Goal: Task Accomplishment & Management: Manage account settings

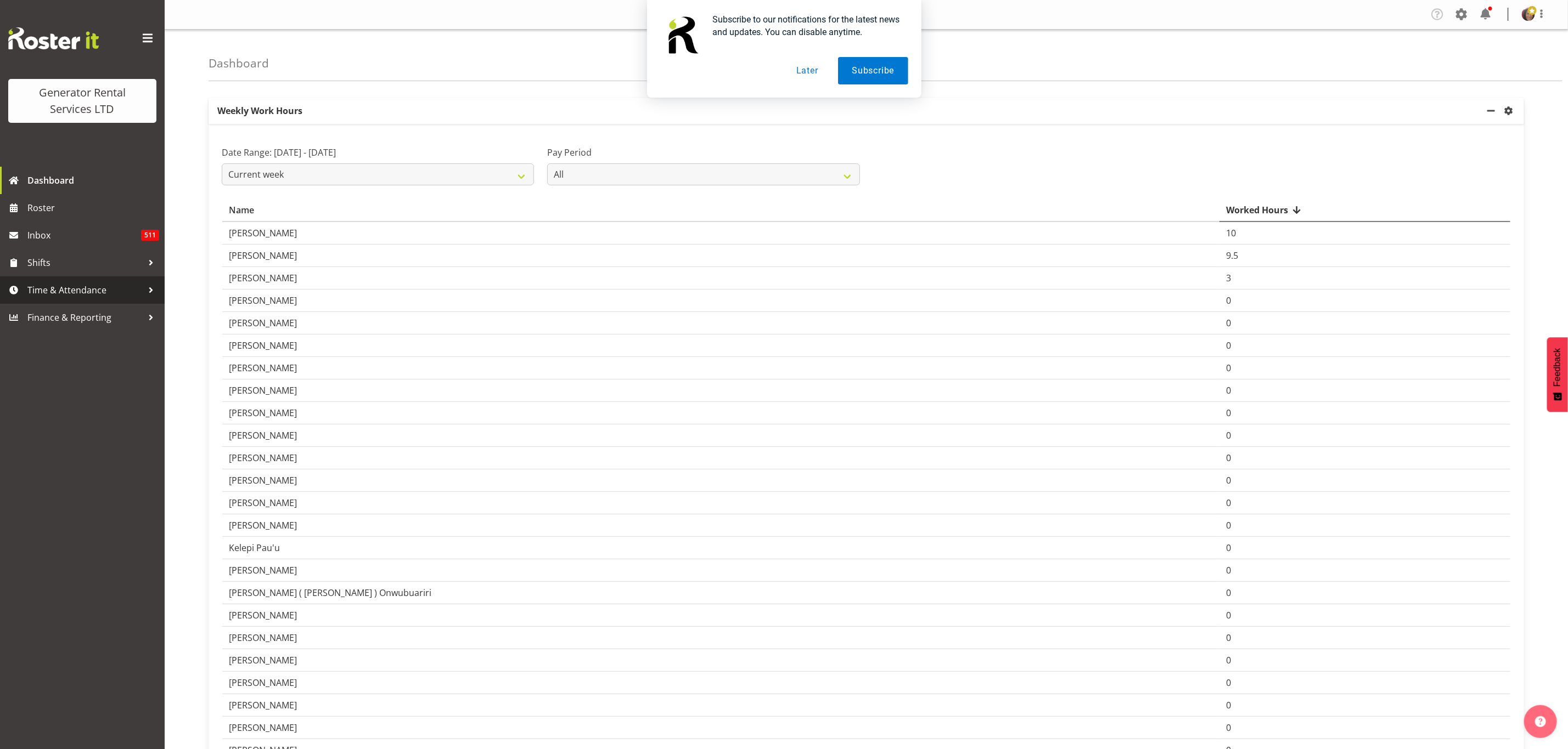
click at [74, 284] on span "Time & Attendance" at bounding box center [84, 291] width 115 height 17
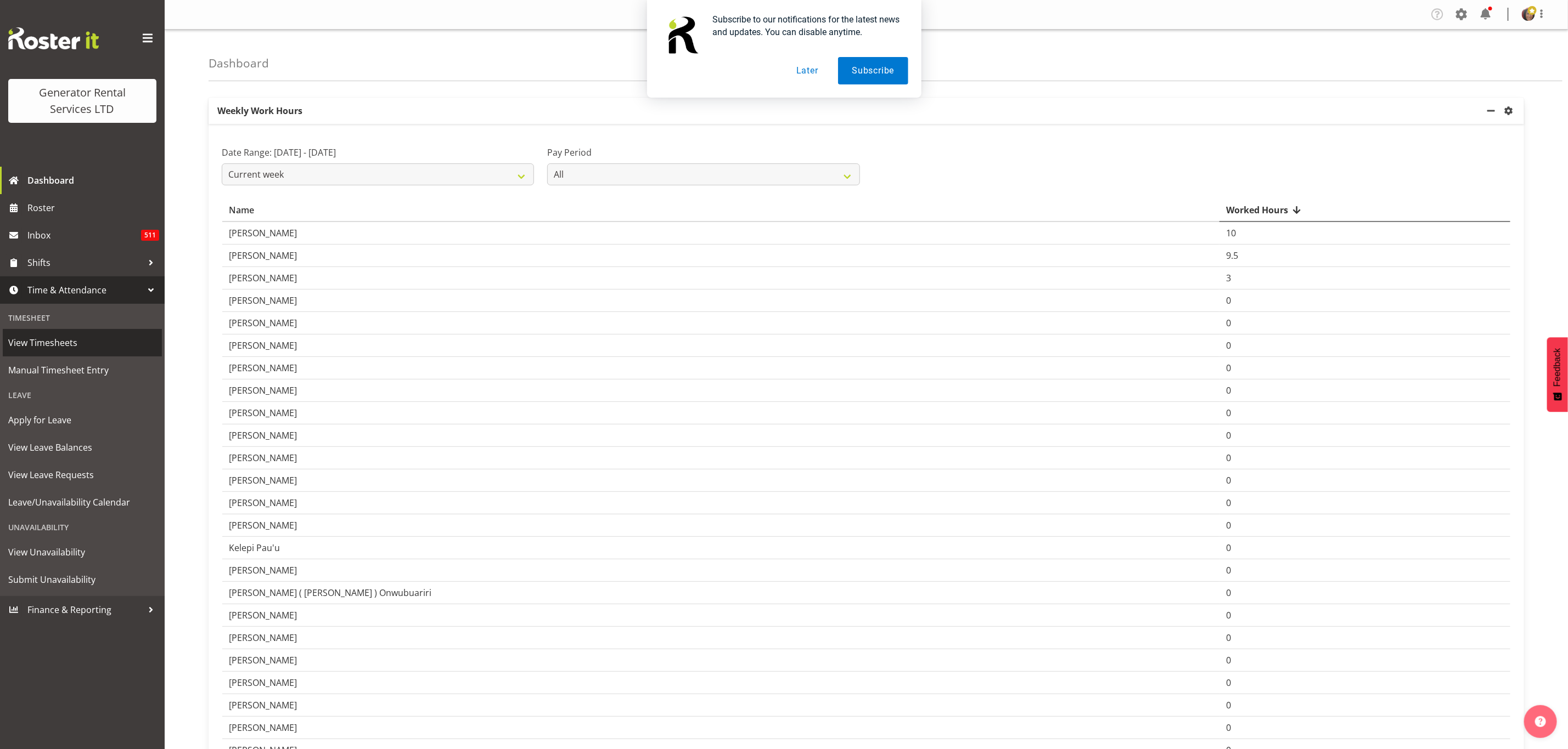
click at [54, 336] on span "View Timesheets" at bounding box center [82, 343] width 149 height 17
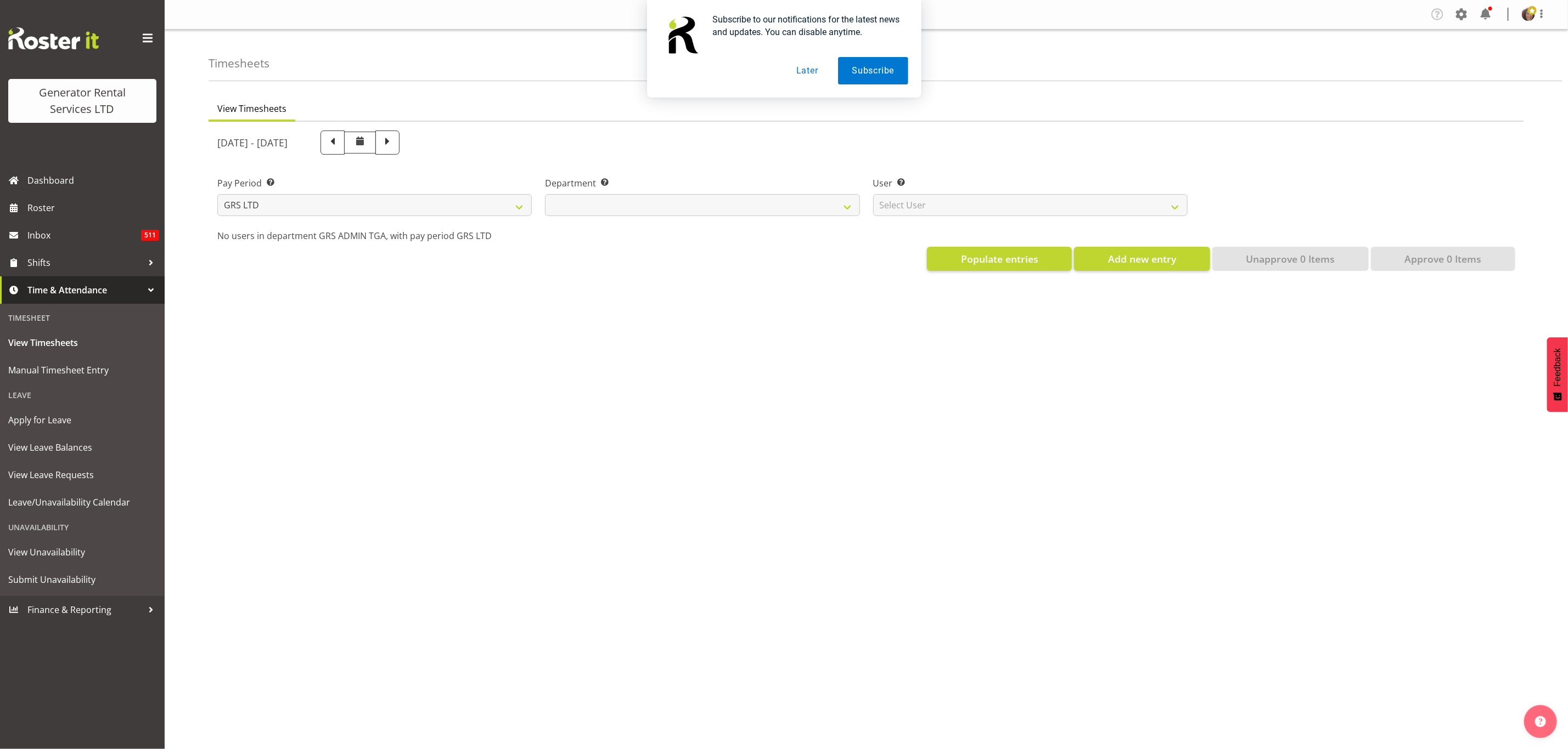
select select
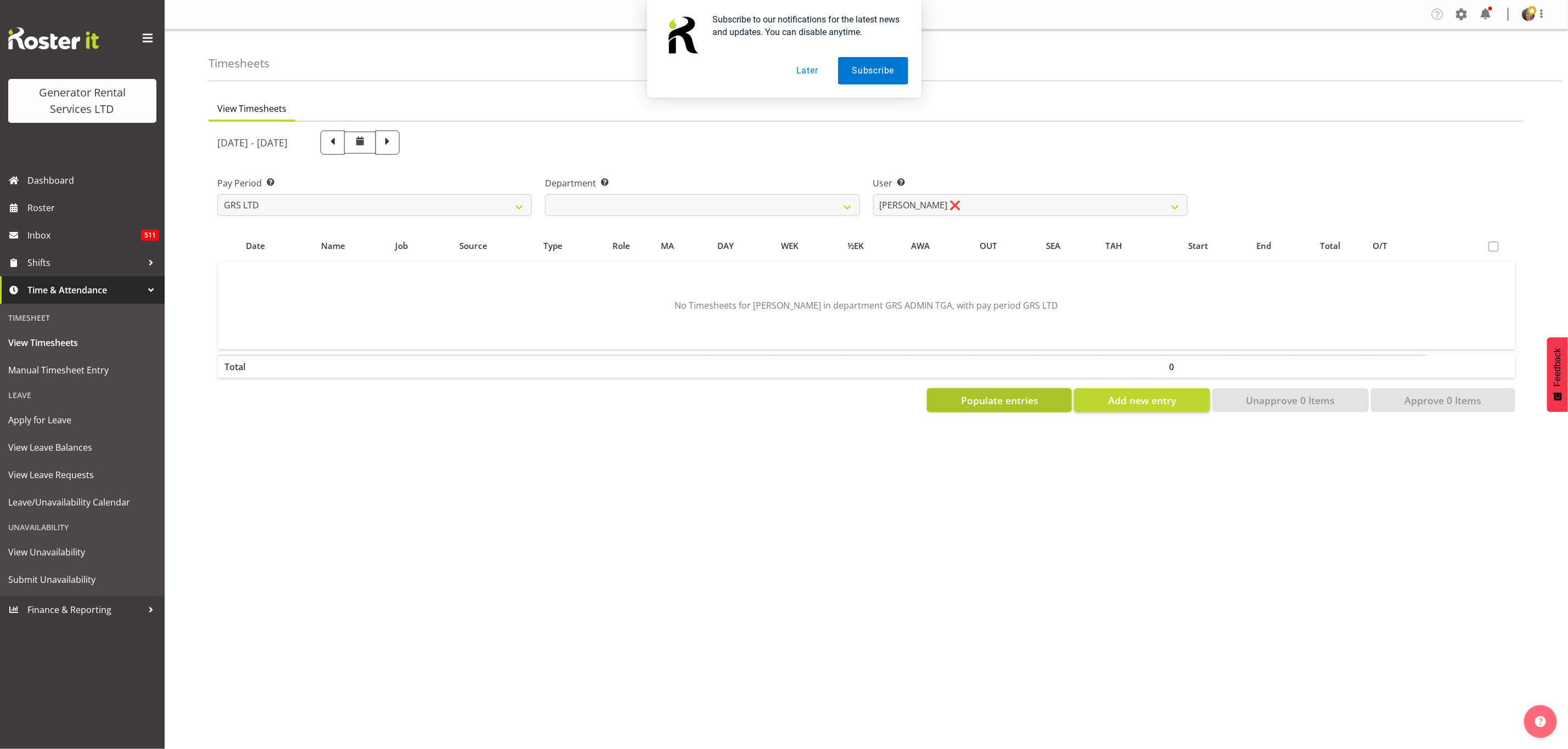
click at [970, 390] on button "Populate entries" at bounding box center [999, 400] width 145 height 24
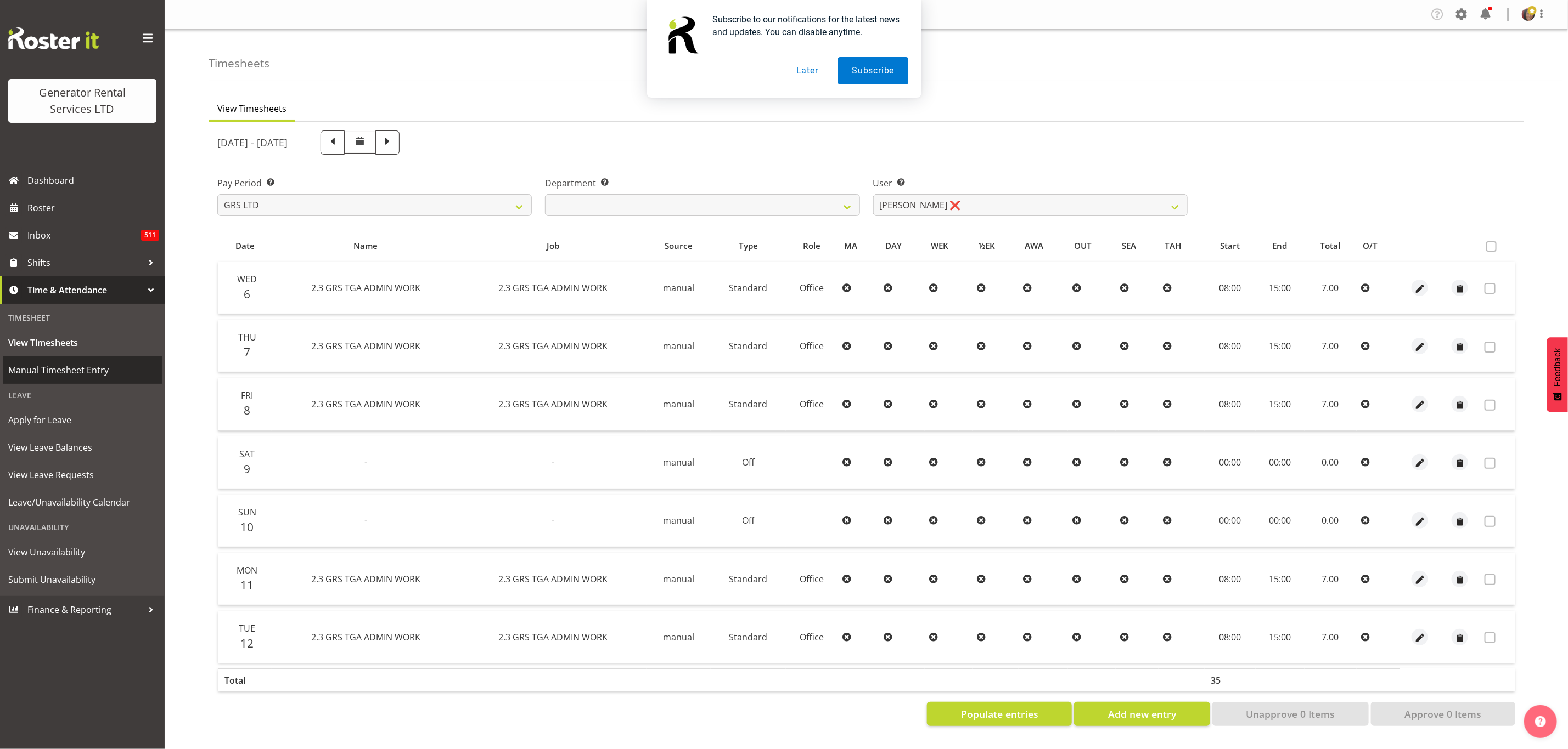
click at [81, 357] on link "Manual Timesheet Entry" at bounding box center [82, 370] width 159 height 27
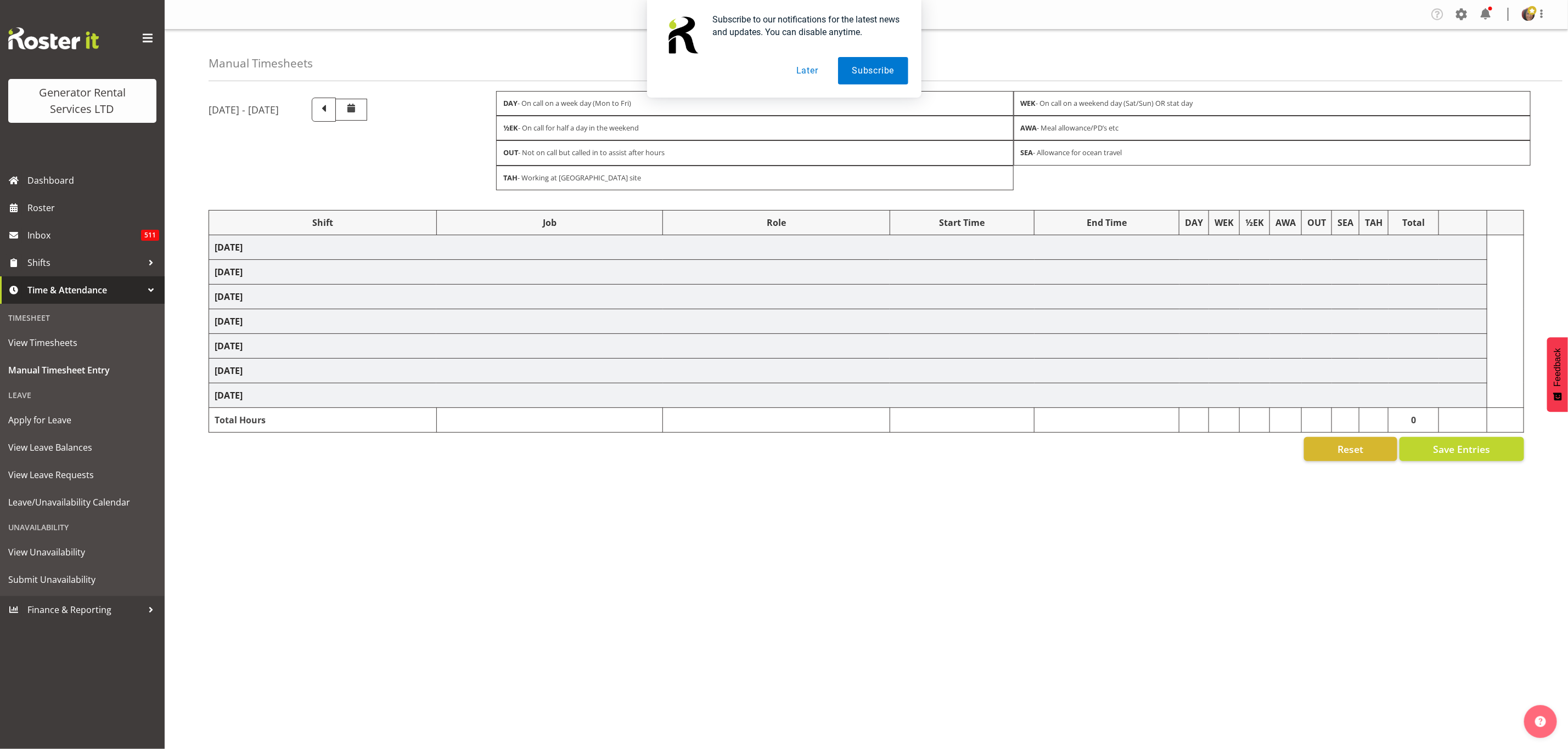
select select "2448"
select select "879"
select select "15"
select select "2448"
select select "879"
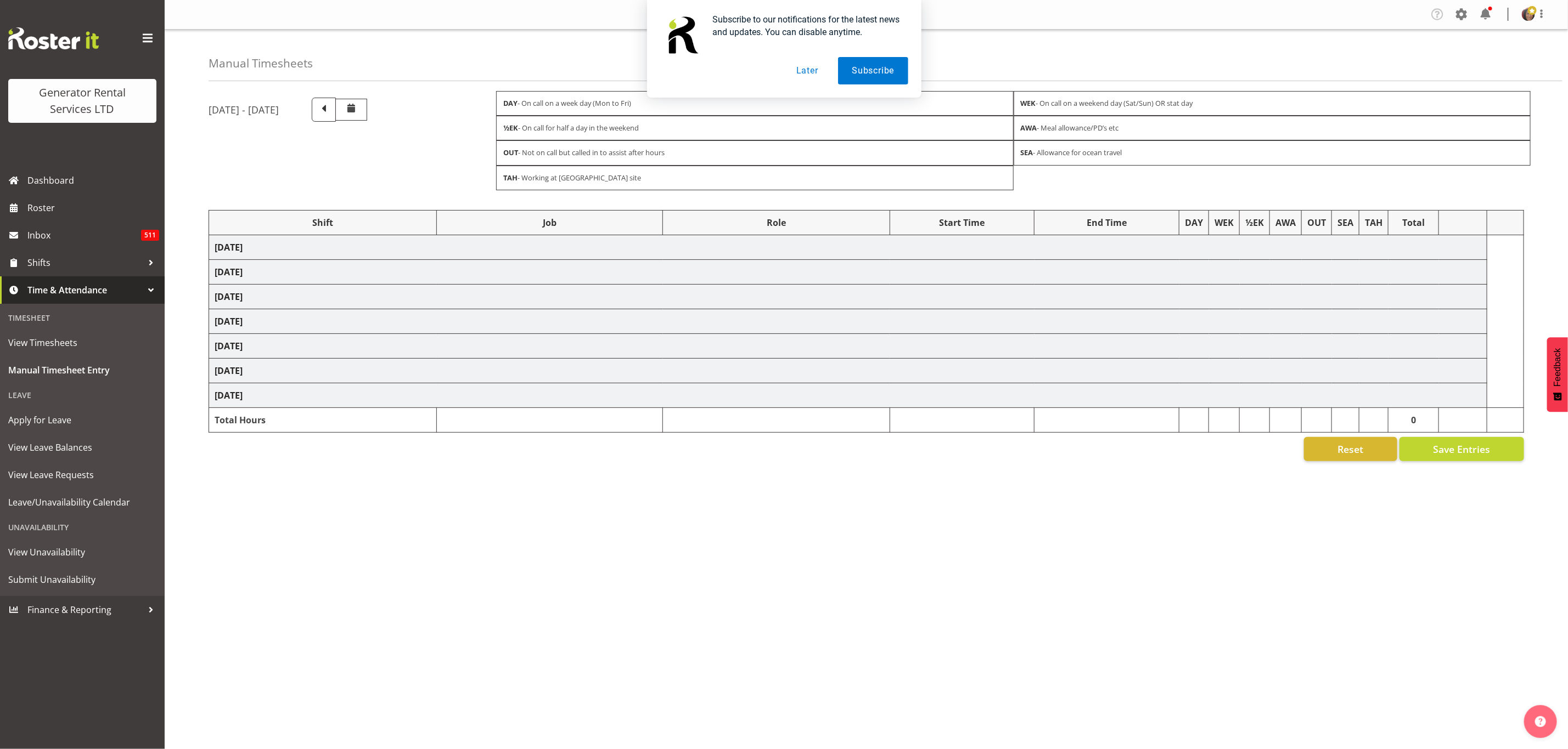
select select "2448"
select select "879"
select select "2448"
select select "879"
select select "2448"
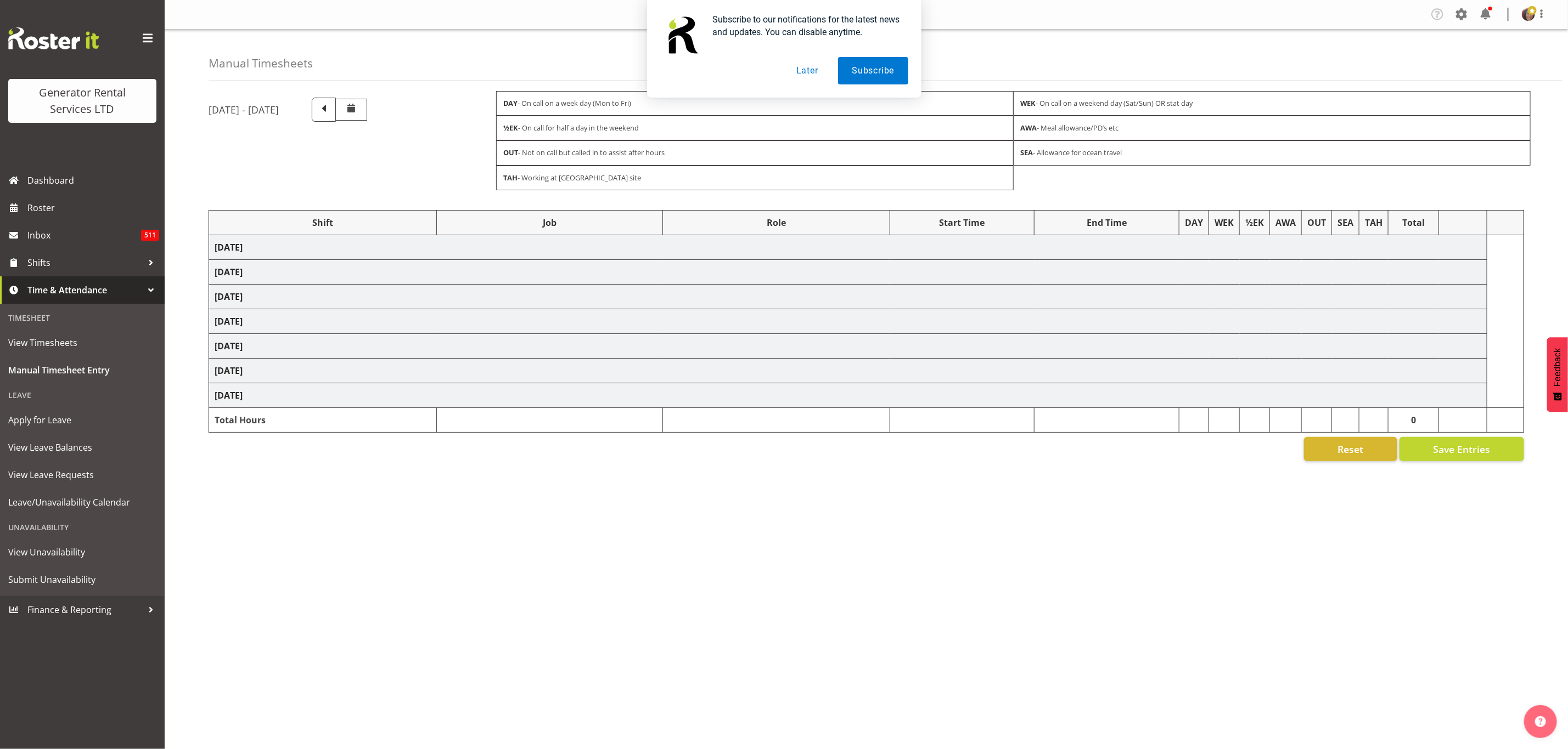
select select "879"
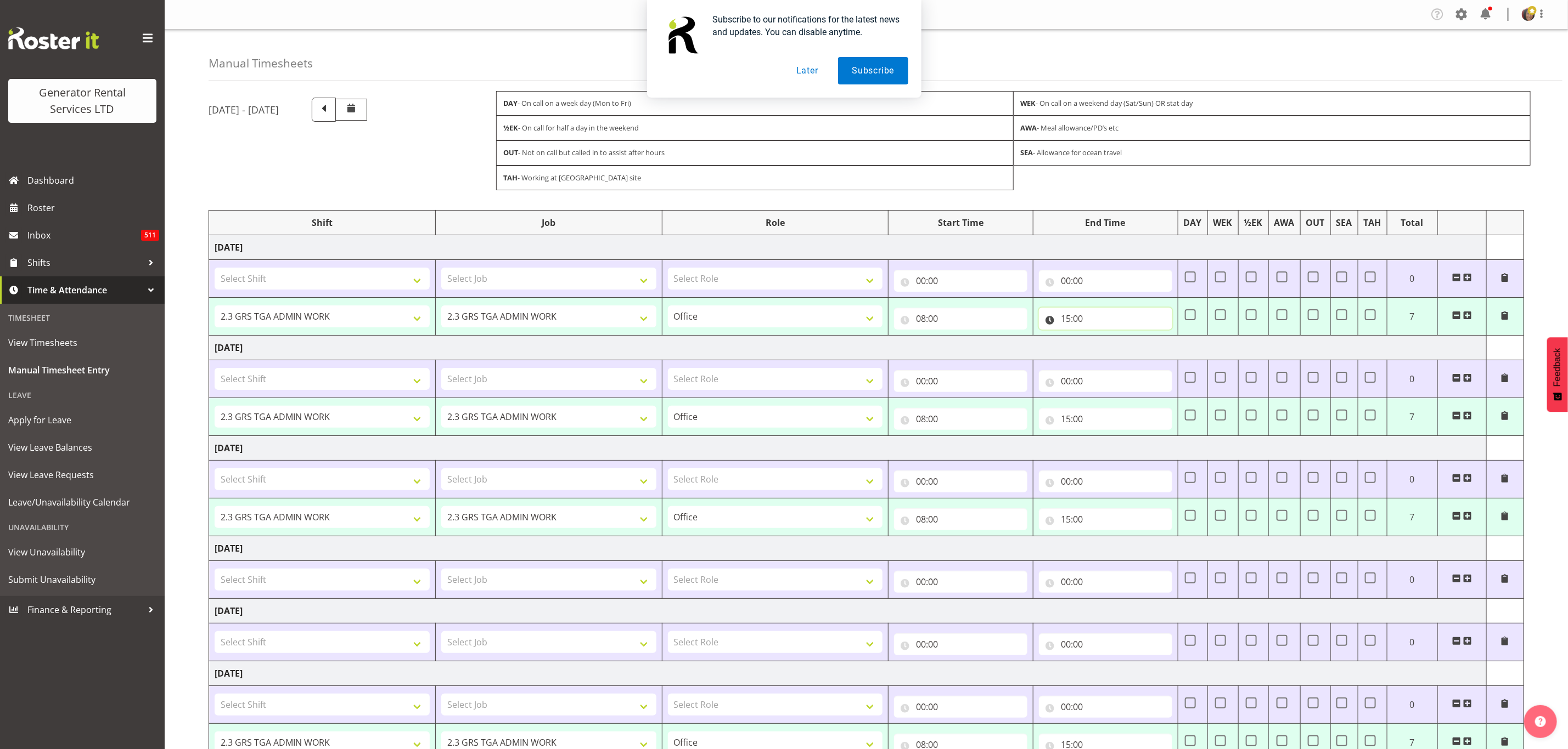
click at [1072, 316] on input "15:00" at bounding box center [1105, 318] width 133 height 22
click at [1110, 346] on select "00 01 02 03 04 05 06 07 08 09 10 11 12 13 14 15 16 17 18 19 20 21 22 23" at bounding box center [1113, 346] width 24 height 22
select select "17"
click at [1102, 339] on select "00 01 02 03 04 05 06 07 08 09 10 11 12 13 14 15 16 17 18 19 20 21 22 23" at bounding box center [1113, 346] width 24 height 22
type input "17:00"
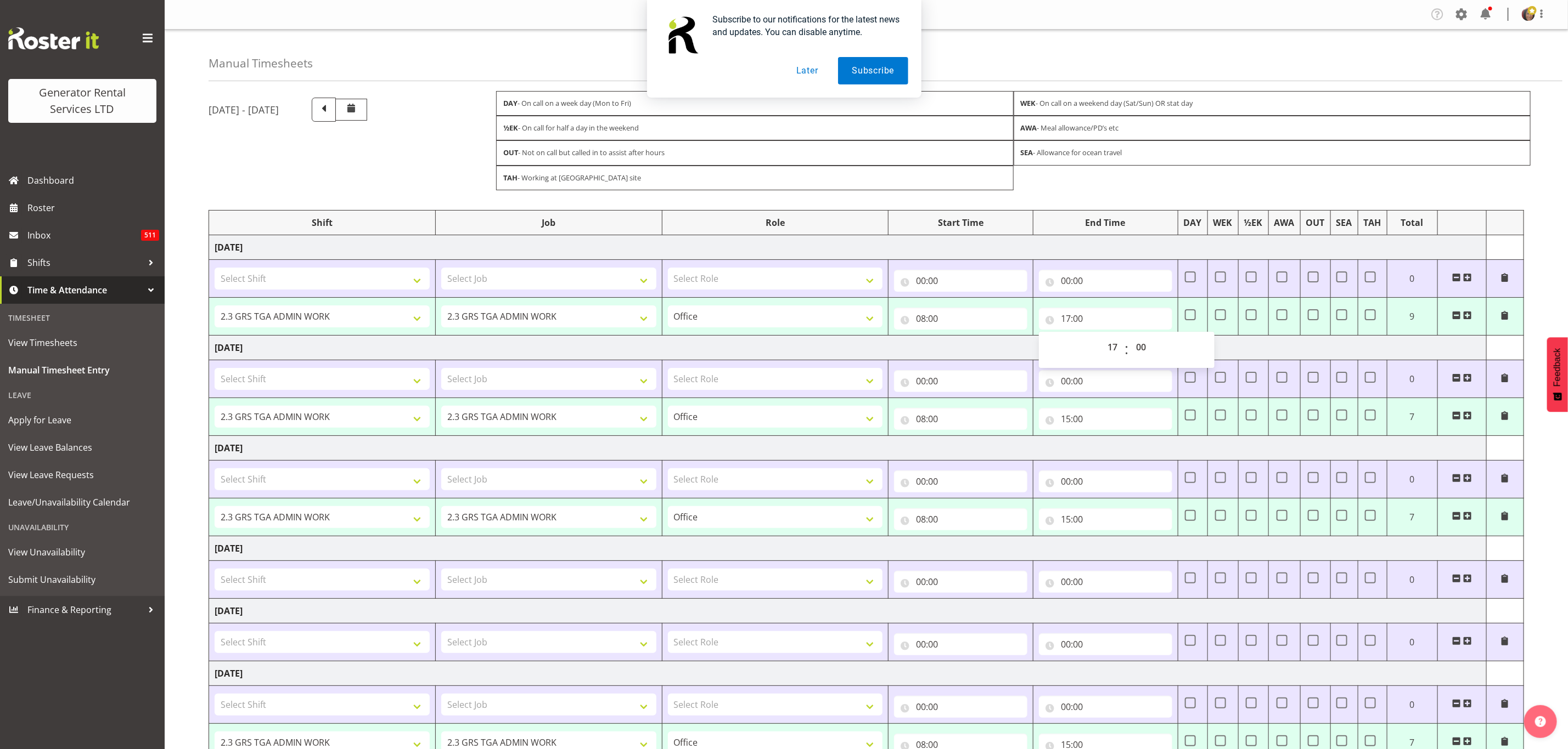
click at [1089, 410] on div "15:00 00 01 02 03 04 05 06 07 08 09 10 11 12 13 14 15 16 17 18 19 20 21 22 23 :…" at bounding box center [1105, 417] width 133 height 26
click at [1084, 416] on input "15:00" at bounding box center [1105, 419] width 133 height 22
click at [1108, 447] on select "00 01 02 03 04 05 06 07 08 09 10 11 12 13 14 15 16 17 18 19 20 21 22 23" at bounding box center [1113, 447] width 24 height 22
select select "17"
click at [1102, 440] on select "00 01 02 03 04 05 06 07 08 09 10 11 12 13 14 15 16 17 18 19 20 21 22 23" at bounding box center [1113, 447] width 24 height 22
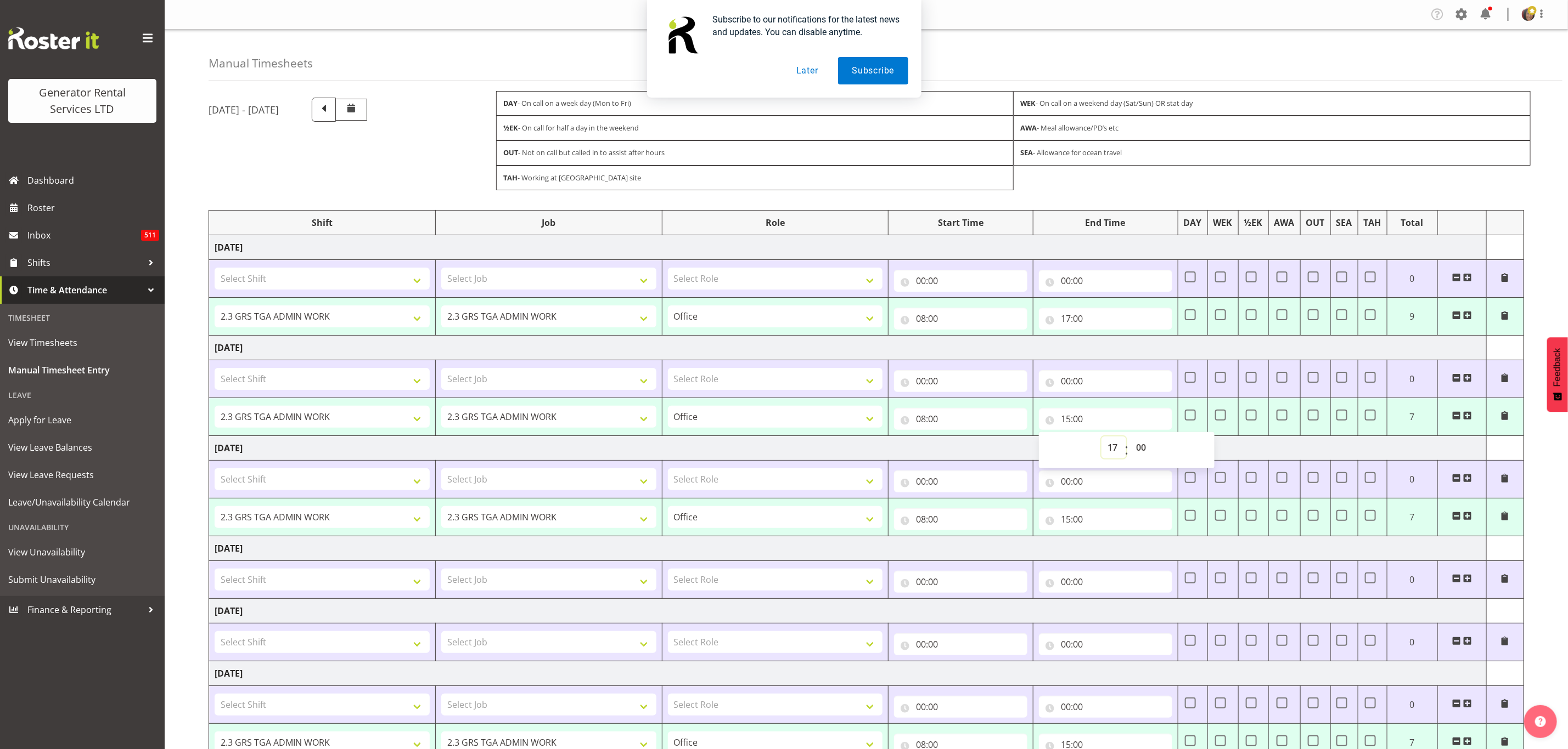
type input "17:00"
click at [1076, 518] on input "15:00" at bounding box center [1105, 519] width 133 height 22
click at [1104, 550] on select "00 01 02 03 04 05 06 07 08 09 10 11 12 13 14 15 16 17 18 19 20 21 22 23" at bounding box center [1113, 548] width 24 height 22
select select "17"
click at [1102, 542] on select "00 01 02 03 04 05 06 07 08 09 10 11 12 13 14 15 16 17 18 19 20 21 22 23" at bounding box center [1113, 548] width 24 height 22
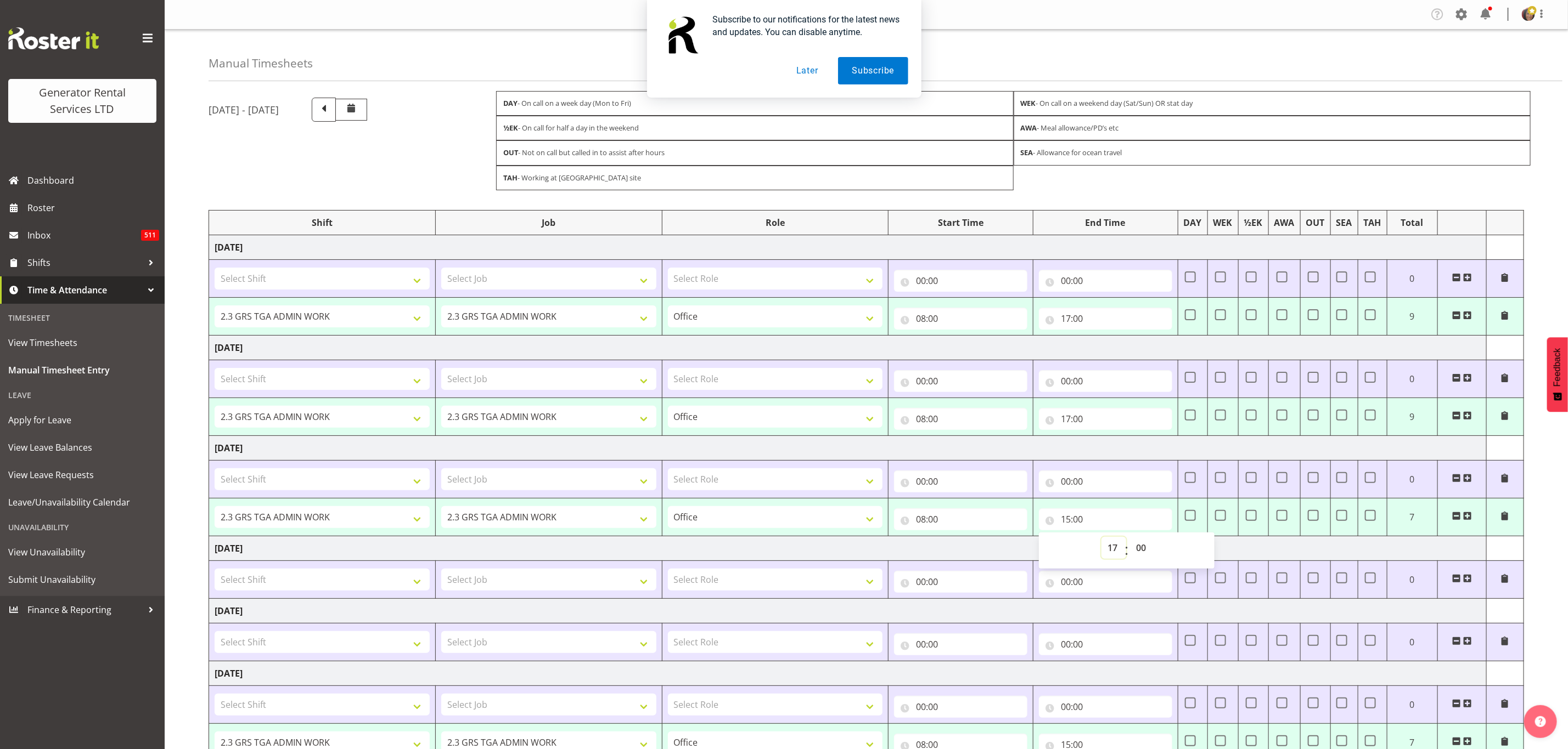
type input "17:00"
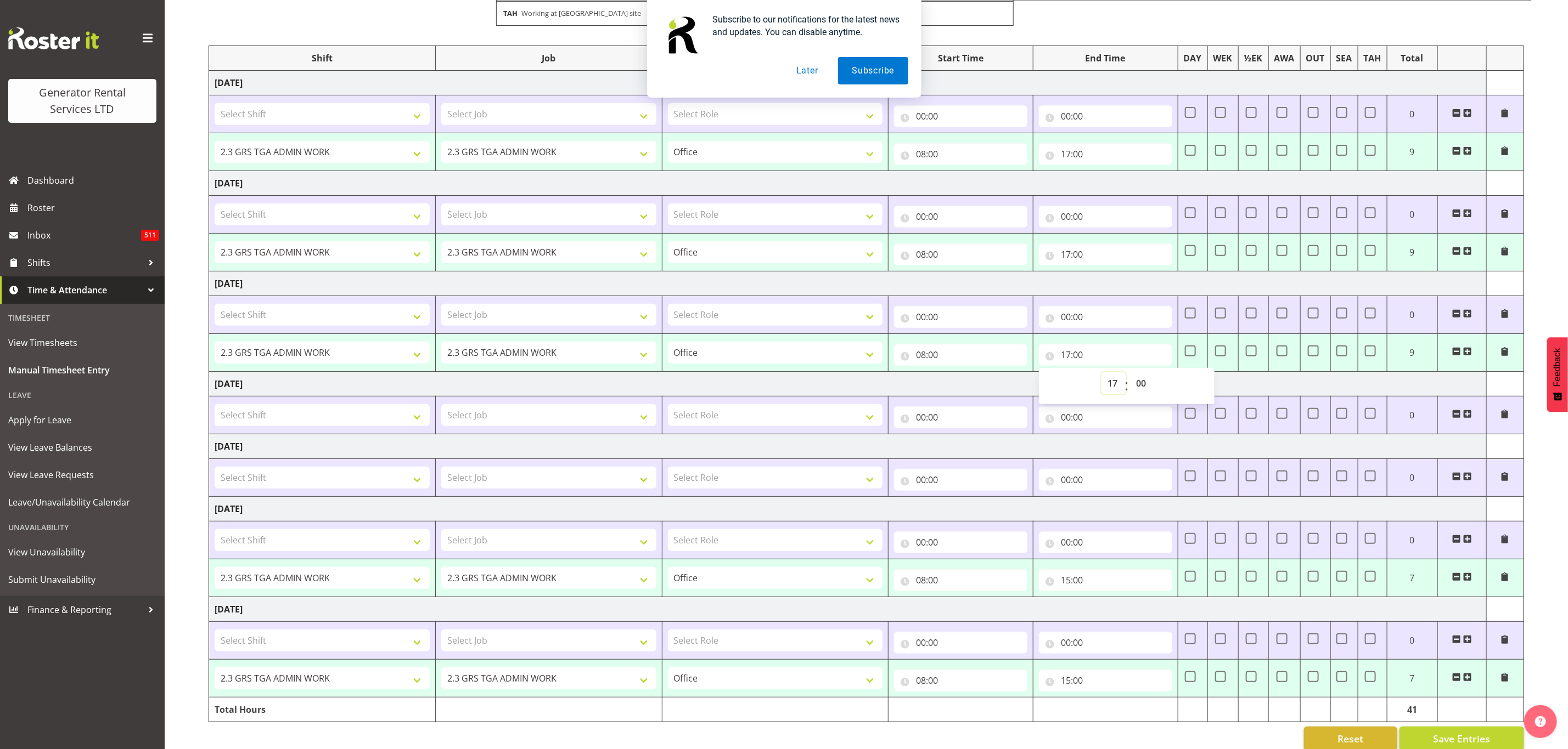
scroll to position [194, 0]
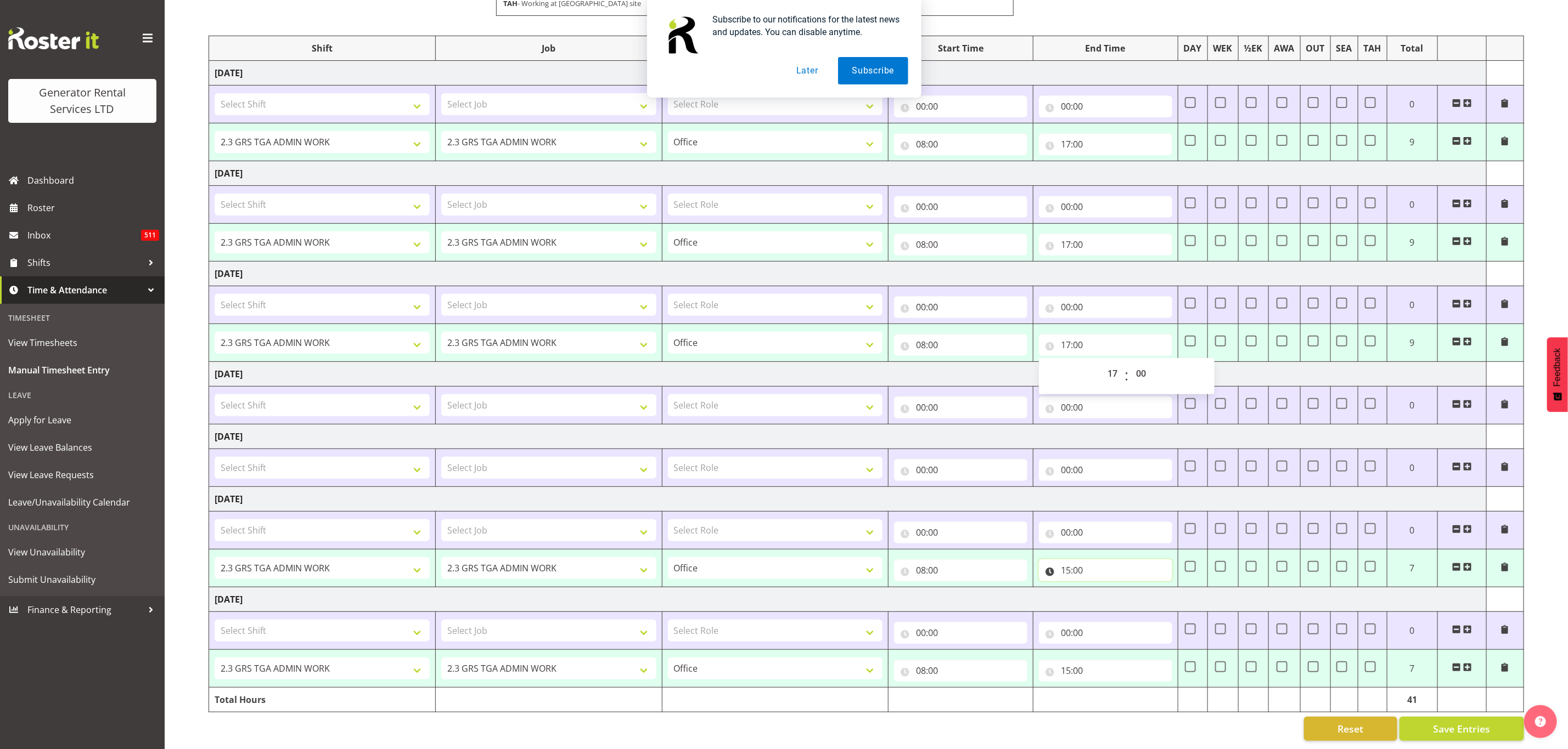
click at [1058, 559] on input "15:00" at bounding box center [1105, 570] width 133 height 22
click at [1109, 588] on select "00 01 02 03 04 05 06 07 08 09 10 11 12 13 14 15 16 17 18 19 20 21 22 23" at bounding box center [1113, 599] width 24 height 22
select select "17"
click at [1102, 588] on select "00 01 02 03 04 05 06 07 08 09 10 11 12 13 14 15 16 17 18 19 20 21 22 23" at bounding box center [1113, 599] width 24 height 22
type input "17:00"
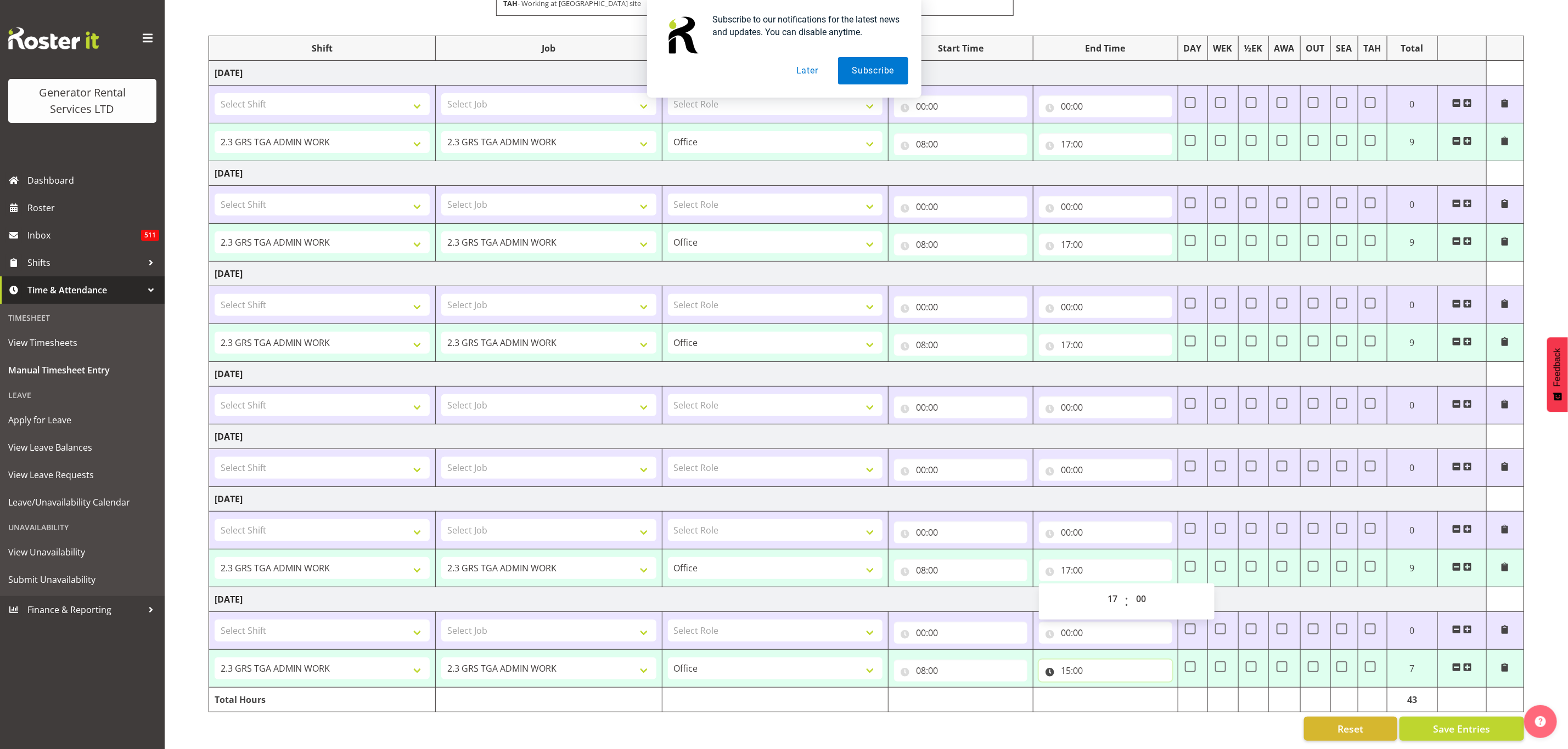
click at [1060, 660] on input "15:00" at bounding box center [1105, 670] width 133 height 22
drag, startPoint x: 1111, startPoint y: 681, endPoint x: 1111, endPoint y: 675, distance: 6.0
click at [1111, 688] on select "00 01 02 03 04 05 06 07 08 09 10 11 12 13 14 15 16 17 18 19 20 21 22 23" at bounding box center [1113, 699] width 24 height 22
select select "17"
click at [1102, 688] on select "00 01 02 03 04 05 06 07 08 09 10 11 12 13 14 15 16 17 18 19 20 21 22 23" at bounding box center [1113, 699] width 24 height 22
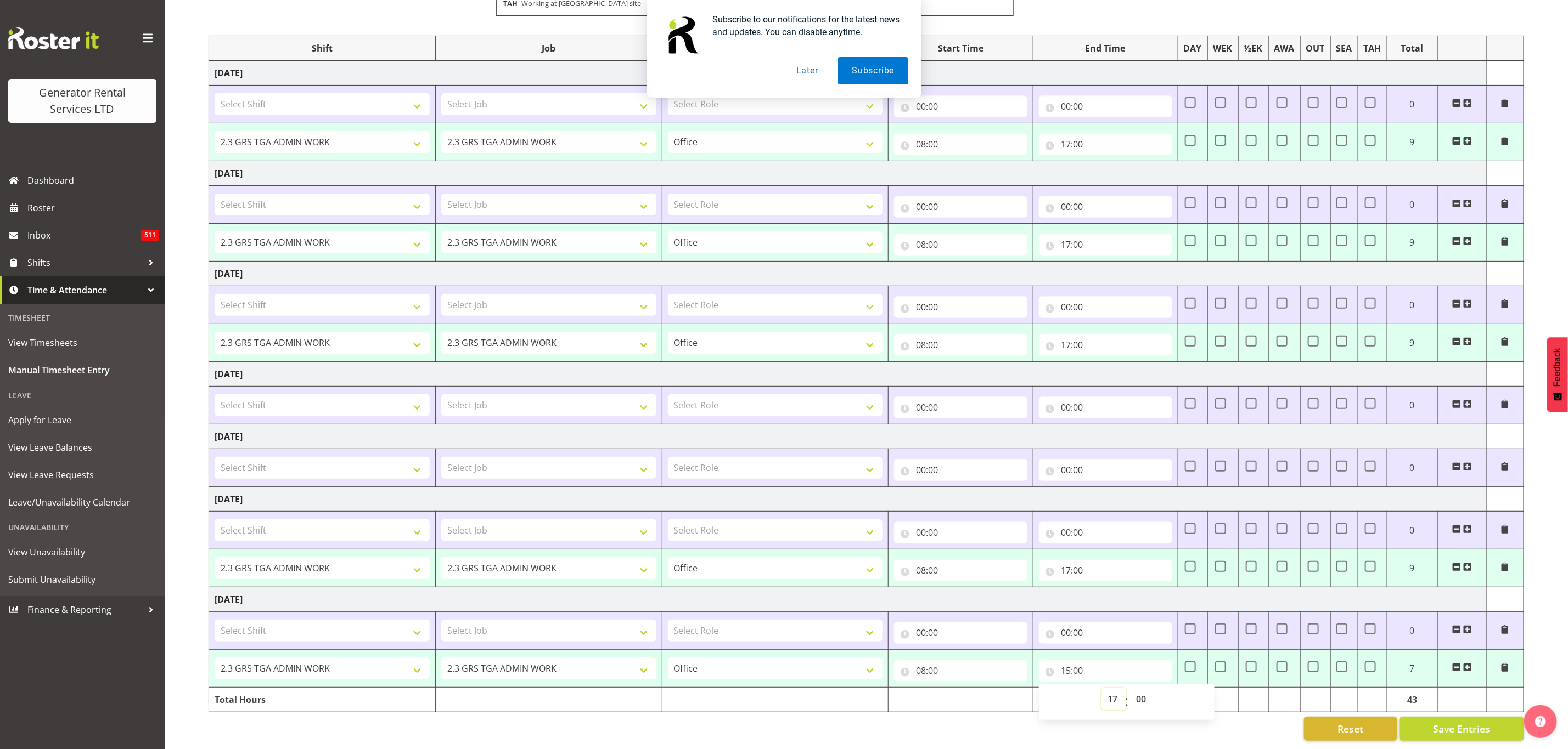
type input "17:00"
click at [1449, 722] on span "Save Entries" at bounding box center [1461, 729] width 57 height 14
select select "2448"
select select "879"
select select "2448"
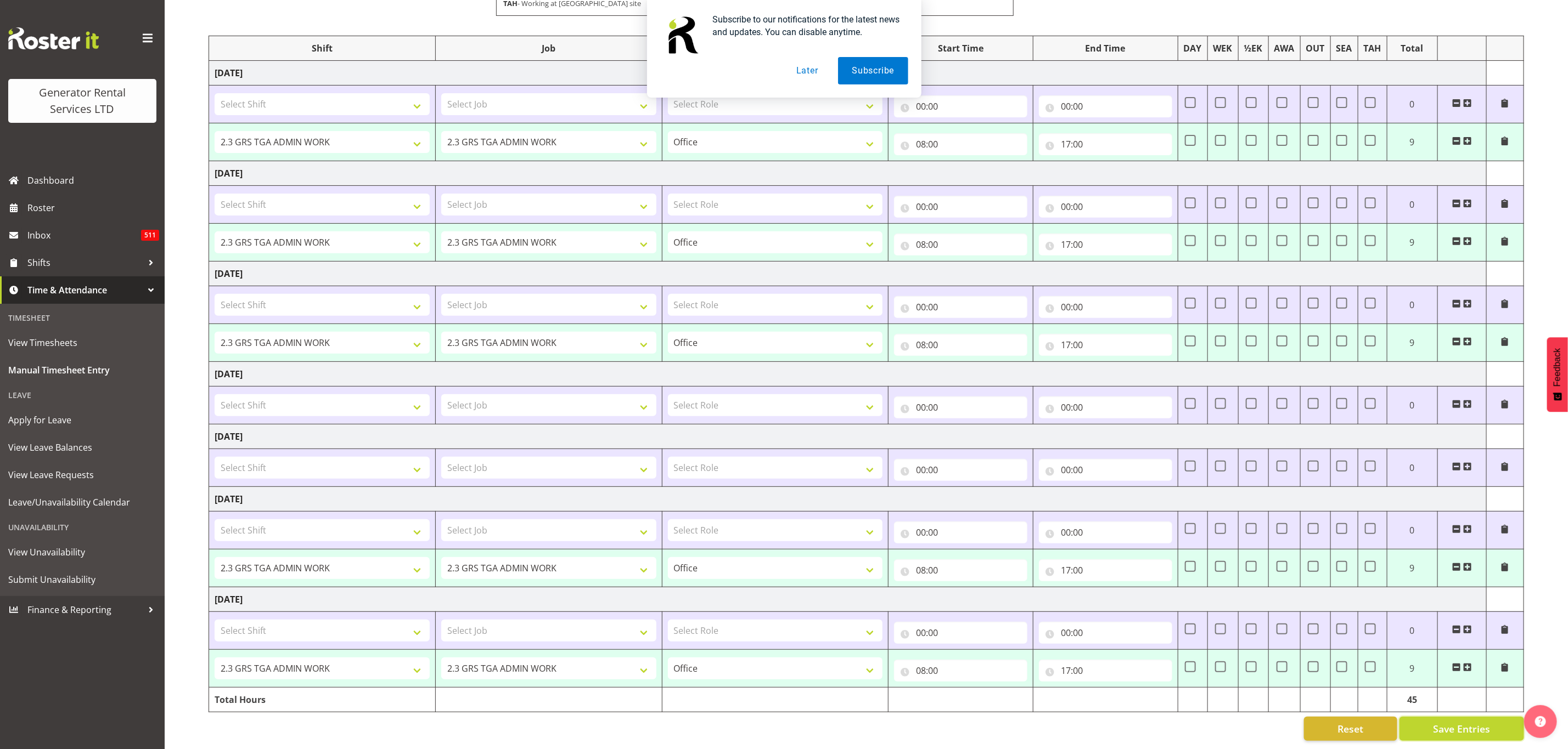
select select "879"
select select "2448"
select select "879"
select select "2448"
select select "879"
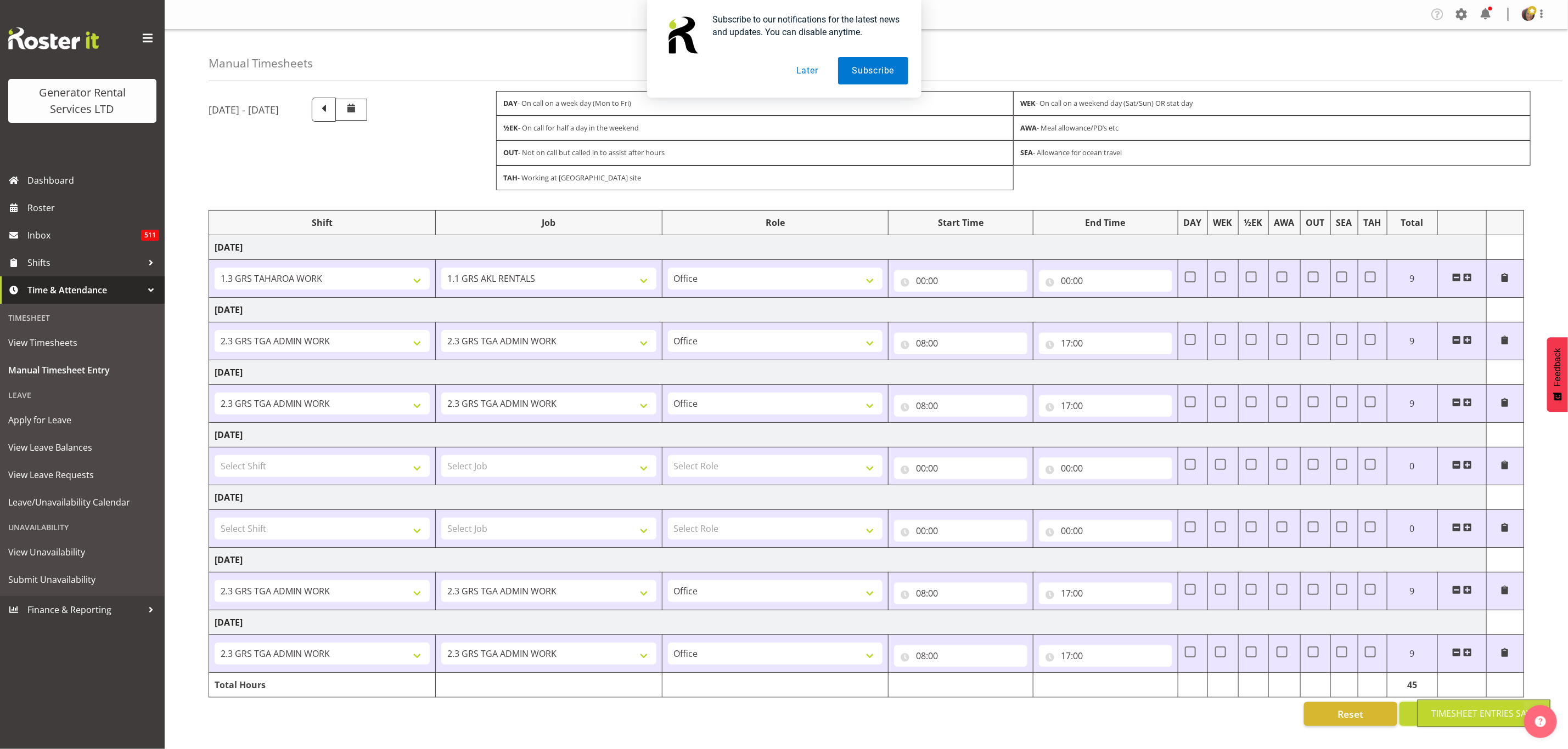
select select "2448"
select select "879"
type input "08:00"
type input "17:00"
select select "2448"
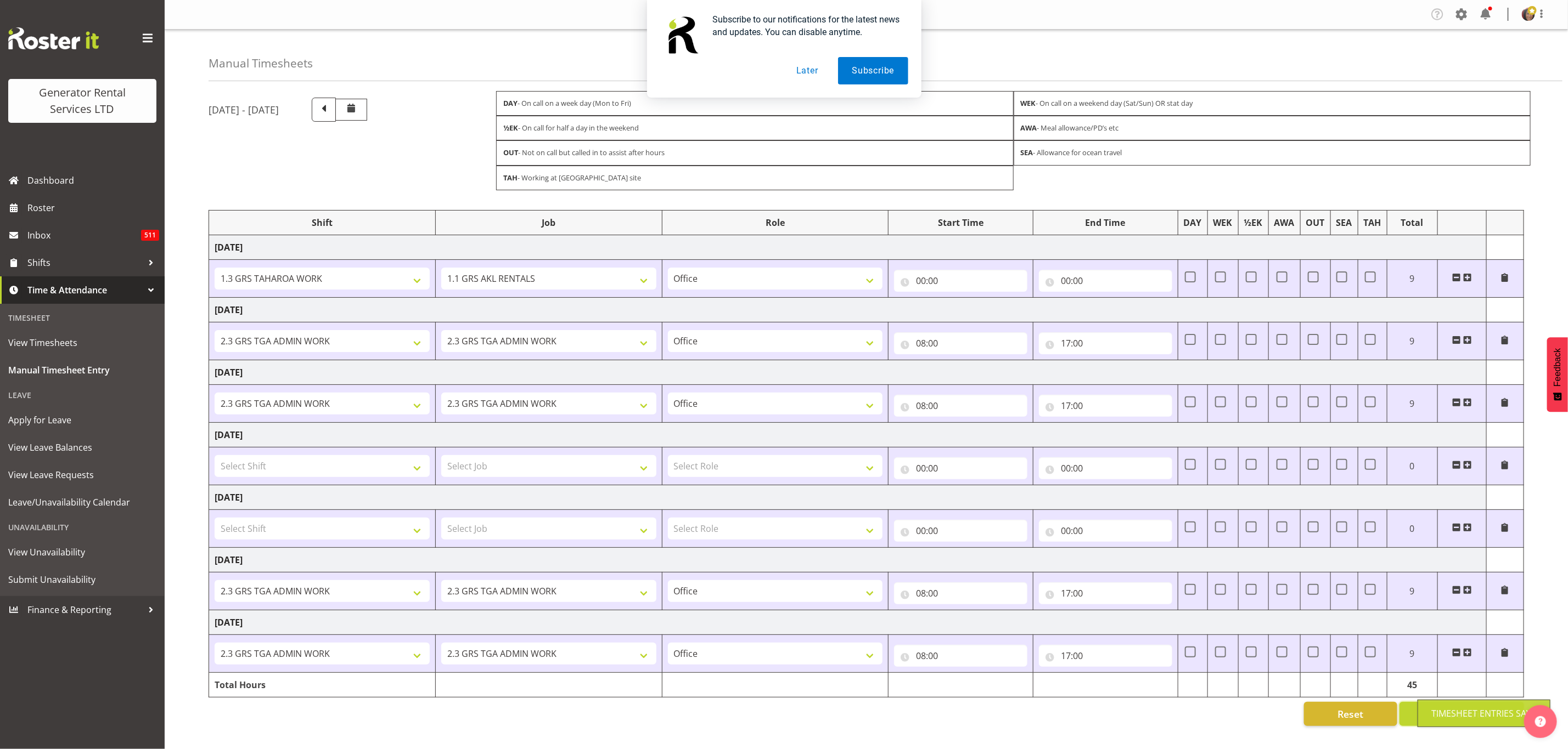
select select "879"
select select "2448"
select select "879"
select select "2448"
select select "879"
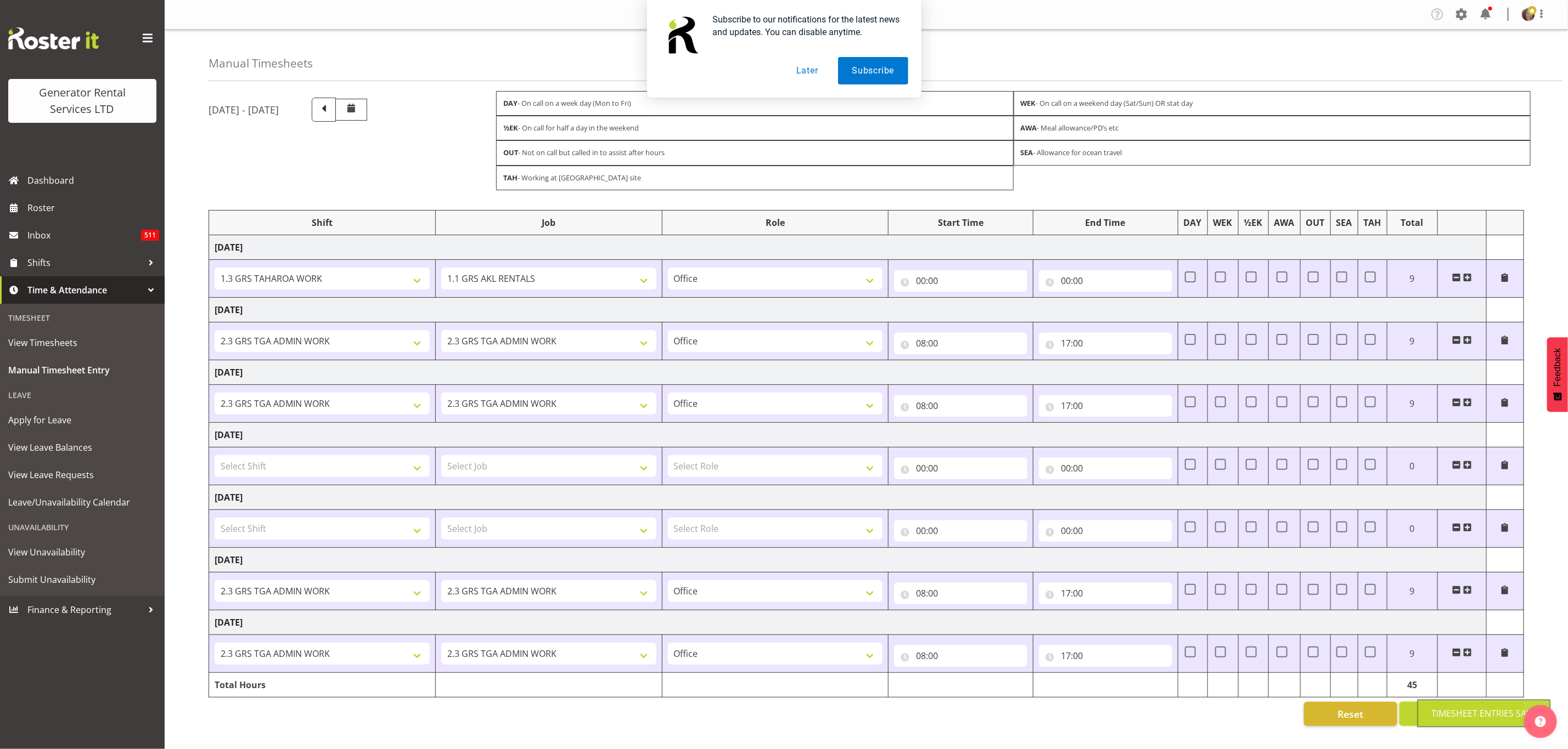
select select "2448"
select select "879"
click at [70, 338] on span "View Timesheets" at bounding box center [82, 343] width 149 height 17
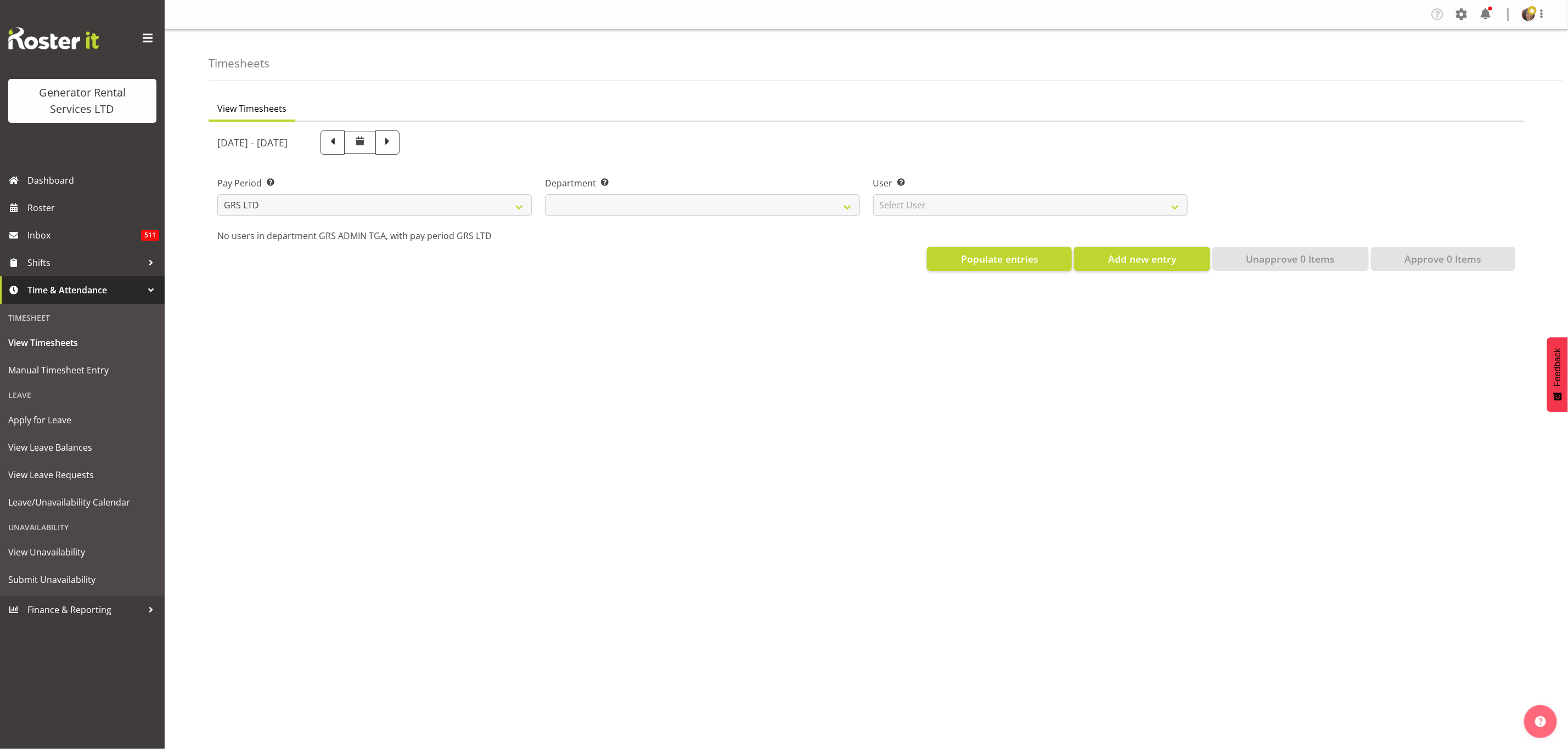
select select
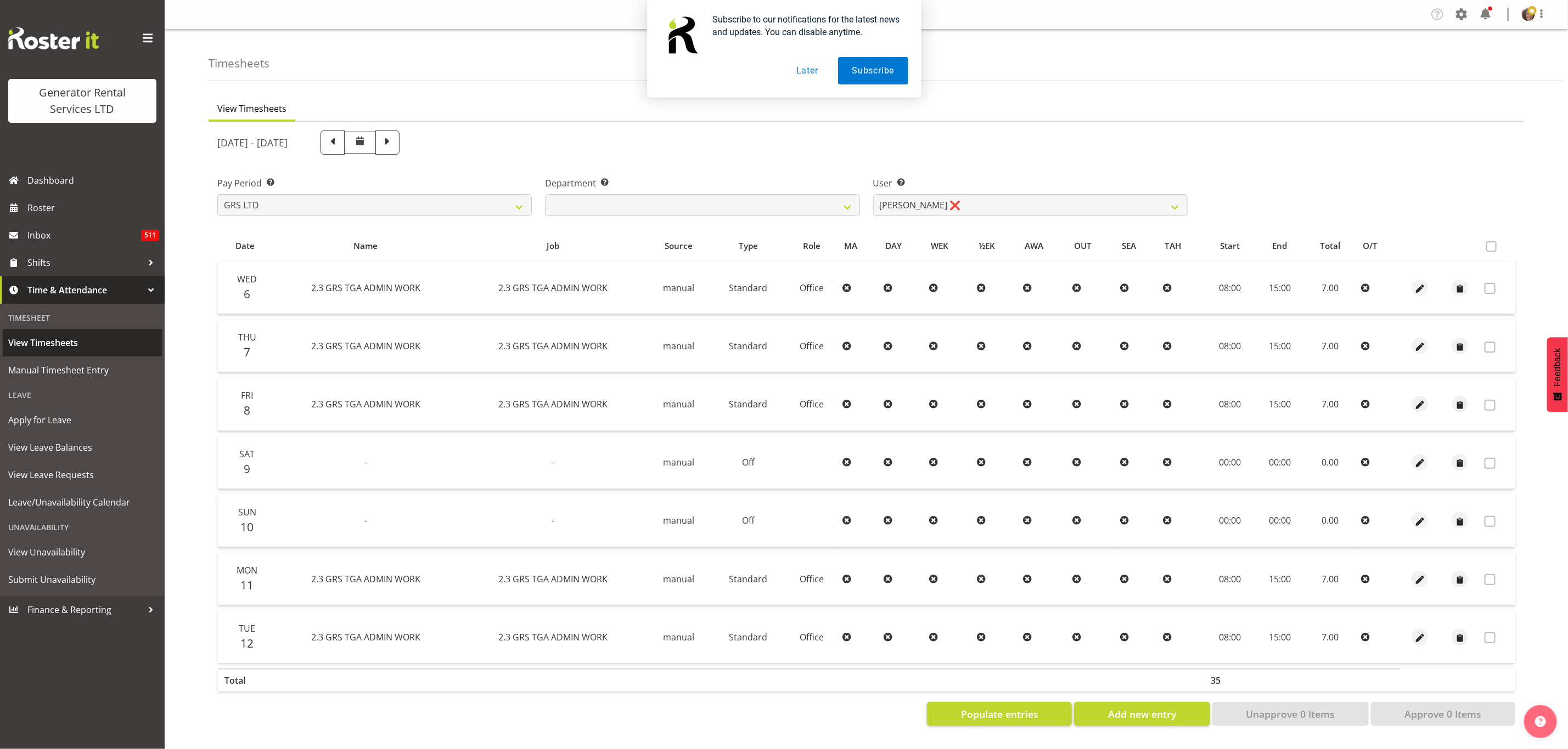
click at [81, 344] on span "View Timesheets" at bounding box center [82, 343] width 149 height 17
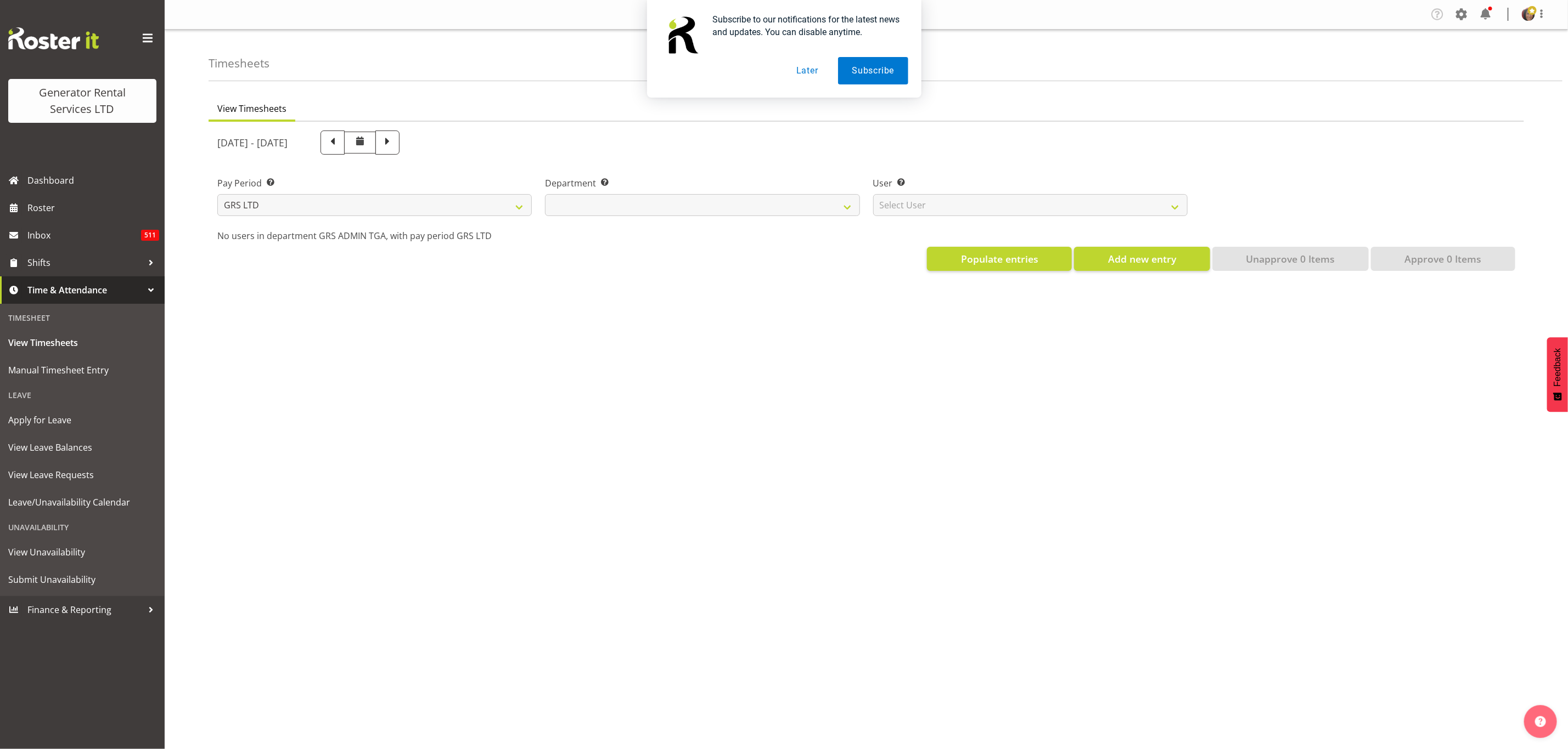
select select
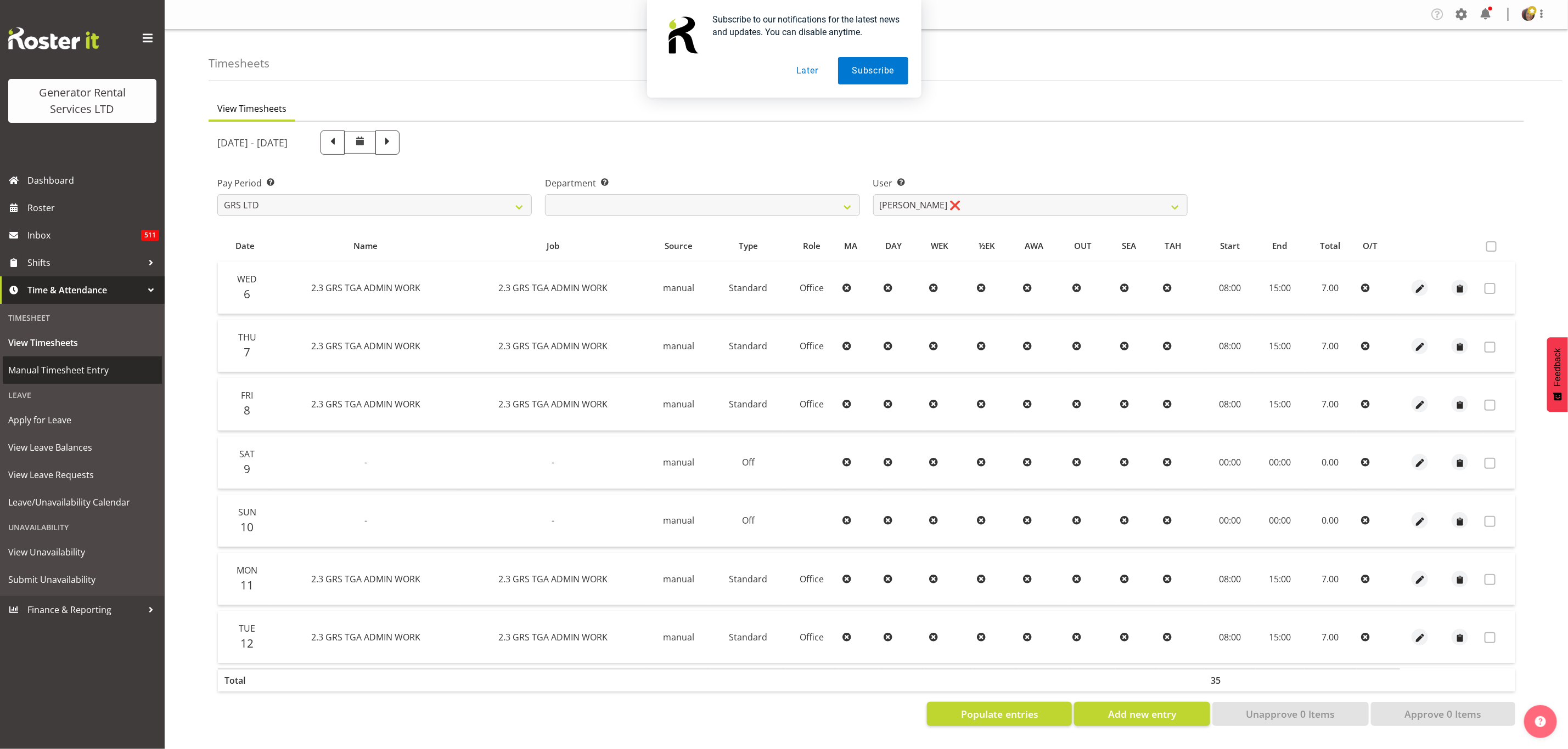
click at [33, 369] on span "Manual Timesheet Entry" at bounding box center [82, 370] width 149 height 17
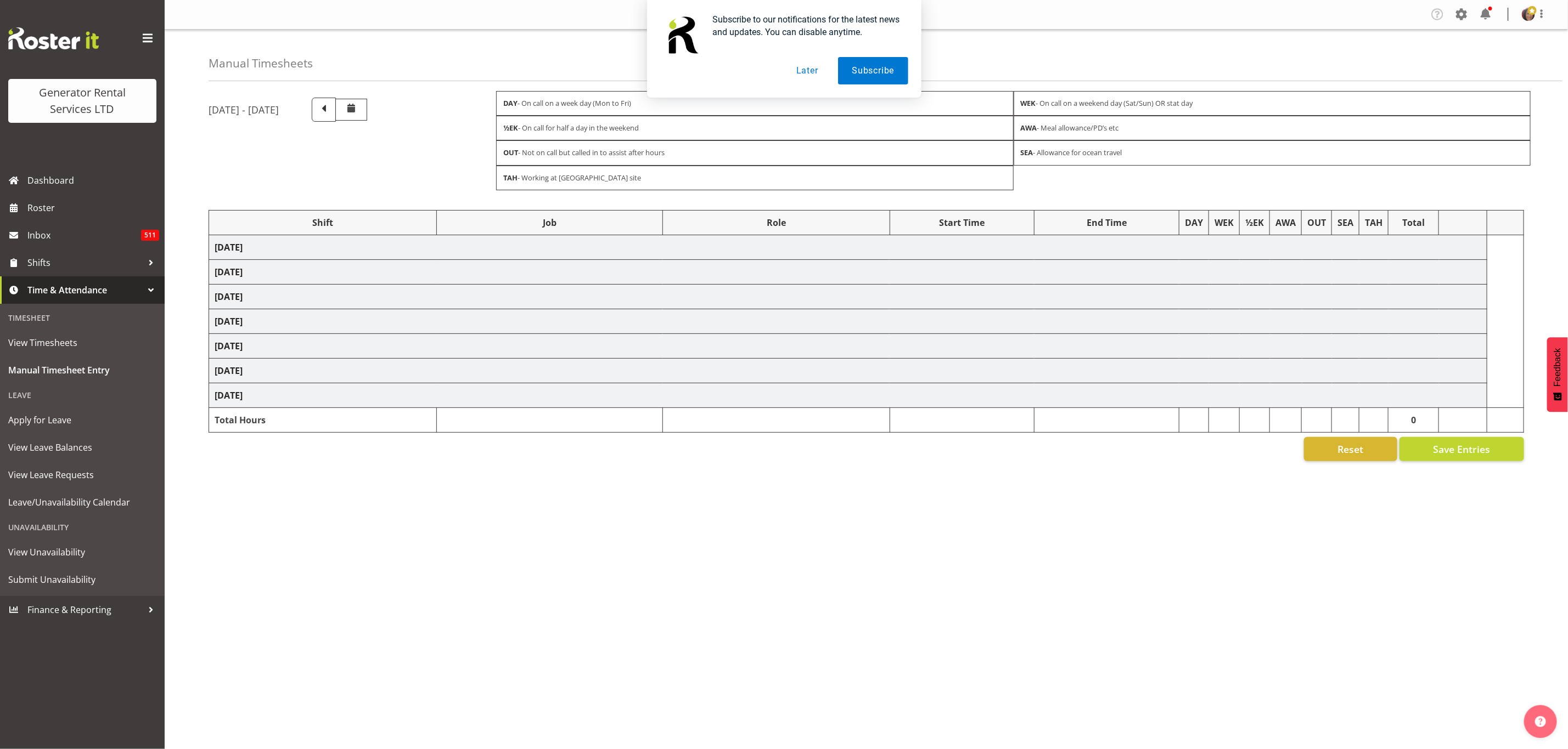
select select "2448"
select select "879"
select select "2448"
select select "879"
select select "2448"
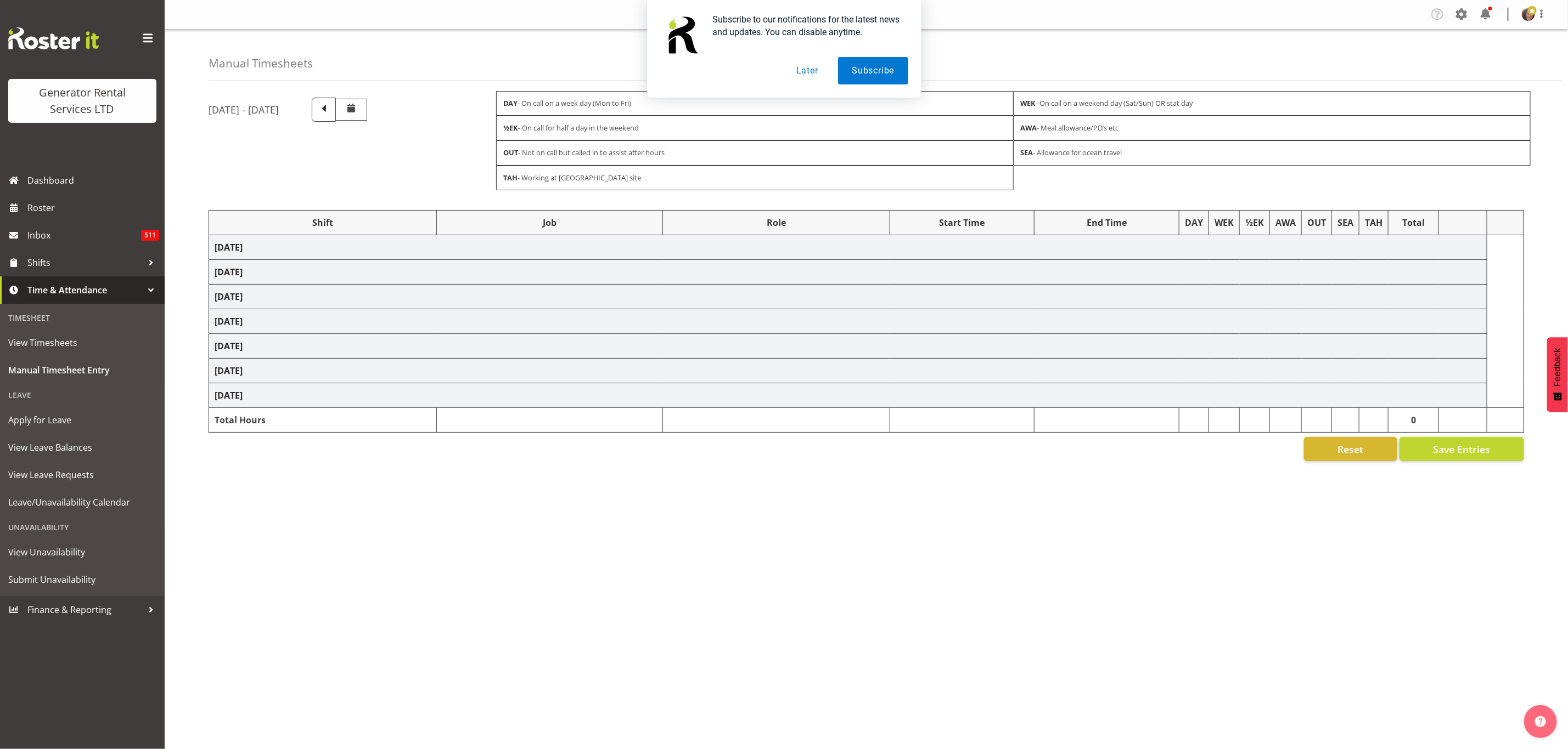
select select "879"
select select "2448"
select select "879"
select select "2448"
select select "879"
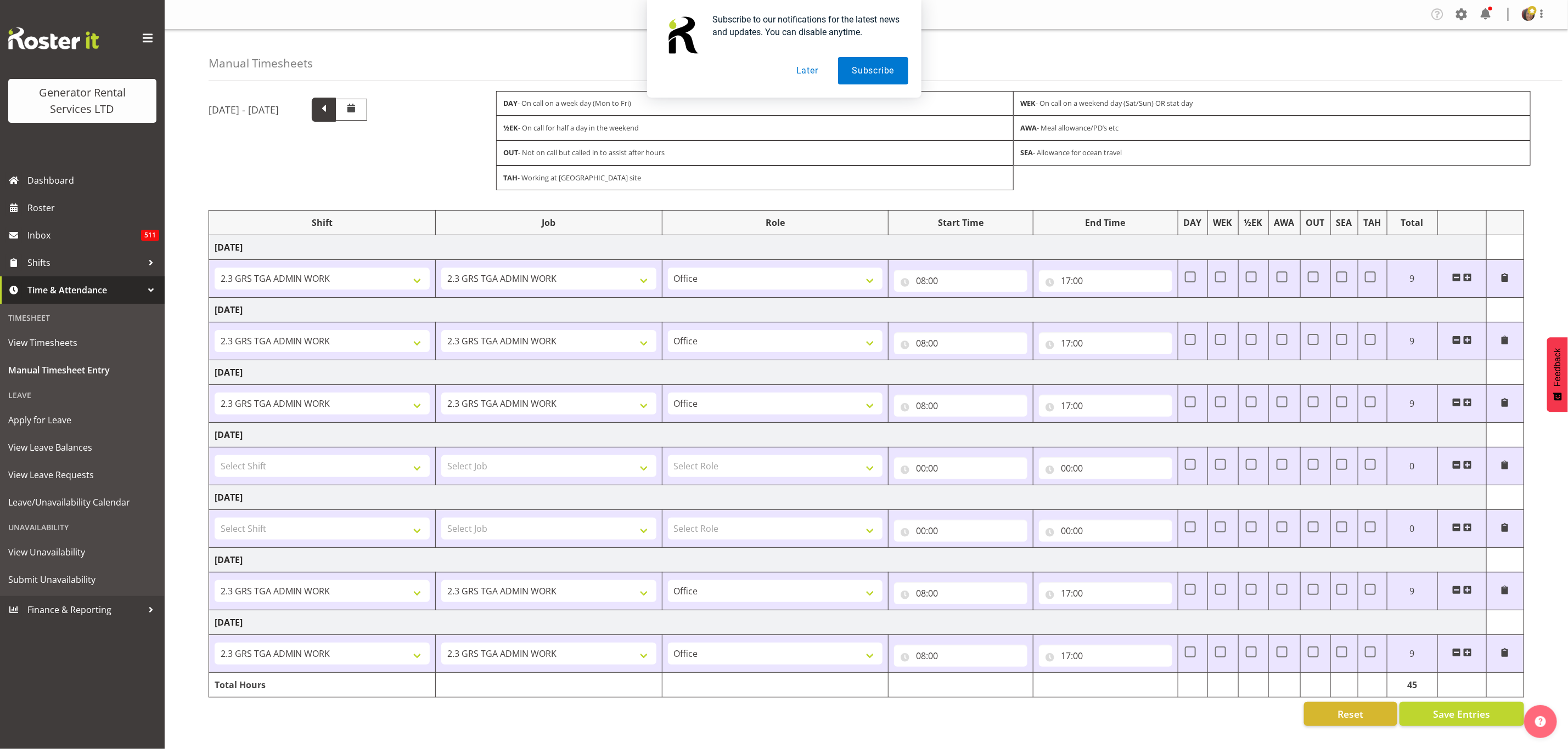
click at [331, 111] on span at bounding box center [324, 109] width 14 height 14
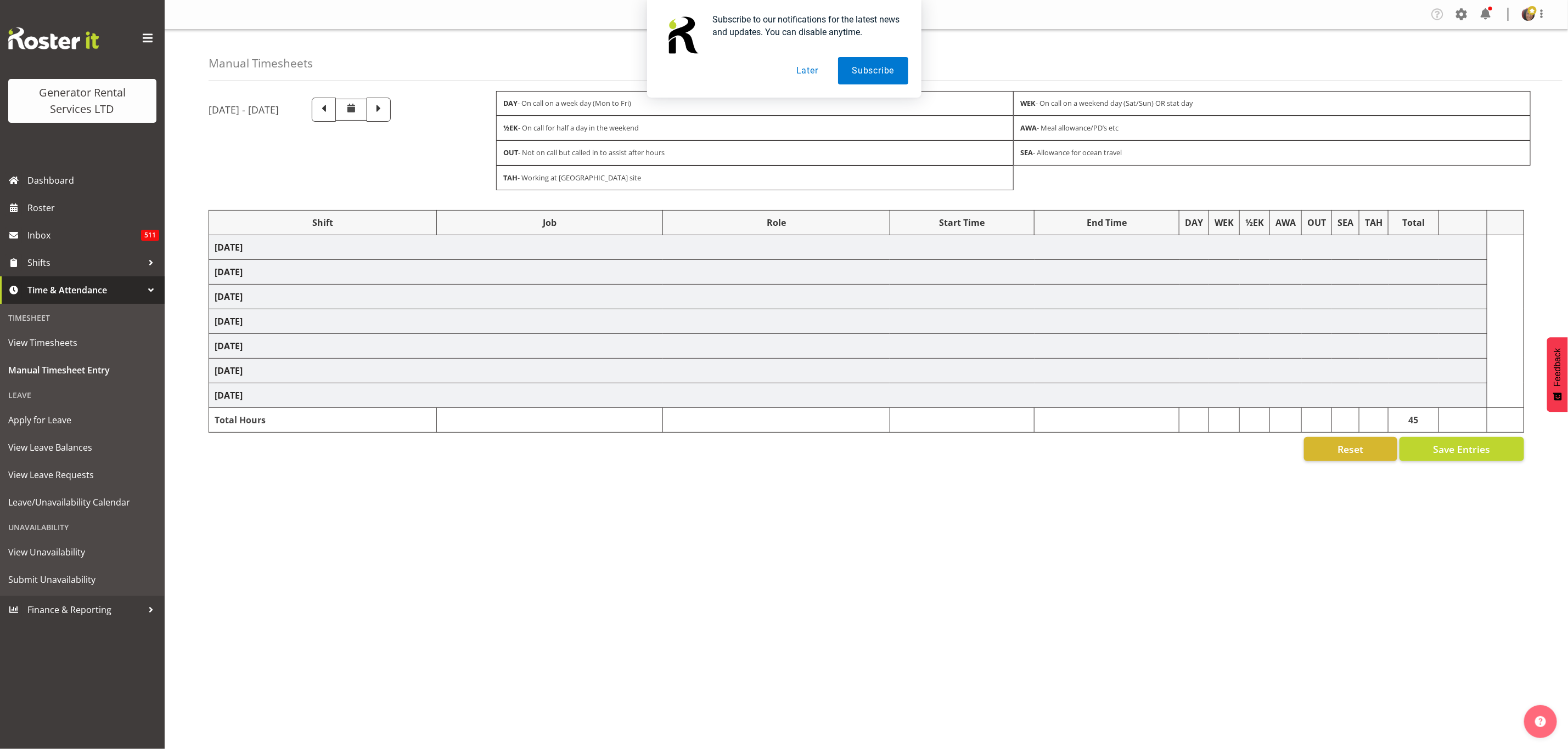
select select "2448"
select select "879"
select select "15"
select select "2448"
select select "879"
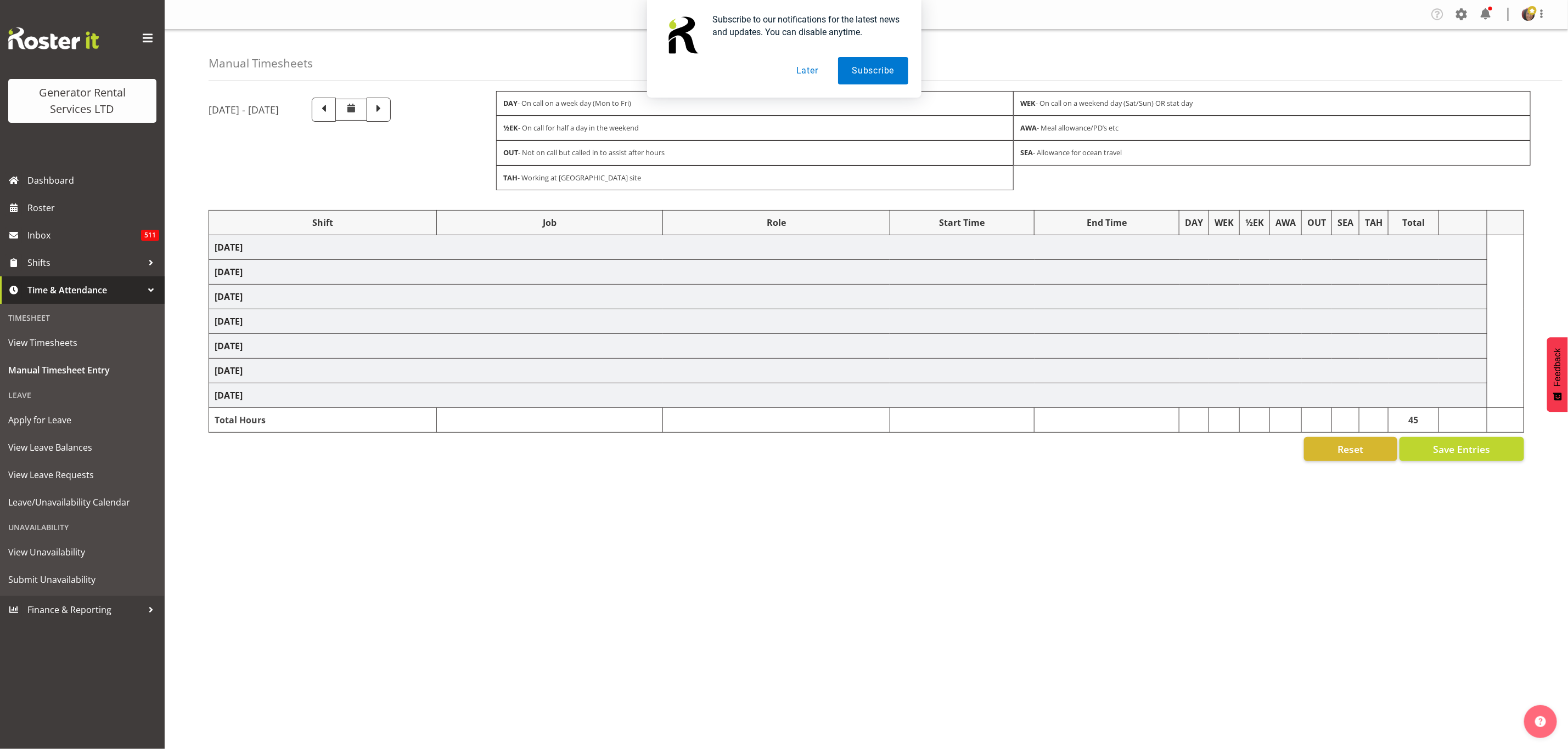
select select "2448"
select select "879"
select select "2448"
select select "879"
select select "2448"
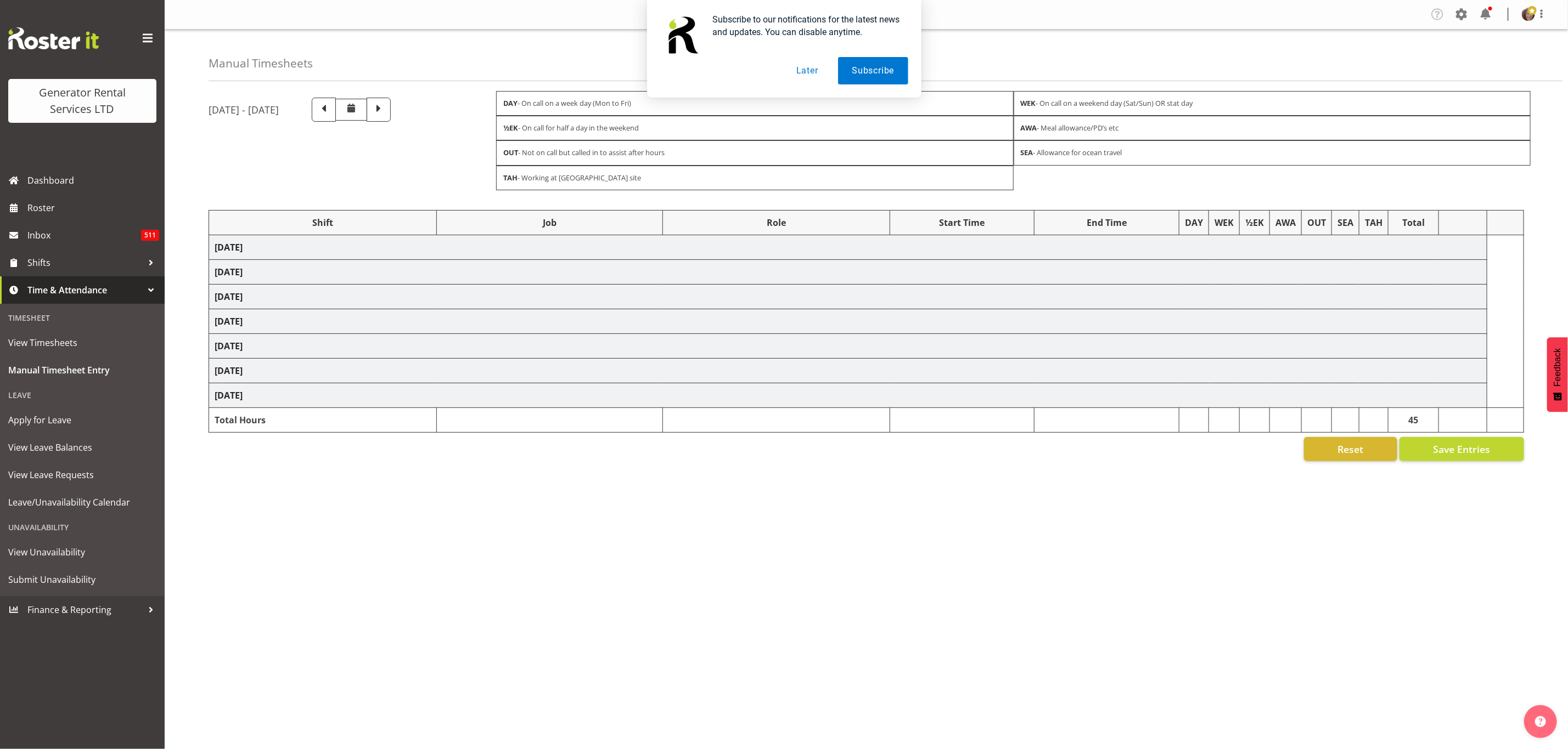
select select "879"
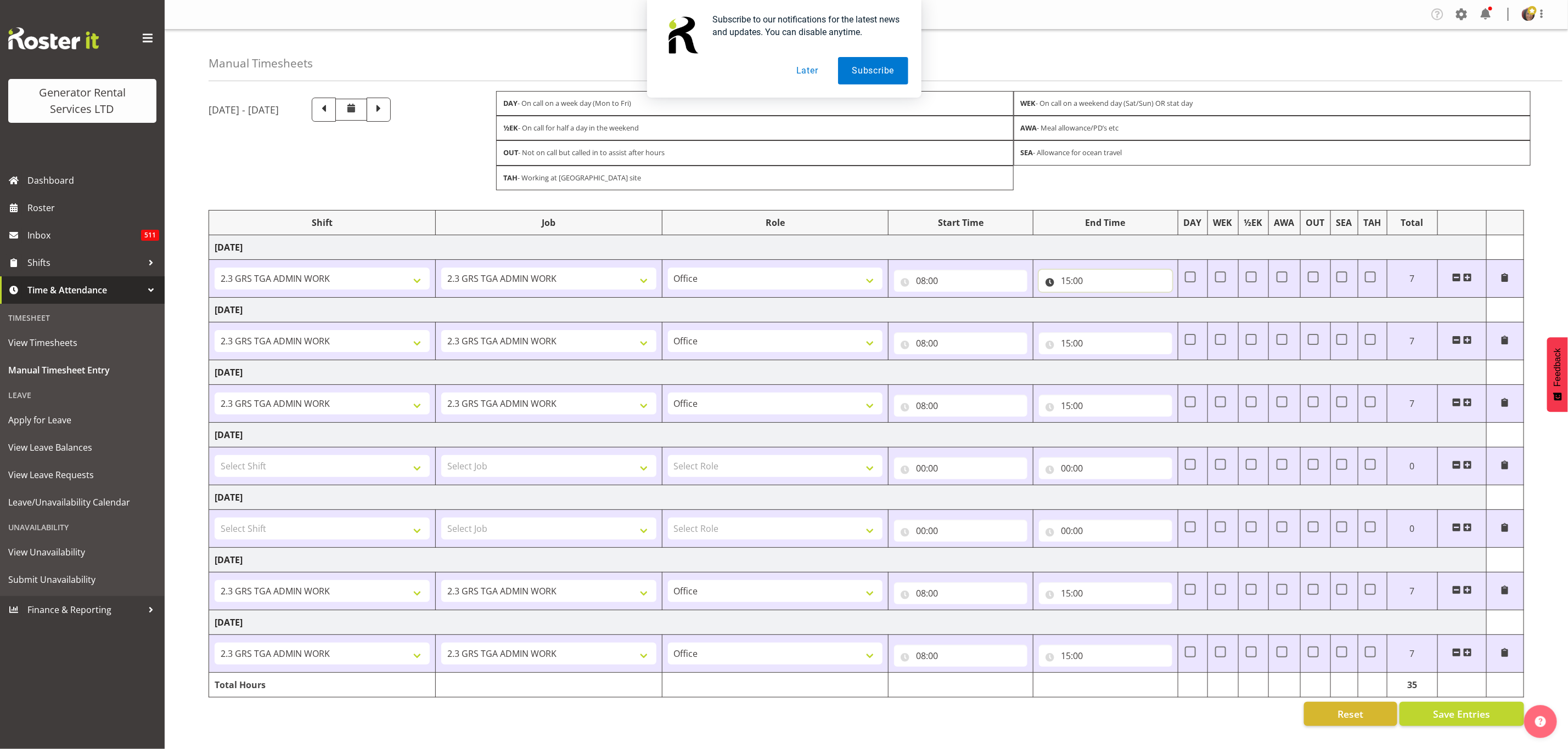
click at [1072, 285] on input "15:00" at bounding box center [1105, 280] width 133 height 22
click at [1113, 313] on select "00 01 02 03 04 05 06 07 08 09 10 11 12 13 14 15 16 17 18 19 20 21 22 23" at bounding box center [1113, 309] width 24 height 22
select select "17"
click at [1102, 302] on select "00 01 02 03 04 05 06 07 08 09 10 11 12 13 14 15 16 17 18 19 20 21 22 23" at bounding box center [1113, 309] width 24 height 22
type input "17:00"
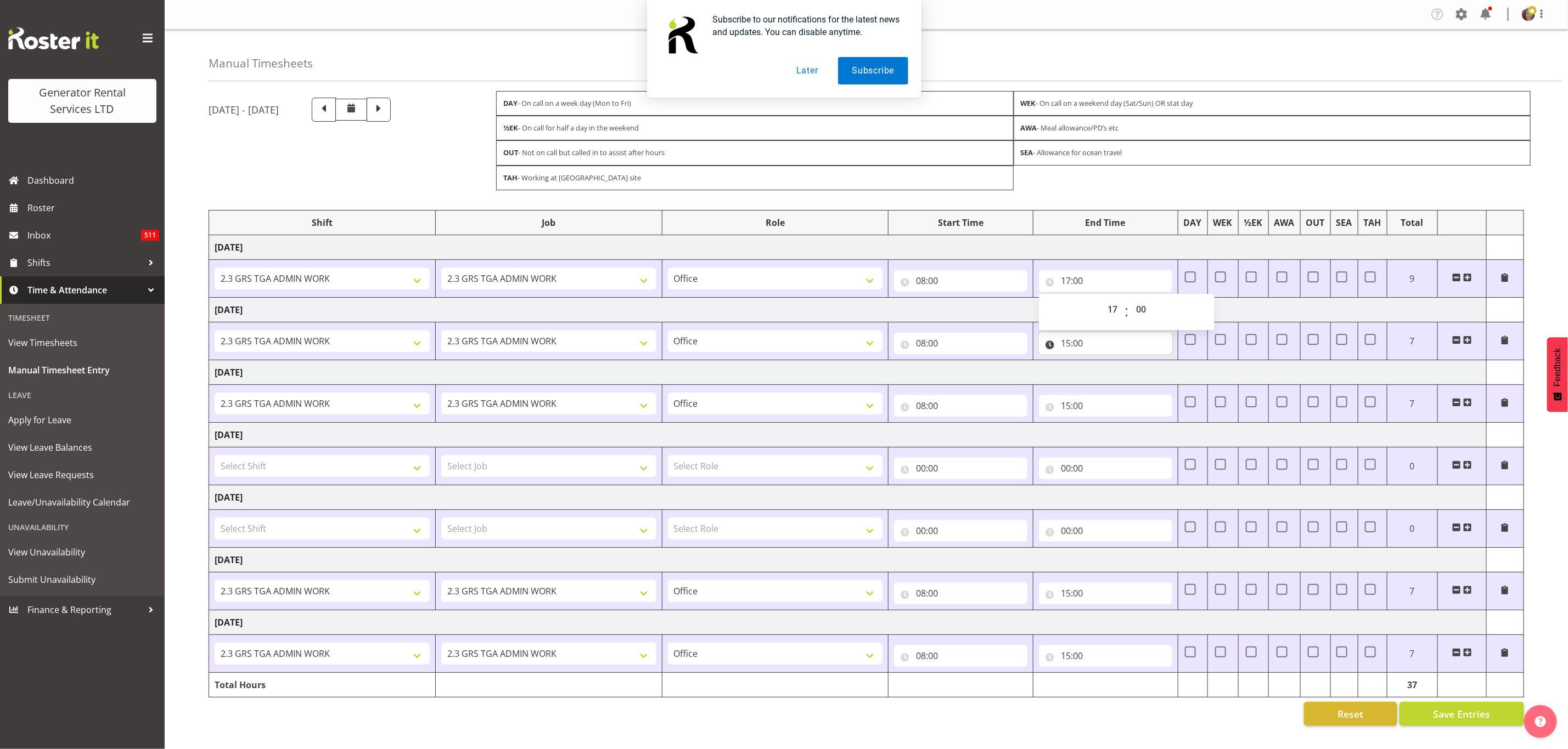
click at [1067, 351] on input "15:00" at bounding box center [1105, 343] width 133 height 22
click at [1115, 372] on select "00 01 02 03 04 05 06 07 08 09 10 11 12 13 14 15 16 17 18 19 20 21 22 23" at bounding box center [1113, 371] width 24 height 22
select select "17"
click at [1102, 364] on select "00 01 02 03 04 05 06 07 08 09 10 11 12 13 14 15 16 17 18 19 20 21 22 23" at bounding box center [1113, 371] width 24 height 22
type input "17:00"
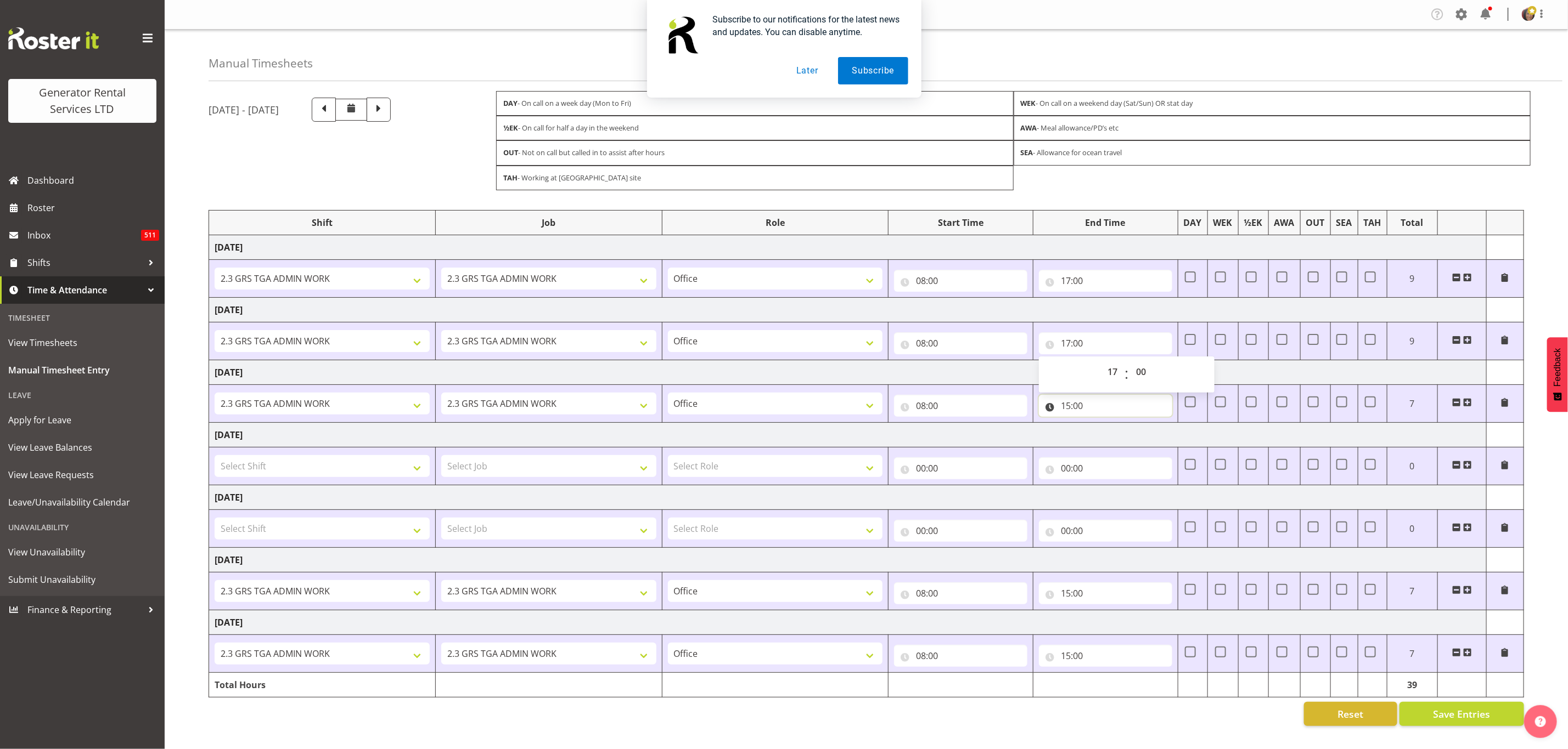
click at [1082, 405] on input "15:00" at bounding box center [1105, 406] width 133 height 22
click at [1111, 436] on select "00 01 02 03 04 05 06 07 08 09 10 11 12 13 14 15 16 17 18 19 20 21 22 23" at bounding box center [1113, 434] width 24 height 22
select select "17"
click at [1102, 427] on select "00 01 02 03 04 05 06 07 08 09 10 11 12 13 14 15 16 17 18 19 20 21 22 23" at bounding box center [1113, 434] width 24 height 22
type input "17:00"
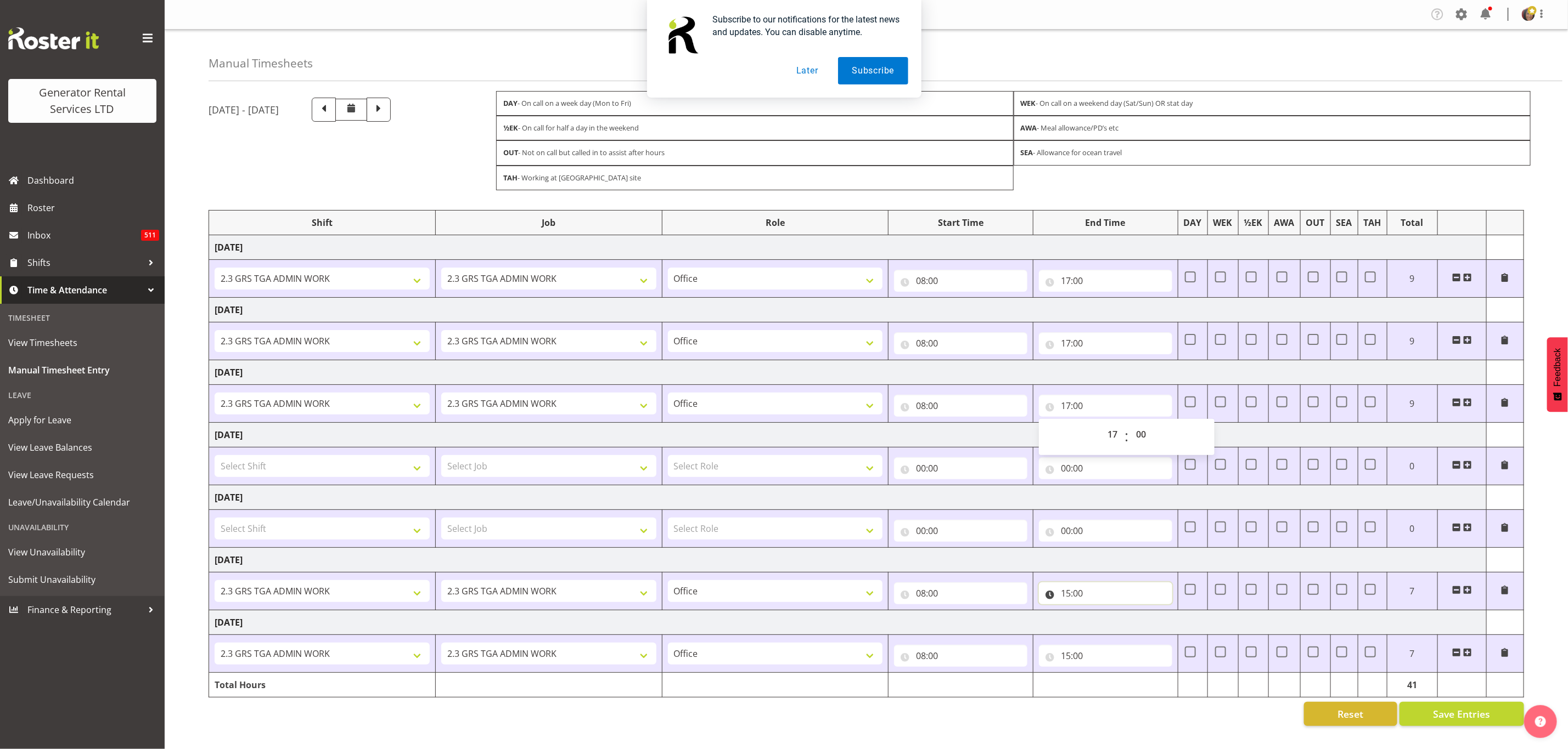
click at [1071, 594] on input "15:00" at bounding box center [1105, 593] width 133 height 22
click at [1110, 624] on select "00 01 02 03 04 05 06 07 08 09 10 11 12 13 14 15 16 17 18 19 20 21 22 23" at bounding box center [1113, 621] width 24 height 22
select select "17"
click at [1102, 617] on select "00 01 02 03 04 05 06 07 08 09 10 11 12 13 14 15 16 17 18 19 20 21 22 23" at bounding box center [1113, 621] width 24 height 22
type input "17:00"
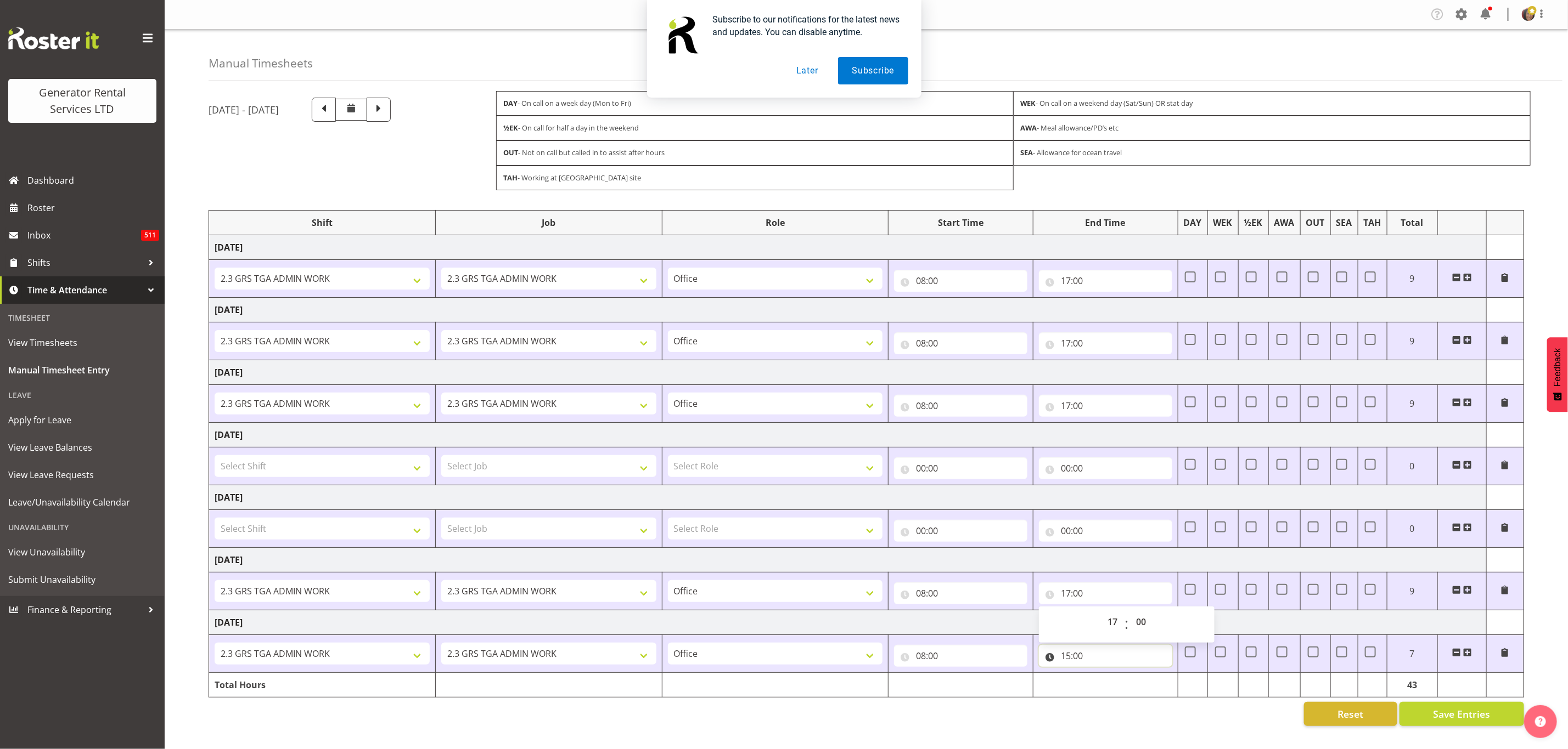
click at [1072, 661] on input "15:00" at bounding box center [1105, 656] width 133 height 22
click at [1109, 689] on select "00 01 02 03 04 05 06 07 08 09 10 11 12 13 14 15 16 17 18 19 20 21 22 23" at bounding box center [1113, 684] width 24 height 22
select select "17"
click at [1102, 679] on select "00 01 02 03 04 05 06 07 08 09 10 11 12 13 14 15 16 17 18 19 20 21 22 23" at bounding box center [1113, 684] width 24 height 22
type input "17:00"
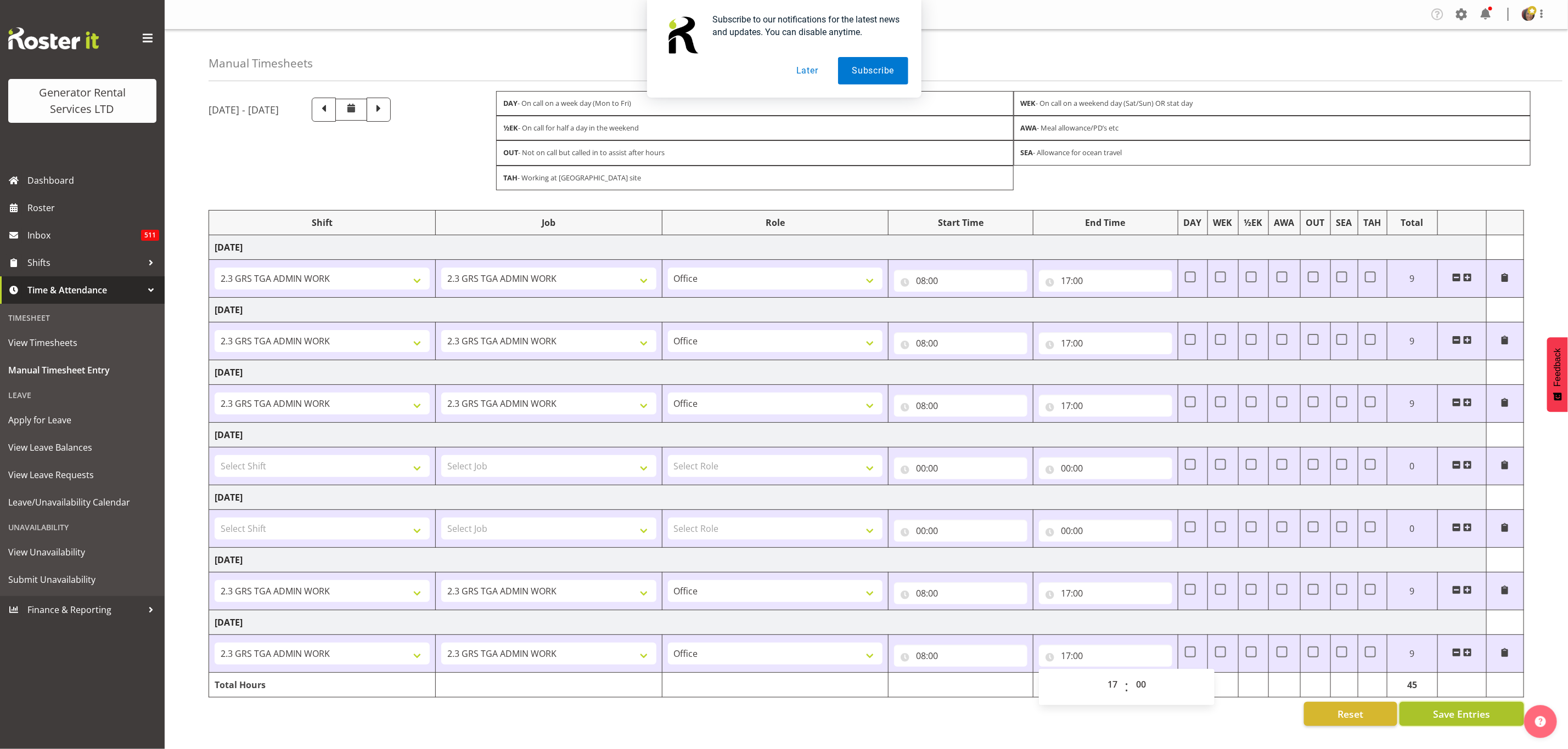
click at [1447, 719] on span "Save Entries" at bounding box center [1461, 714] width 57 height 14
click at [1461, 720] on span "Save Entries" at bounding box center [1461, 714] width 57 height 14
click at [63, 341] on span "View Timesheets" at bounding box center [82, 343] width 149 height 17
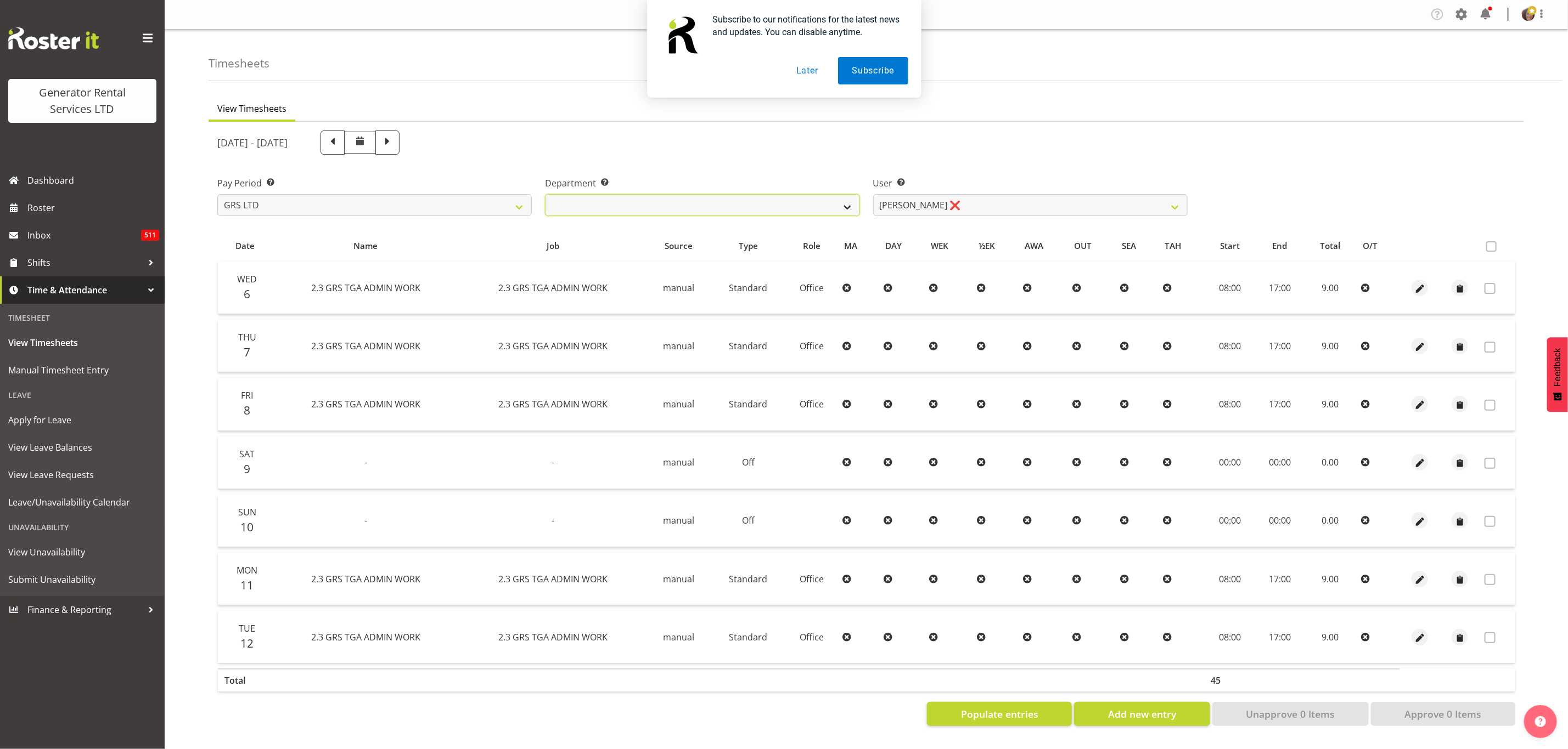
click at [839, 196] on select "GRS ADMIN TGA GRS HIRE TGA GRS SALES TGA" at bounding box center [702, 205] width 314 height 22
select select "21"
click at [545, 194] on select "GRS ADMIN TGA GRS HIRE TGA GRS SALES TGA" at bounding box center [702, 205] width 314 height 22
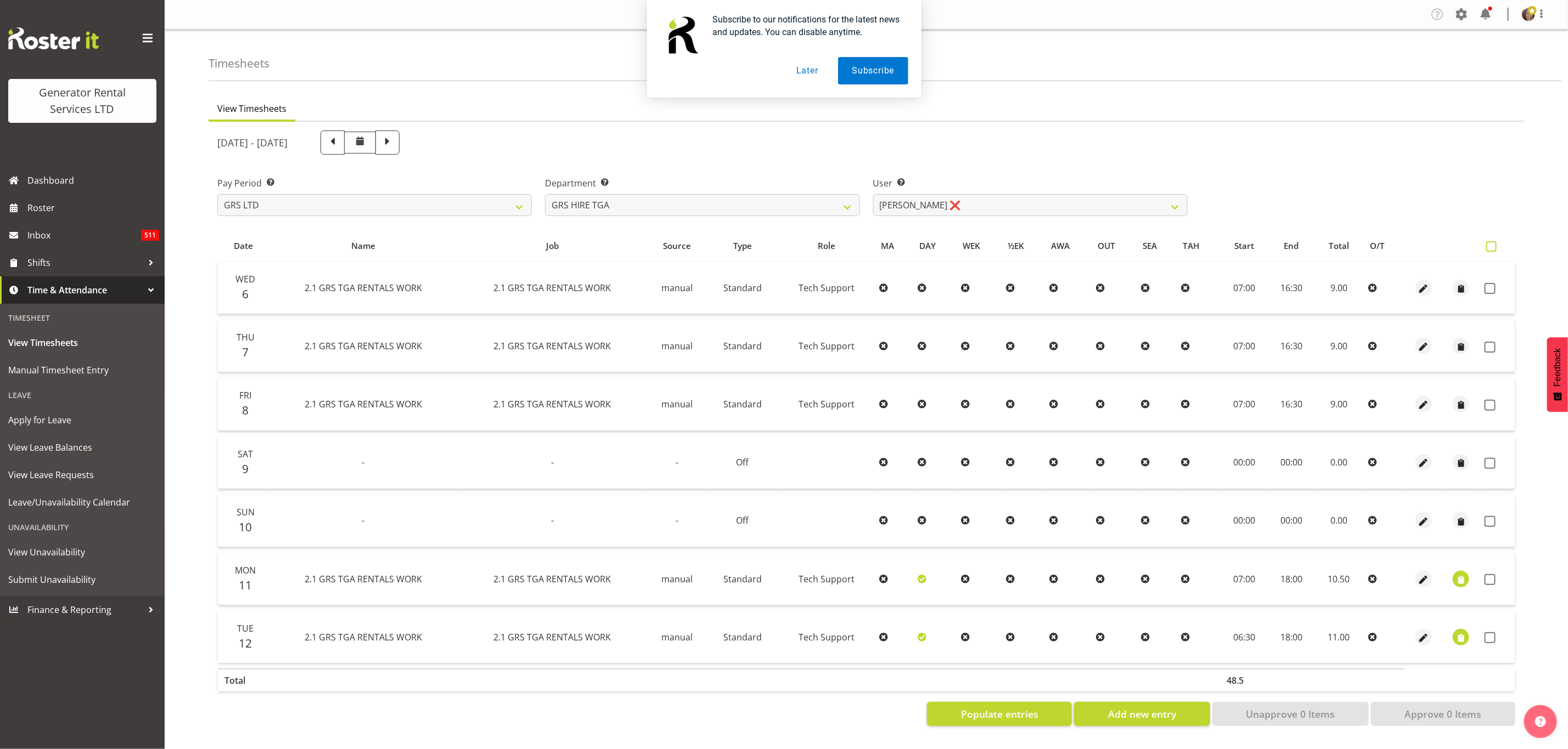
click at [1491, 243] on span at bounding box center [1491, 246] width 10 height 10
click at [1491, 243] on input "checkbox" at bounding box center [1489, 247] width 7 height 7
checkbox input "true"
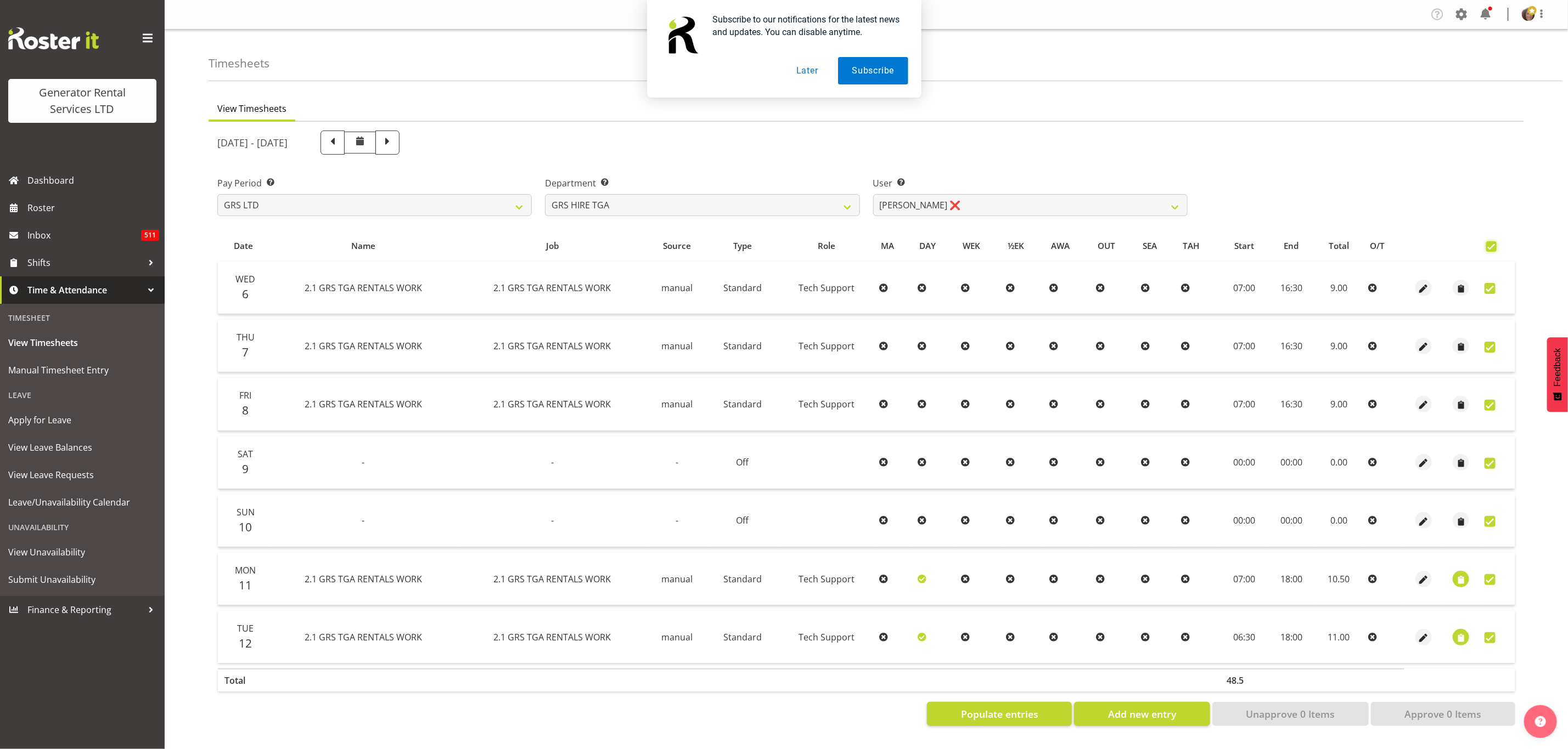
checkbox input "true"
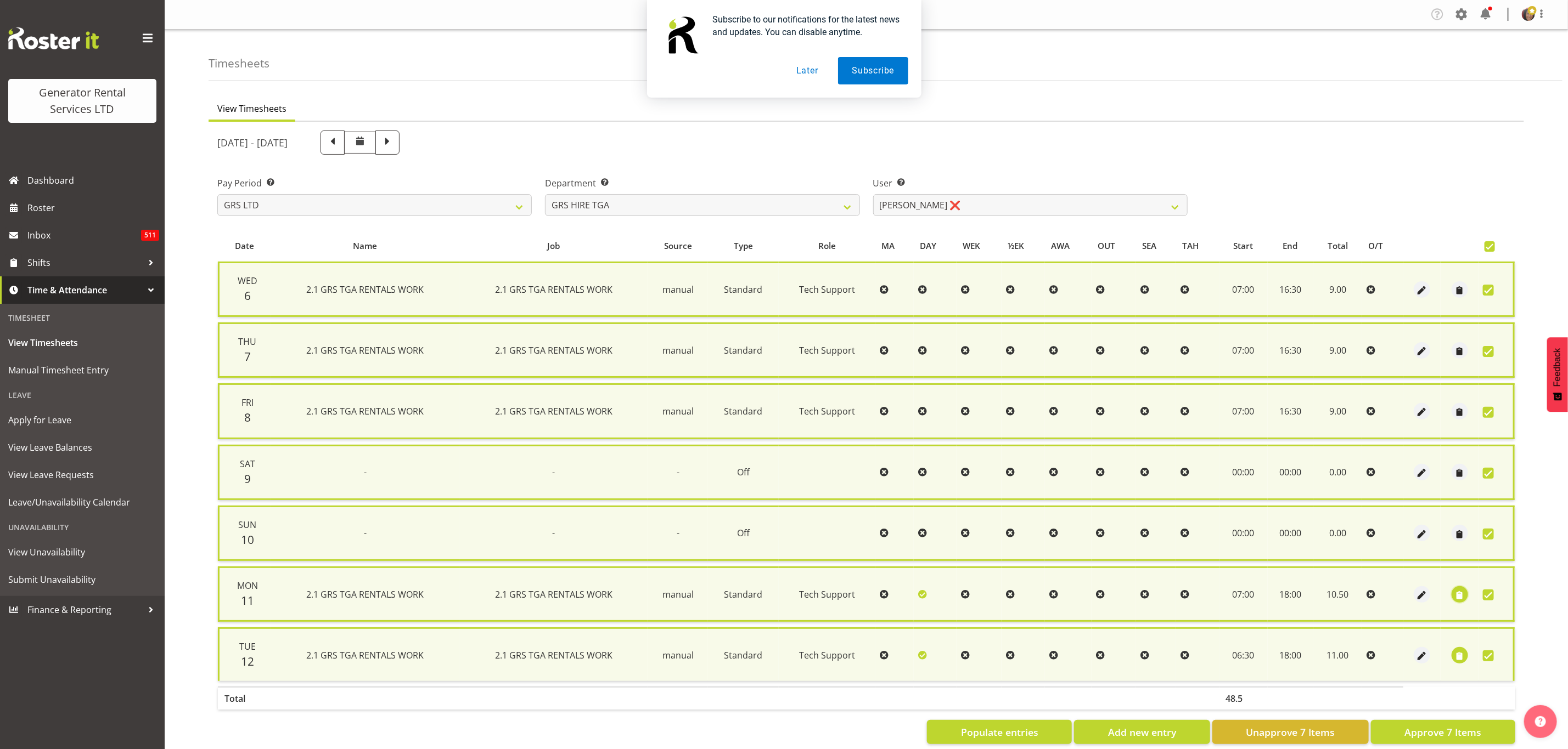
click at [1459, 589] on span "button" at bounding box center [1459, 595] width 13 height 13
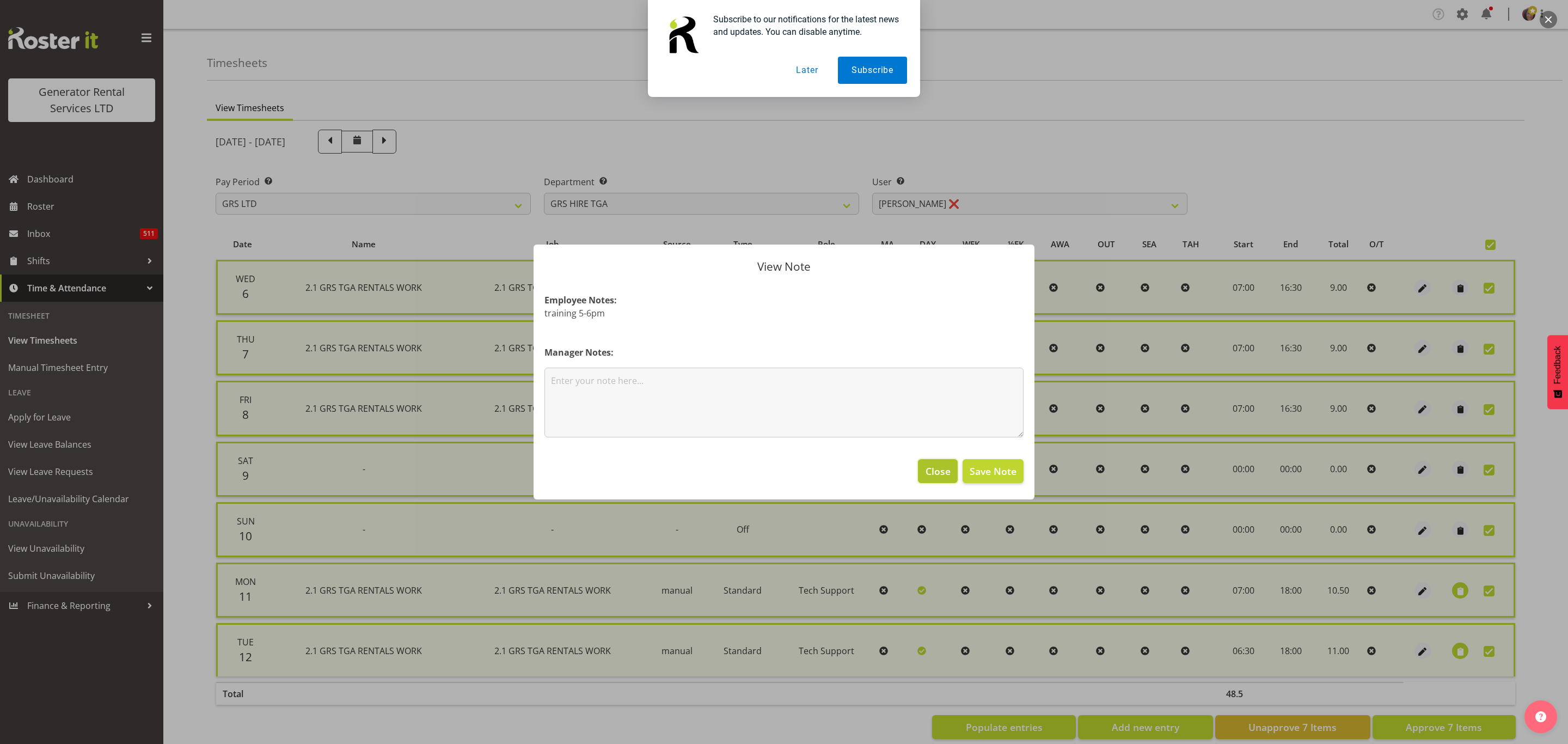
click at [942, 474] on span "Close" at bounding box center [938, 471] width 25 height 14
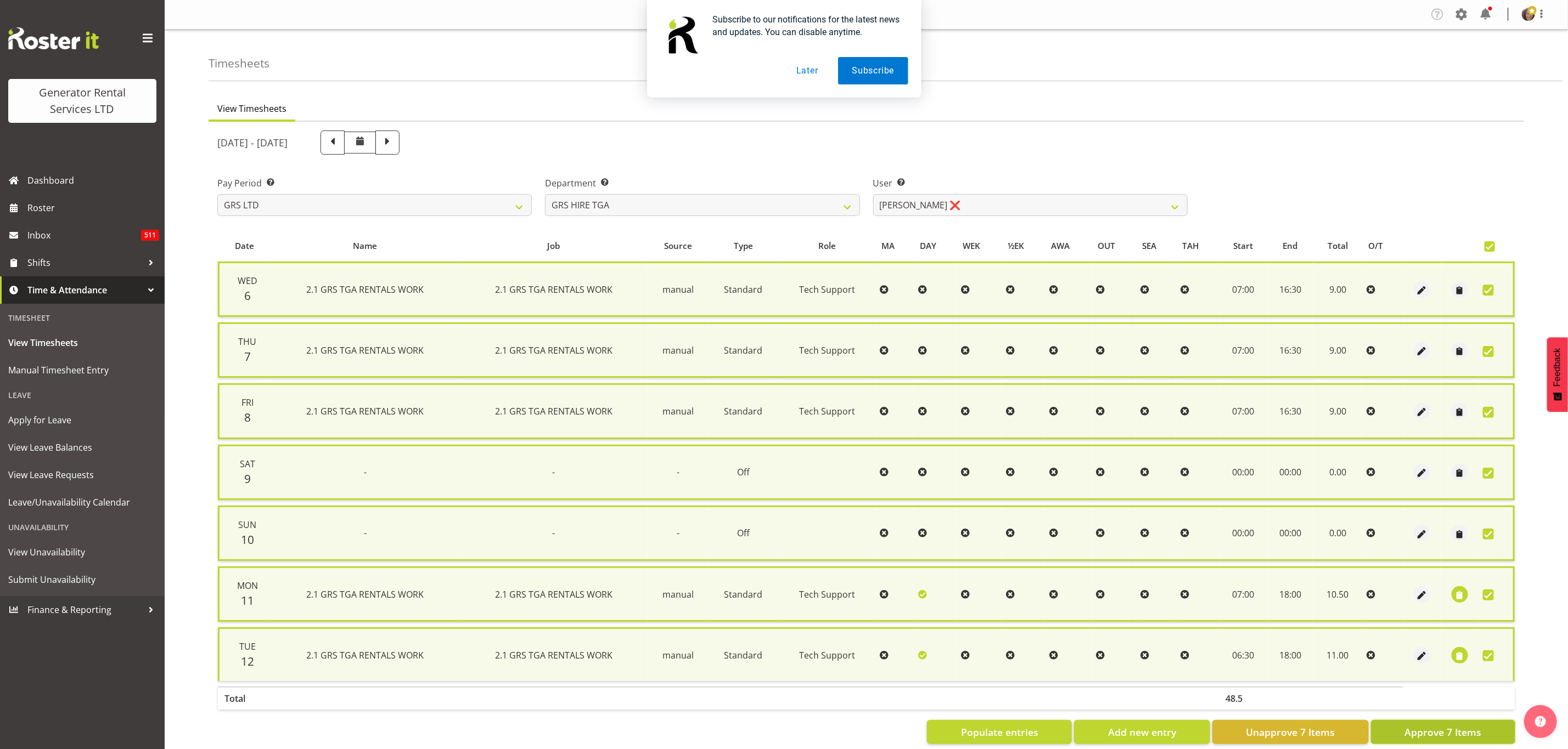
click at [1424, 725] on span "Approve 7 Items" at bounding box center [1443, 732] width 77 height 14
checkbox input "false"
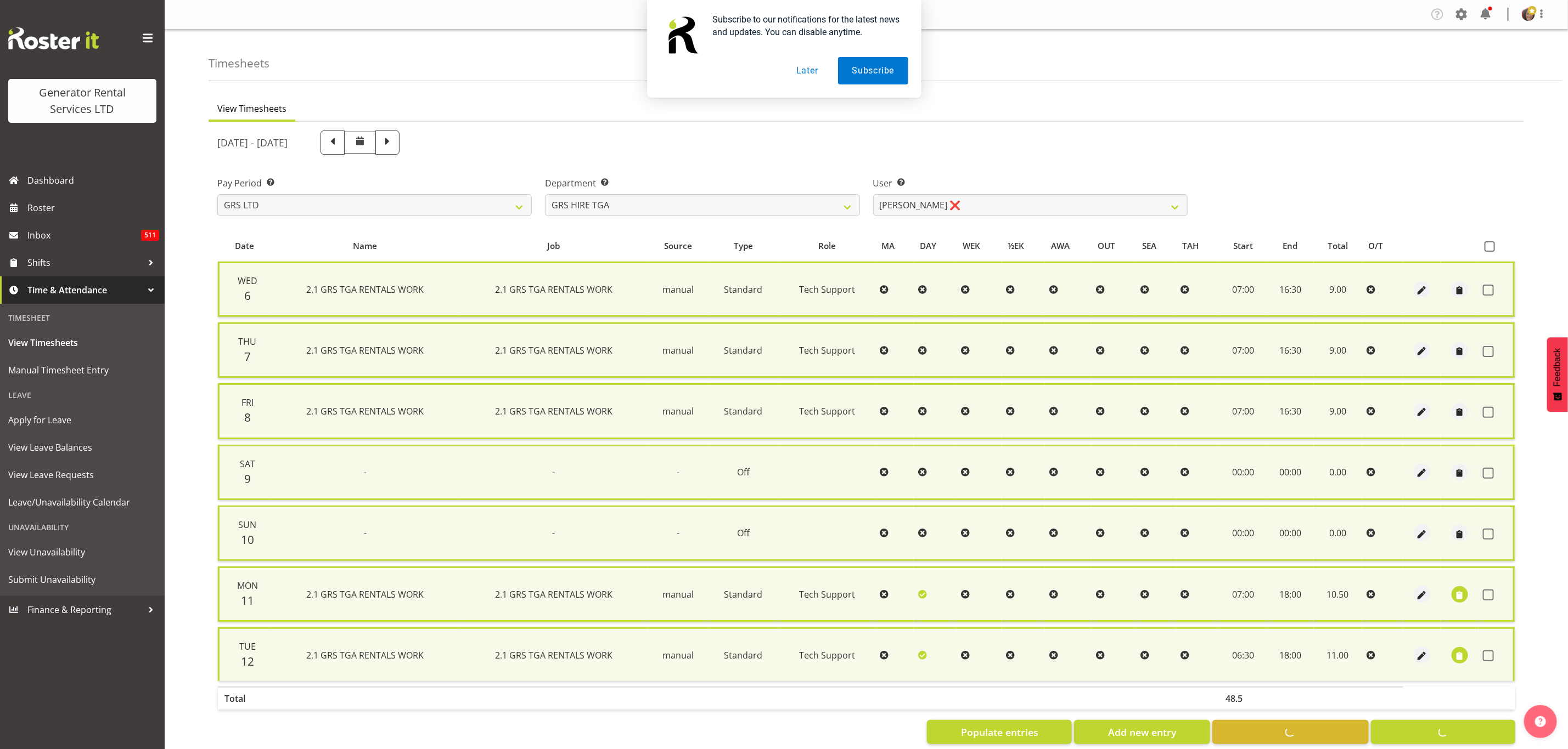
checkbox input "false"
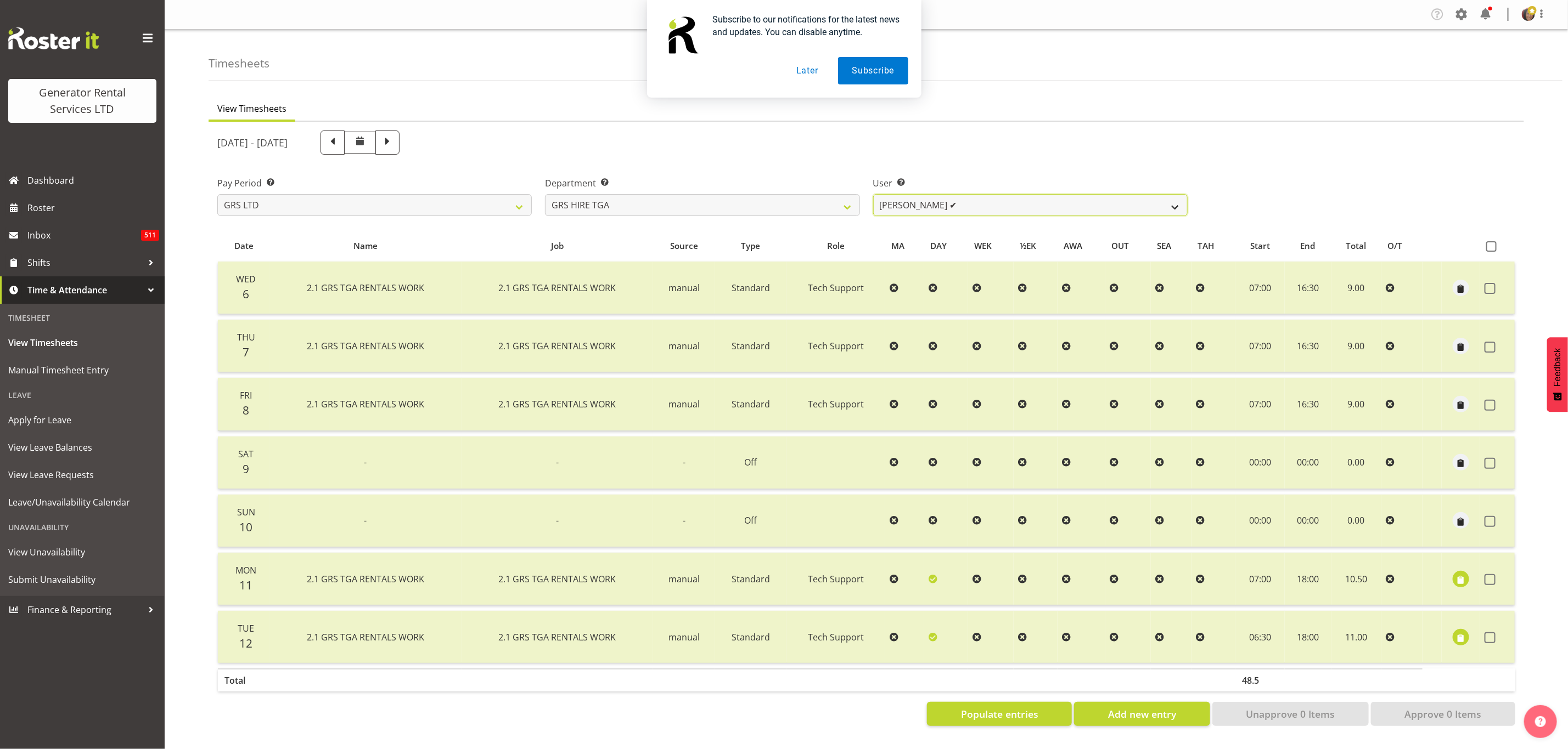
click at [904, 203] on select "Brenton Vanzwol ✔ James Hilhorst ❌ Nathan Maxwell ❌ Rob Wallace ❌ Steve Knill ❌" at bounding box center [1030, 205] width 314 height 22
select select "5206"
click at [873, 194] on select "Brenton Vanzwol ✔ James Hilhorst ❌ Nathan Maxwell ❌ Rob Wallace ❌ Steve Knill ❌" at bounding box center [1030, 205] width 314 height 22
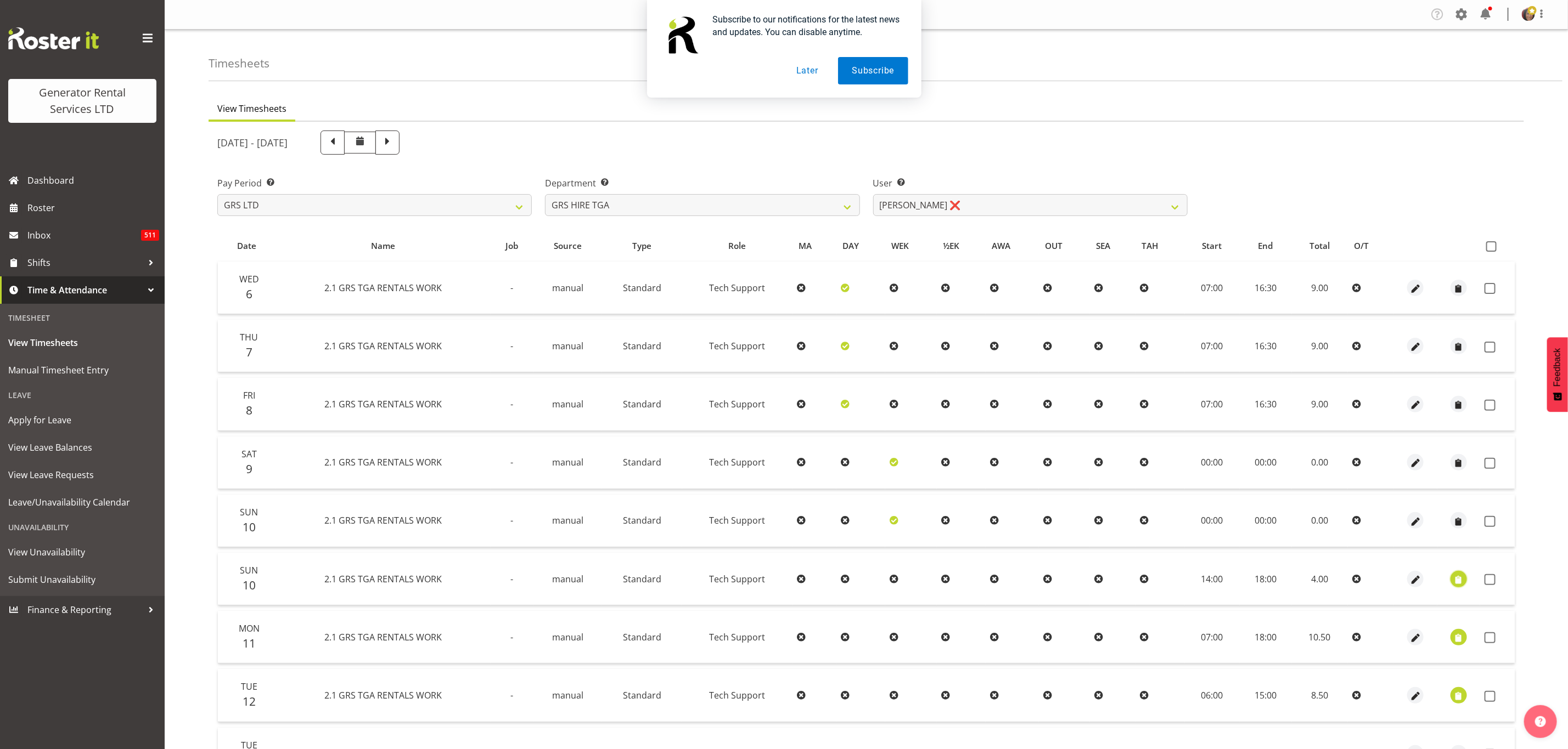
click at [1460, 576] on span "button" at bounding box center [1459, 580] width 13 height 13
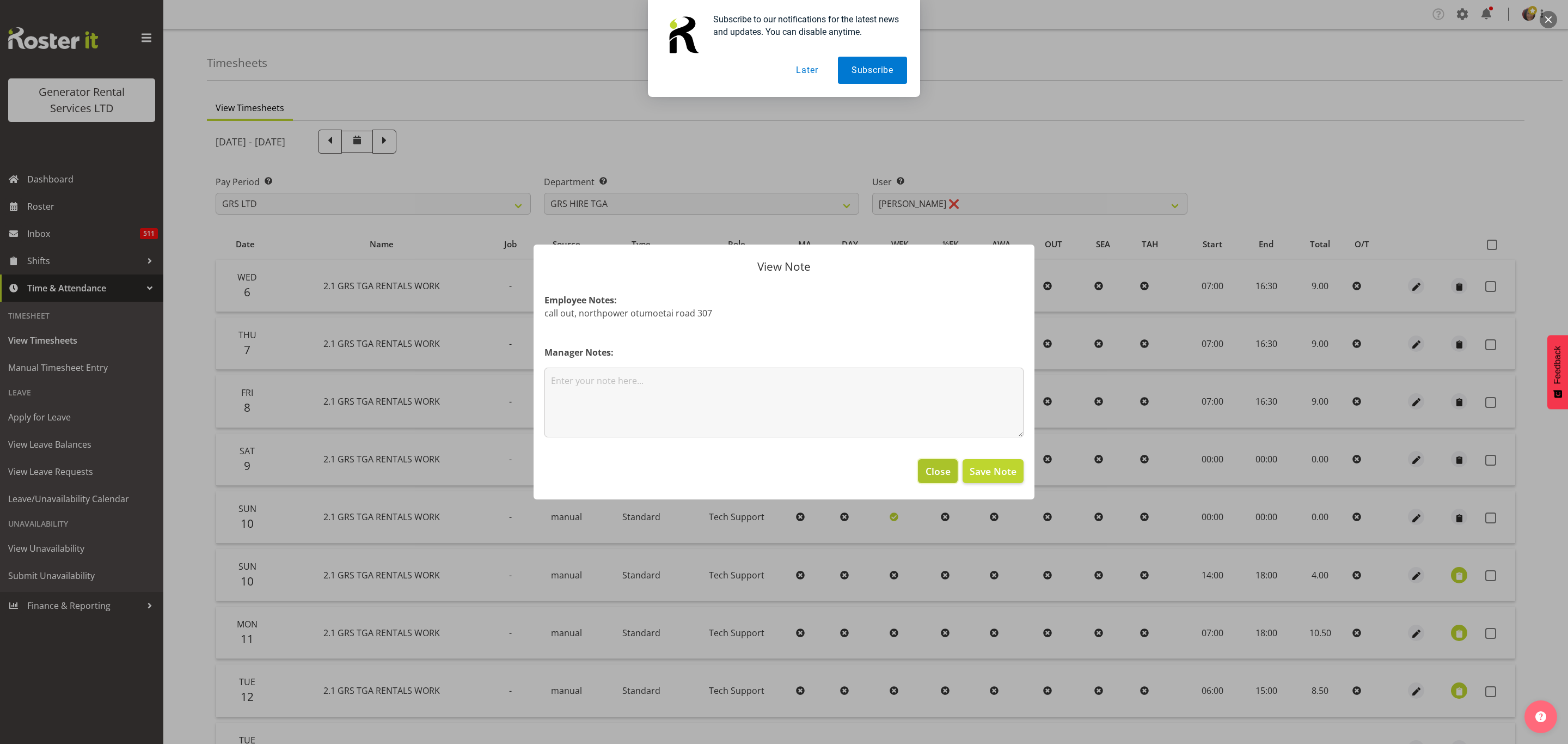
click at [940, 472] on span "Close" at bounding box center [938, 471] width 25 height 14
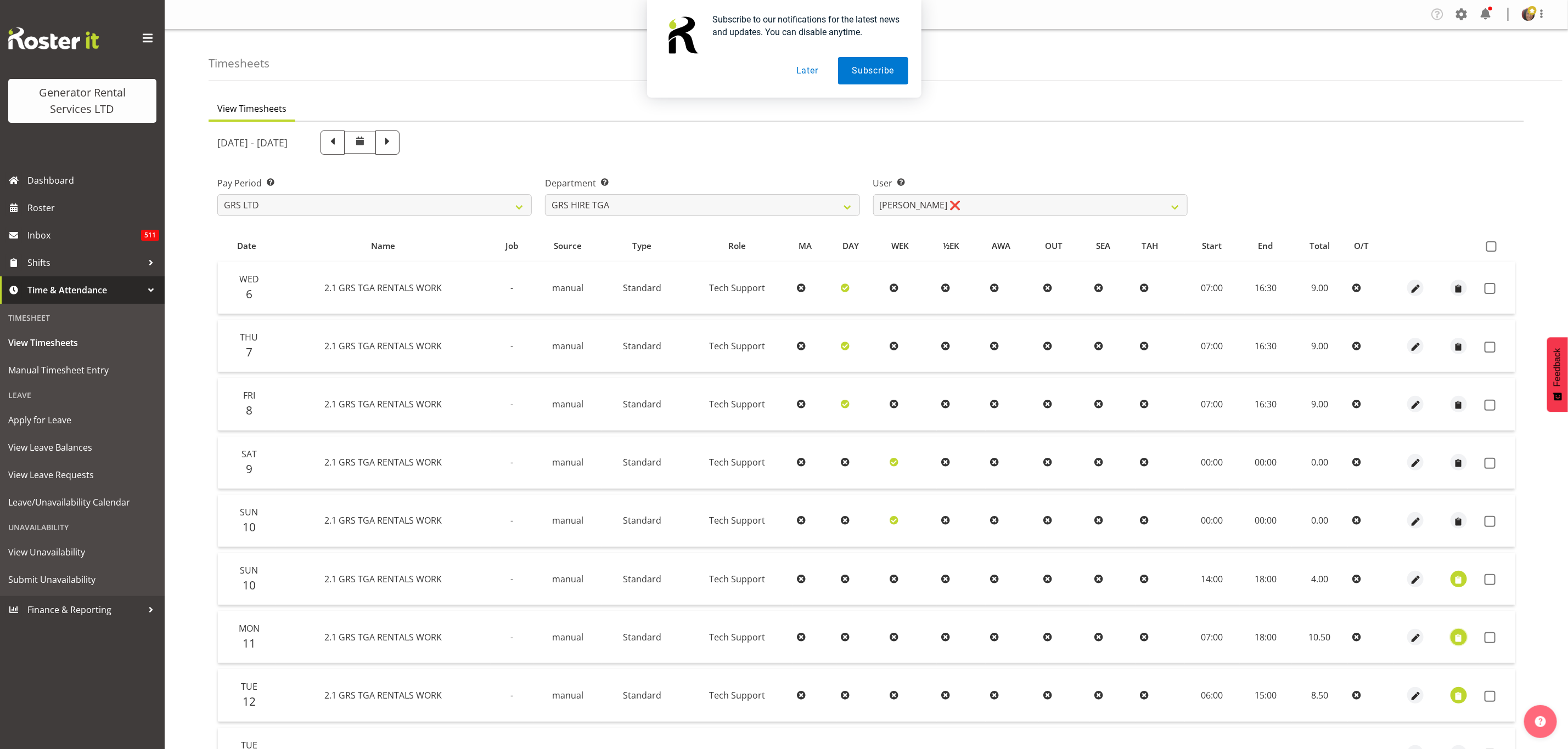
click at [1456, 632] on span "button" at bounding box center [1459, 638] width 13 height 13
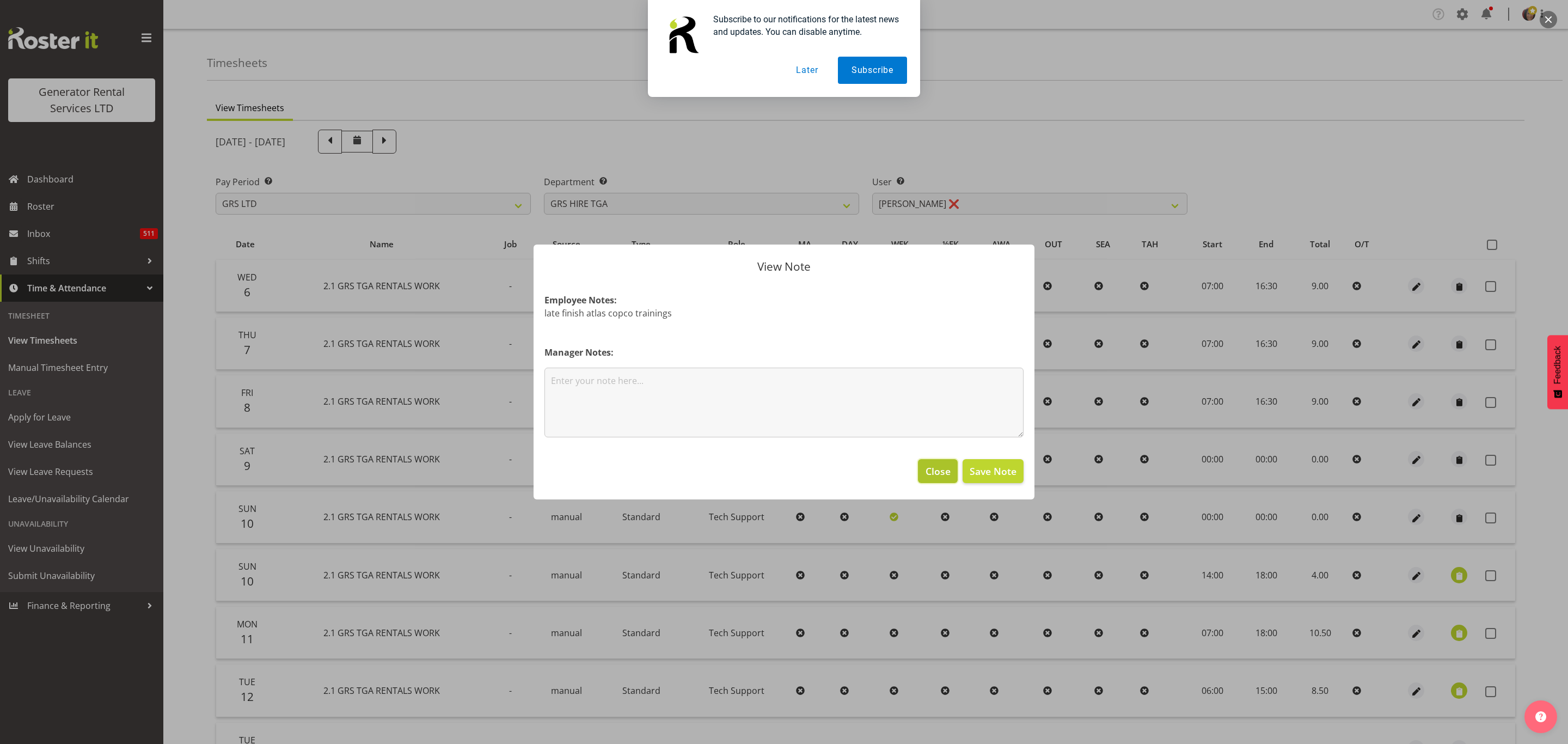
click at [928, 466] on span "Close" at bounding box center [938, 471] width 25 height 14
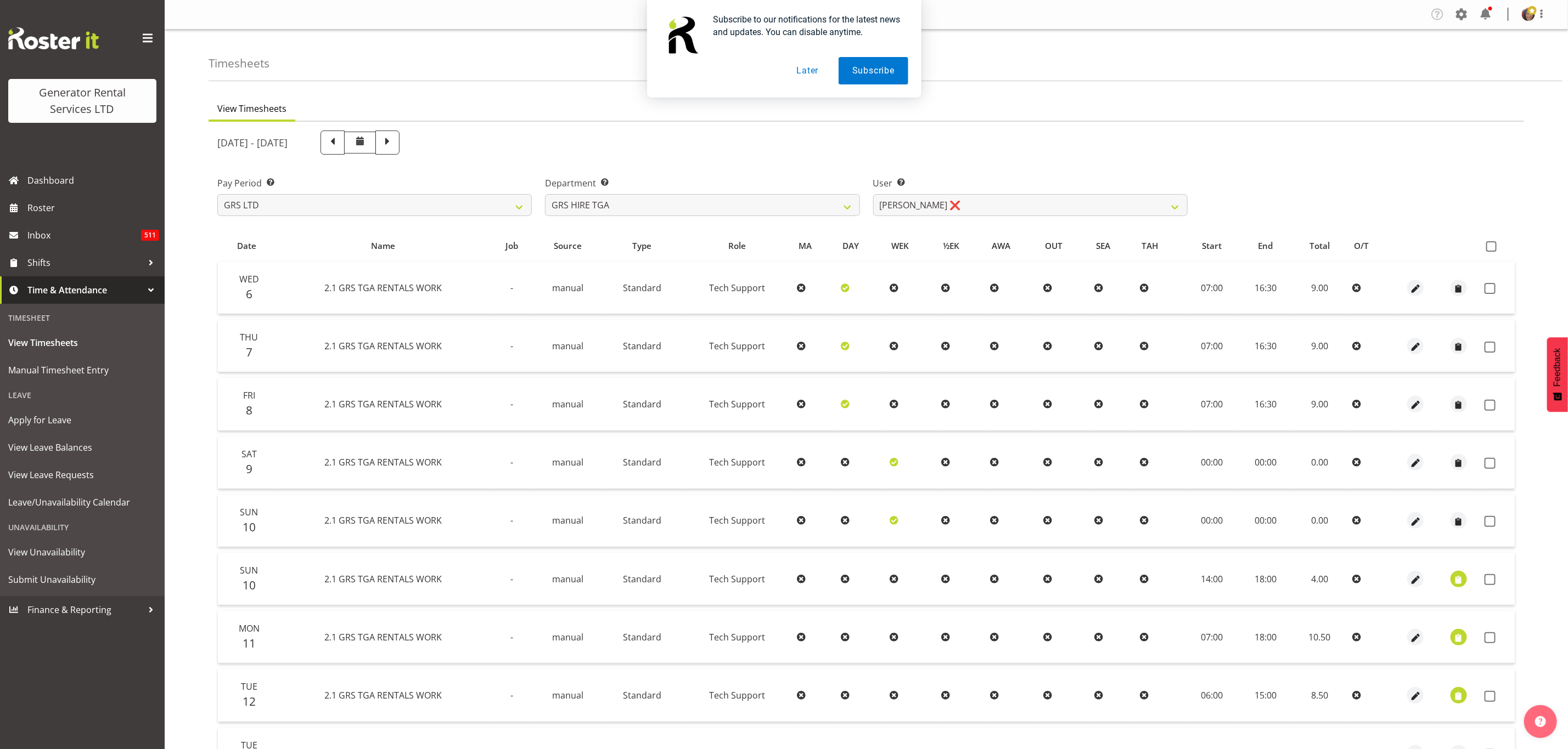
scroll to position [82, 0]
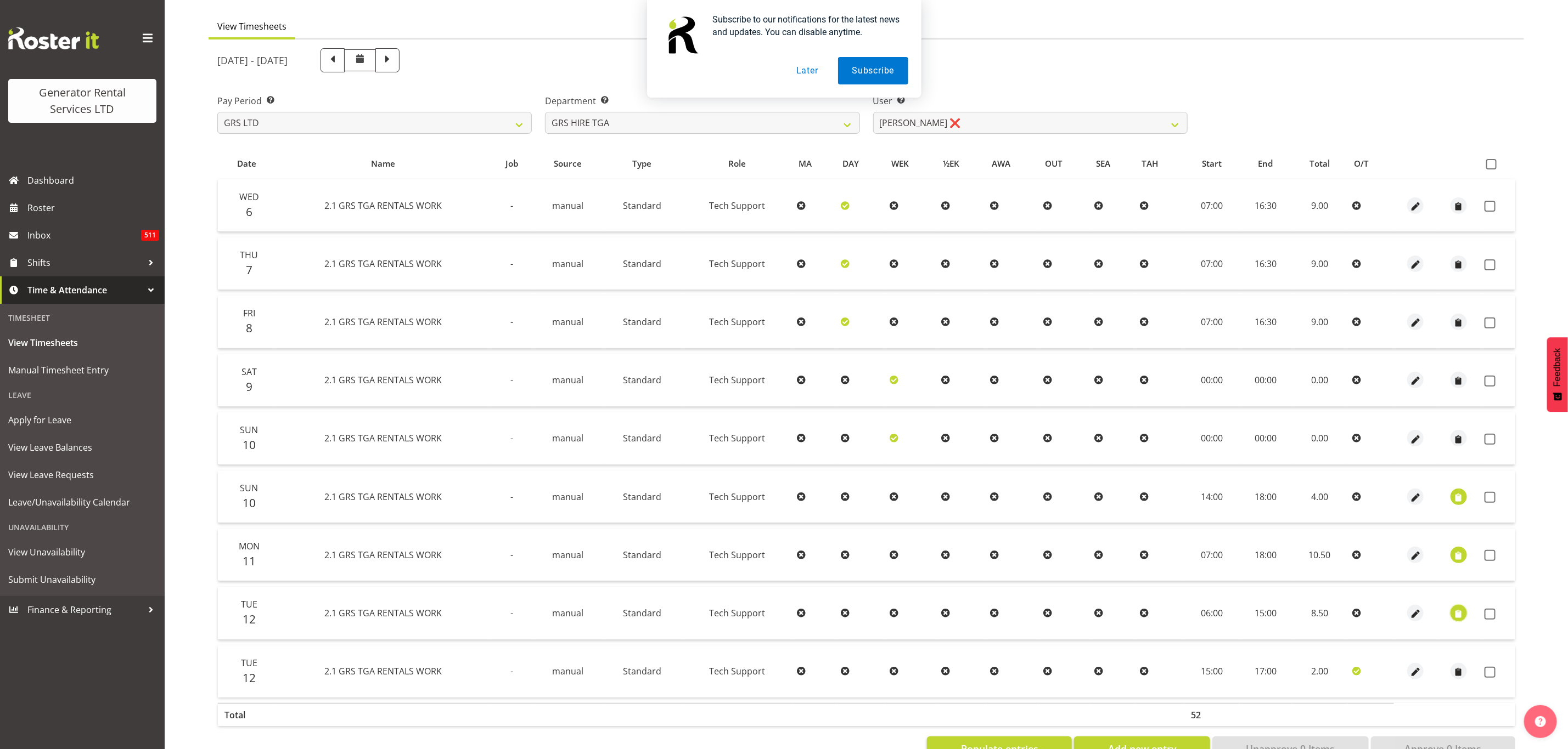
click at [1459, 612] on span "button" at bounding box center [1459, 614] width 13 height 13
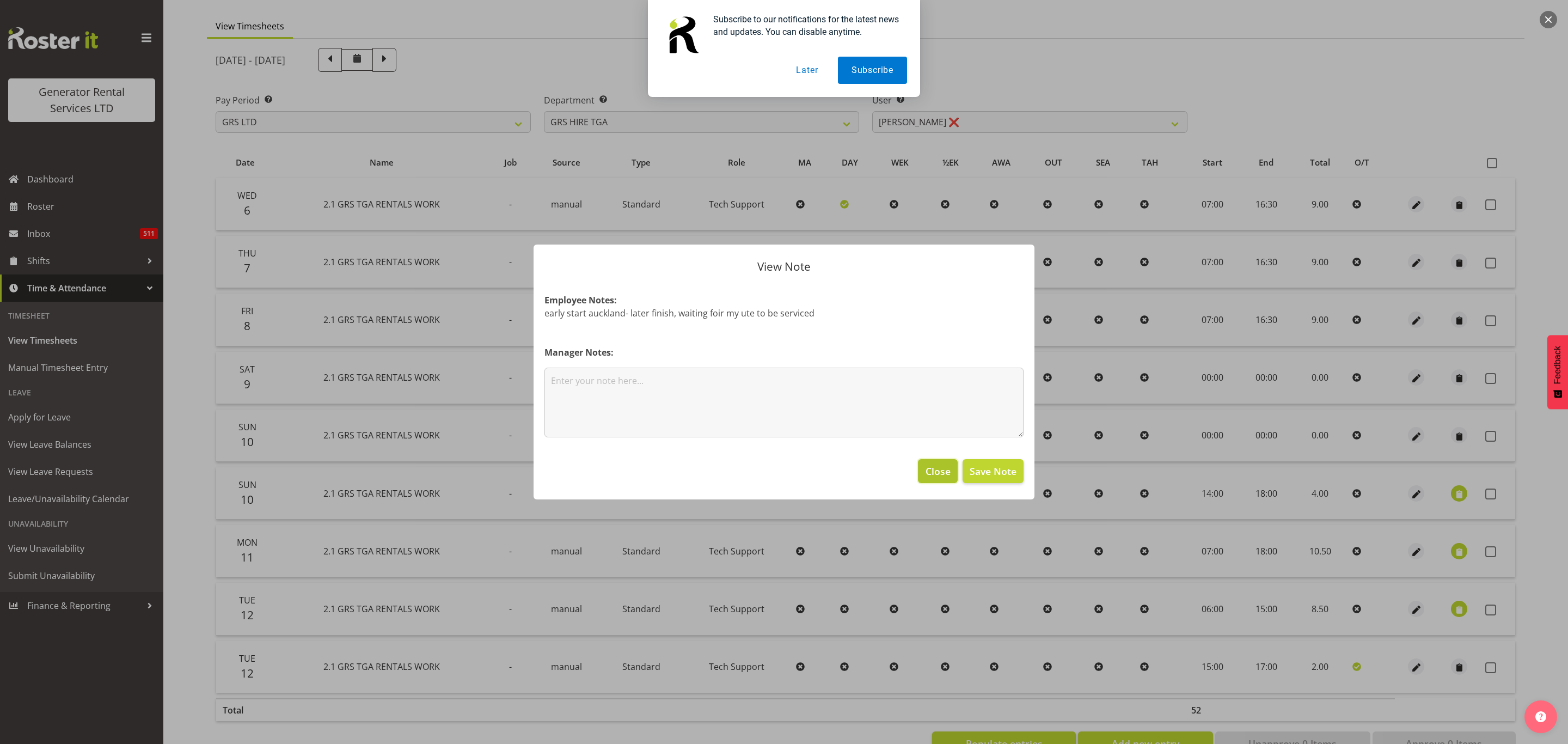
click at [937, 464] on span "Close" at bounding box center [938, 471] width 25 height 14
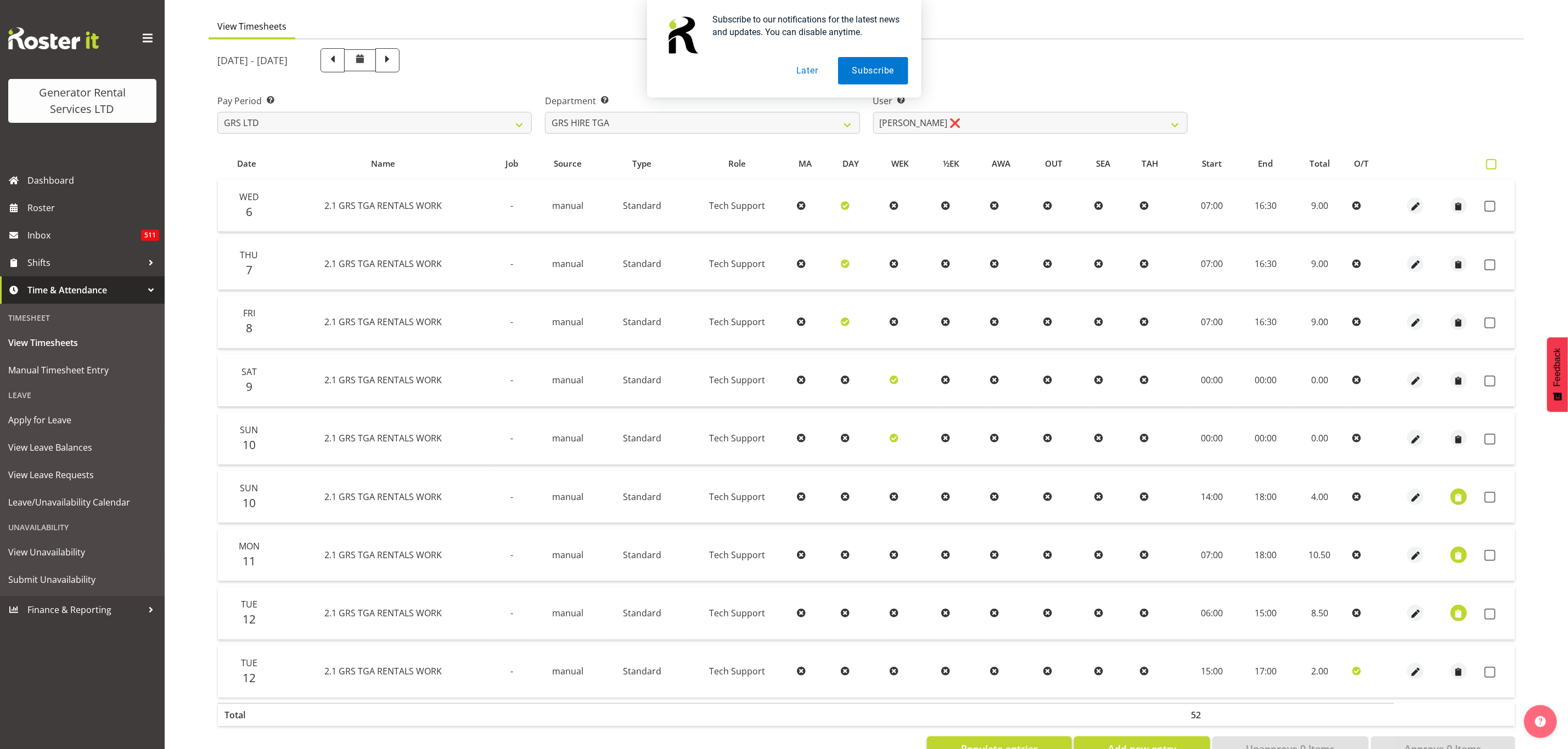
click at [1493, 159] on span at bounding box center [1491, 164] width 10 height 10
click at [1493, 161] on input "checkbox" at bounding box center [1489, 164] width 7 height 7
checkbox input "true"
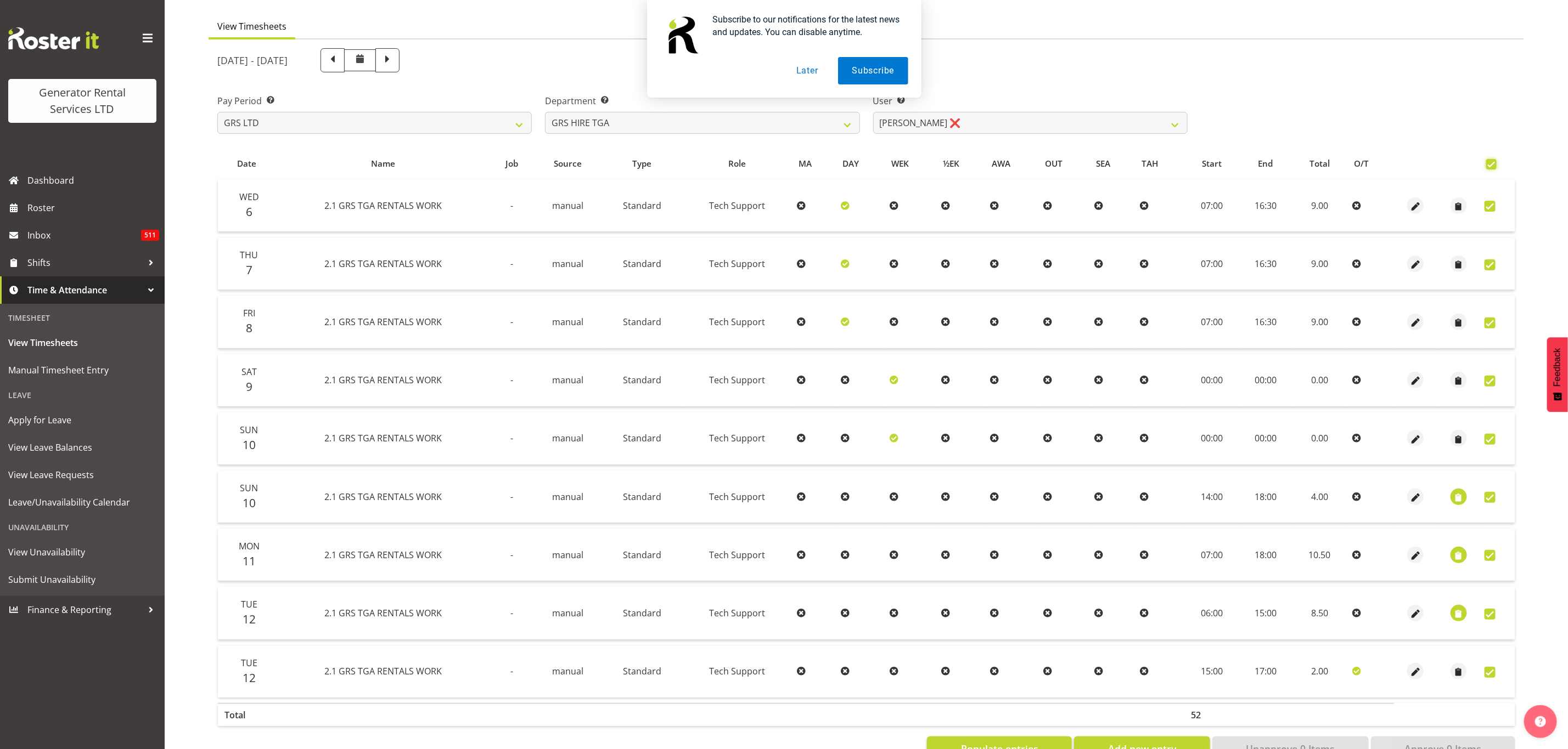
checkbox input "true"
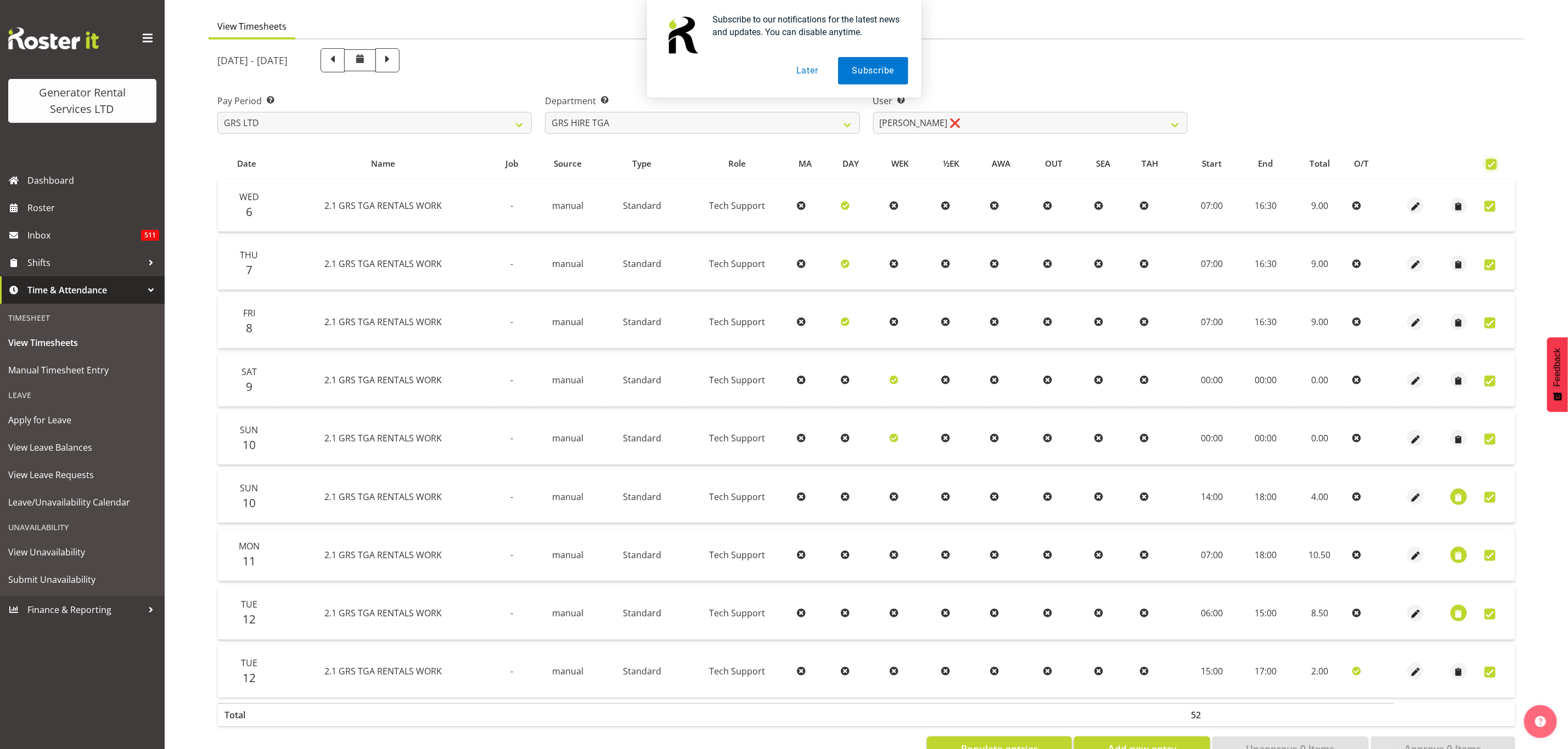
checkbox input "true"
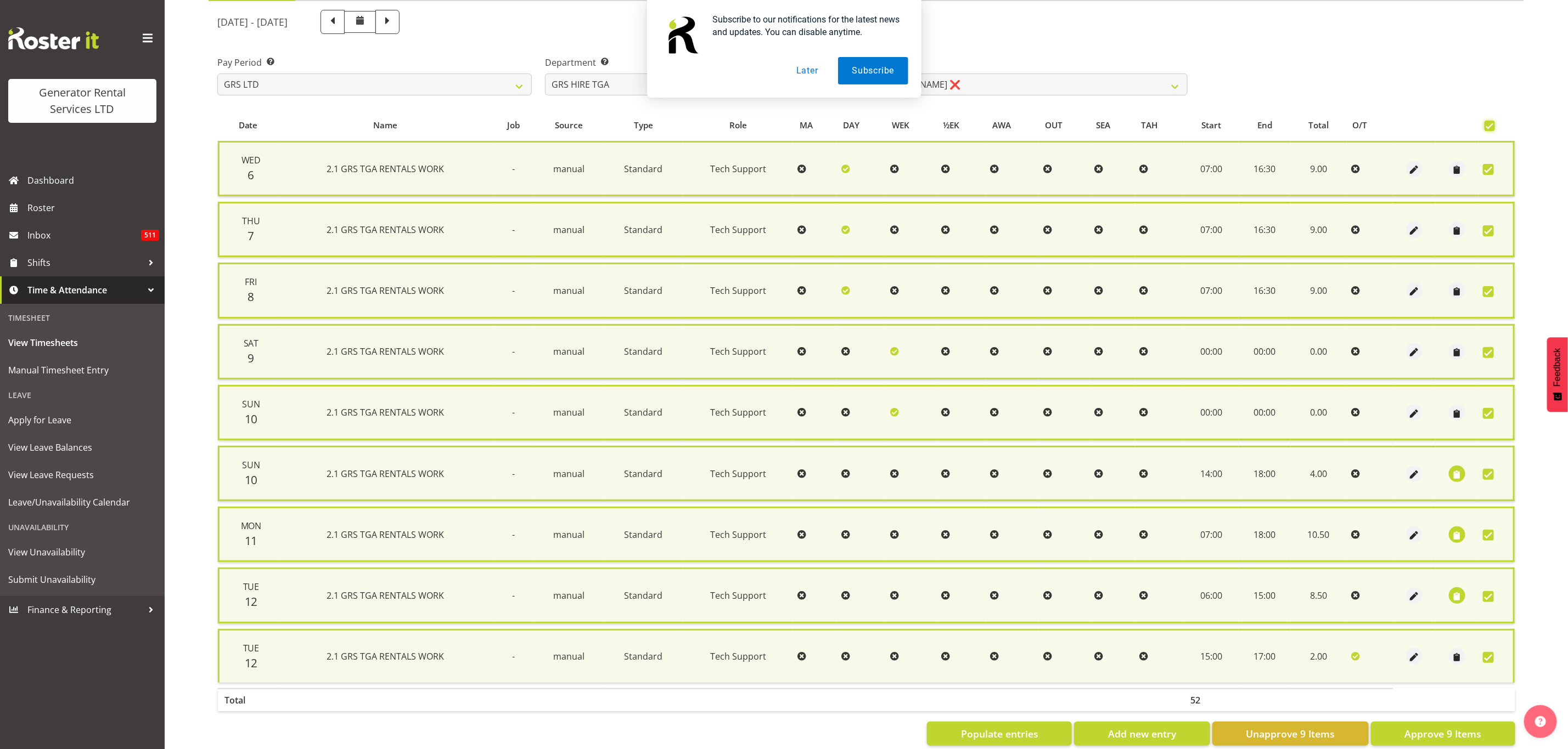
scroll to position [140, 0]
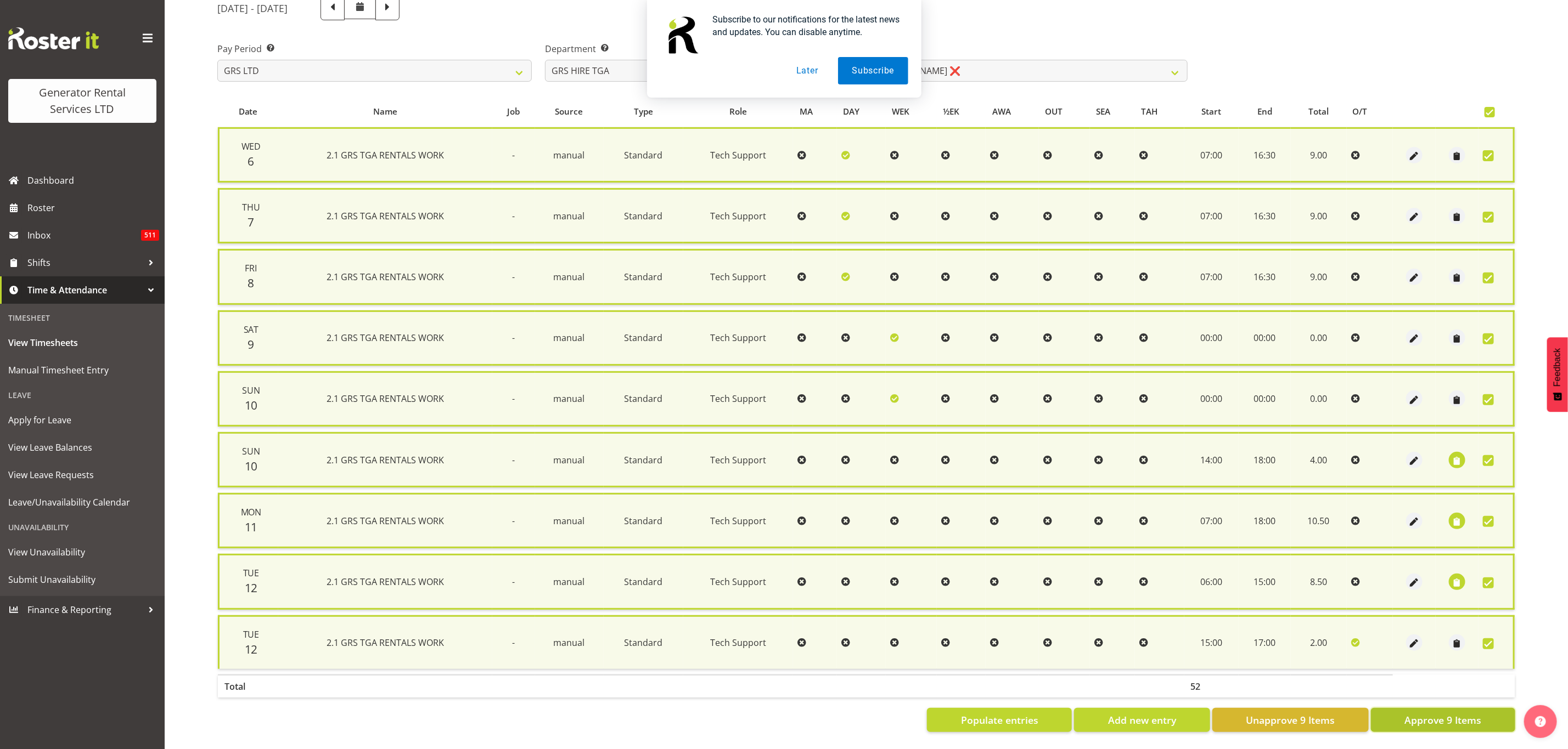
click at [1427, 713] on span "Approve 9 Items" at bounding box center [1443, 720] width 77 height 14
checkbox input "false"
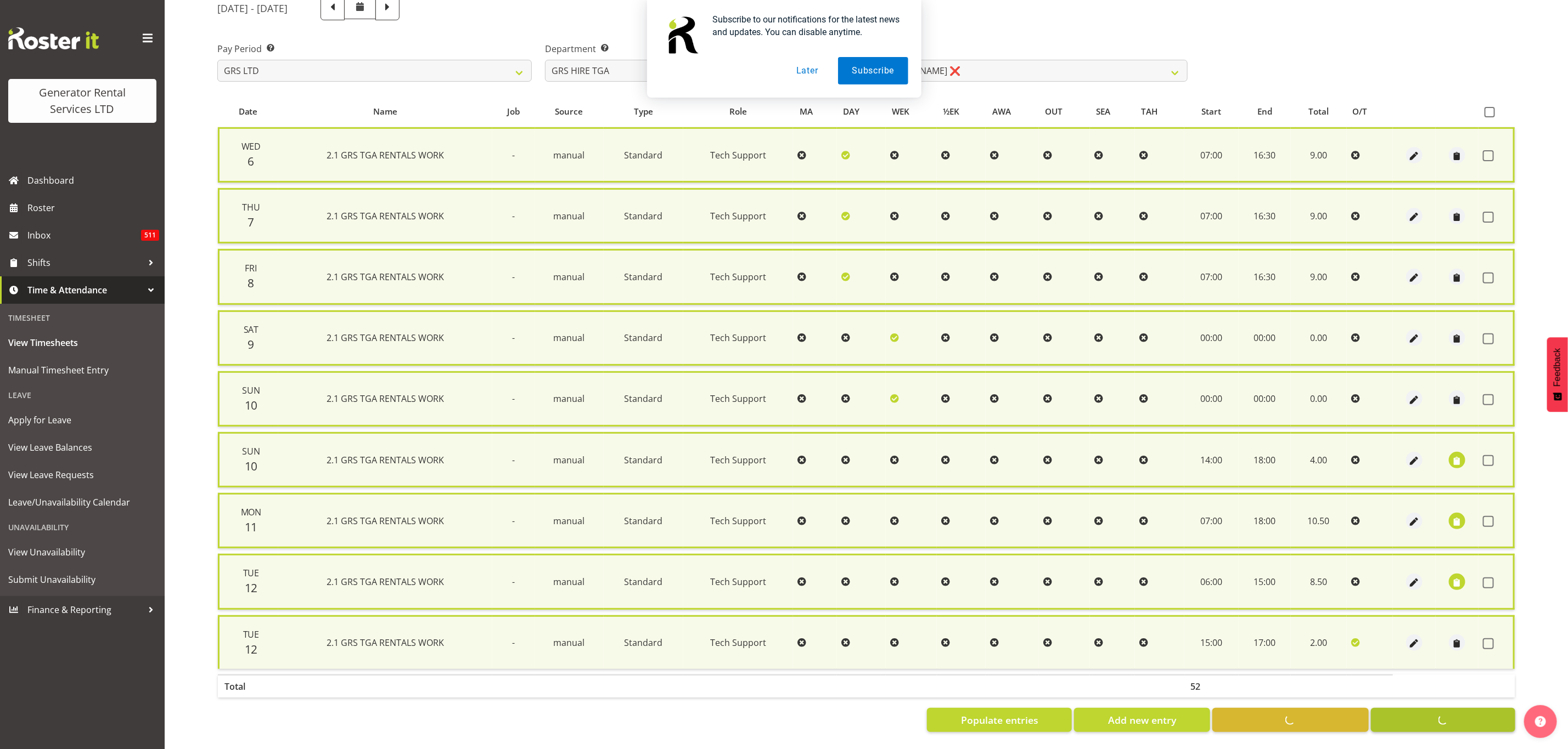
checkbox input "false"
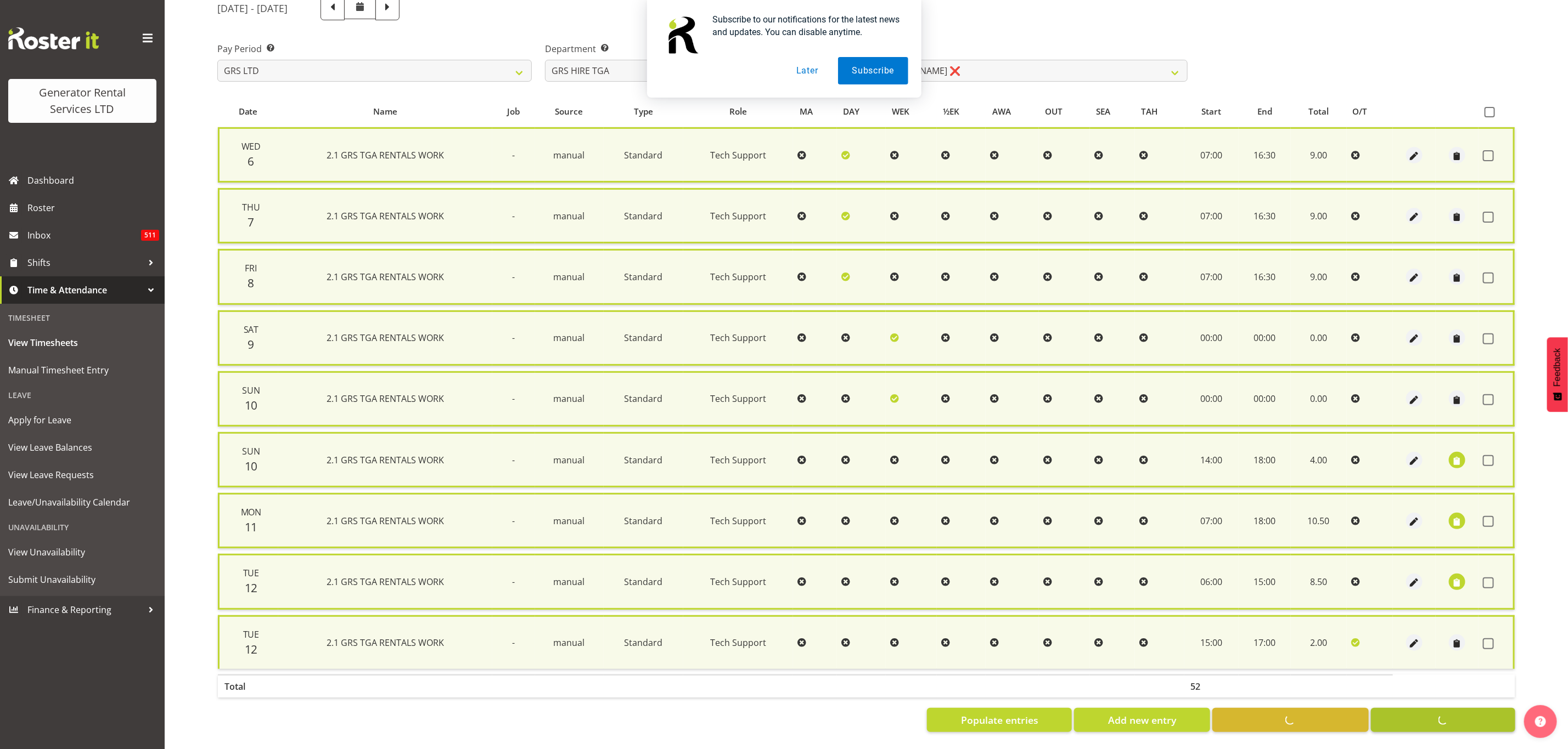
checkbox input "false"
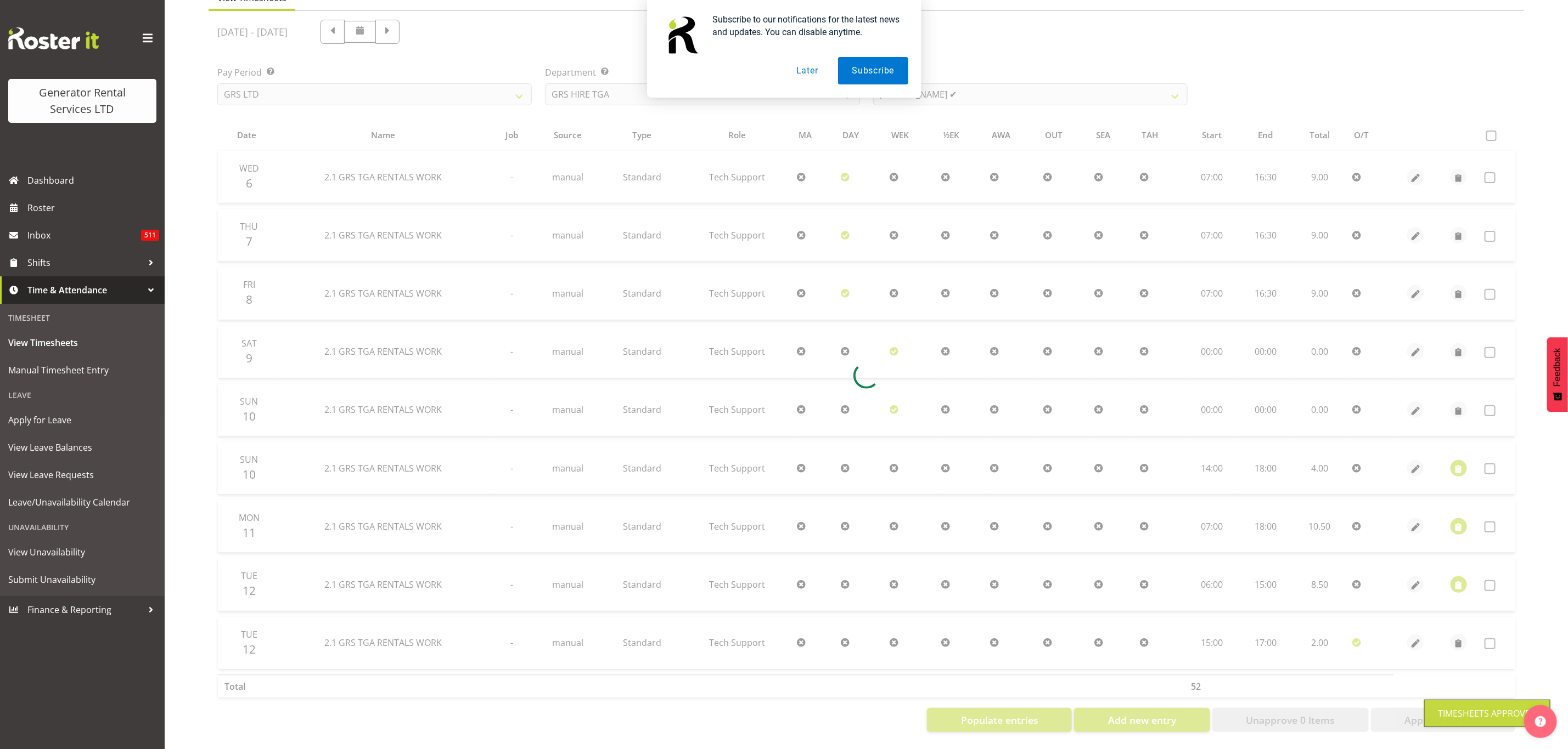
scroll to position [36, 0]
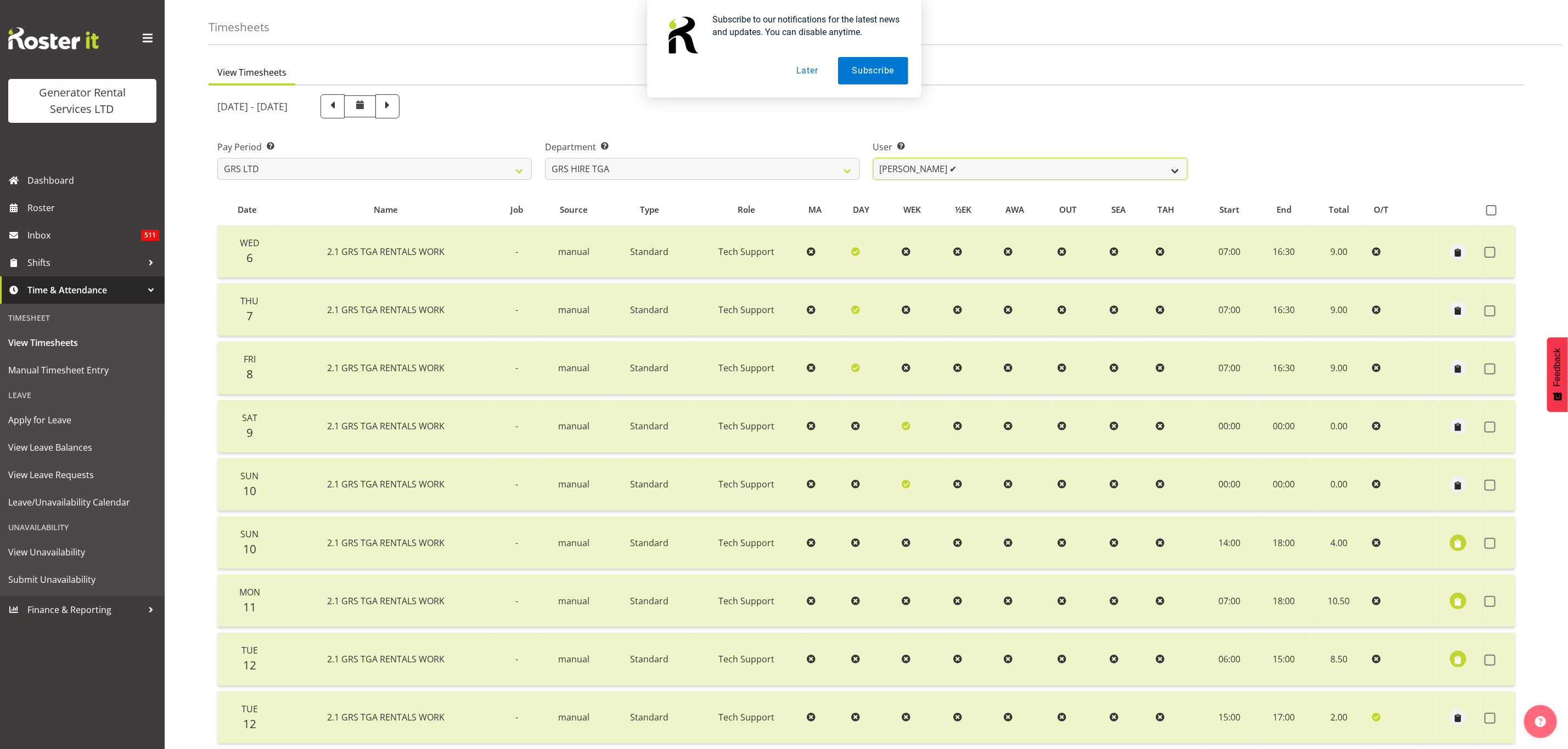
click at [911, 167] on select "Brenton Vanzwol ✔ James Hilhorst ✔ Nathan Maxwell ❌ Rob Wallace ❌ Steve Knill ❌" at bounding box center [1030, 169] width 314 height 22
select select "11248"
click at [873, 158] on select "Brenton Vanzwol ✔ James Hilhorst ✔ Nathan Maxwell ❌ Rob Wallace ❌ Steve Knill ❌" at bounding box center [1030, 169] width 314 height 22
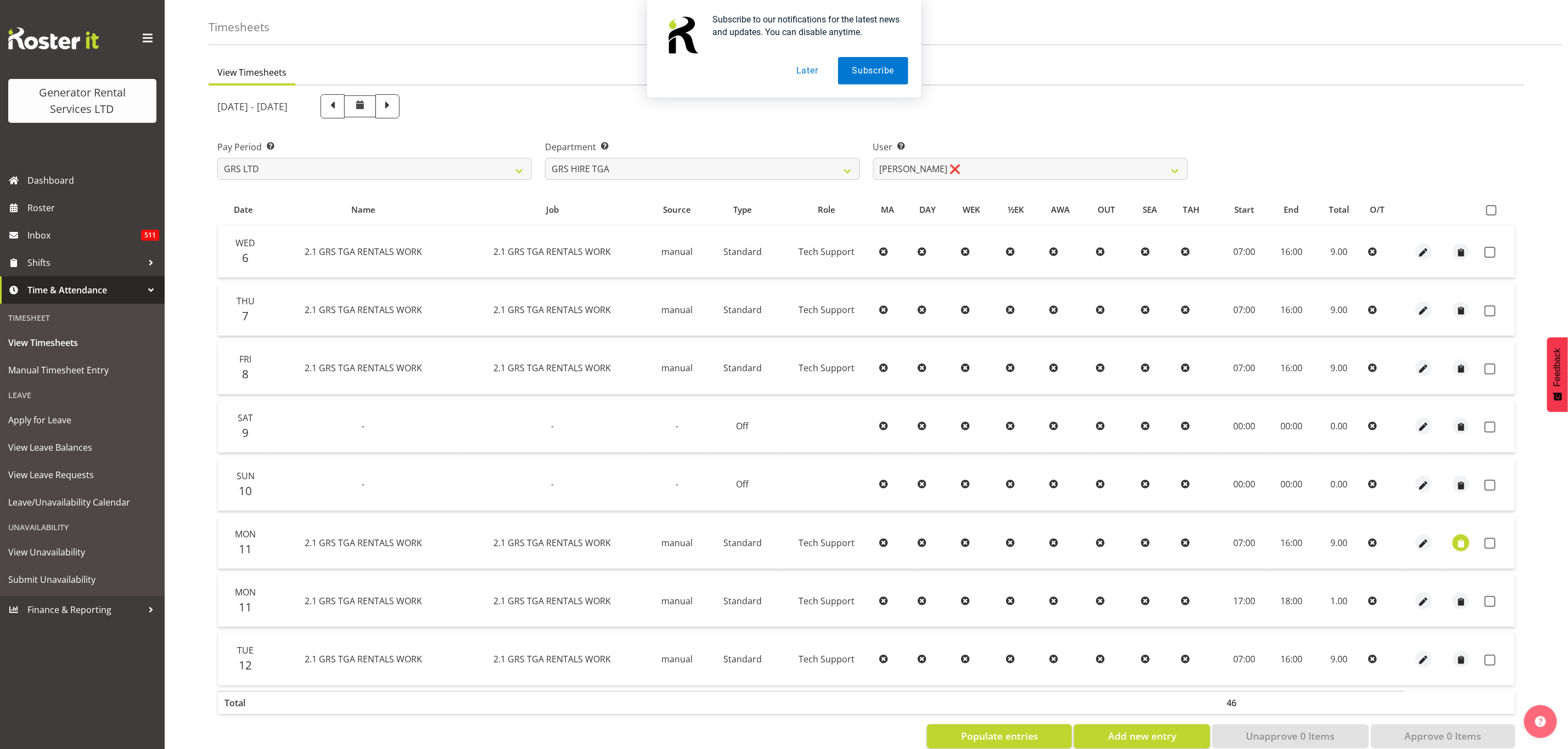
click at [1456, 538] on span "button" at bounding box center [1461, 543] width 13 height 13
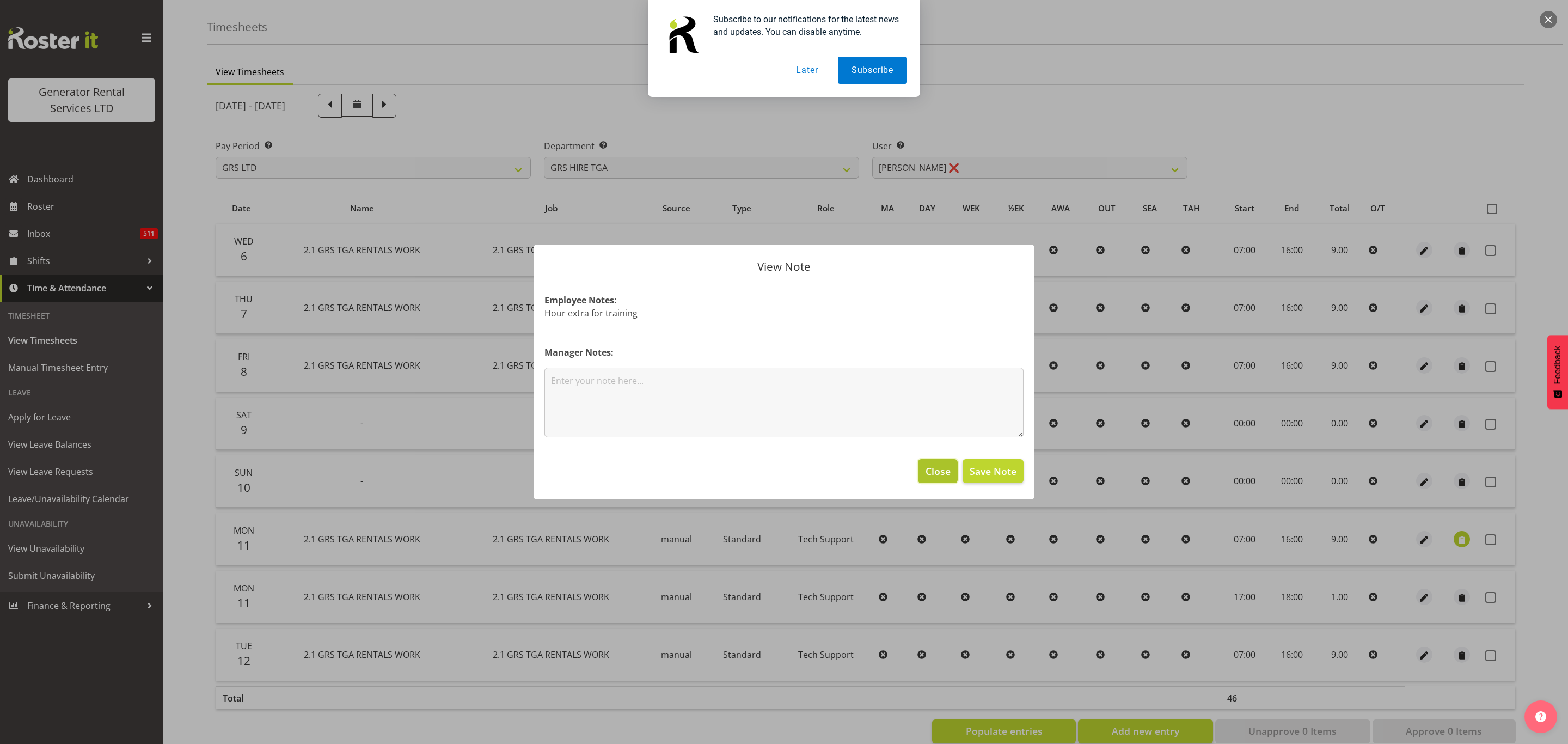
click at [945, 469] on span "Close" at bounding box center [938, 471] width 25 height 14
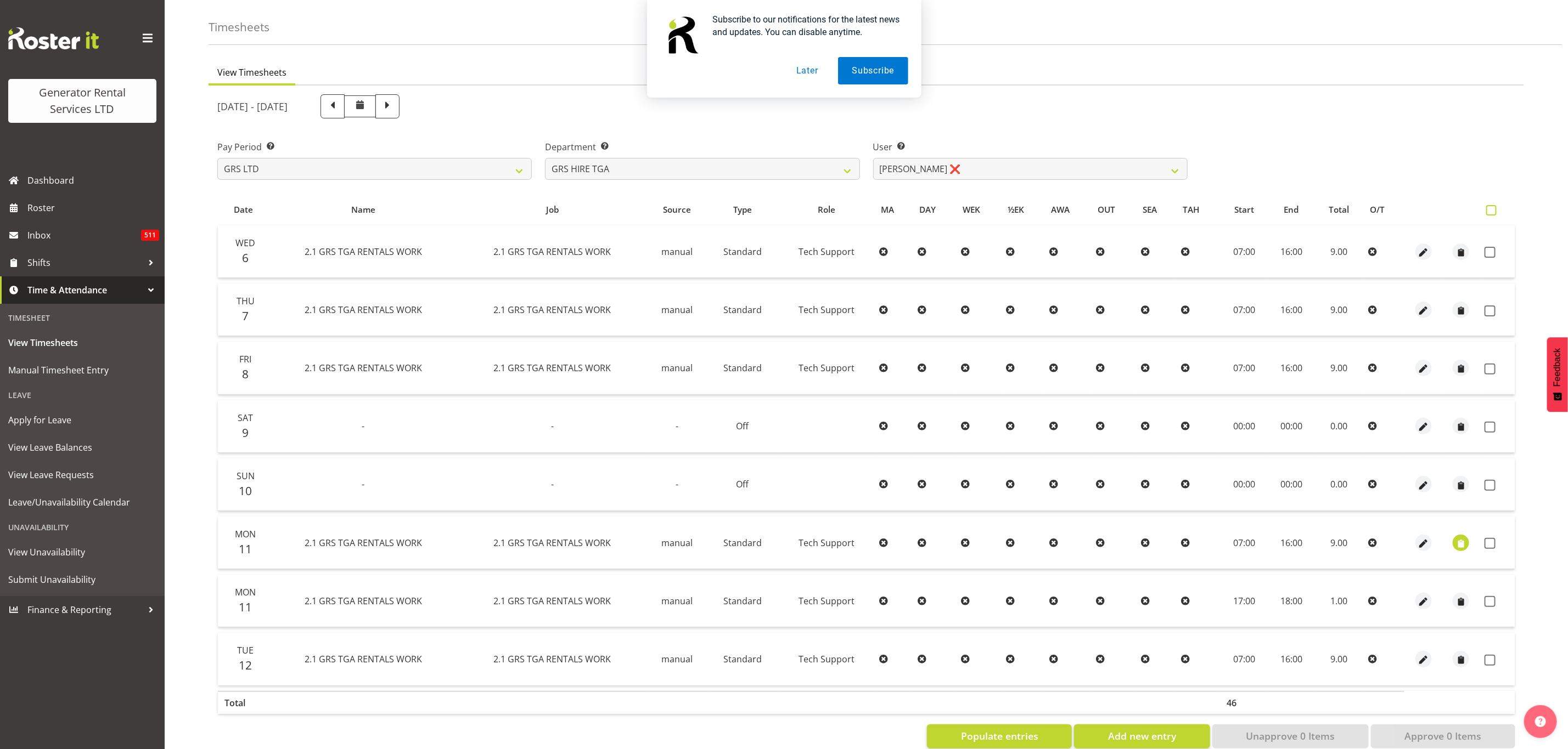
click at [1495, 209] on span at bounding box center [1491, 210] width 10 height 10
click at [1493, 209] on input "checkbox" at bounding box center [1489, 210] width 7 height 7
checkbox input "true"
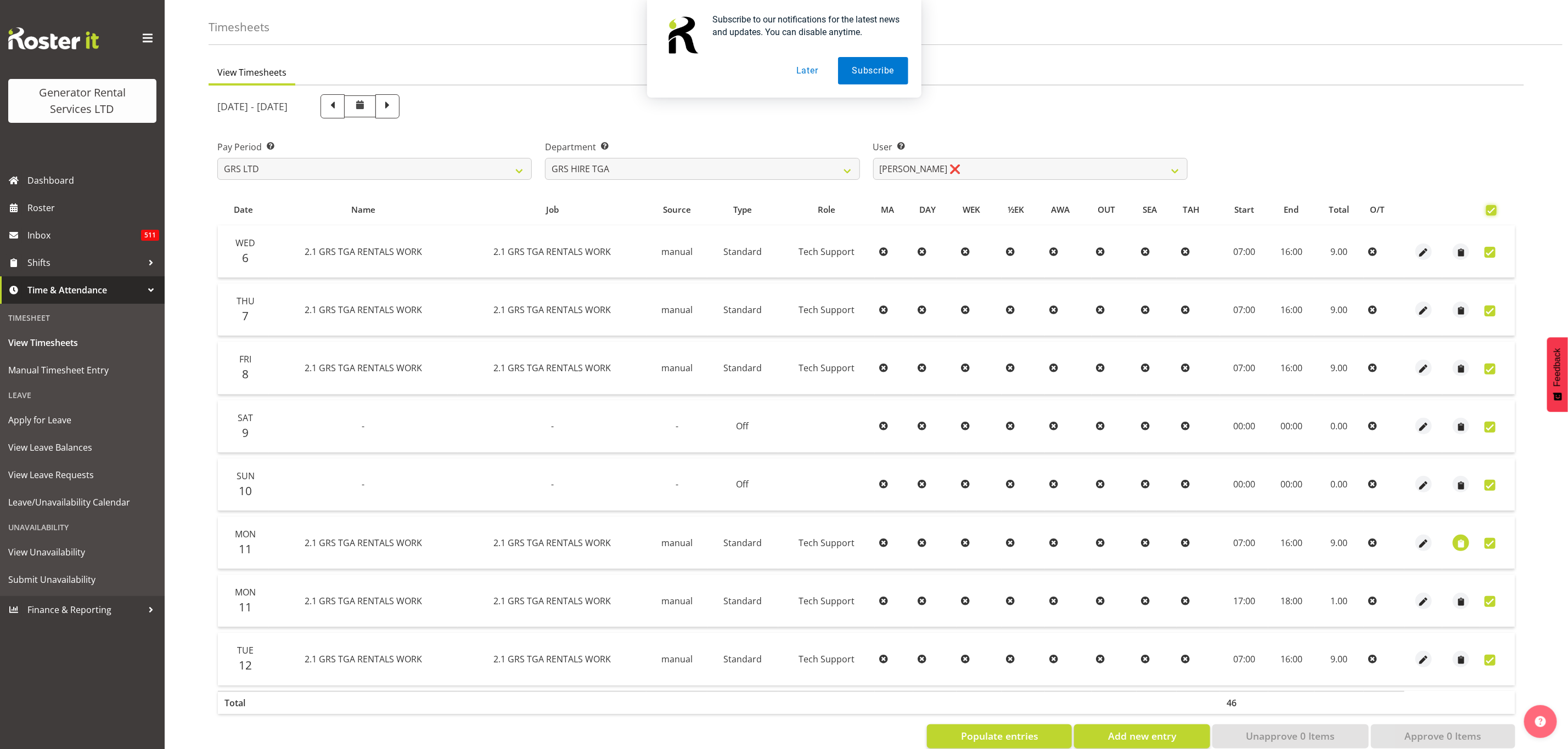
checkbox input "true"
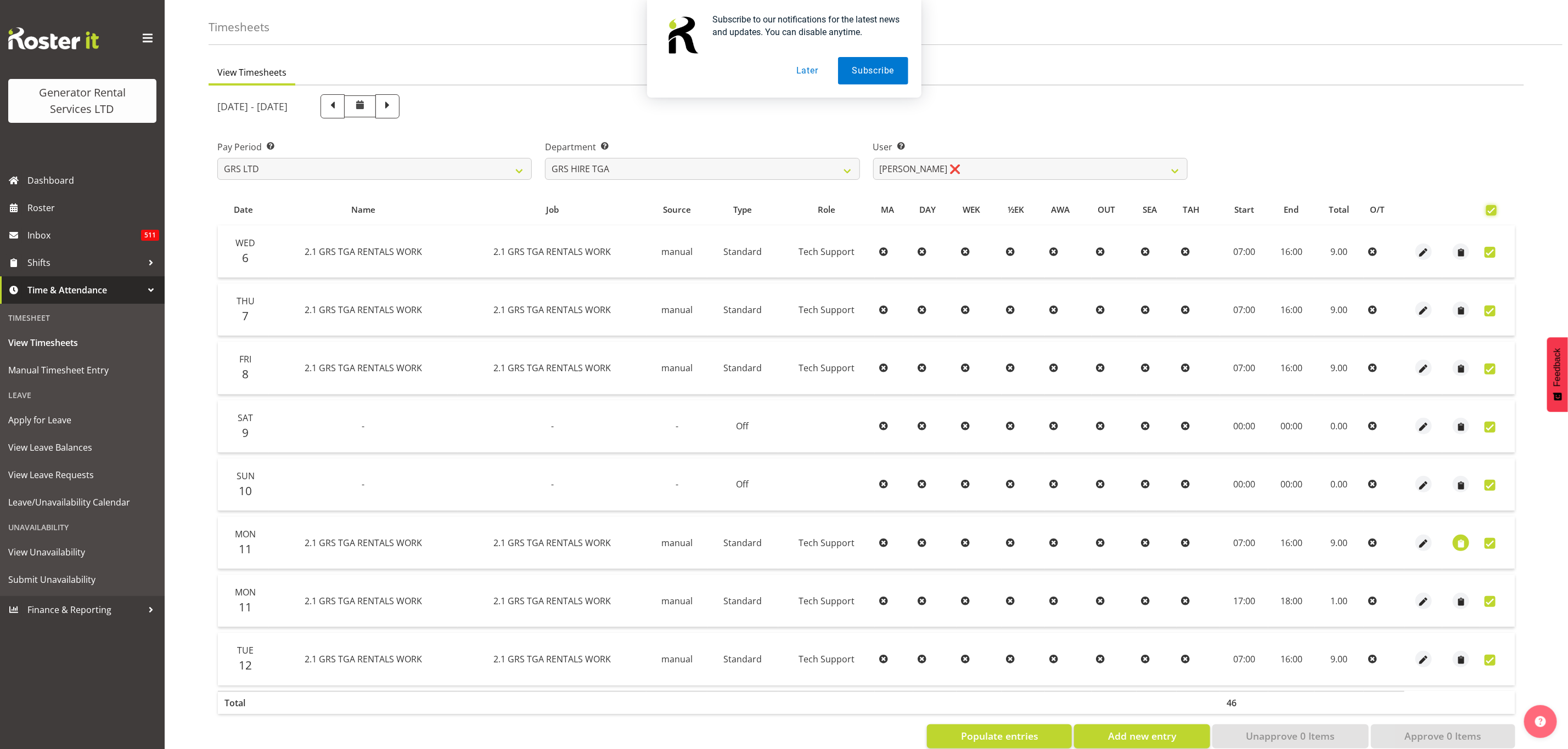
checkbox input "true"
drag, startPoint x: 1508, startPoint y: 311, endPoint x: 1514, endPoint y: 367, distance: 56.3
click at [1514, 367] on tbody "Wed 6 2.1 GRS TGA RENTALS WORK 2.1 GRS TGA RENTALS WORK manual Standard Tech Su…" at bounding box center [866, 455] width 1297 height 460
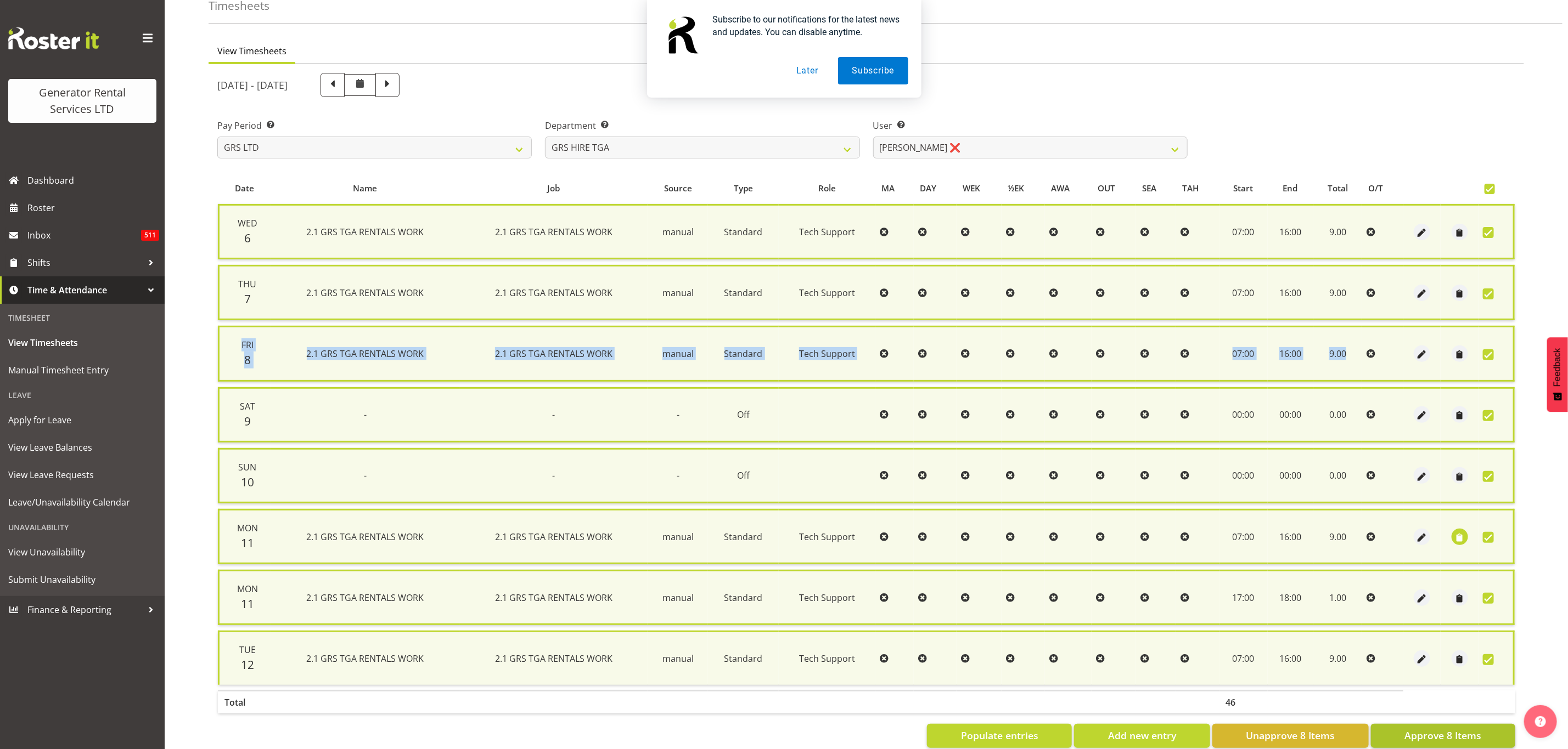
scroll to position [79, 0]
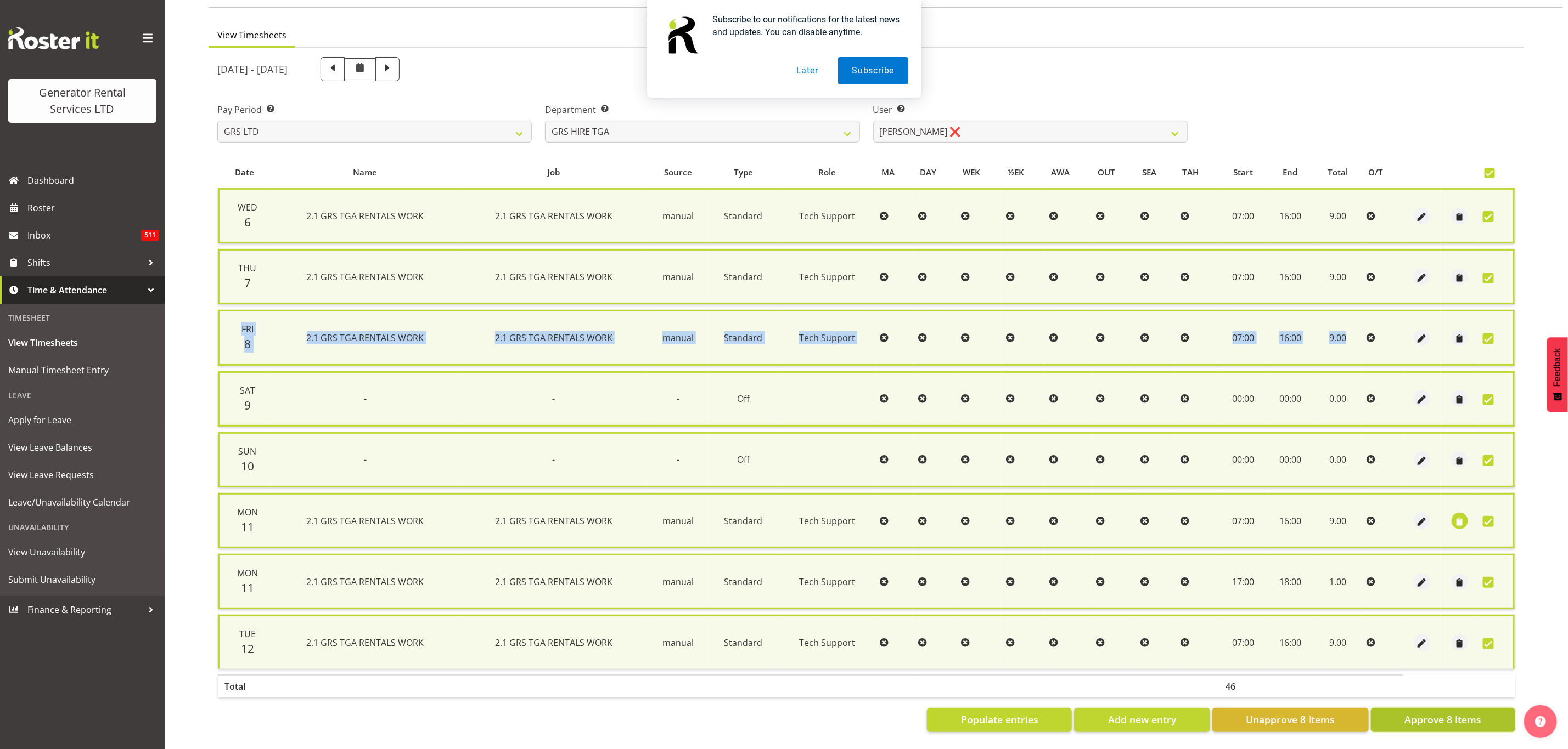
click at [1422, 712] on span "Approve 8 Items" at bounding box center [1443, 719] width 77 height 14
checkbox input "false"
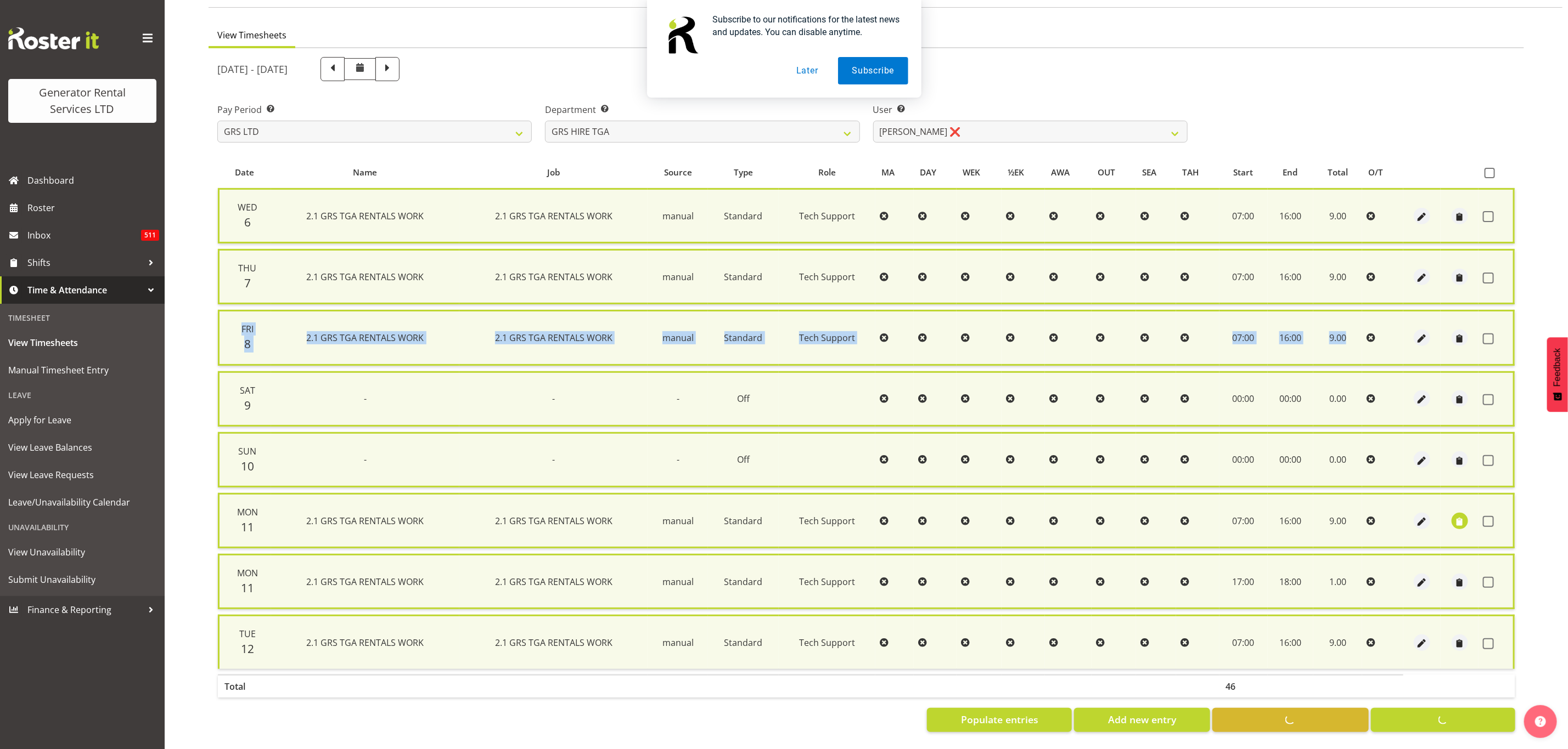
checkbox input "false"
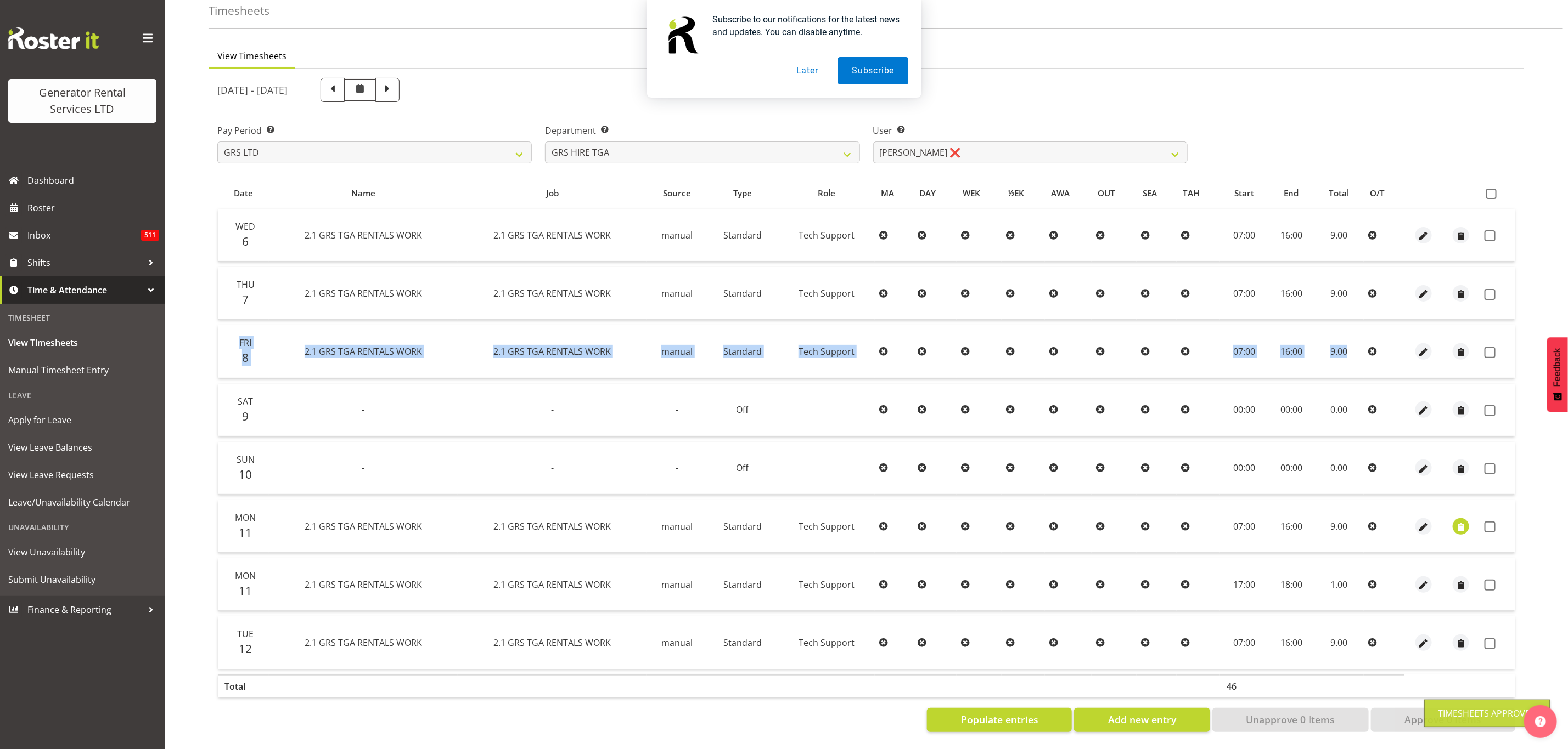
scroll to position [60, 0]
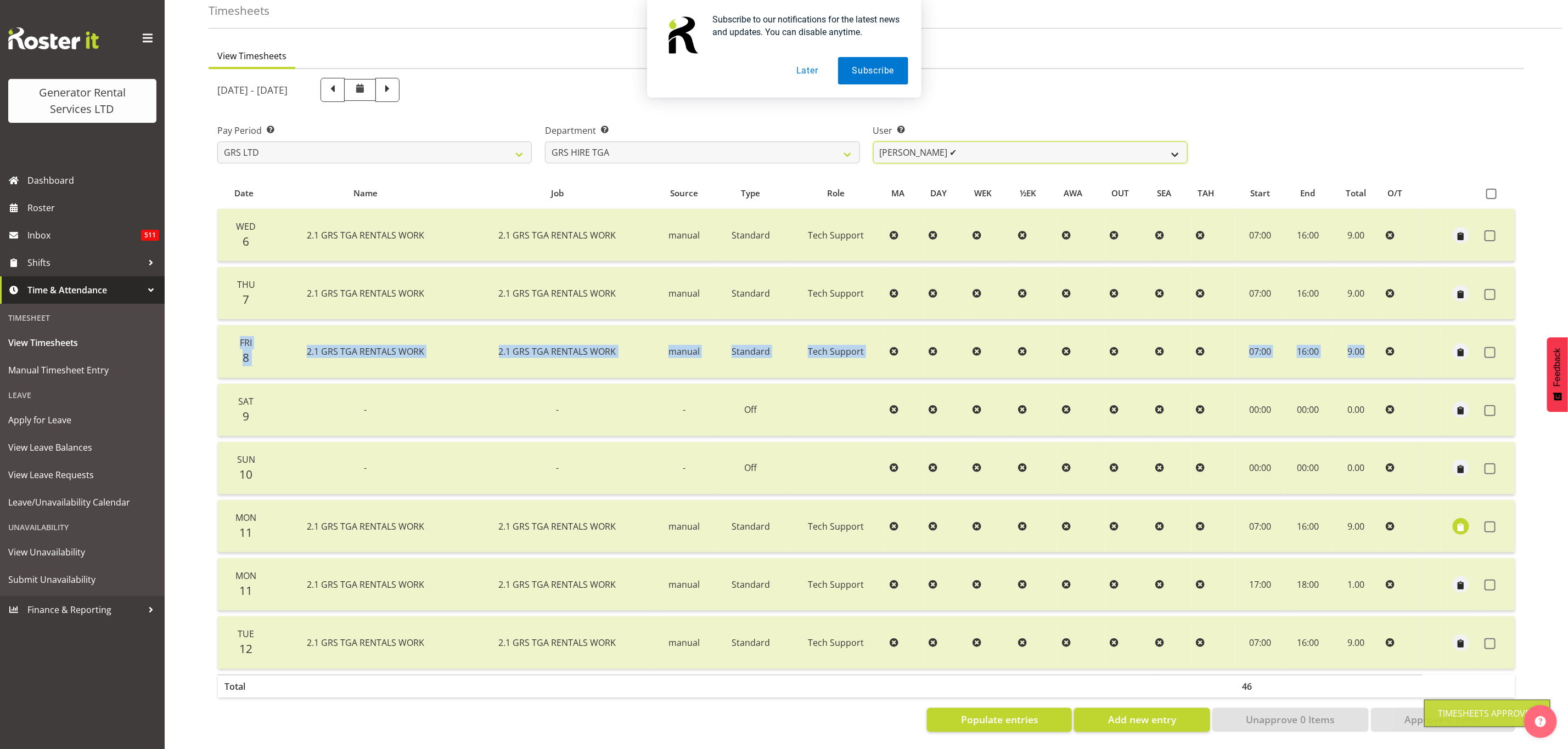
click at [927, 141] on select "Brenton Vanzwol ✔ James Hilhorst ✔ Nathan Maxwell ✔ Rob Wallace ❌ Steve Knill ❌" at bounding box center [1030, 152] width 314 height 22
select select "184"
click at [873, 141] on select "Brenton Vanzwol ✔ James Hilhorst ✔ Nathan Maxwell ✔ Rob Wallace ❌ Steve Knill ❌" at bounding box center [1030, 152] width 314 height 22
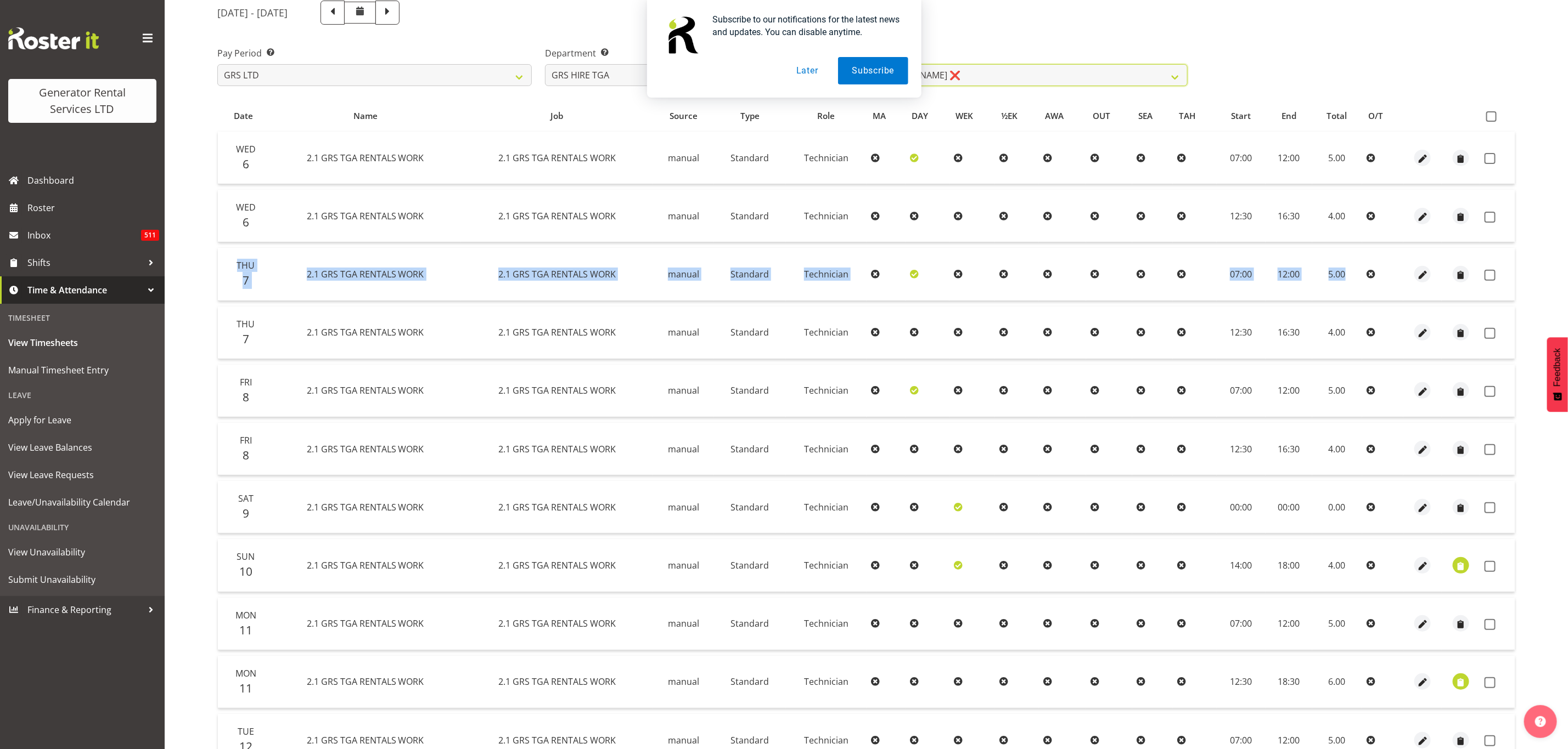
scroll to position [349, 0]
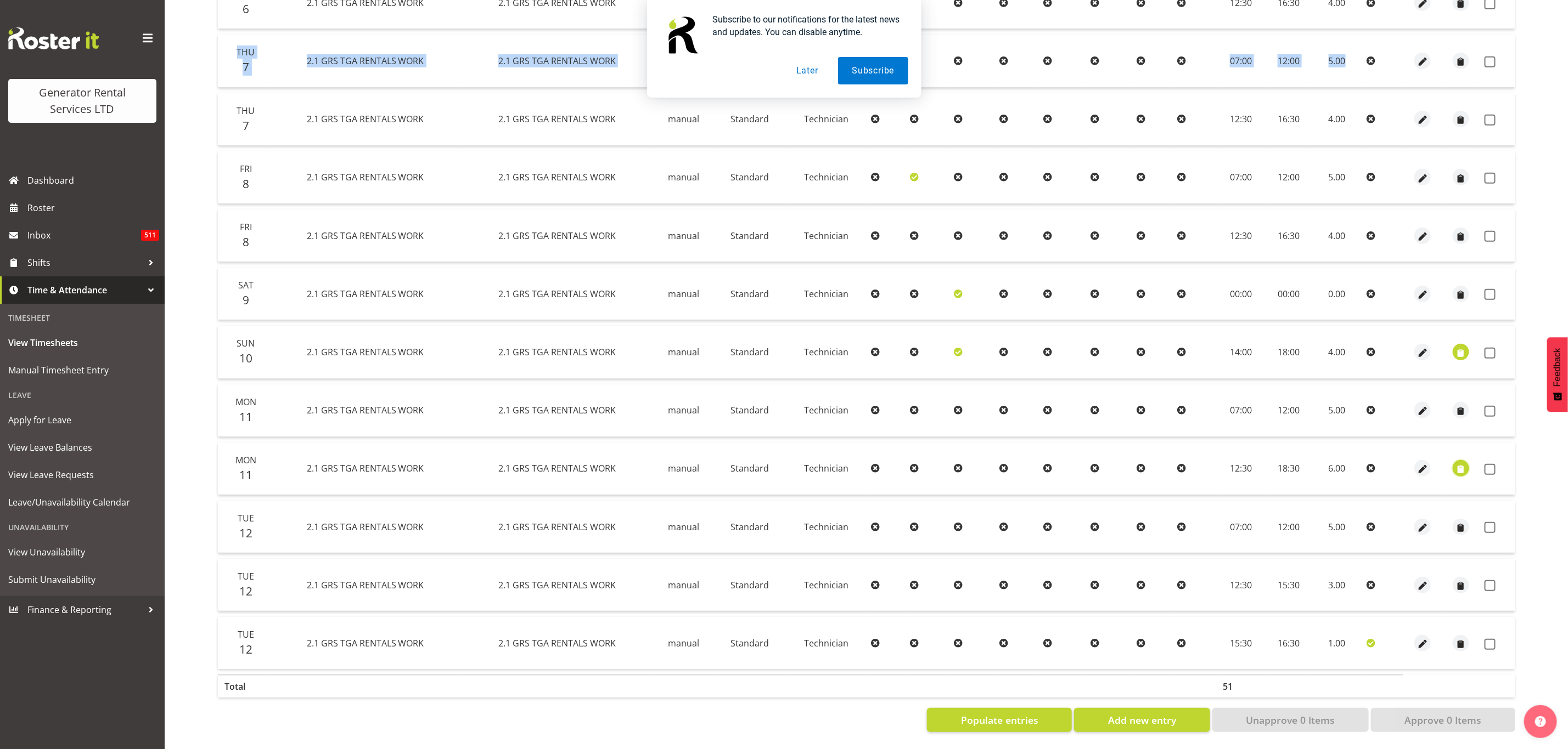
click at [1463, 463] on span "button" at bounding box center [1461, 470] width 13 height 13
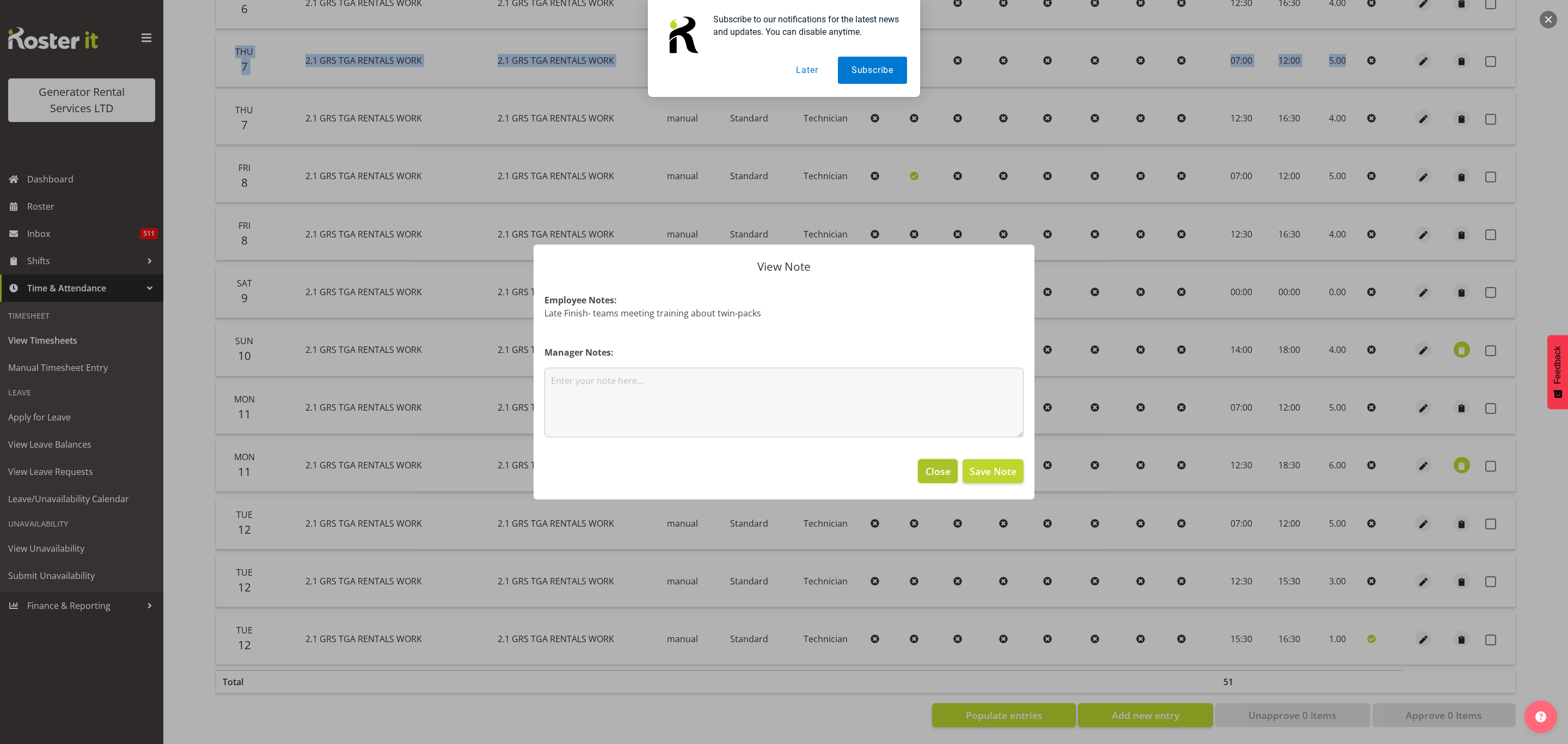
click at [939, 473] on span "Close" at bounding box center [938, 471] width 25 height 14
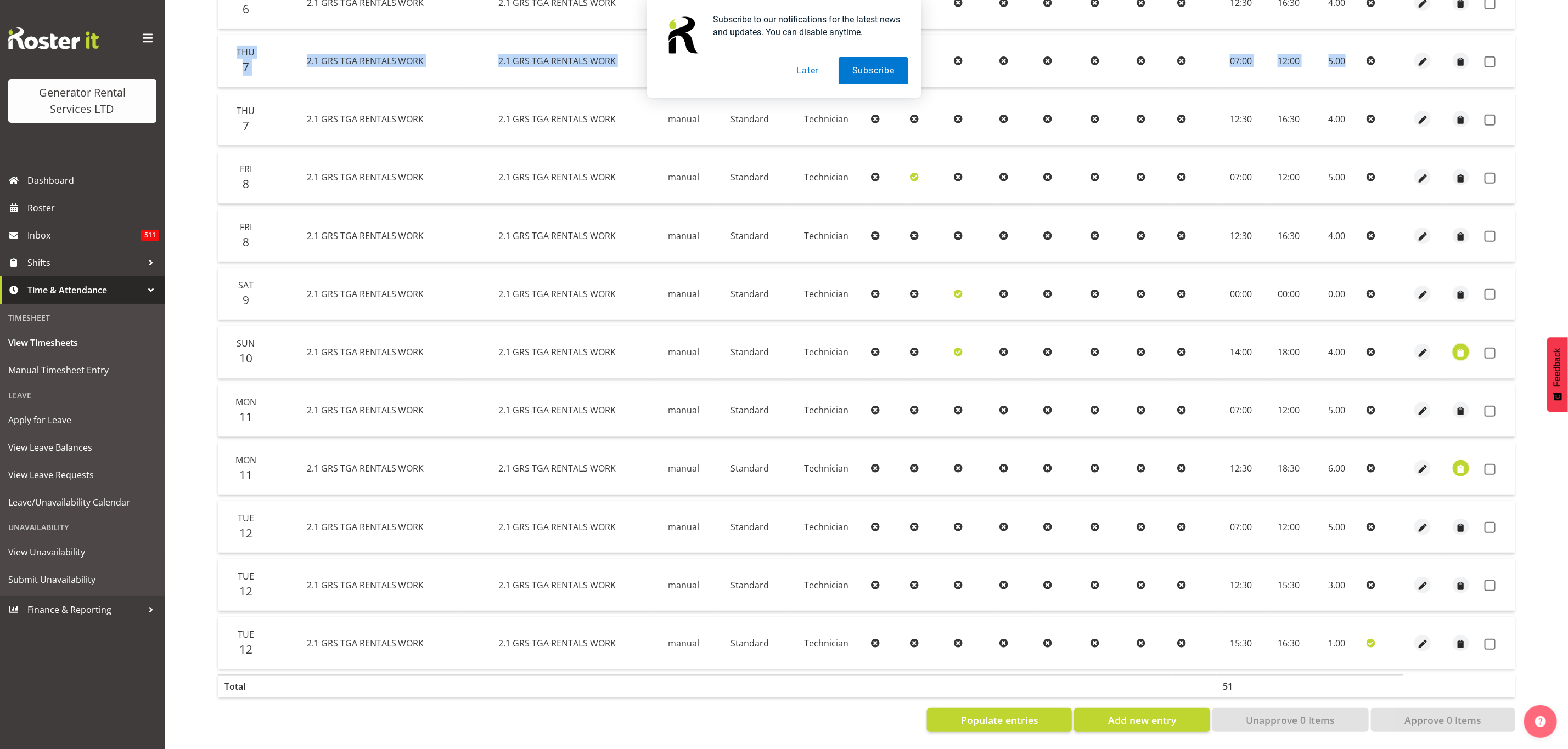
click at [1455, 344] on span "button" at bounding box center [1461, 352] width 13 height 16
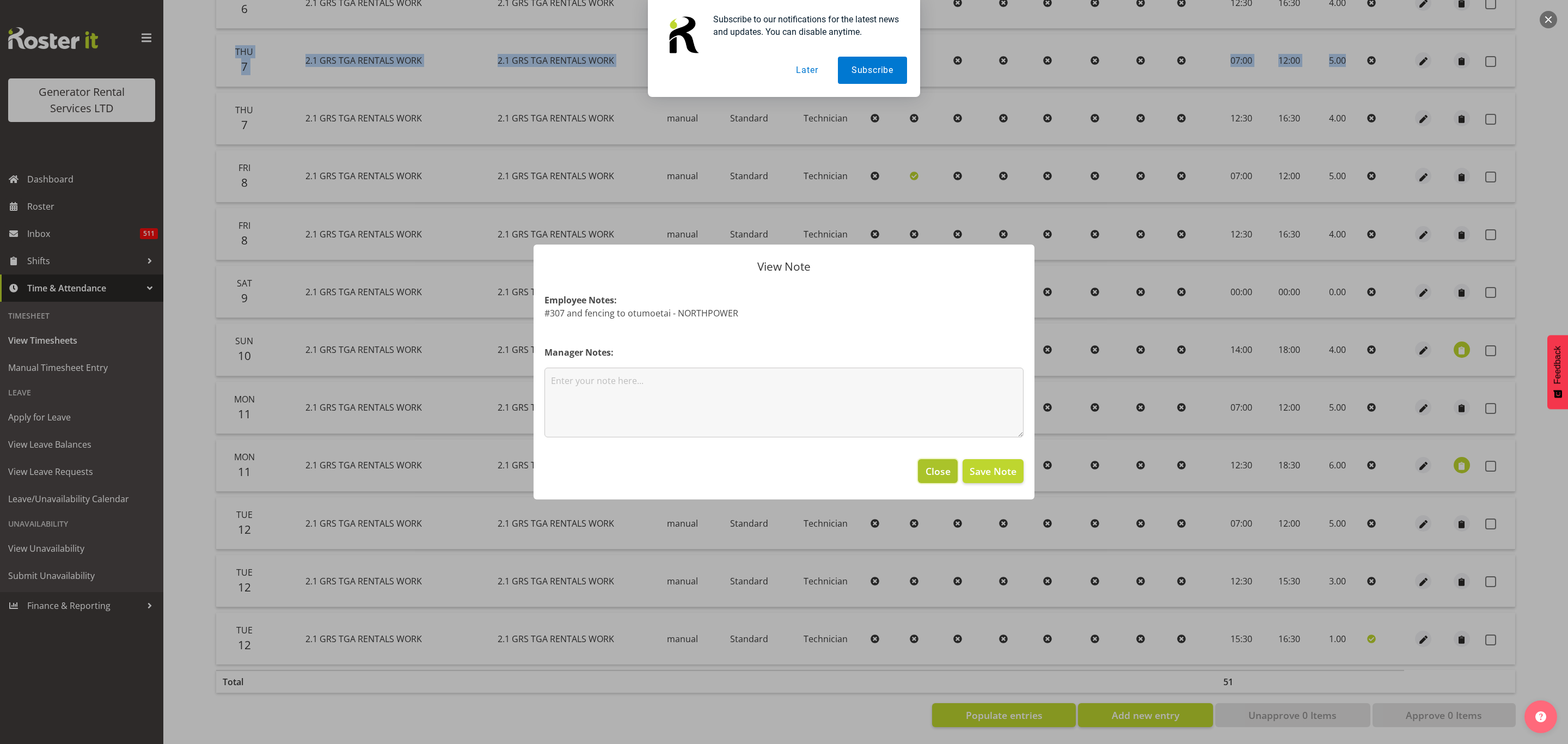
click at [932, 469] on span "Close" at bounding box center [938, 471] width 25 height 14
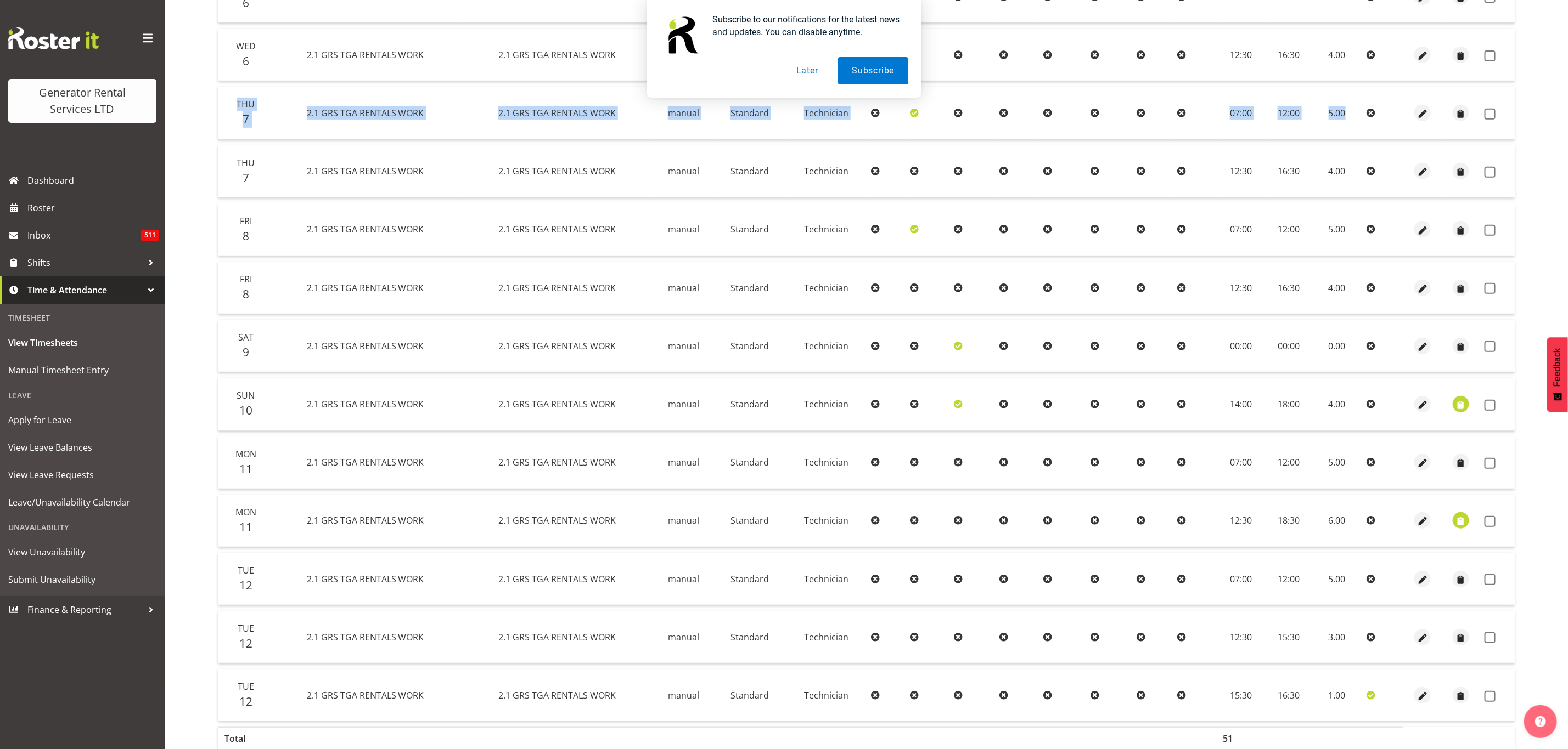
scroll to position [185, 0]
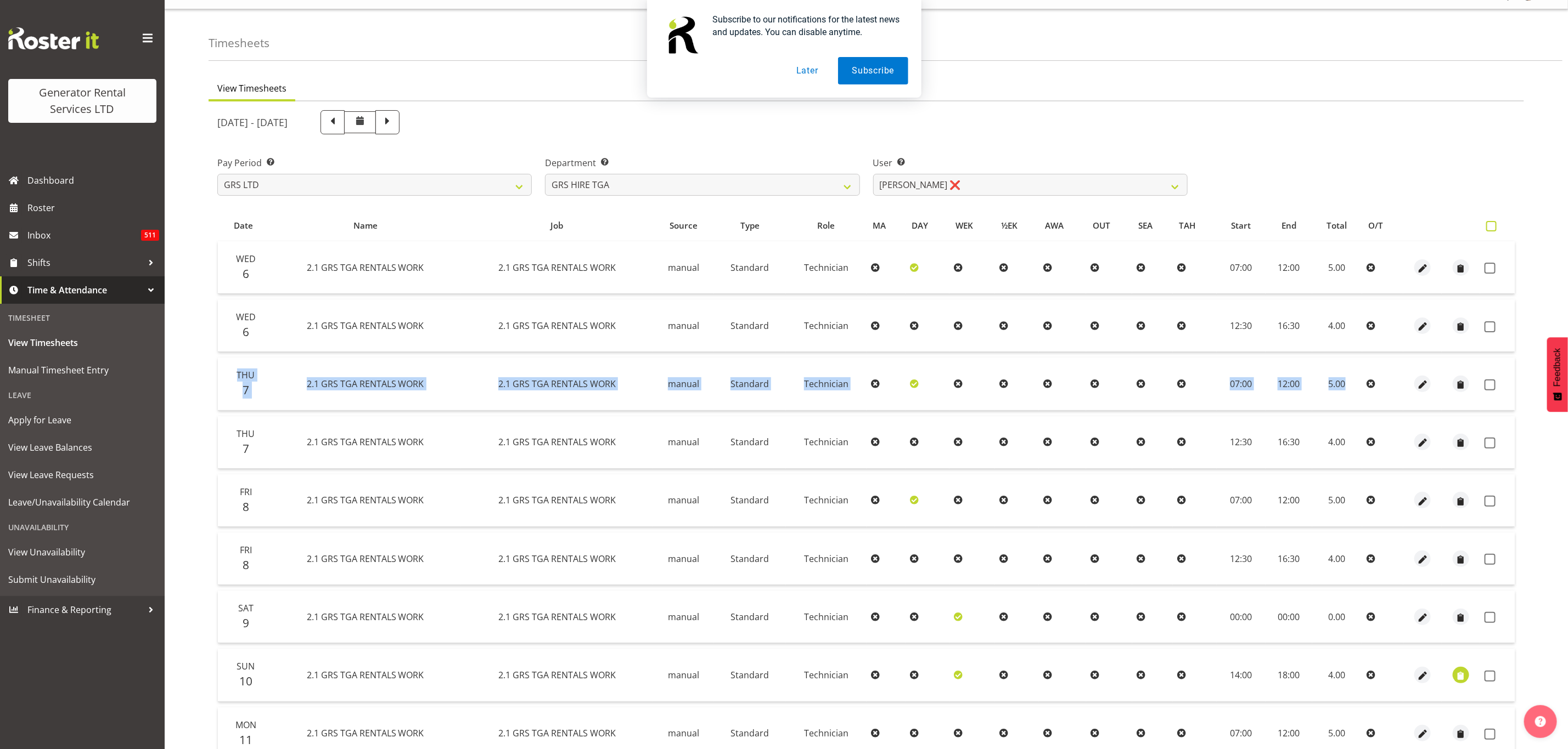
click at [1493, 222] on span at bounding box center [1491, 226] width 10 height 10
click at [1493, 223] on input "checkbox" at bounding box center [1489, 226] width 7 height 7
checkbox input "true"
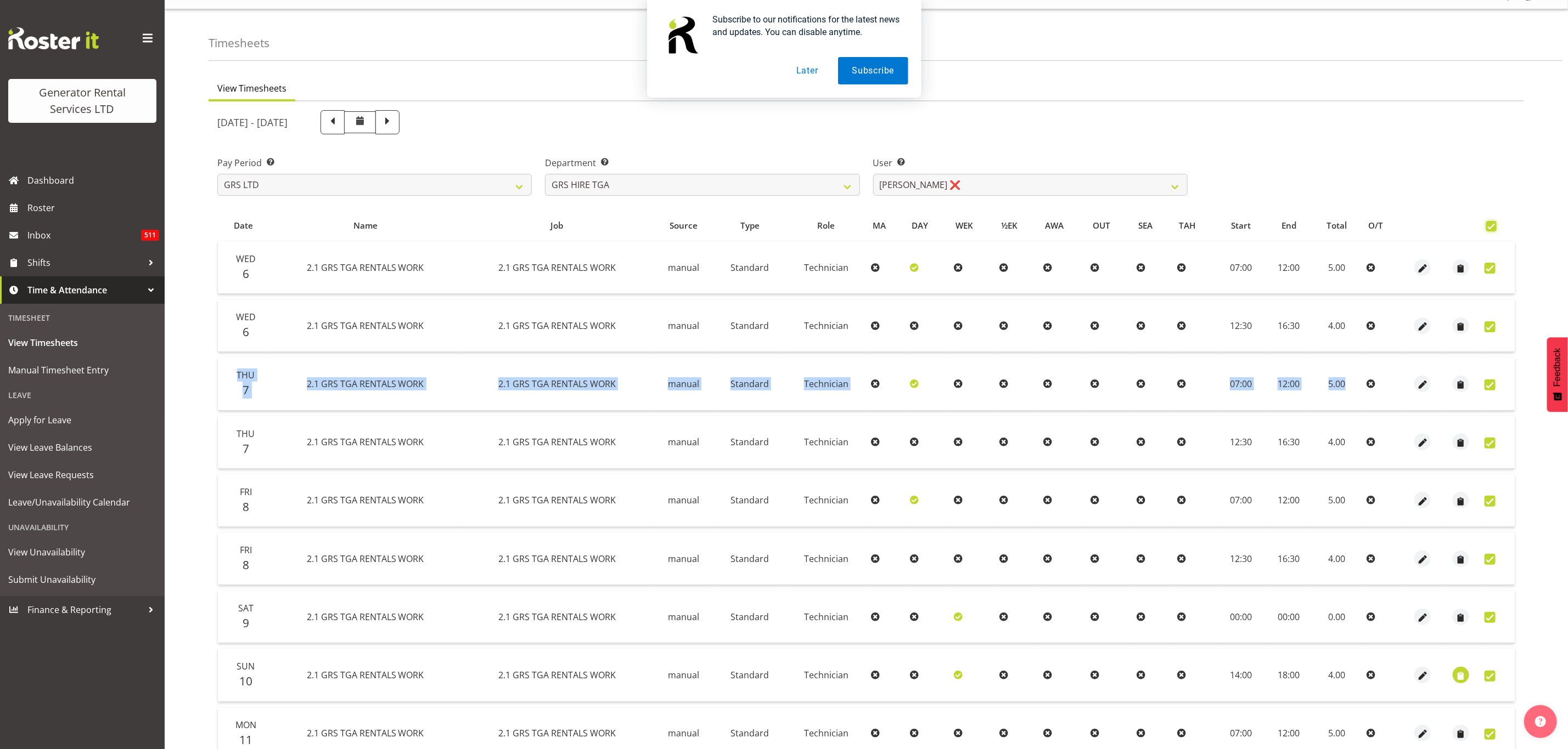
checkbox input "true"
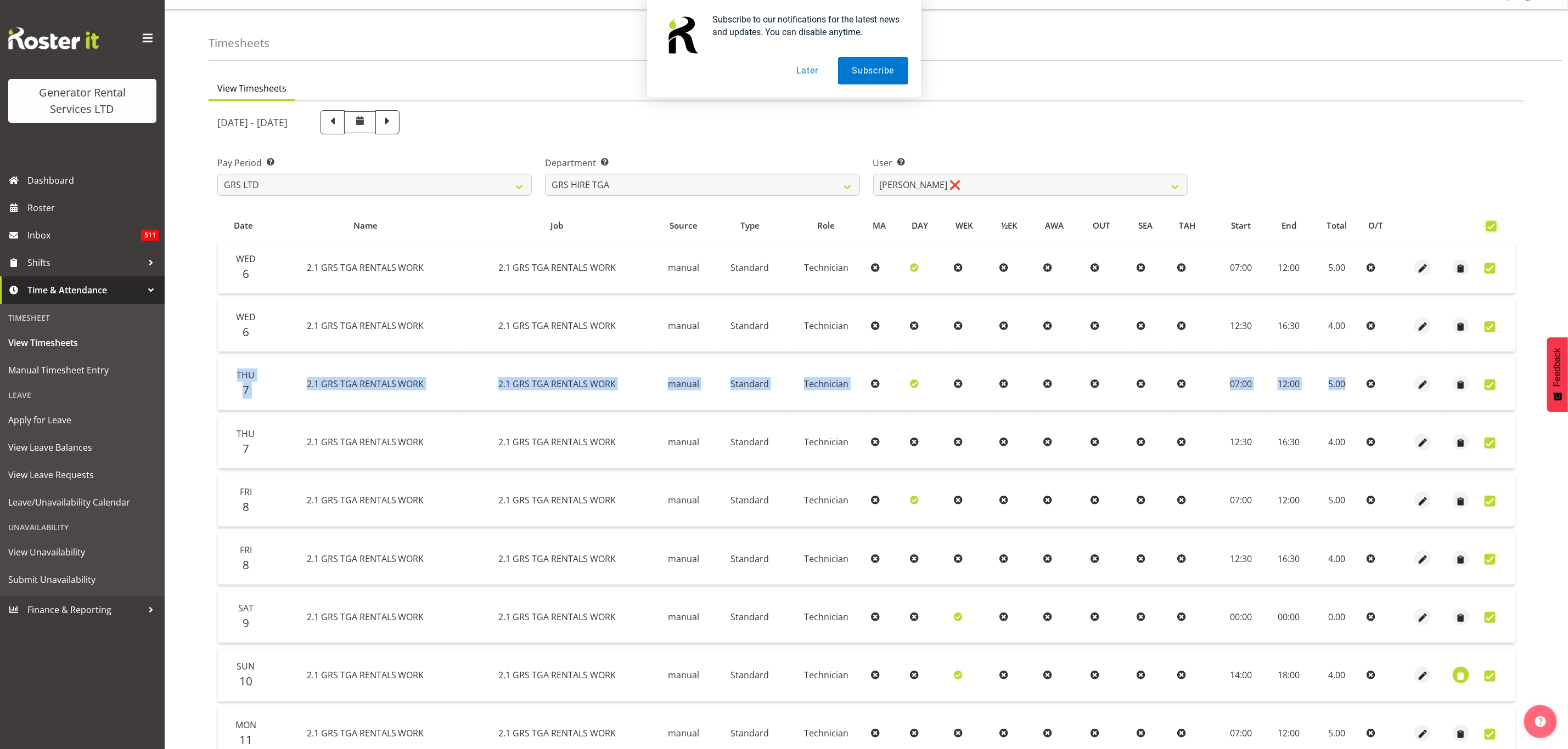
checkbox input "true"
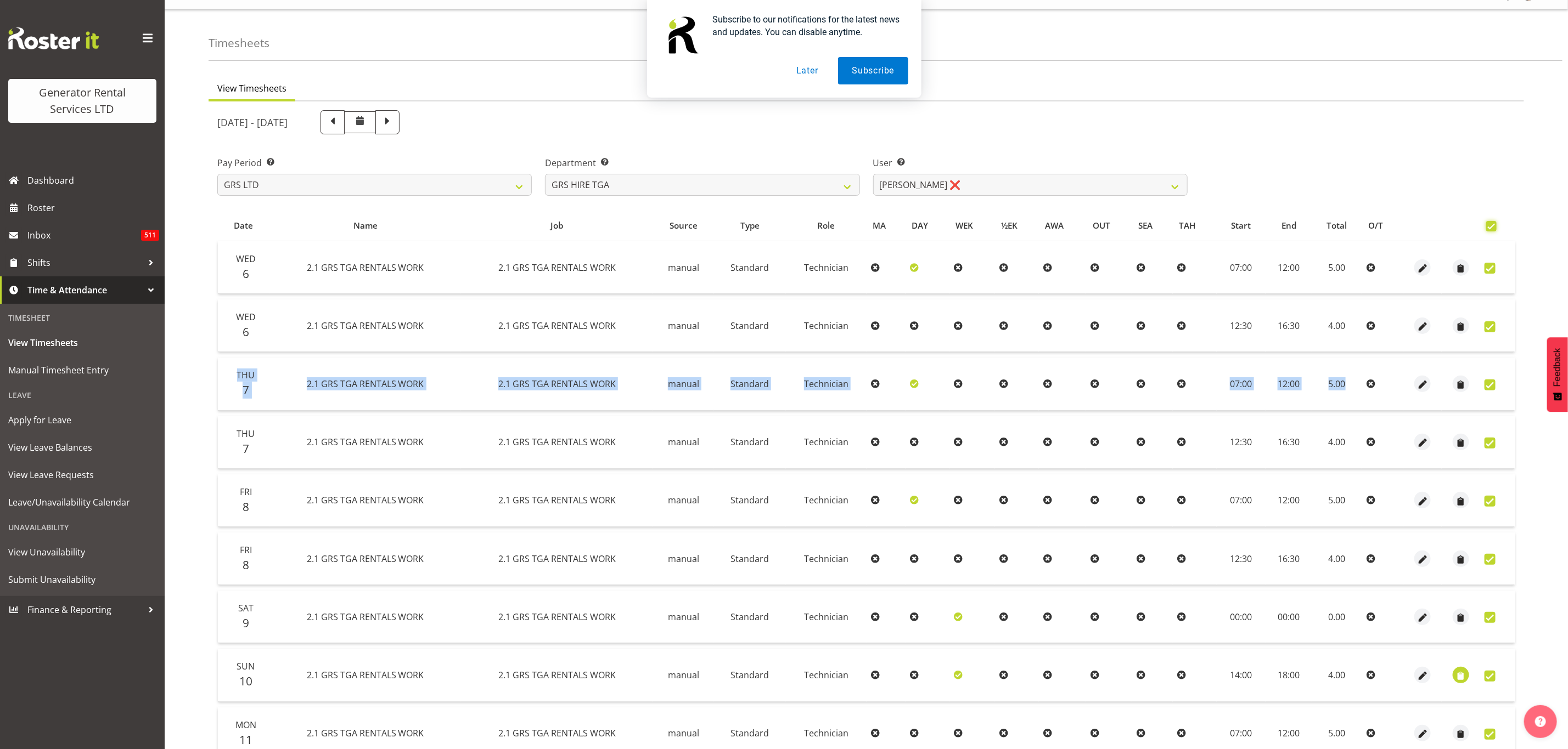
checkbox input "true"
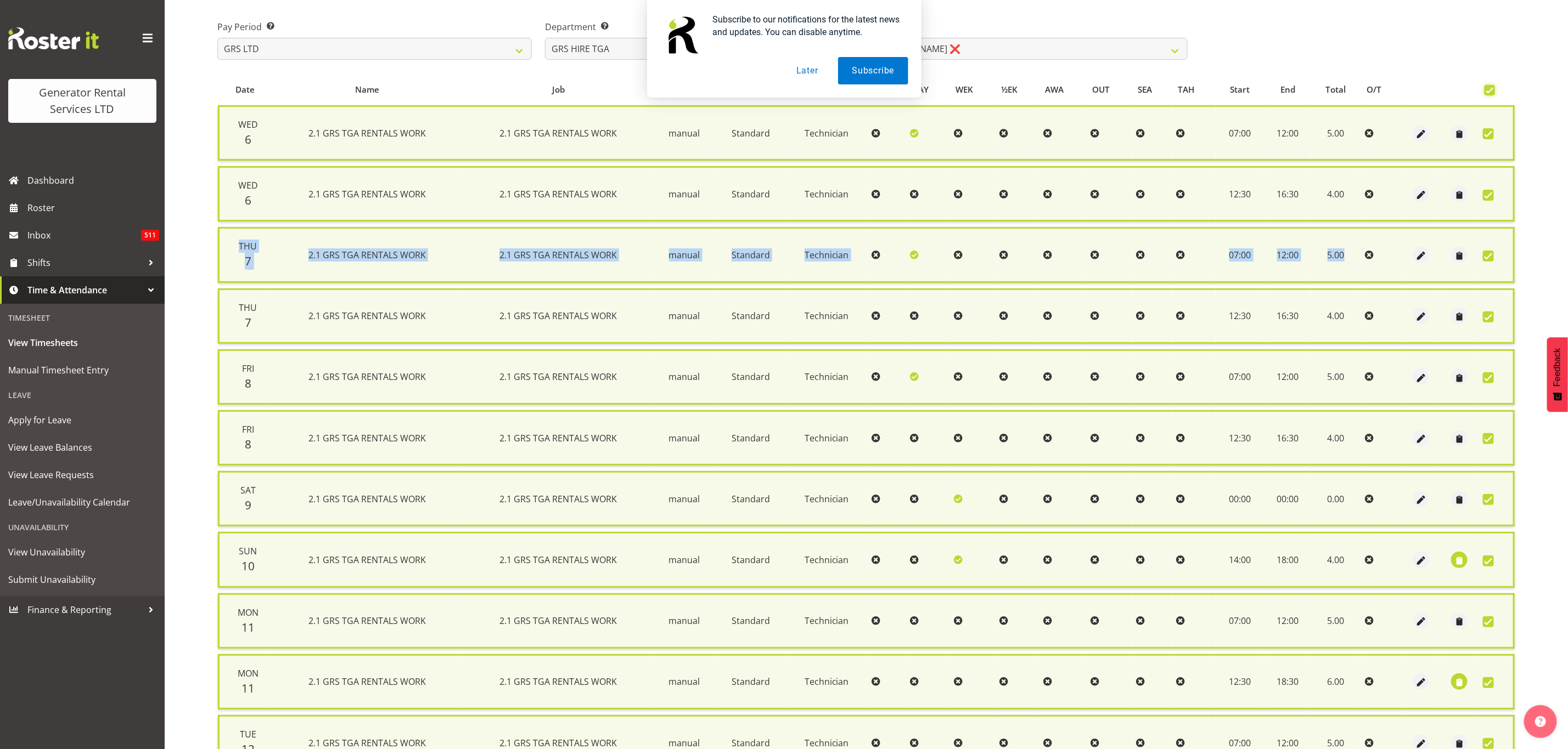
scroll to position [380, 0]
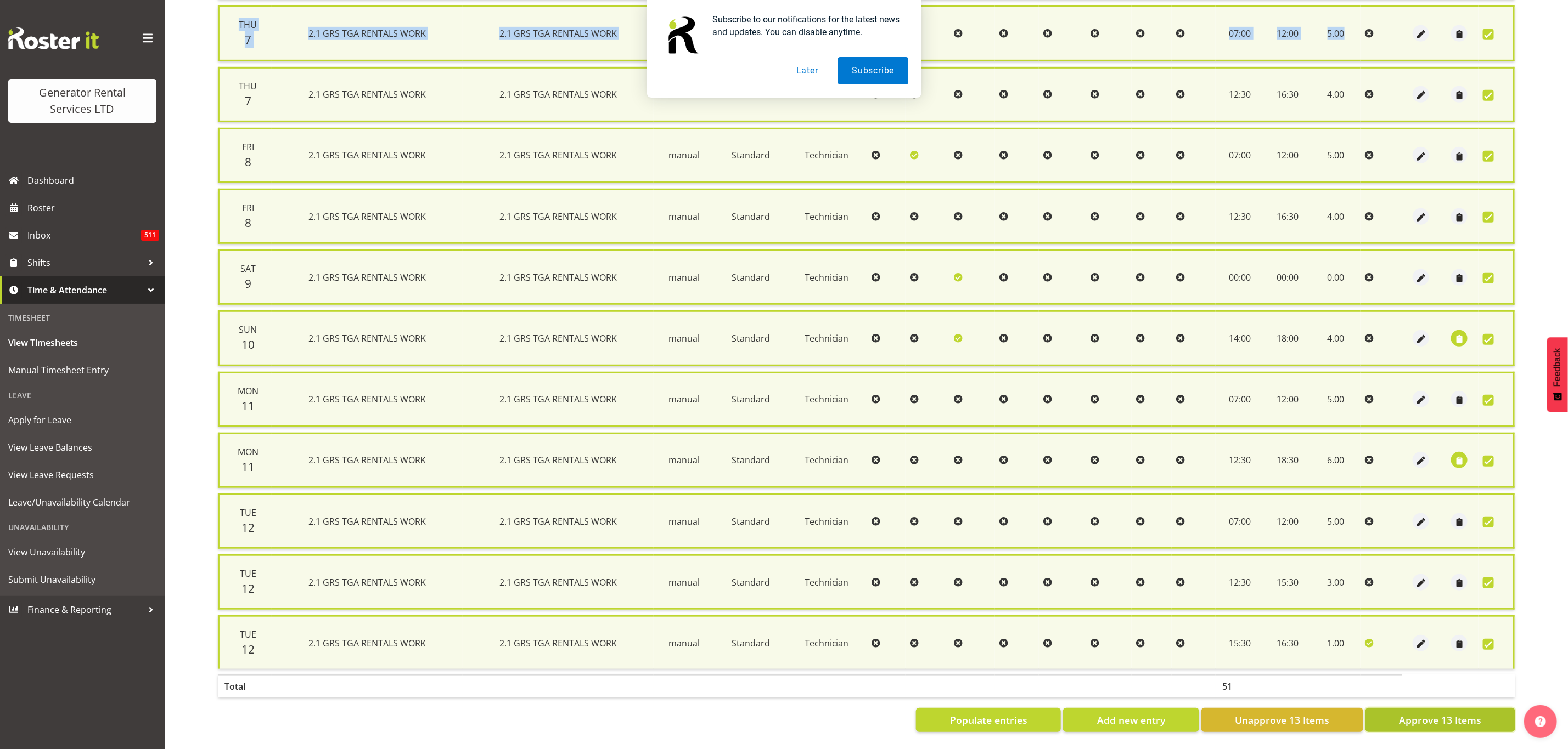
click at [1410, 713] on span "Approve 13 Items" at bounding box center [1440, 720] width 82 height 14
checkbox input "false"
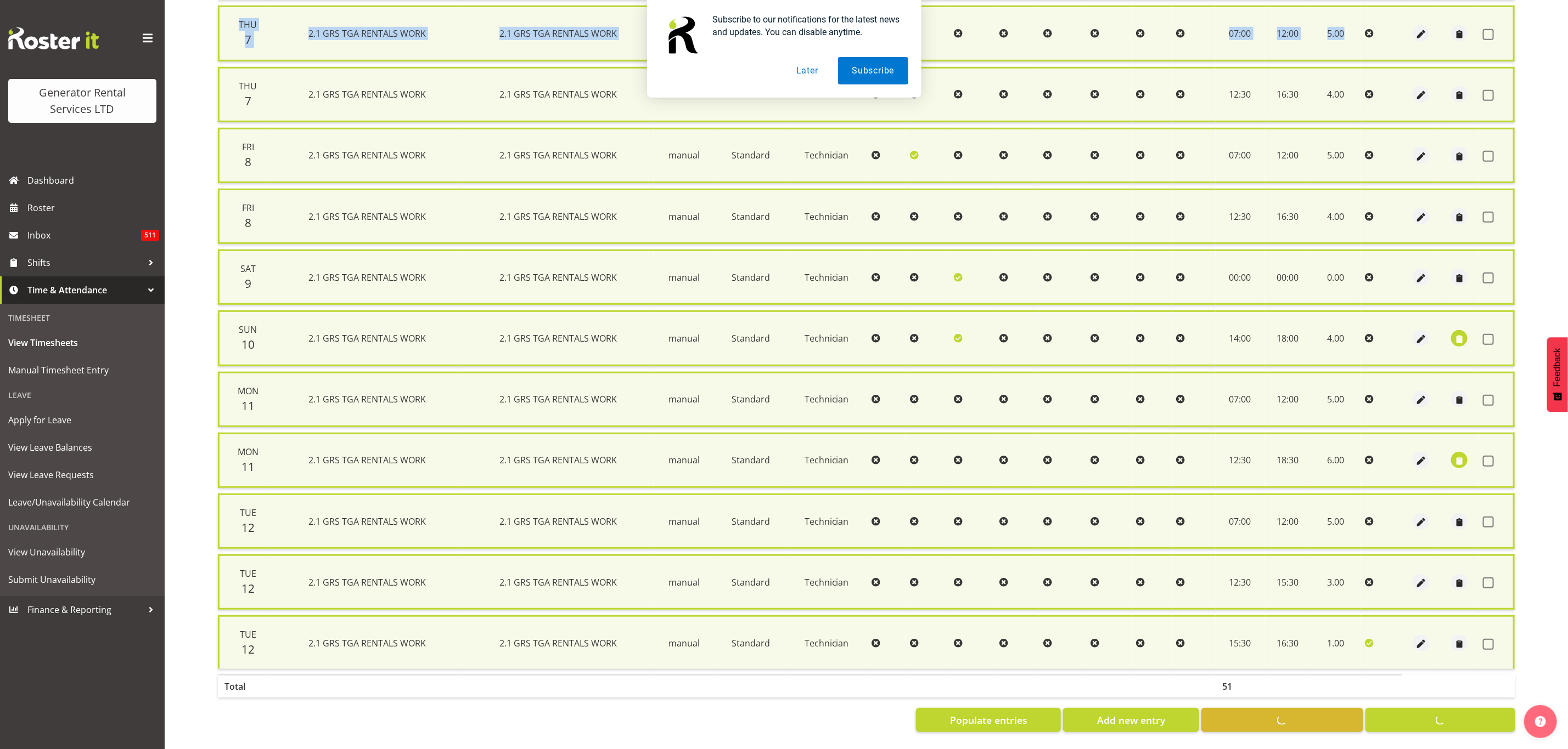
checkbox input "false"
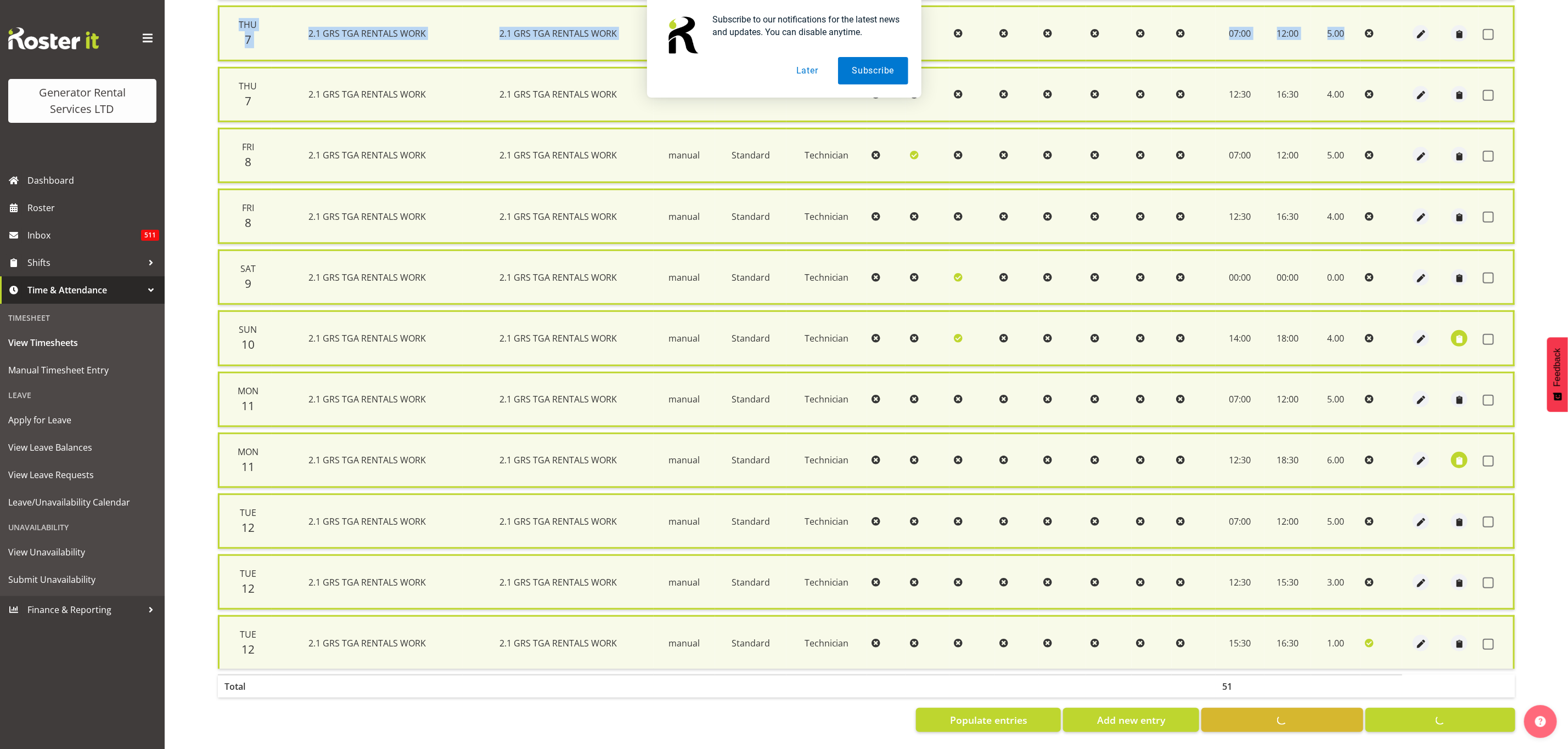
checkbox input "false"
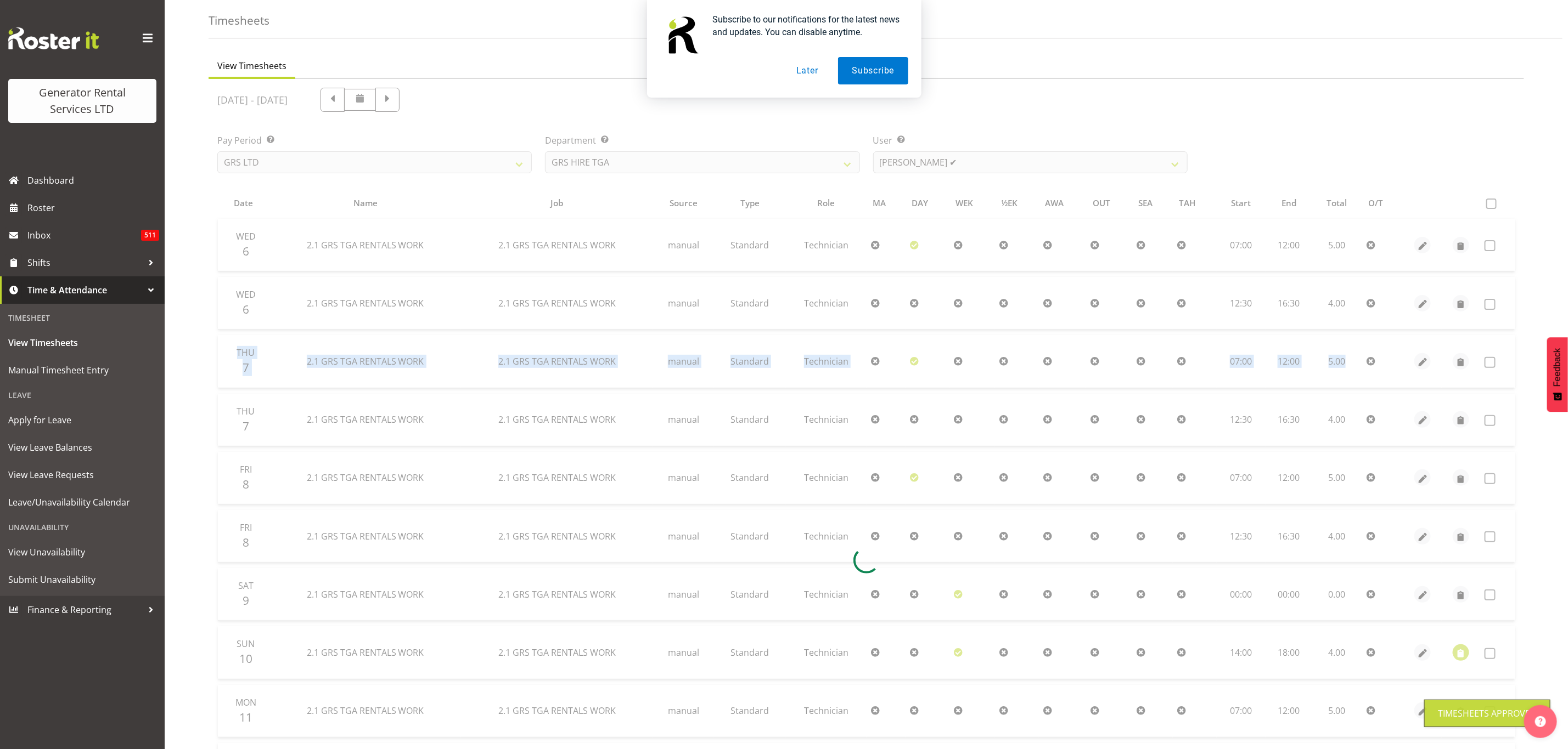
scroll to position [20, 0]
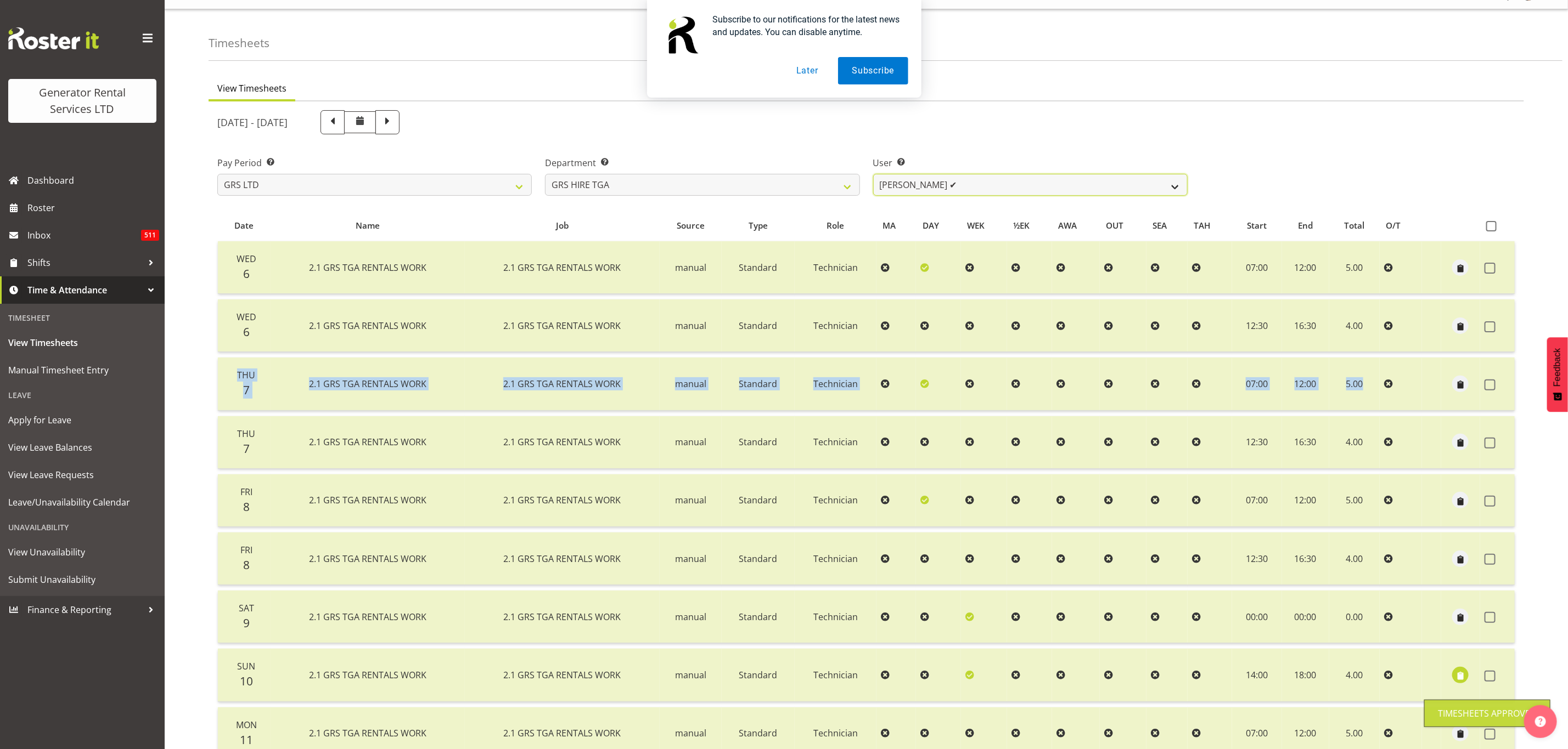
click at [904, 176] on select "Brenton Vanzwol ✔ James Hilhorst ✔ Nathan Maxwell ✔ Rob Wallace ✔ Steve Knill ❌" at bounding box center [1030, 185] width 314 height 22
select select "195"
click at [873, 174] on select "Brenton Vanzwol ✔ James Hilhorst ✔ Nathan Maxwell ✔ Rob Wallace ✔ Steve Knill ❌" at bounding box center [1030, 185] width 314 height 22
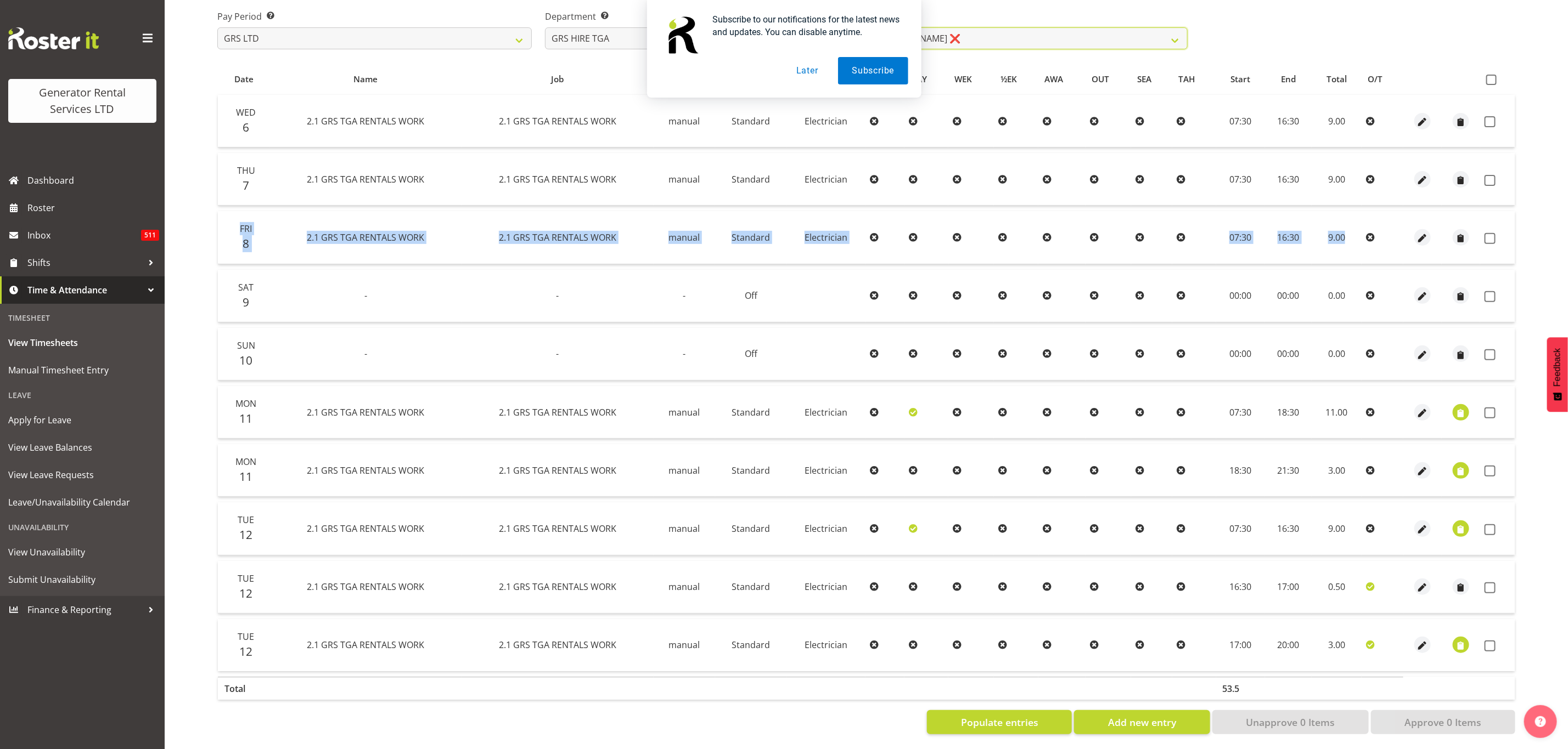
scroll to position [176, 0]
click at [1463, 463] on span "button" at bounding box center [1461, 469] width 13 height 13
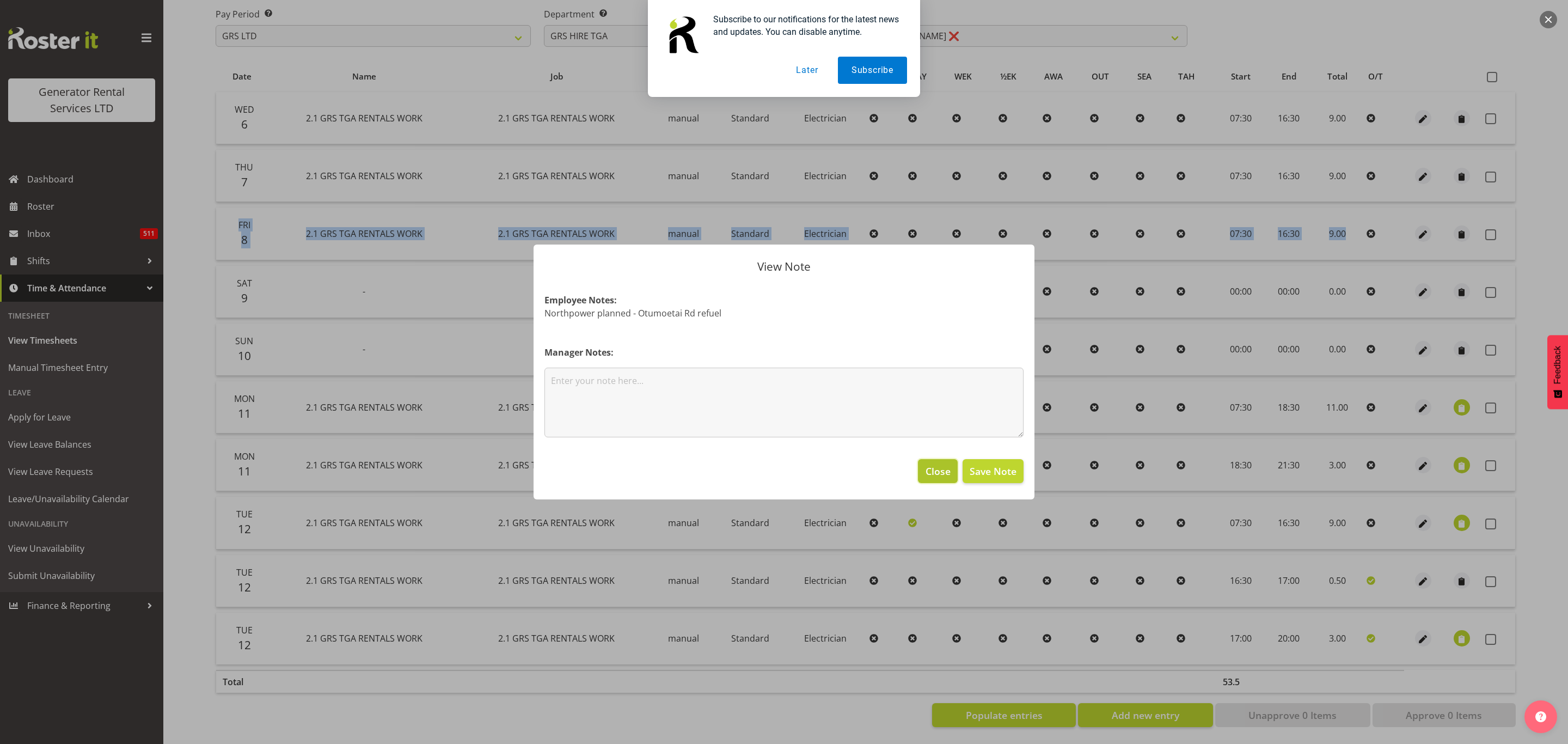
click at [932, 471] on span "Close" at bounding box center [938, 471] width 25 height 14
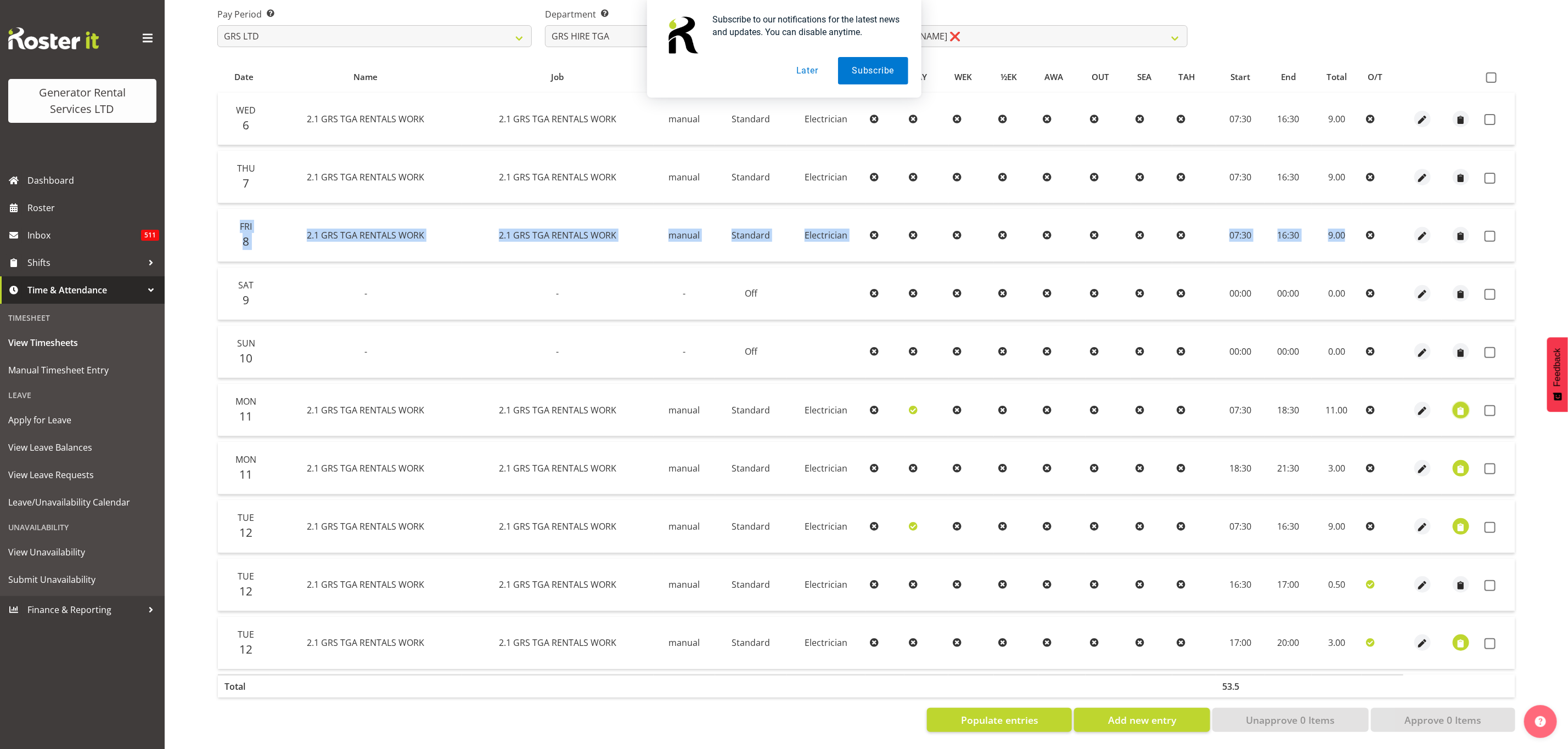
click at [1468, 402] on button "button" at bounding box center [1461, 410] width 17 height 17
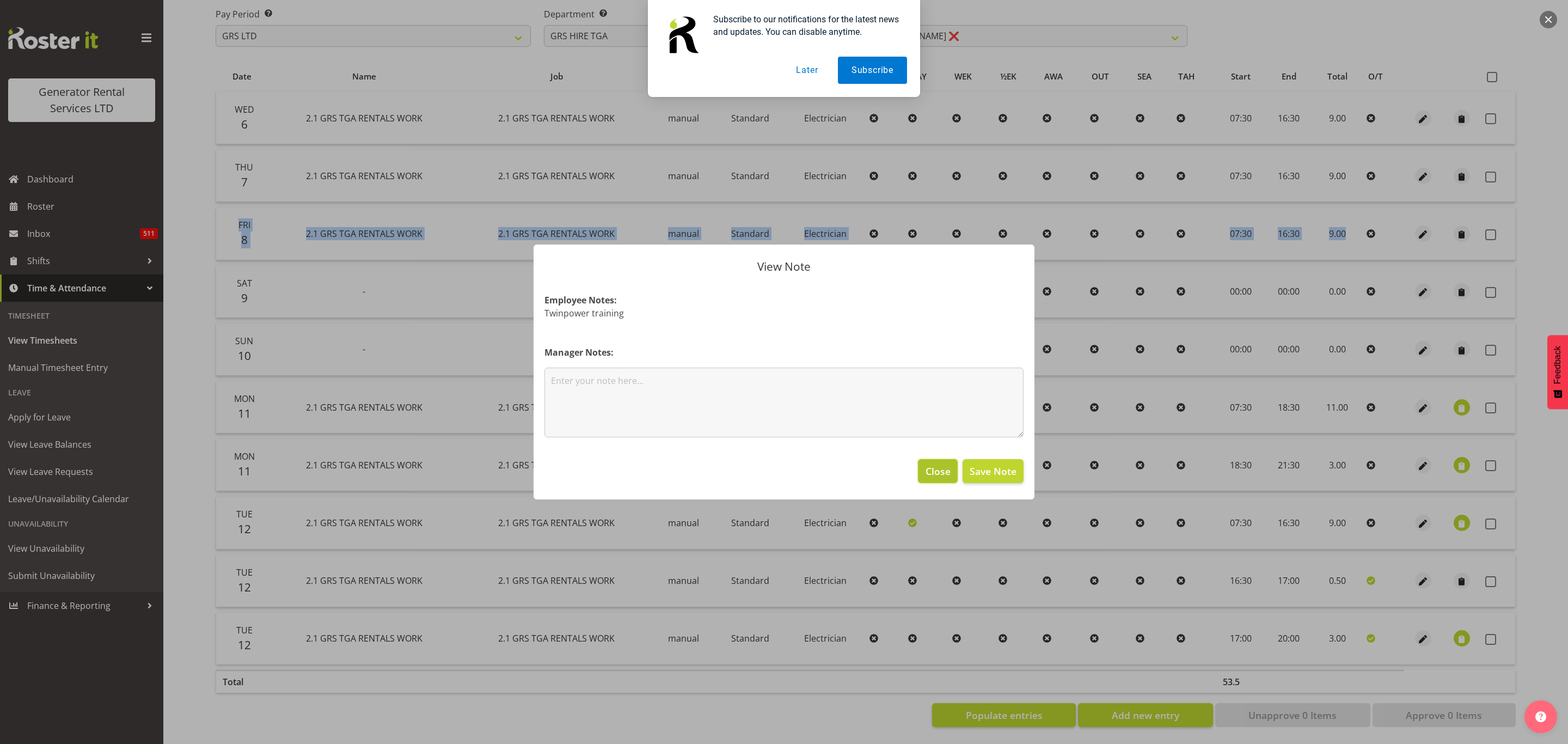
click at [941, 473] on span "Close" at bounding box center [938, 471] width 25 height 14
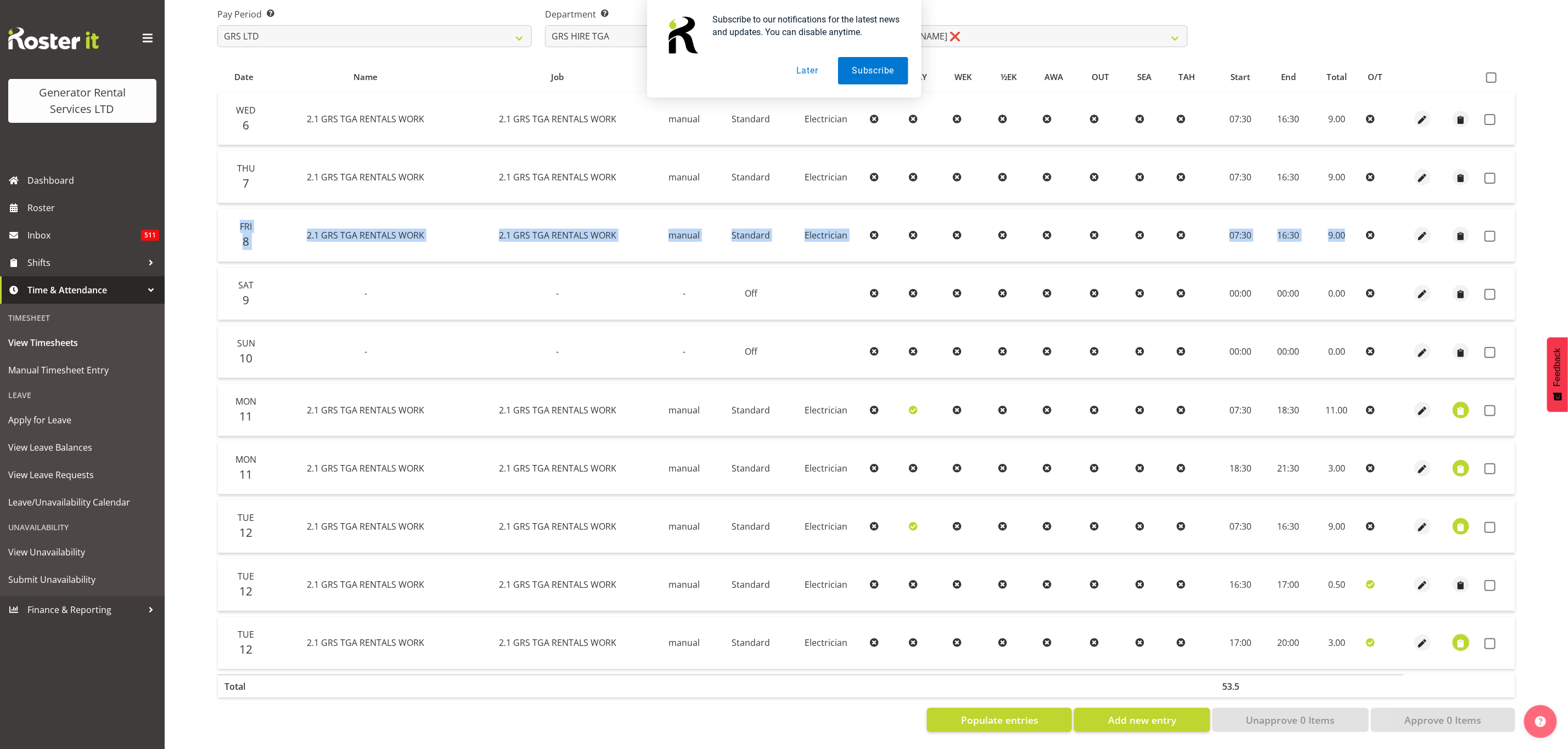
click at [1458, 638] on span "button" at bounding box center [1461, 644] width 13 height 13
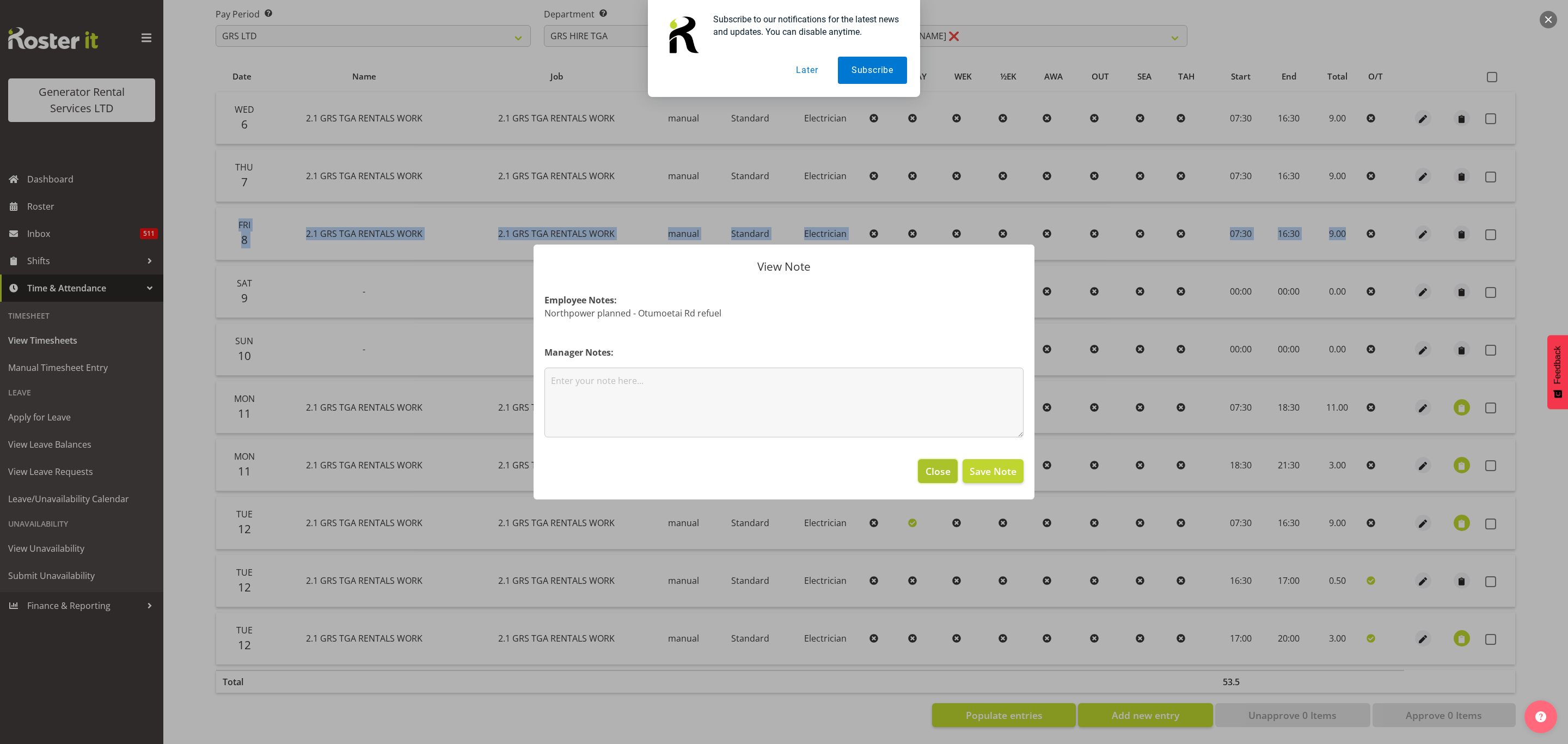
click at [939, 469] on span "Close" at bounding box center [938, 471] width 25 height 14
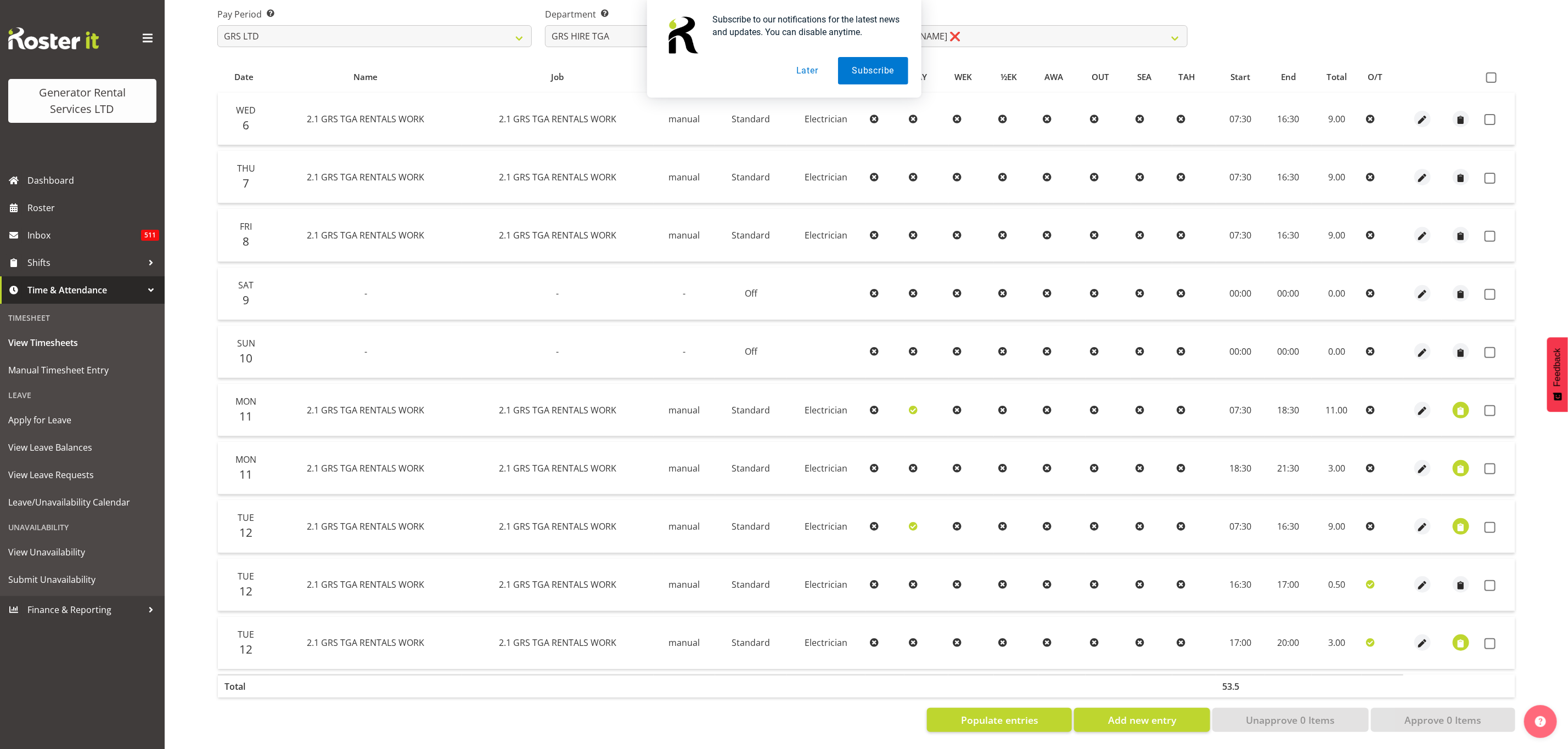
click at [1492, 72] on div "Subscribe to our notifications for the latest news and updates. You can disable…" at bounding box center [784, 49] width 1568 height 98
click at [1493, 65] on div "Subscribe to our notifications for the latest news and updates. You can disable…" at bounding box center [784, 49] width 1568 height 98
click at [1367, 180] on td at bounding box center [1383, 177] width 42 height 53
click at [1434, 68] on div "Subscribe to our notifications for the latest news and updates. You can disable…" at bounding box center [784, 49] width 1568 height 98
click at [1491, 71] on div "Subscribe to our notifications for the latest news and updates. You can disable…" at bounding box center [784, 49] width 1568 height 98
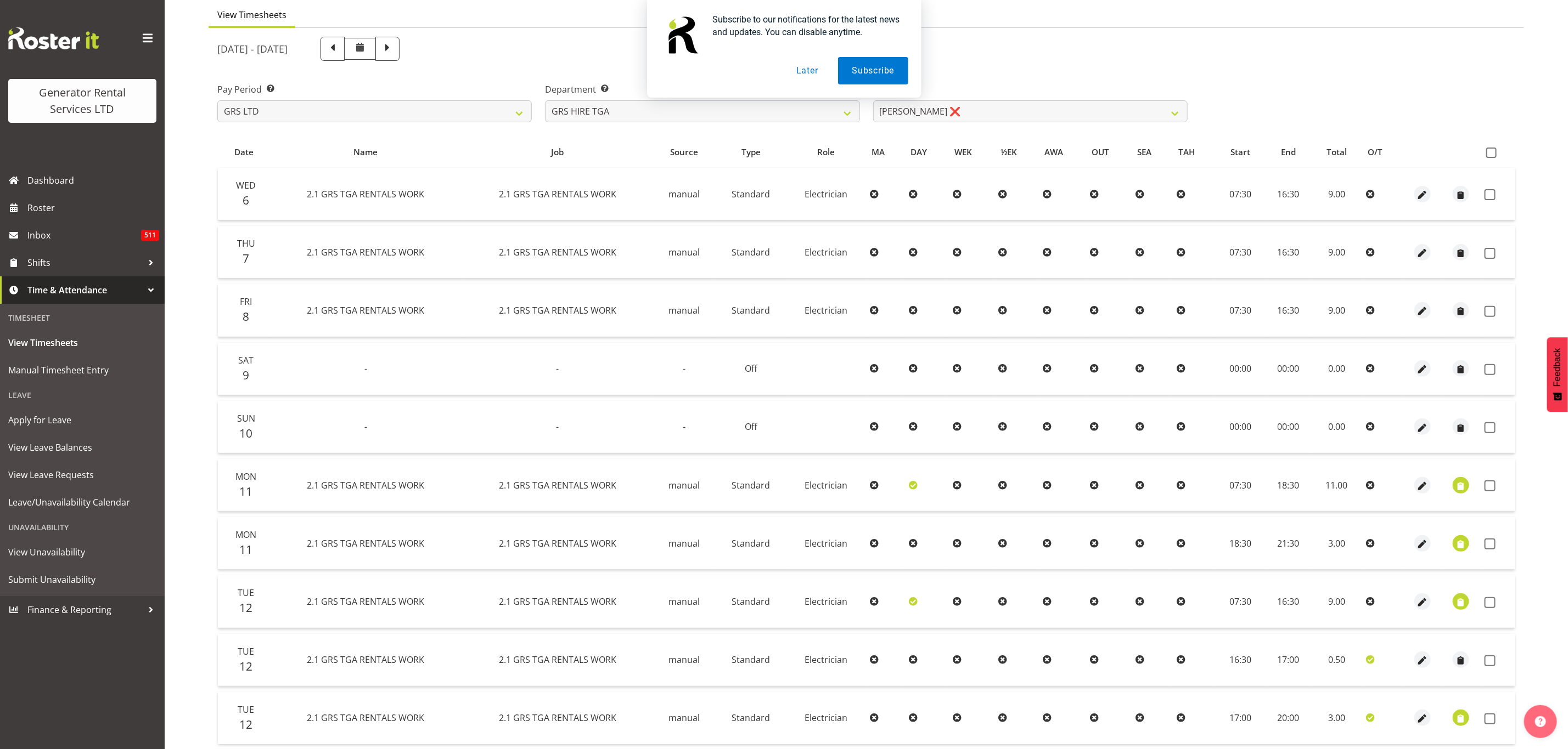
scroll to position [0, 0]
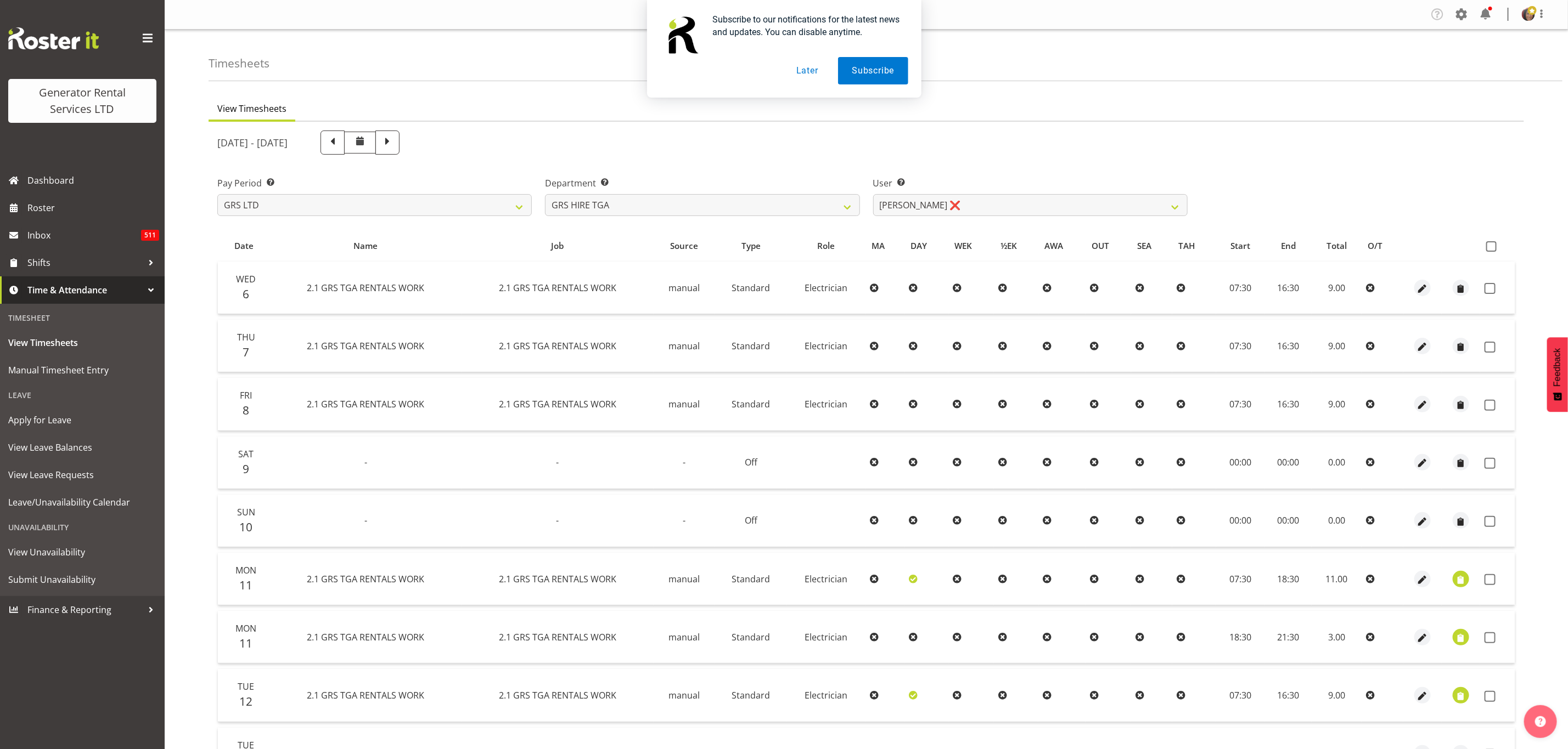
click at [802, 71] on button "Later" at bounding box center [807, 70] width 50 height 27
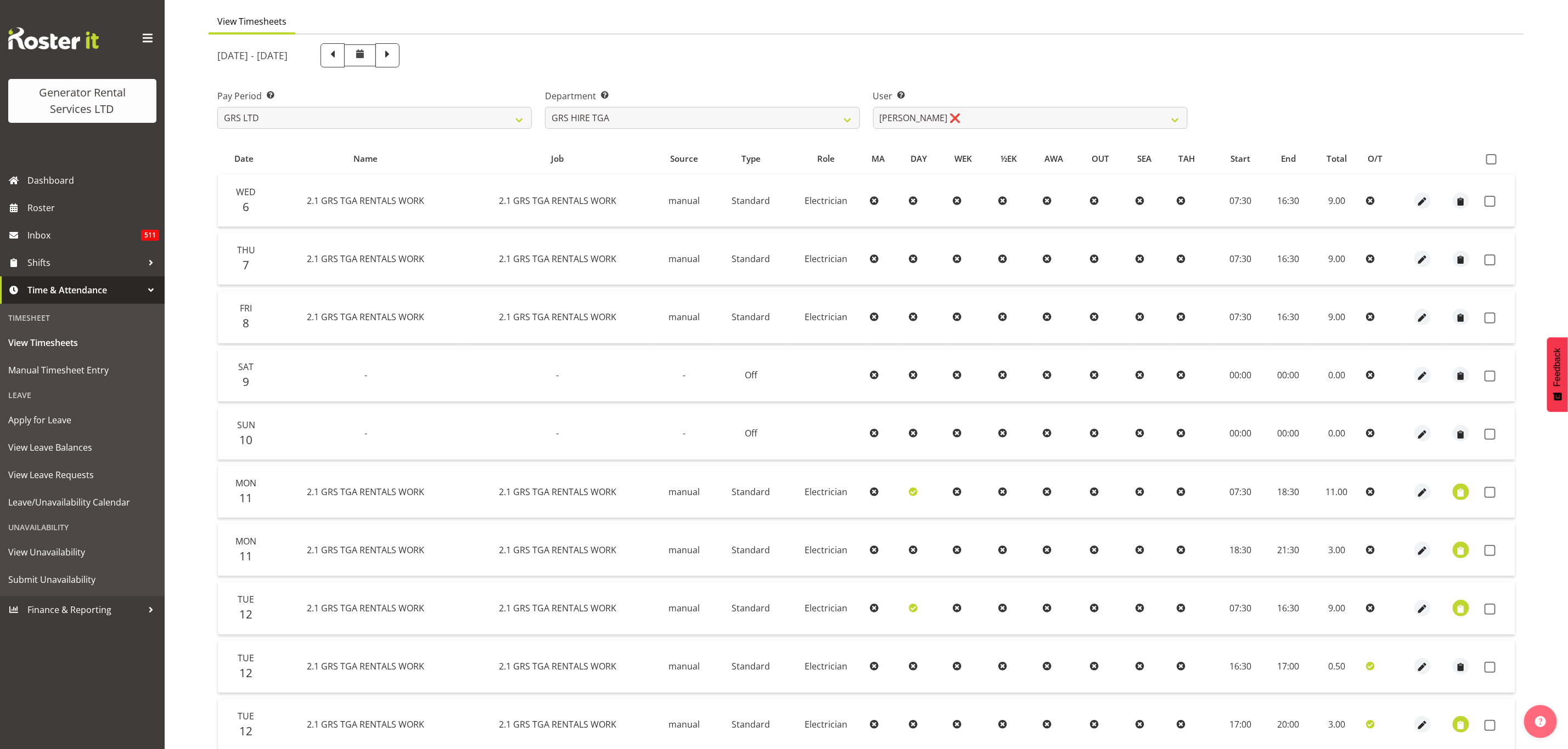
scroll to position [176, 0]
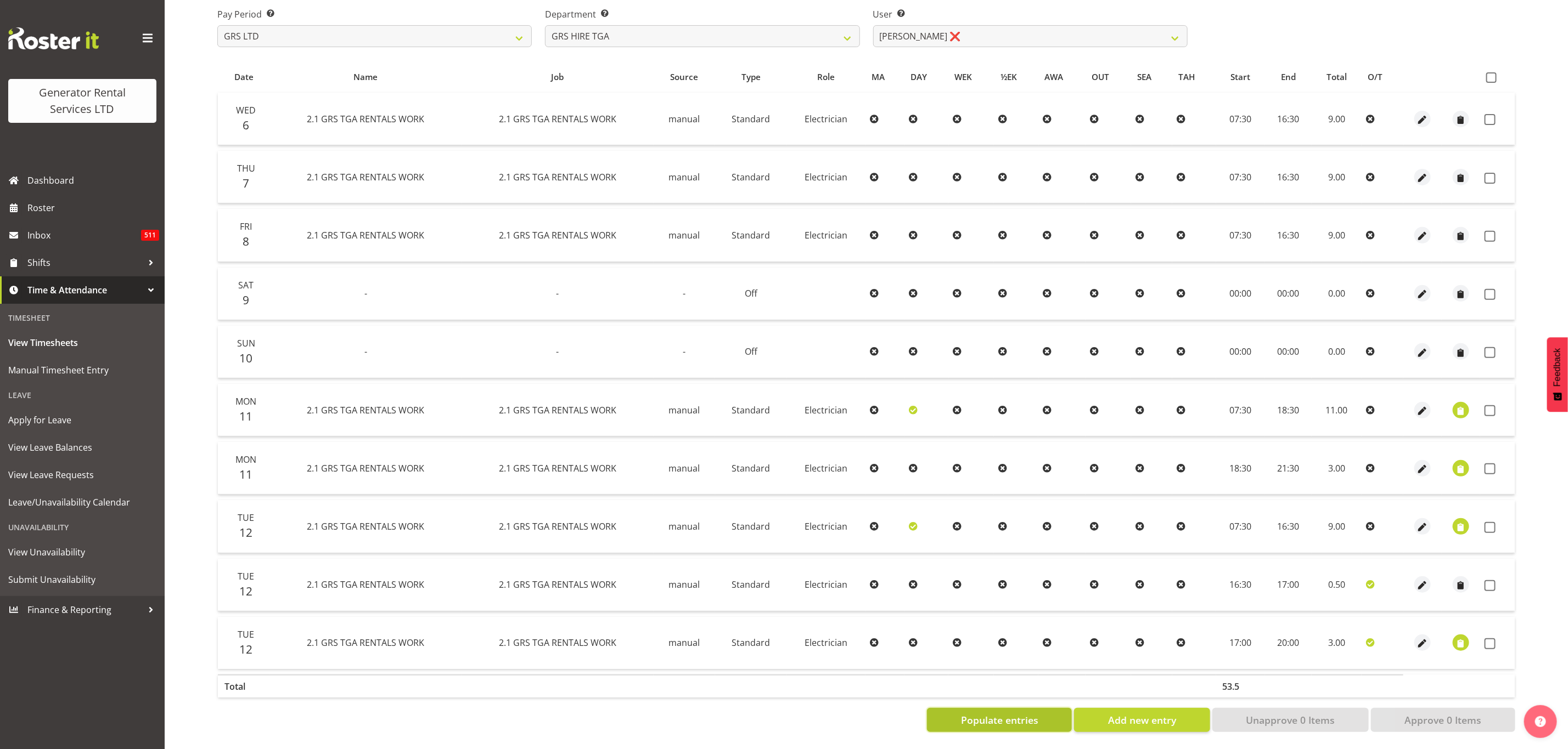
click at [1009, 713] on span "Populate entries" at bounding box center [999, 720] width 77 height 14
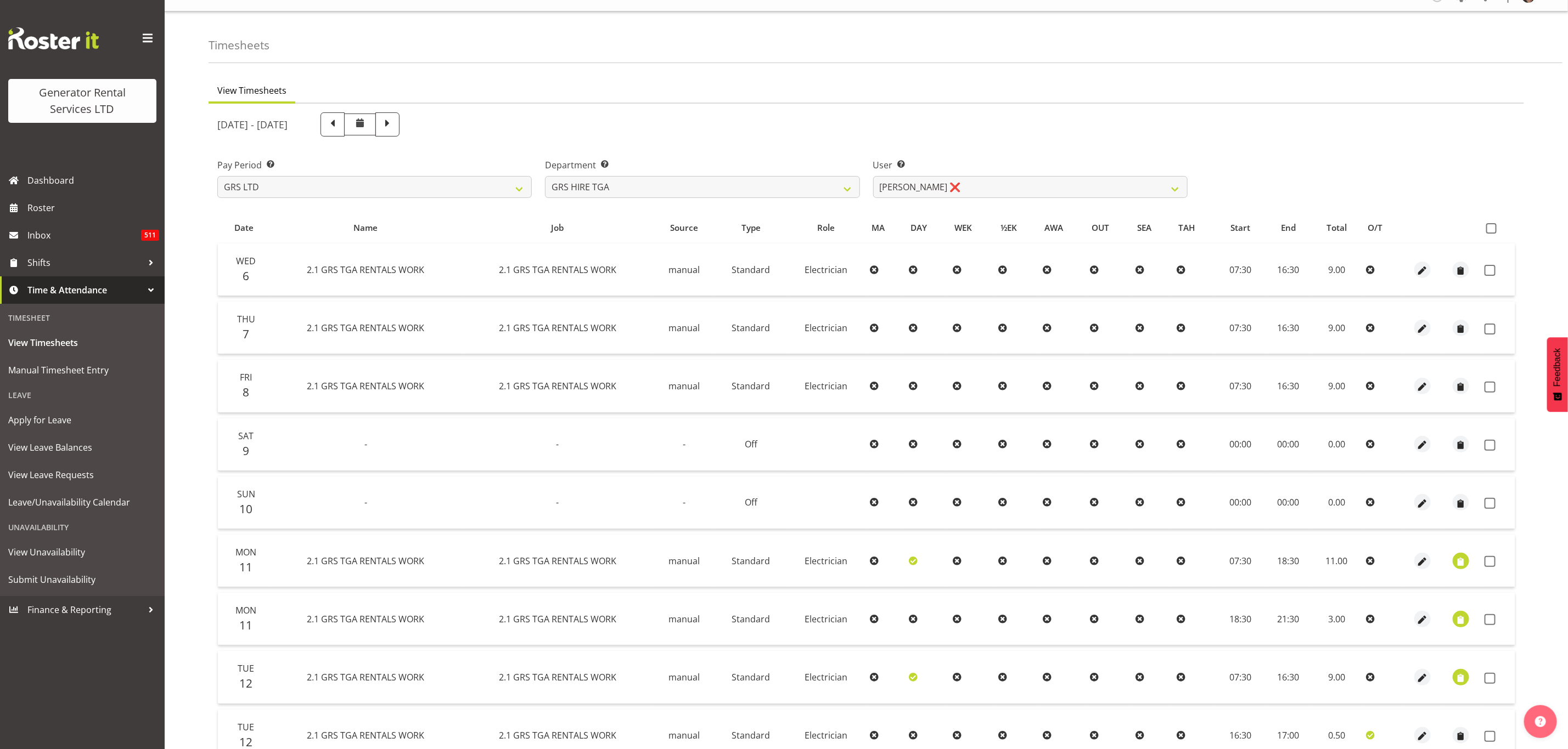
scroll to position [12, 0]
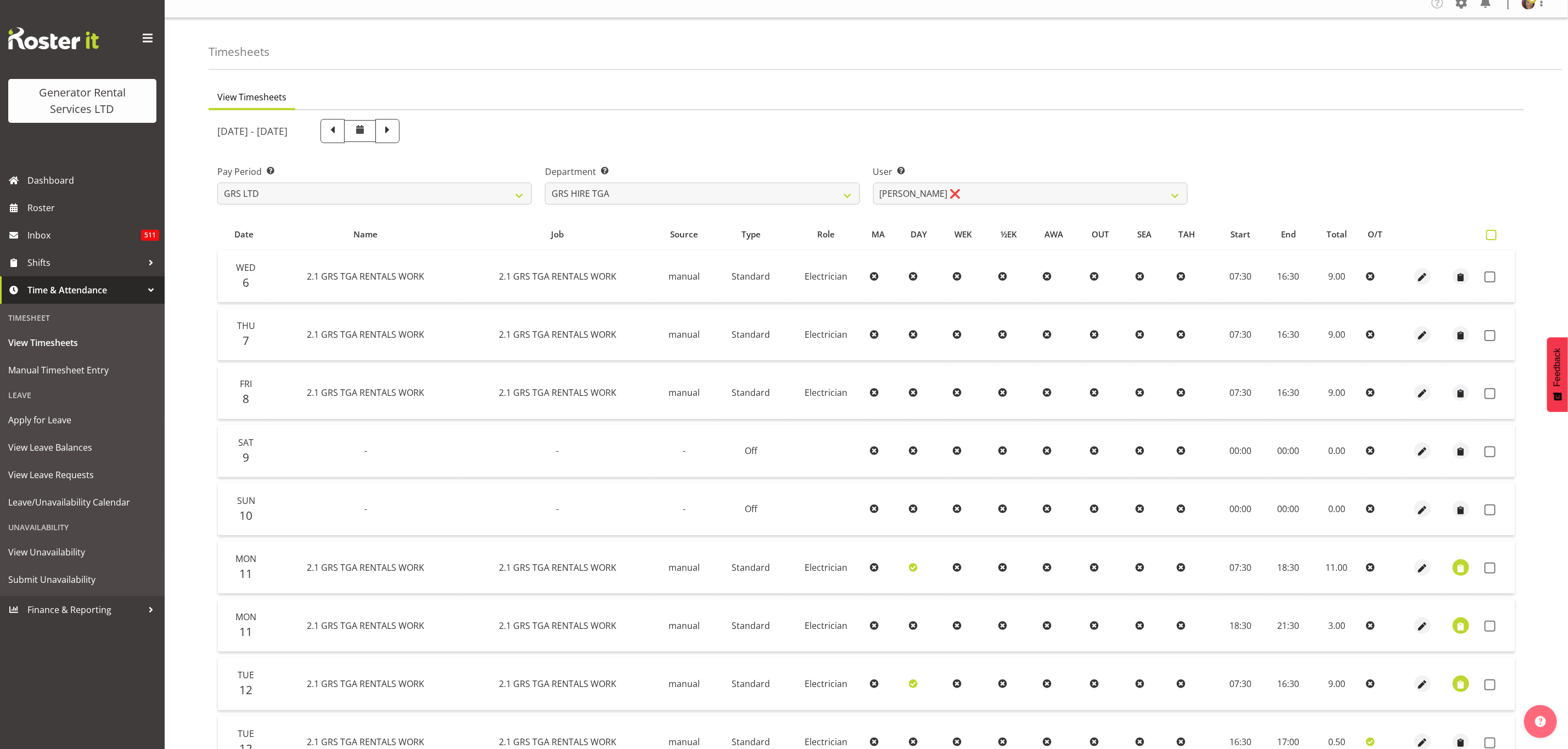
drag, startPoint x: 1493, startPoint y: 227, endPoint x: 1490, endPoint y: 234, distance: 7.6
click at [1493, 227] on th at bounding box center [1498, 234] width 35 height 21
click at [1489, 237] on span at bounding box center [1491, 235] width 10 height 10
click at [1489, 237] on input "checkbox" at bounding box center [1489, 235] width 7 height 7
checkbox input "true"
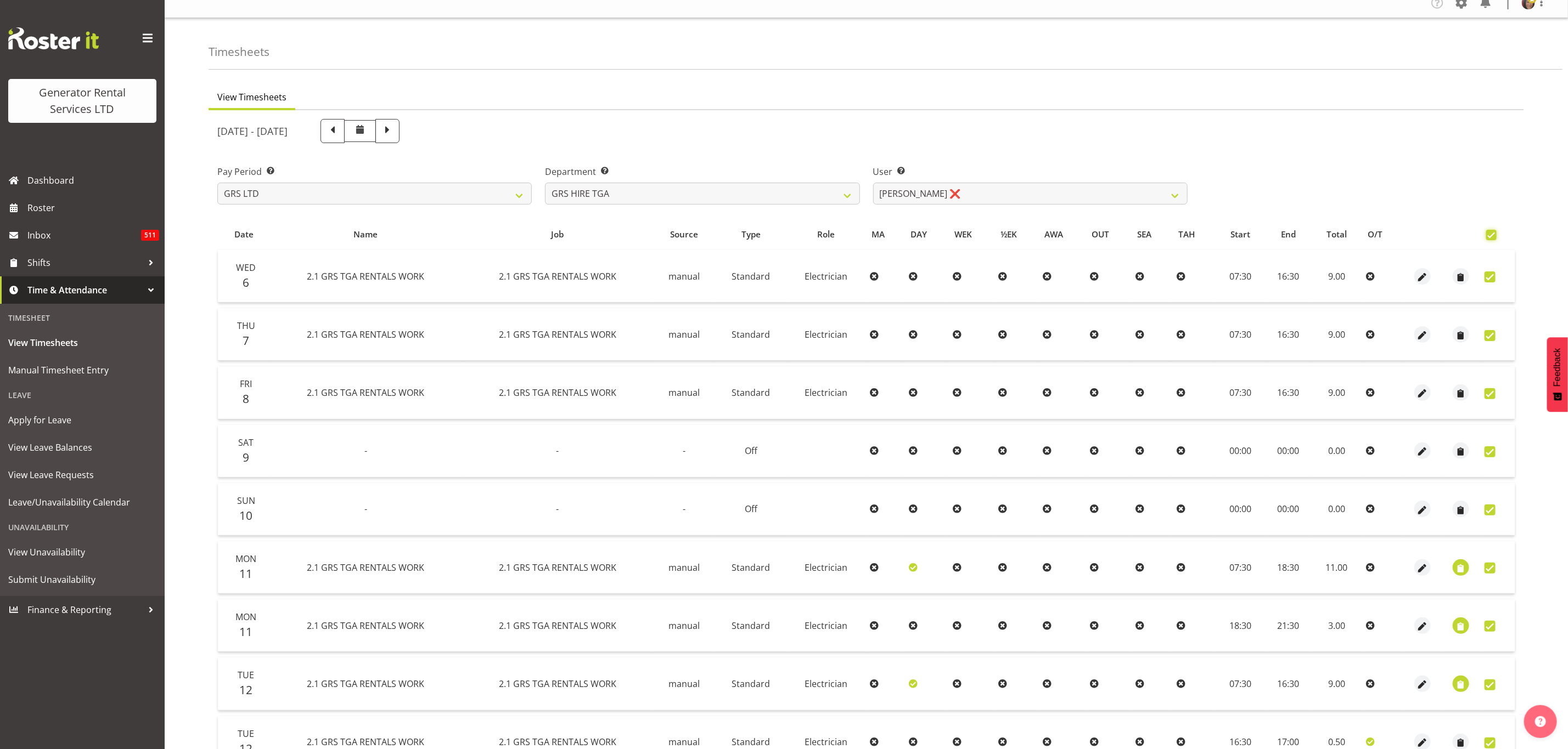
checkbox input "true"
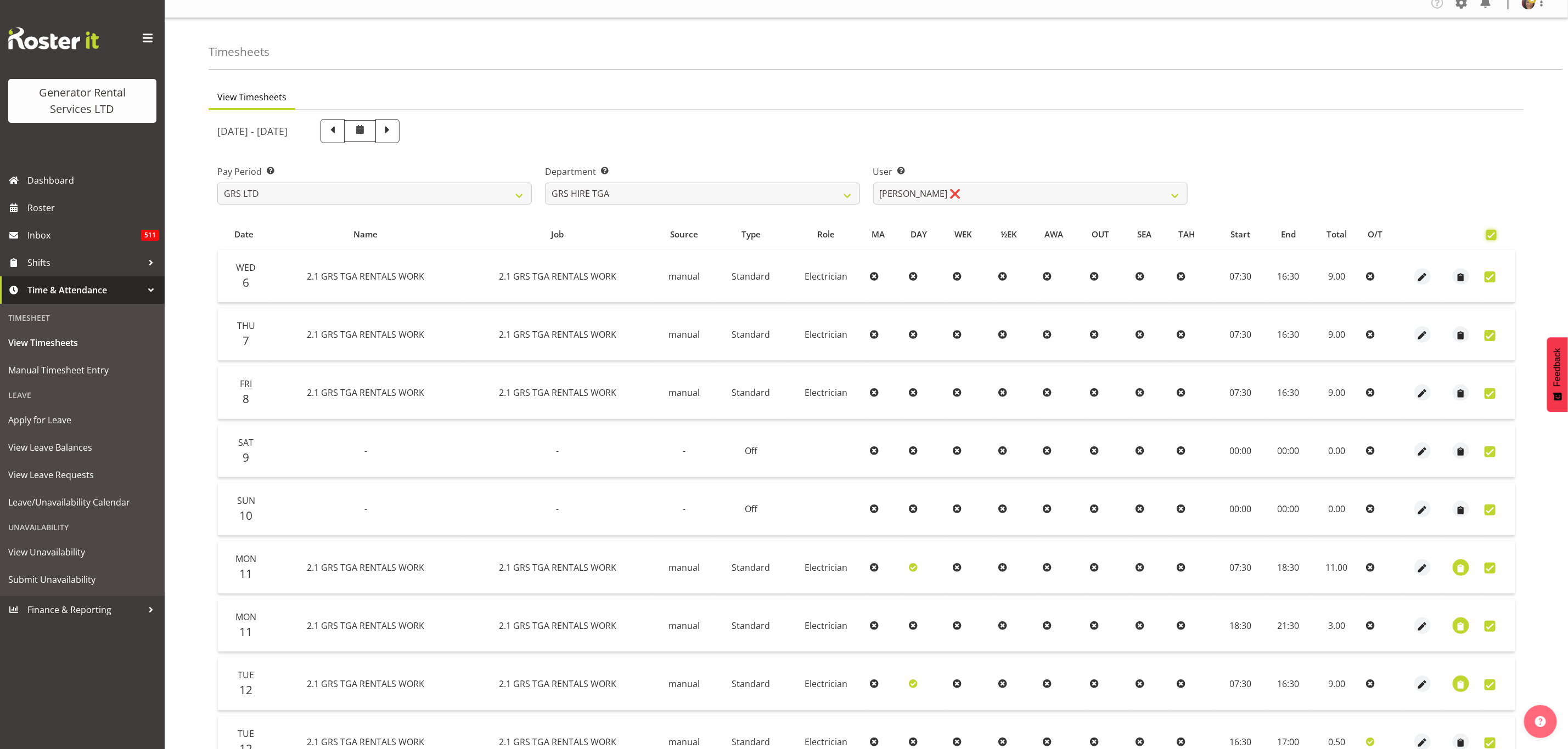
checkbox input "true"
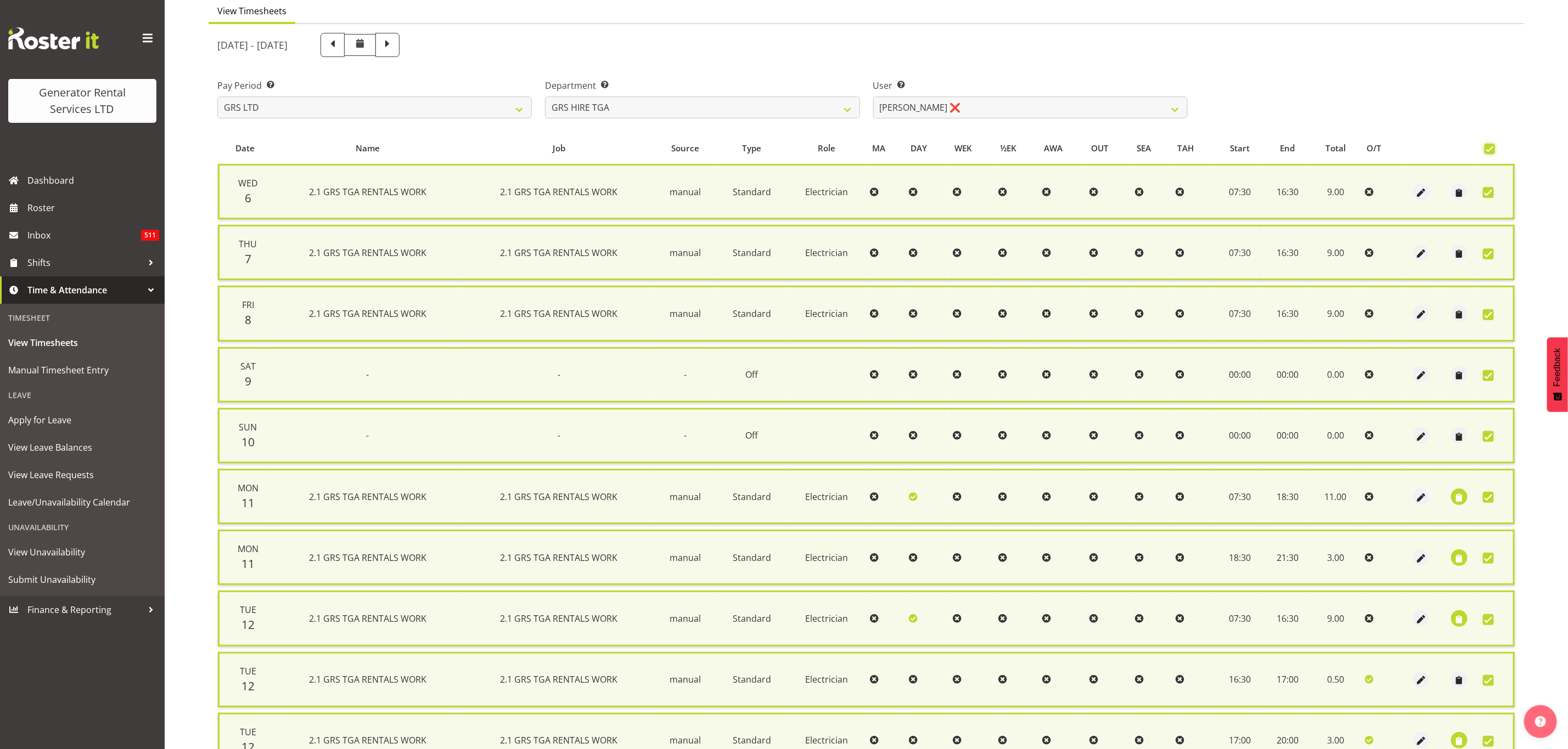
scroll to position [200, 0]
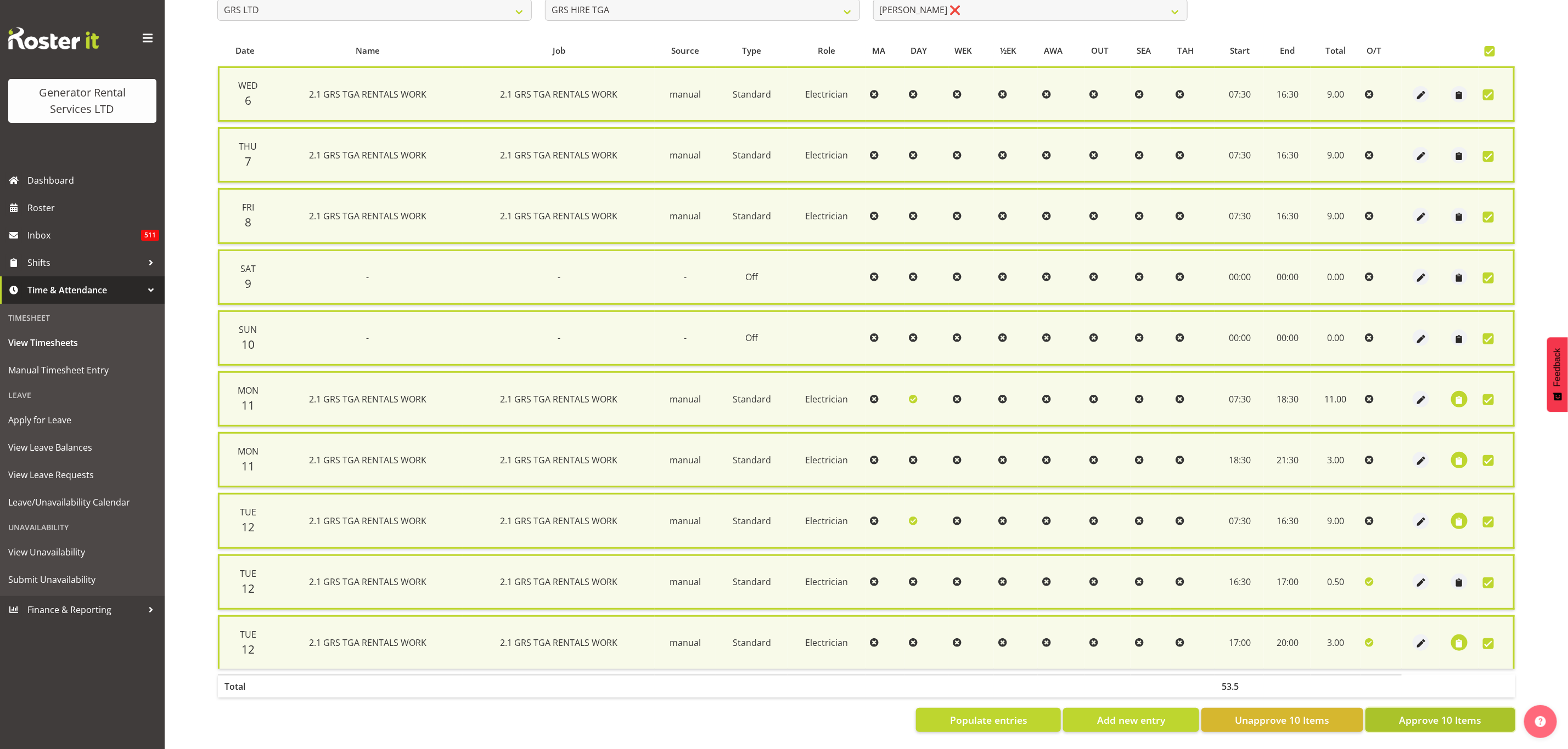
click at [1403, 713] on span "Approve 10 Items" at bounding box center [1440, 720] width 82 height 14
checkbox input "false"
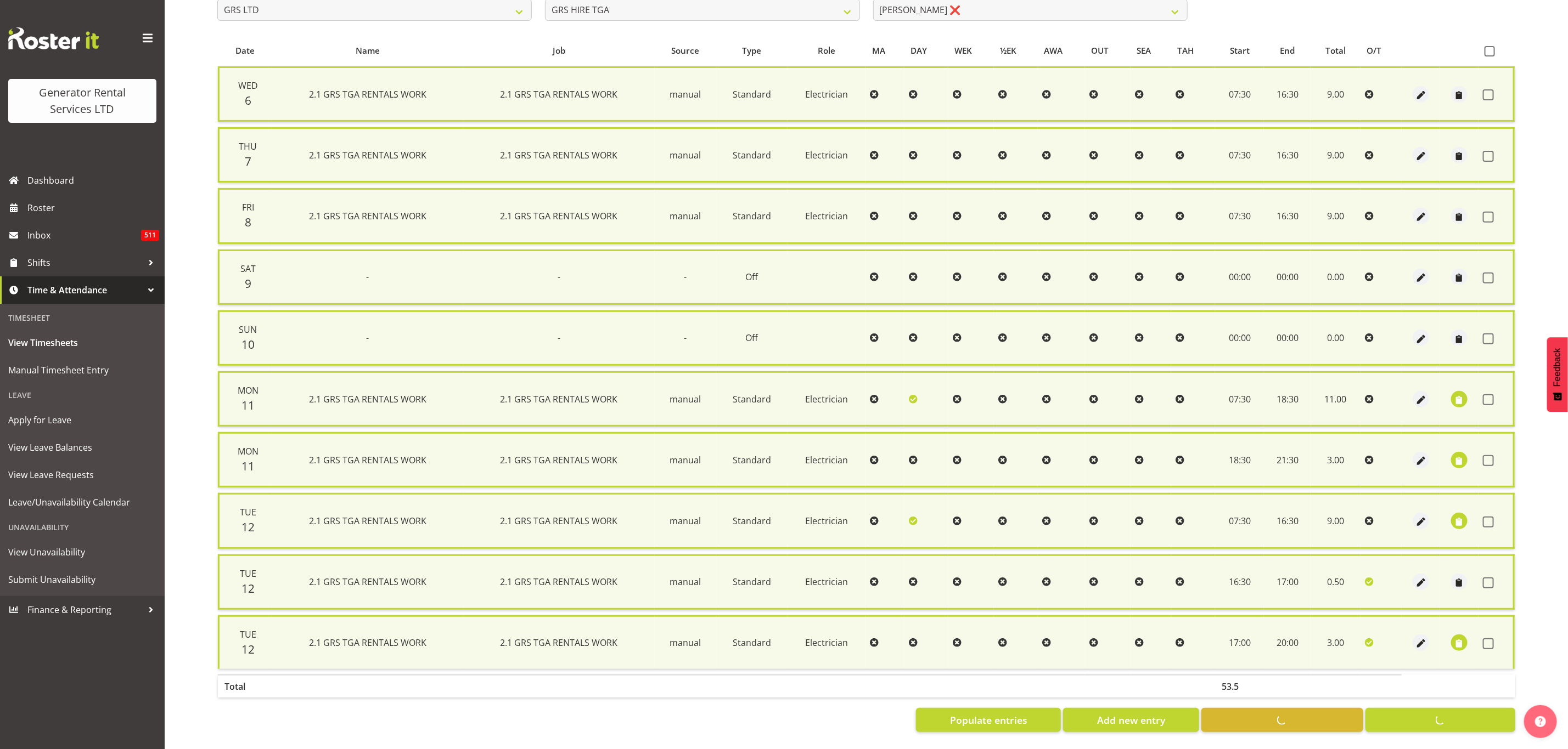
checkbox input "false"
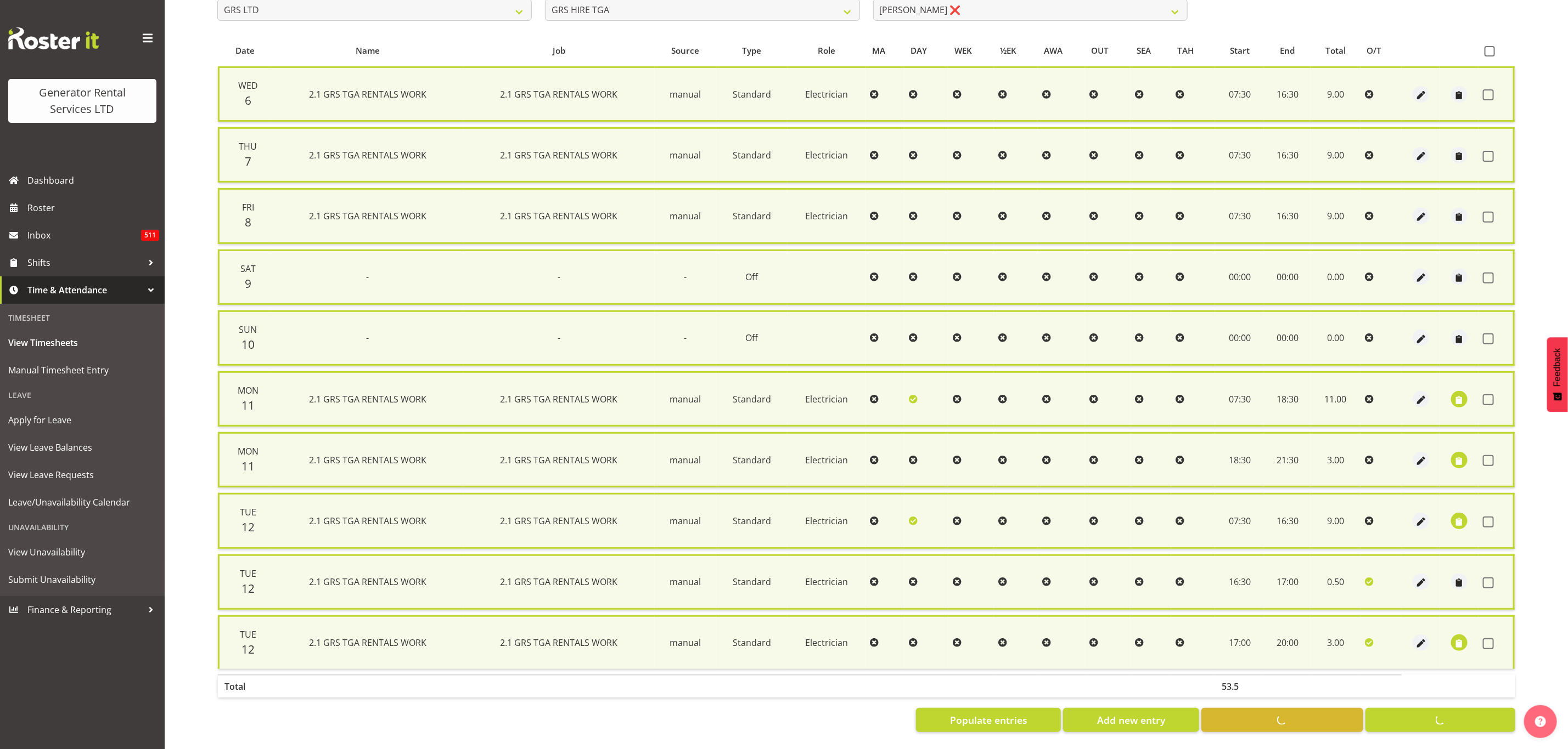
checkbox input "false"
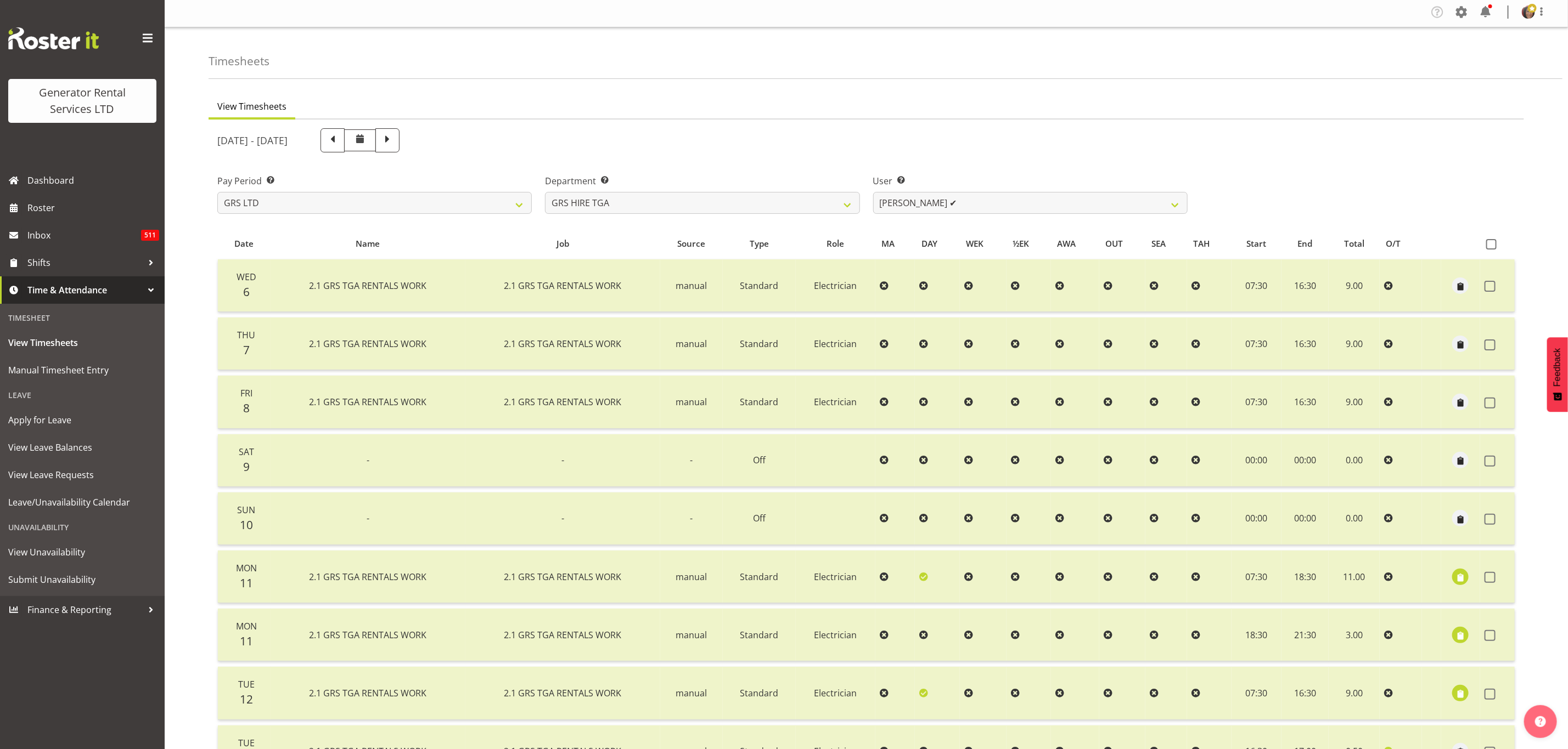
scroll to position [0, 0]
drag, startPoint x: 940, startPoint y: 208, endPoint x: 942, endPoint y: 213, distance: 5.4
click at [940, 208] on select "Brenton Vanzwol ✔ James Hilhorst ✔ Nathan Maxwell ✔ Rob Wallace ✔ Steve Knill ✔" at bounding box center [1030, 205] width 314 height 22
click at [830, 208] on select "GRS ADMIN TGA GRS HIRE TGA GRS SALES TGA" at bounding box center [702, 205] width 314 height 22
select select "164"
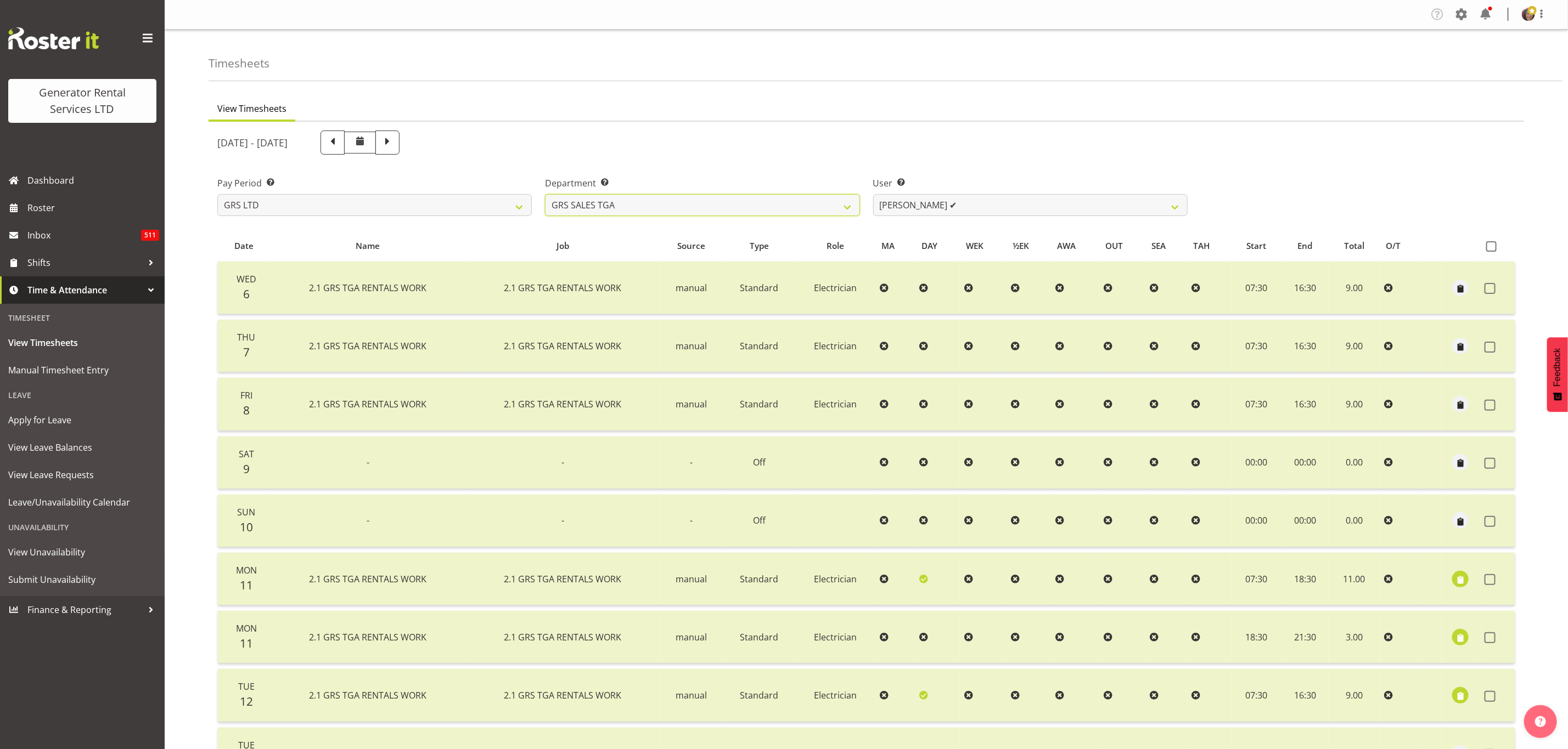
click at [545, 194] on select "GRS ADMIN TGA GRS HIRE TGA GRS SALES TGA" at bounding box center [702, 205] width 314 height 22
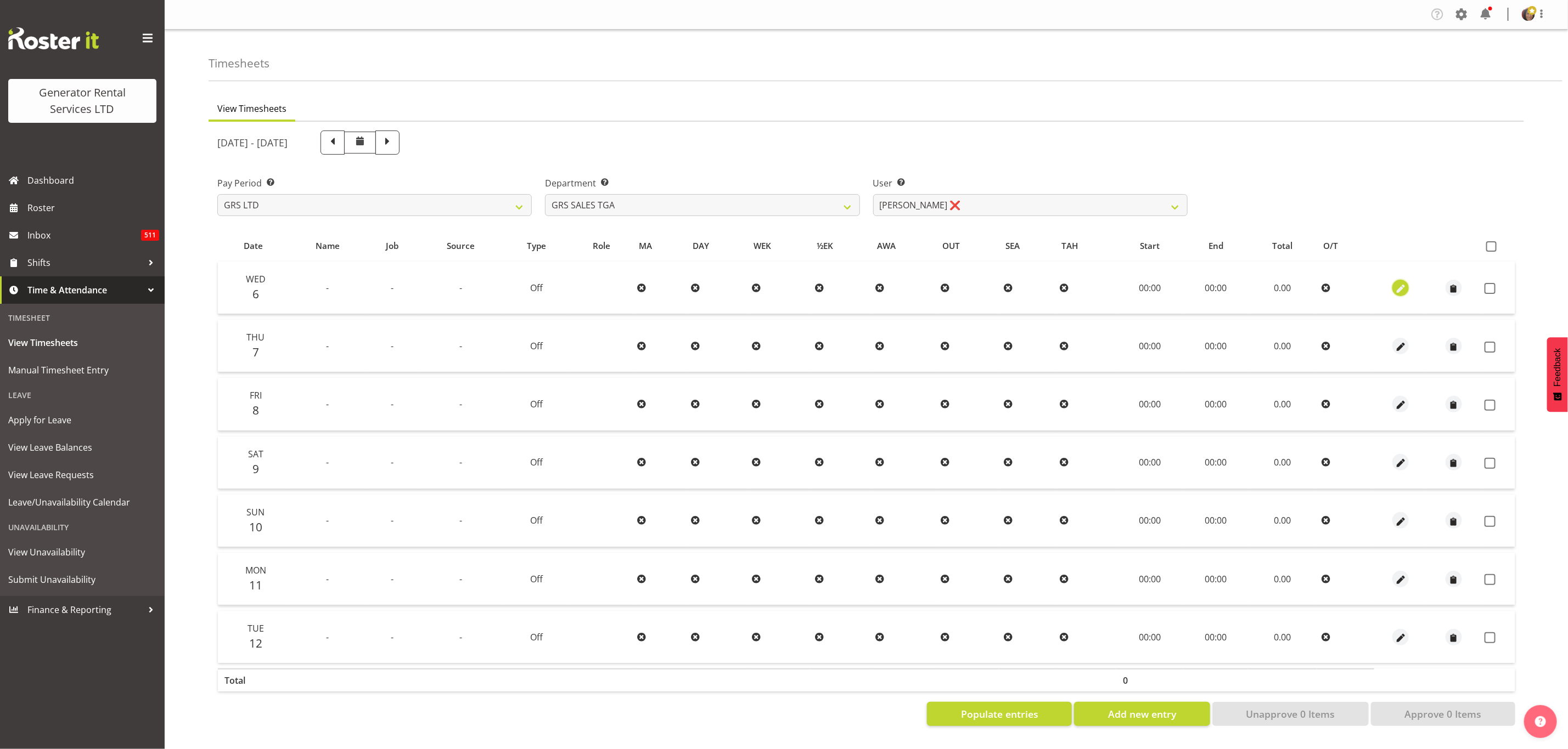
click at [1398, 285] on span "button" at bounding box center [1401, 288] width 13 height 13
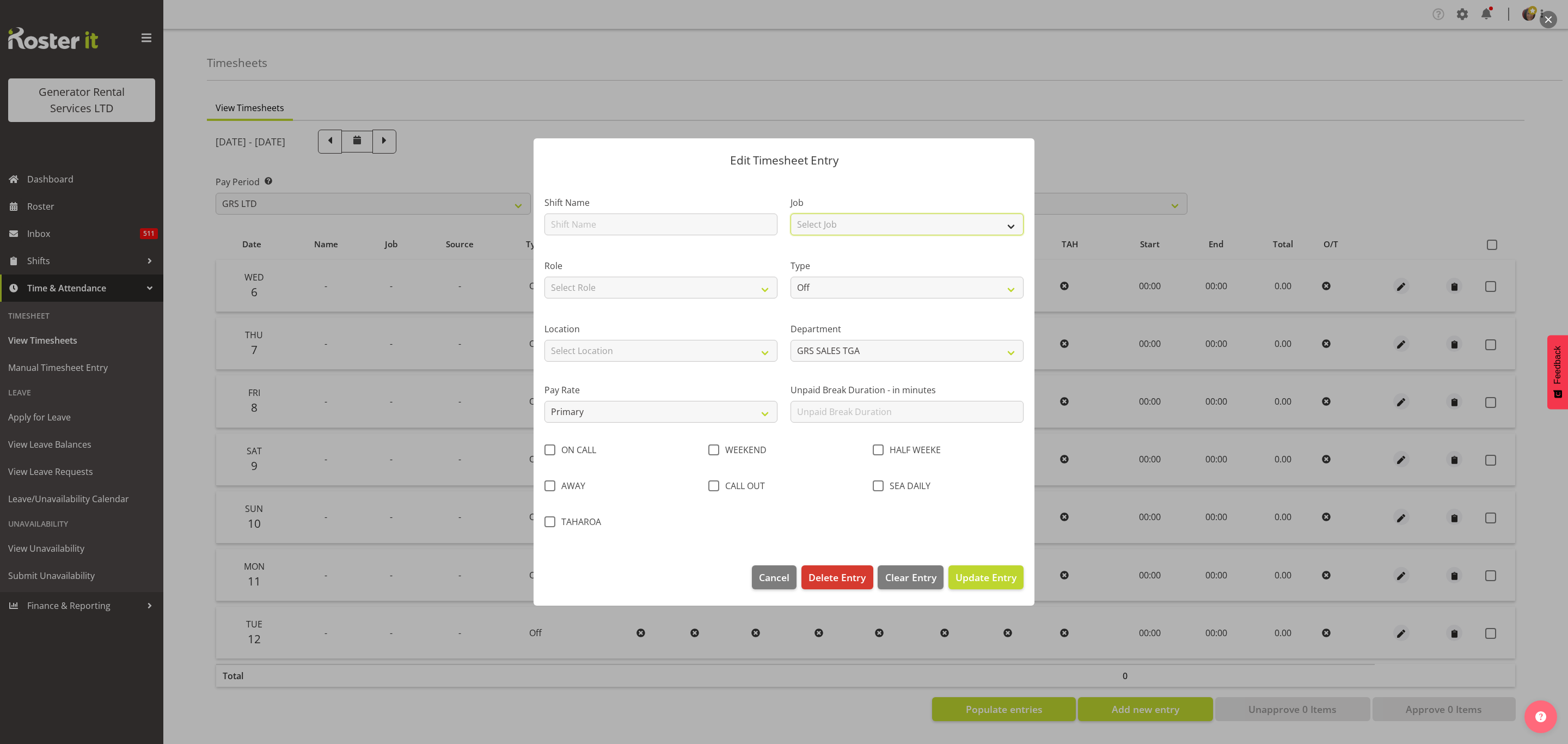
click at [830, 218] on select "Select Job 1.1 GRS AKL RENTALS 1.1 GRS AKL RENTALS AC 1.1 GRS AKL RENTALS CT 1.…" at bounding box center [907, 224] width 233 height 21
select select "877"
click at [791, 214] on select "Select Job 1.1 GRS AKL RENTALS 1.1 GRS AKL RENTALS AC 1.1 GRS AKL RENTALS CT 1.…" at bounding box center [907, 224] width 233 height 21
click at [595, 291] on select "Select Role Account Manager" at bounding box center [661, 287] width 233 height 21
select select "26"
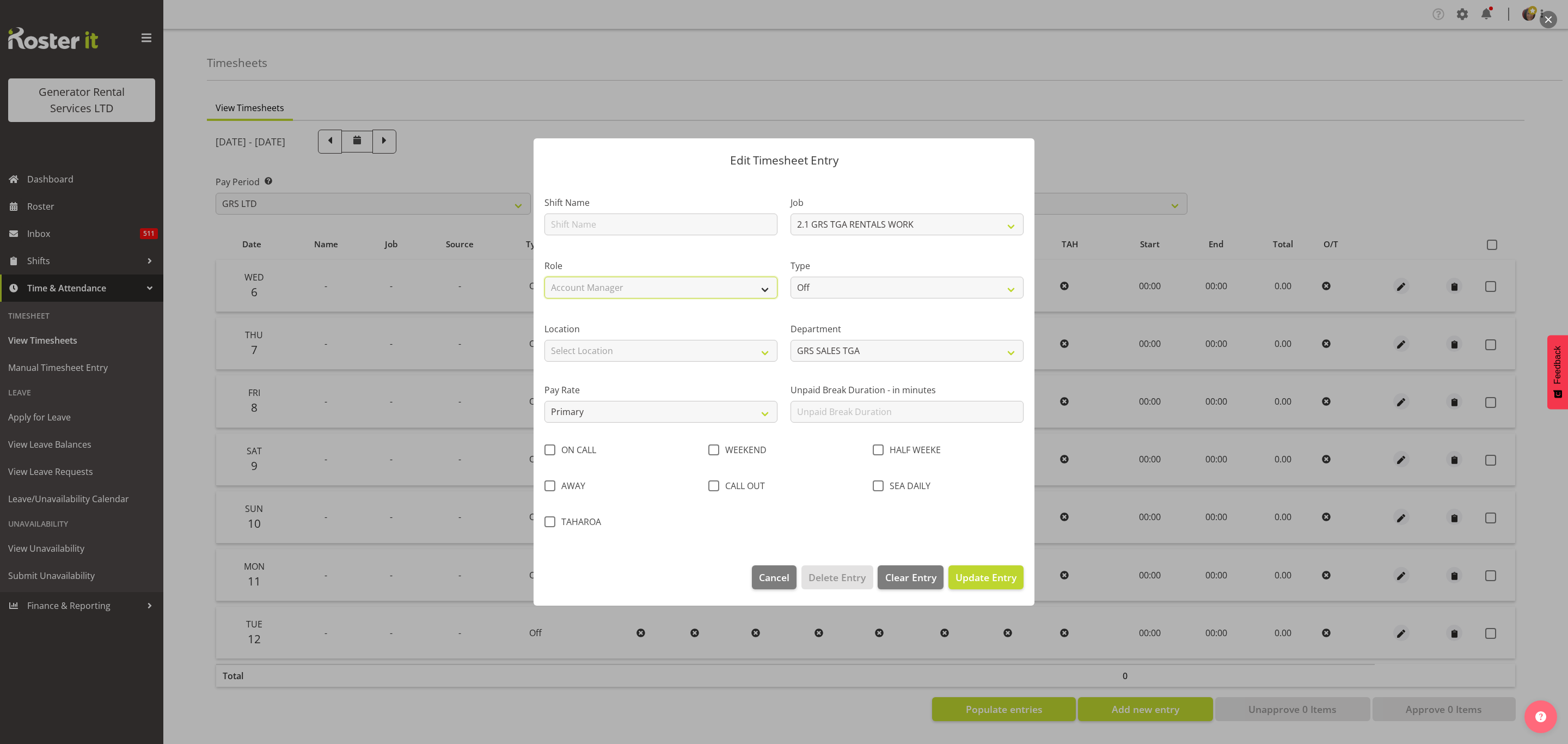
click at [544, 277] on select "Select Role Account Manager" at bounding box center [661, 287] width 233 height 21
click at [830, 287] on select "Off Standard Public Holiday Public Holiday (Worked) Day In Lieu Annual Leave Si…" at bounding box center [907, 287] width 233 height 21
select select "Standard"
click at [791, 277] on select "Off Standard Public Holiday Public Holiday (Worked) Day In Lieu Annual Leave Si…" at bounding box center [907, 287] width 233 height 21
select select "7"
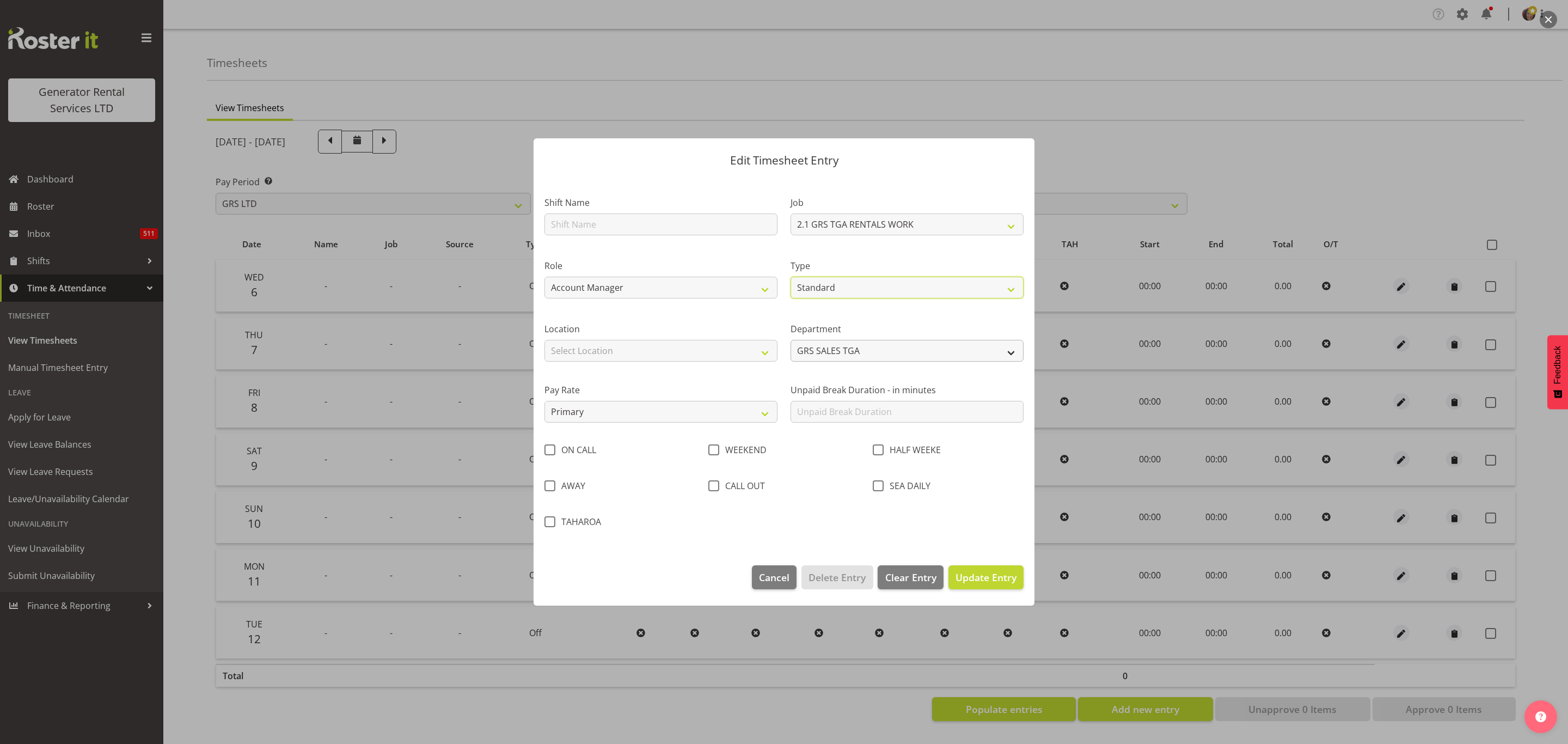
select select "2025"
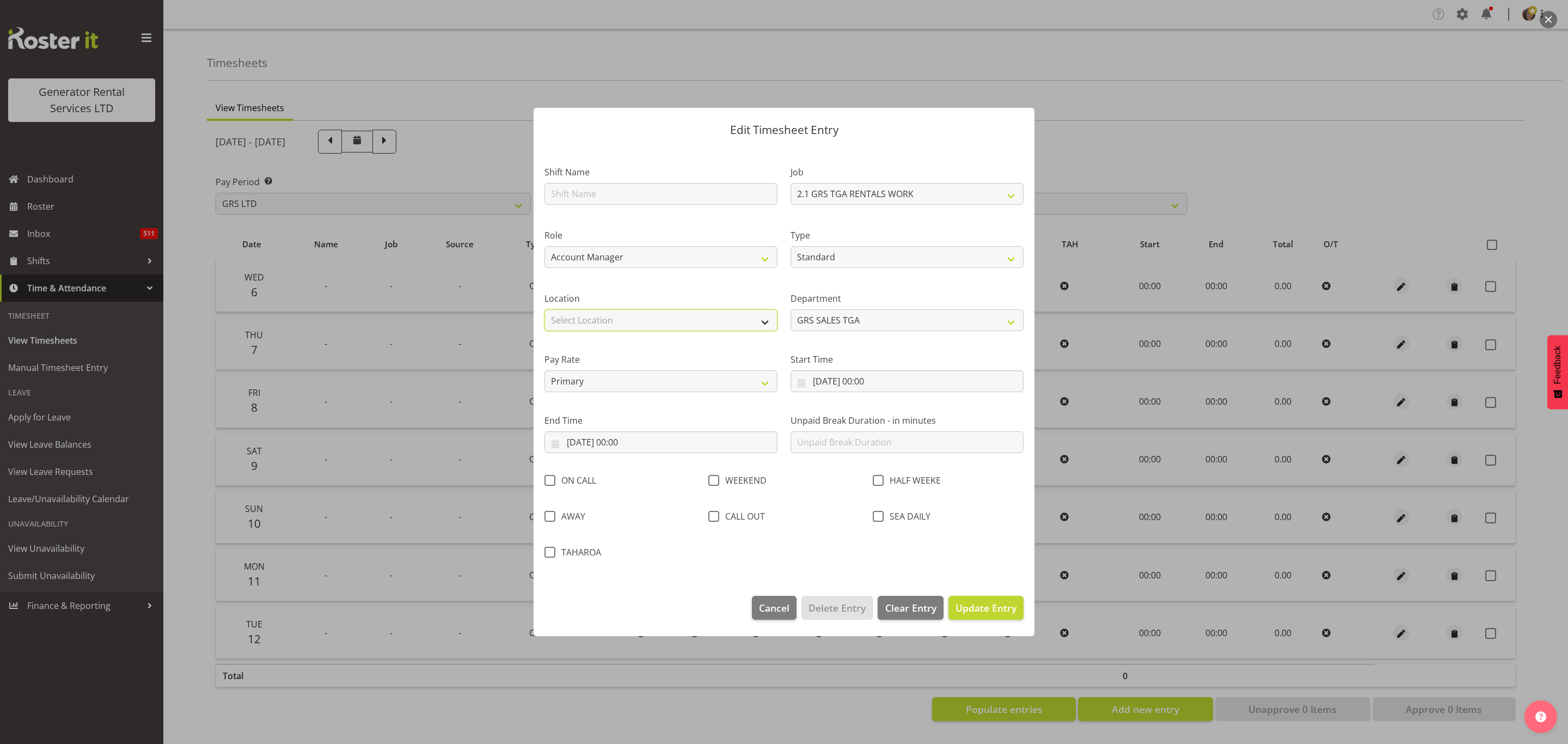
click at [730, 327] on select "Select Location GRS Auckland GRS Hastings GRS LOWER NORTH ISLAND GRS Tauranga" at bounding box center [661, 320] width 233 height 21
select select "29"
click at [544, 309] on select "Select Location GRS Auckland GRS Hastings GRS LOWER NORTH ISLAND GRS Tauranga" at bounding box center [661, 320] width 233 height 21
click at [858, 379] on input "06/08/2025, 00:00" at bounding box center [907, 381] width 233 height 21
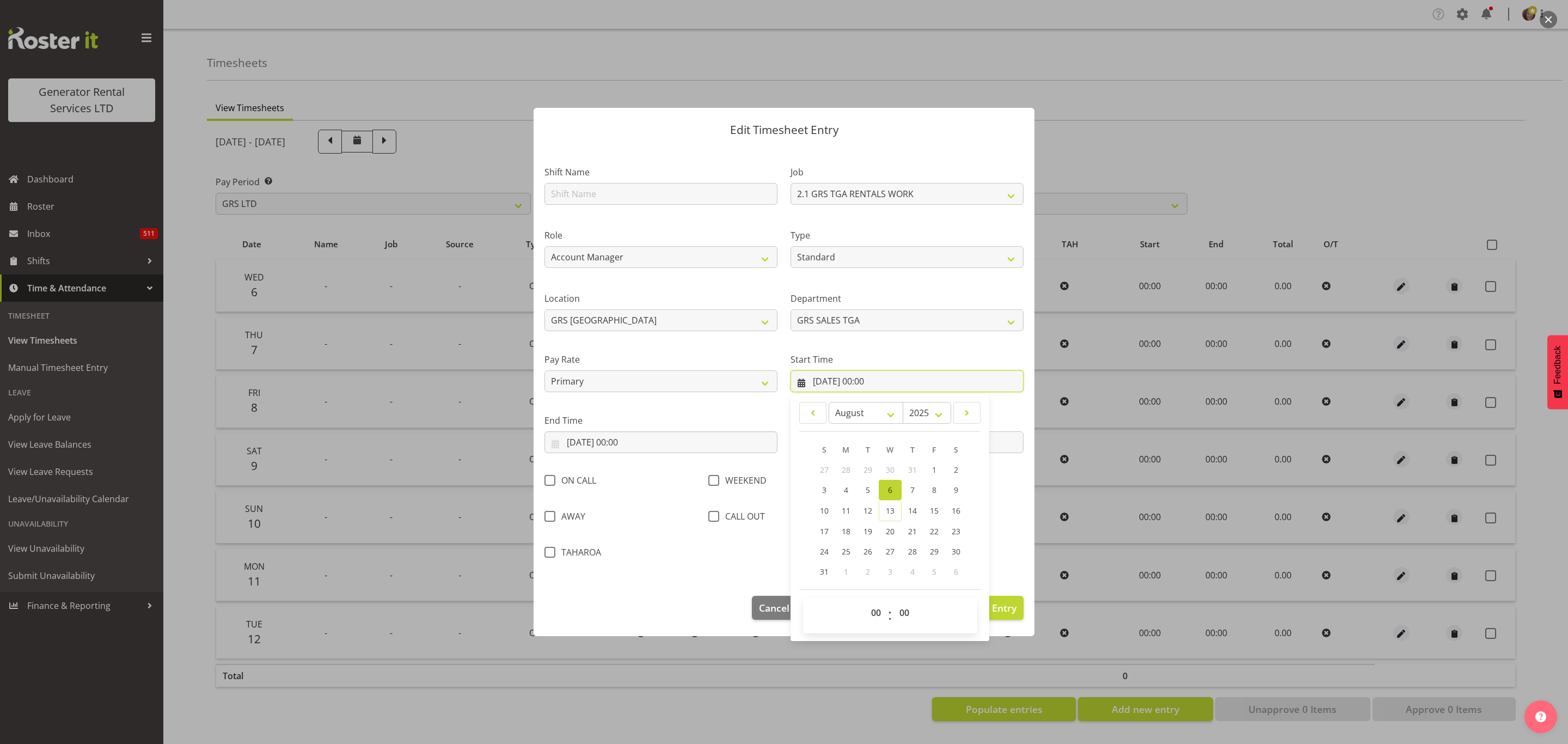
click at [832, 383] on input "06/08/2025, 00:00" at bounding box center [907, 381] width 233 height 21
click at [629, 439] on input "06/08/2025, 00:00" at bounding box center [661, 442] width 233 height 21
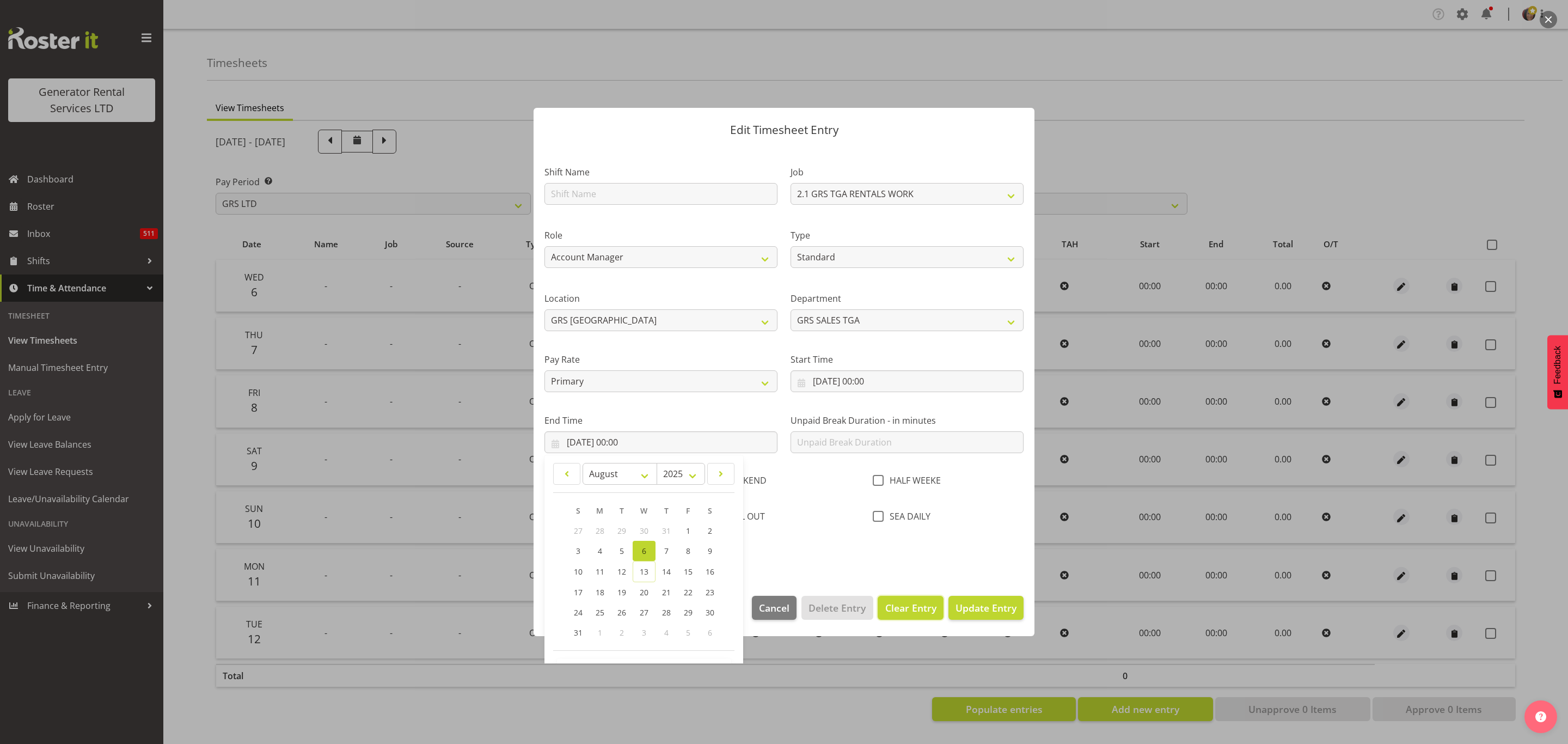
click at [889, 611] on span "Clear Entry" at bounding box center [911, 608] width 51 height 14
select select "Off"
type input "0"
select select
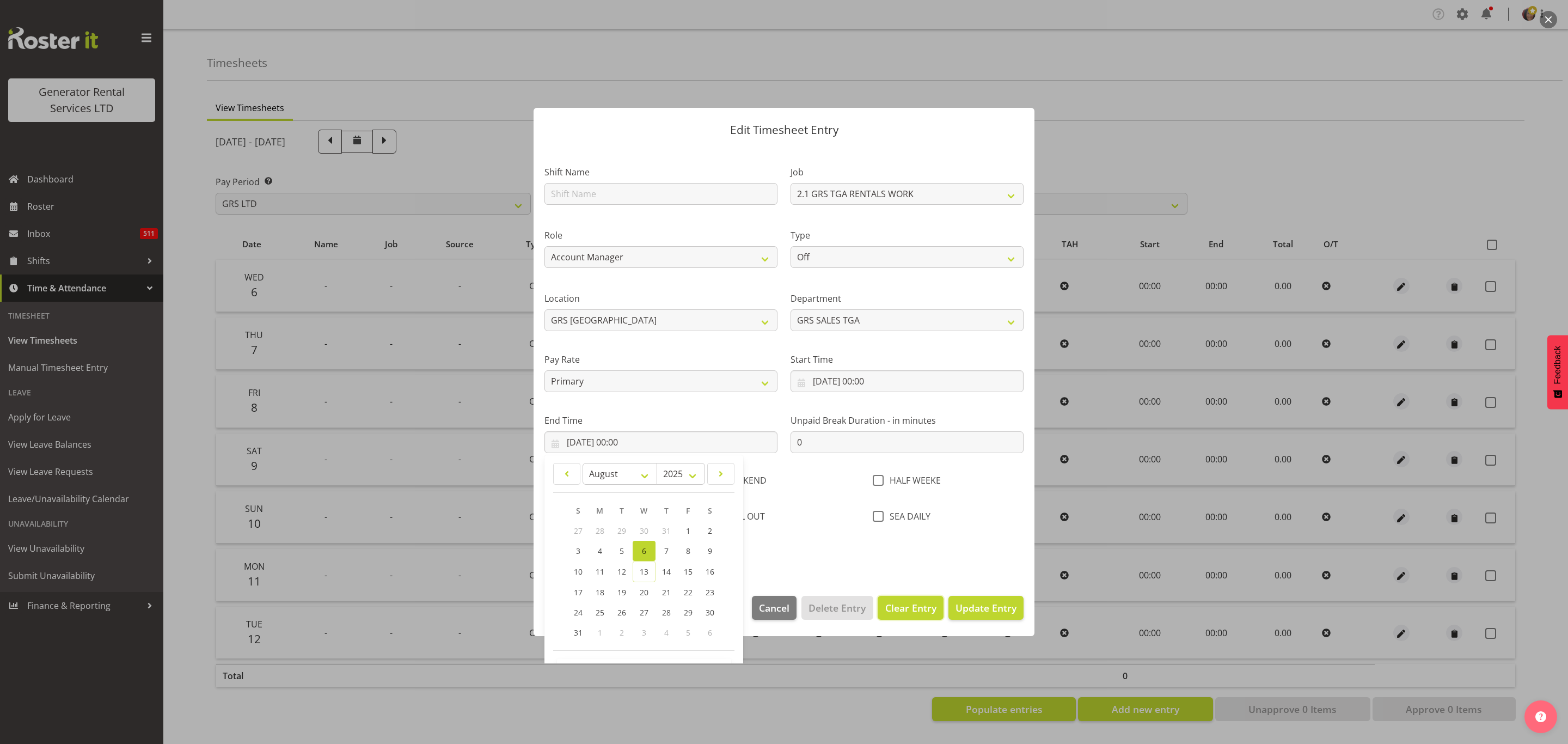
select select
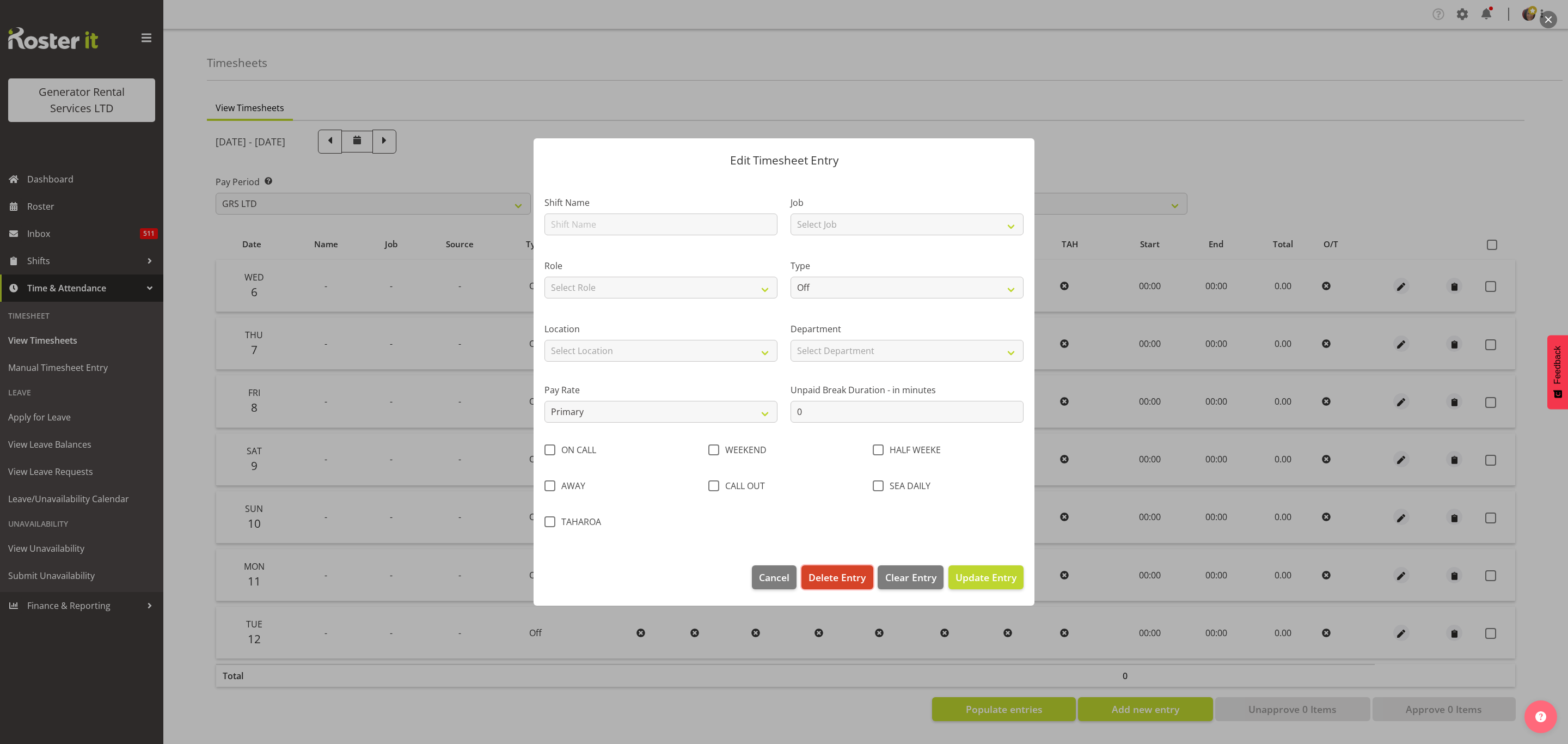
click at [842, 571] on button "Delete Entry" at bounding box center [837, 577] width 71 height 24
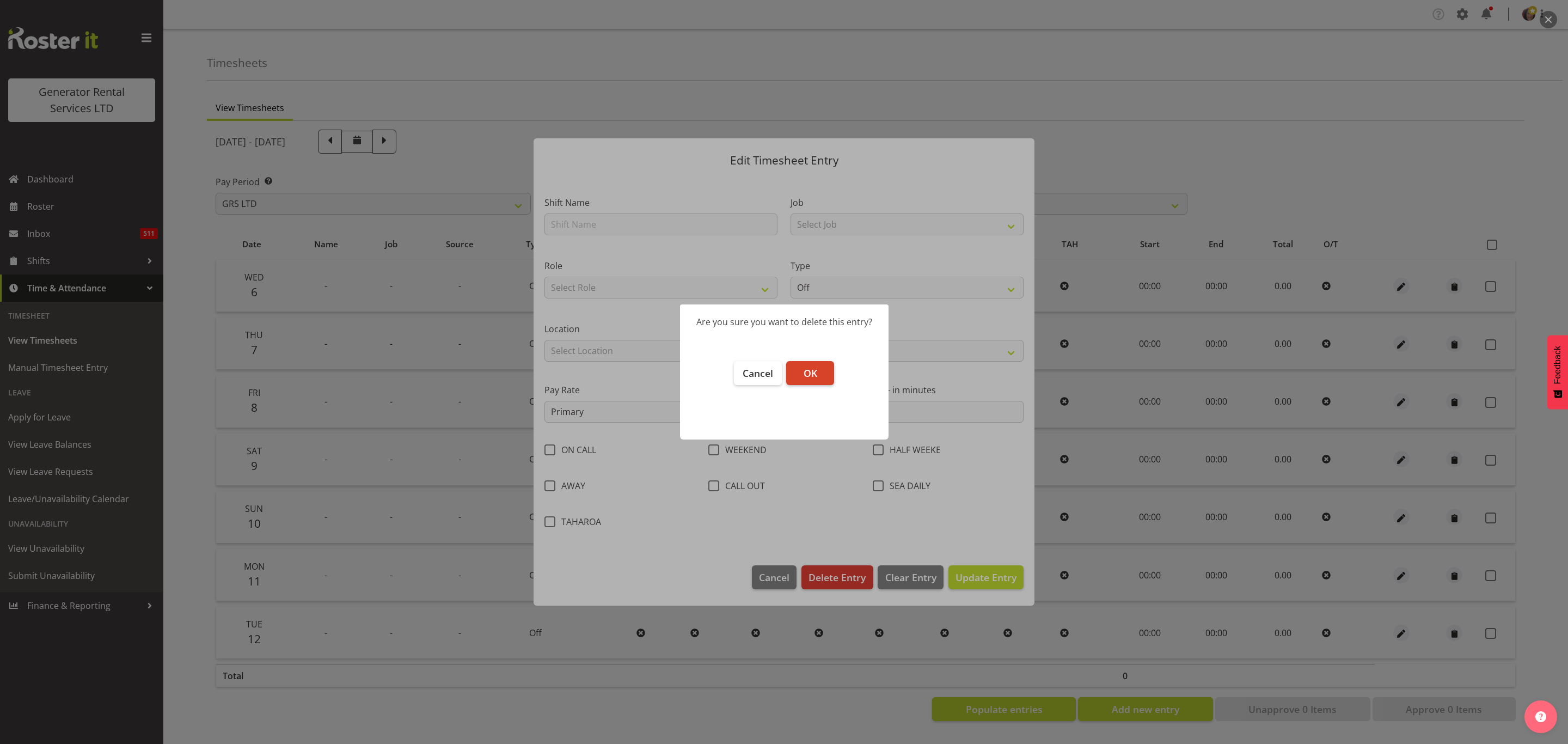
click at [807, 367] on span "OK" at bounding box center [811, 373] width 14 height 13
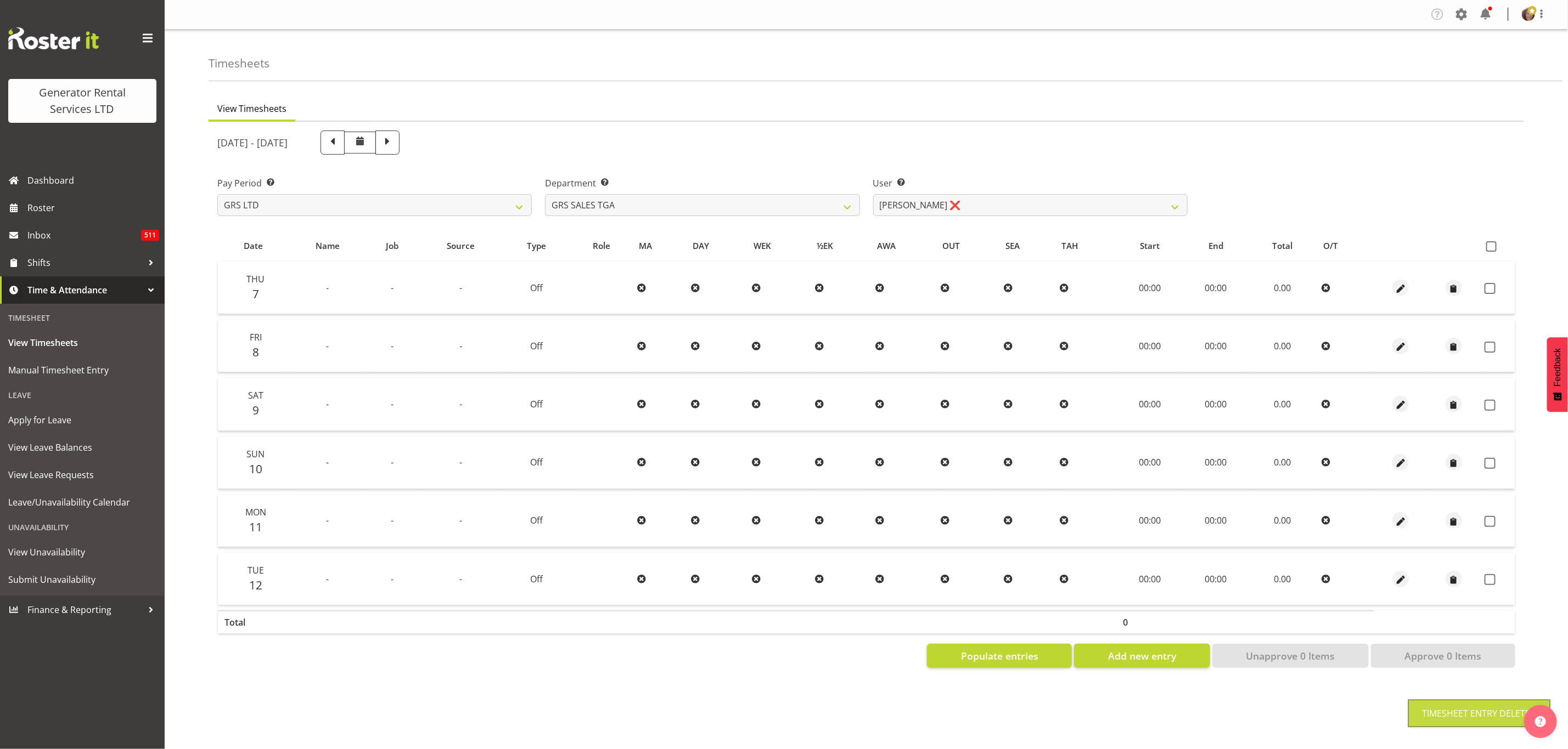
click at [1035, 708] on div "Tasks Jobs Employees Profile Log Out Timesheets View Timesheets August 6th - Au…" at bounding box center [866, 374] width 1403 height 749
click at [1021, 649] on span "Populate entries" at bounding box center [999, 656] width 77 height 14
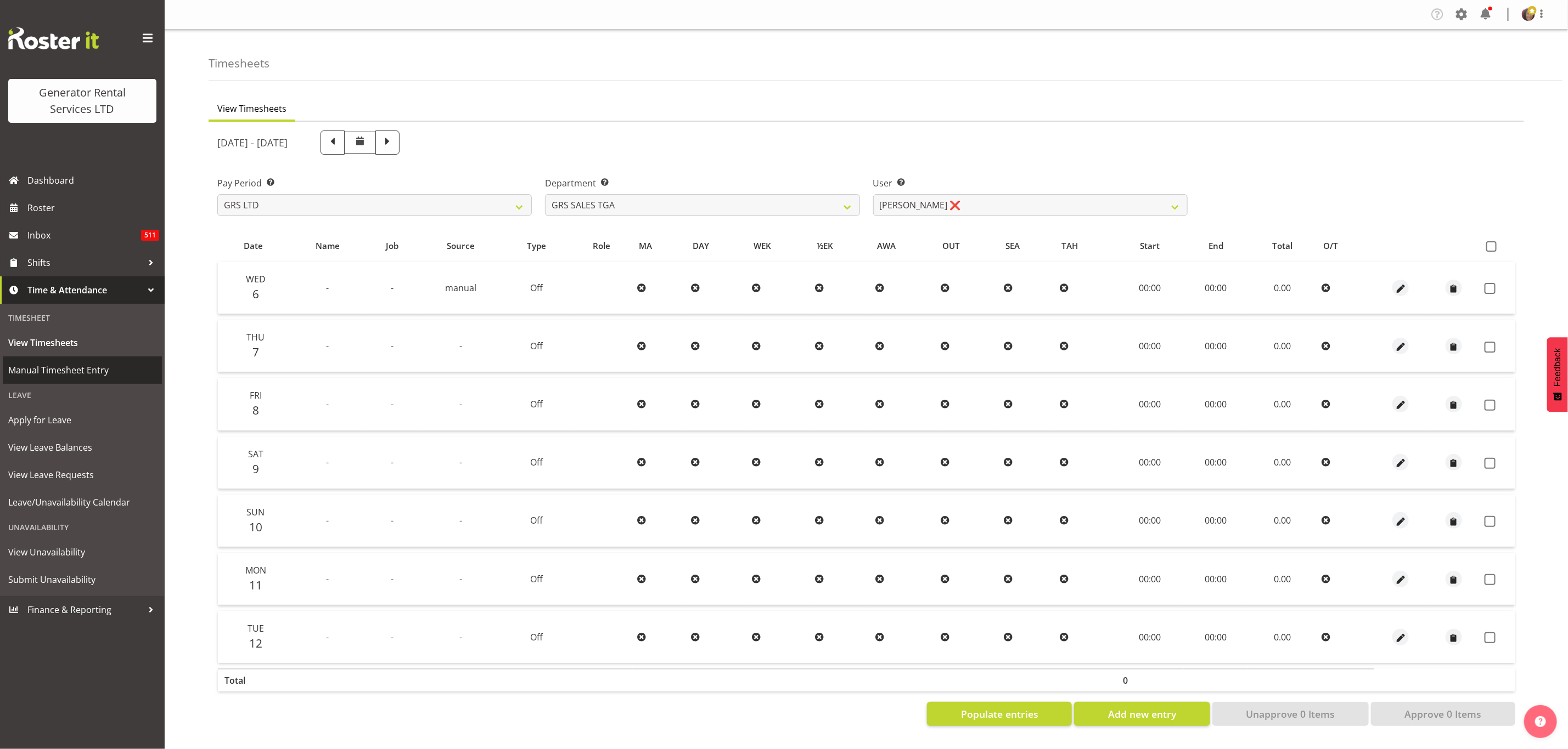
click at [61, 370] on span "Manual Timesheet Entry" at bounding box center [82, 370] width 149 height 17
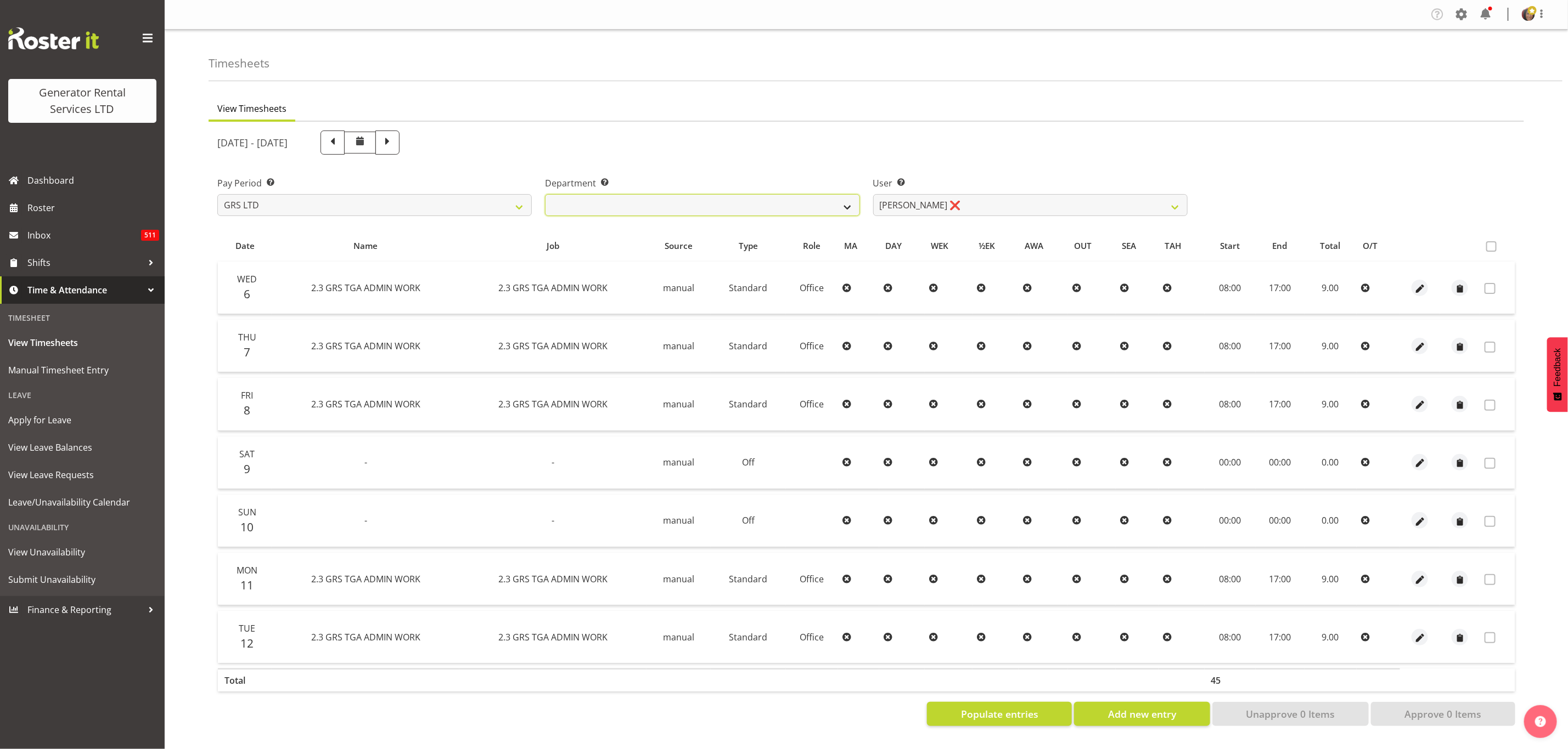
click at [830, 200] on select "GRS ADMIN TGA GRS HIRE TGA GRS SALES TGA" at bounding box center [702, 205] width 314 height 22
click at [545, 194] on select "GRS ADMIN TGA GRS HIRE TGA GRS SALES TGA" at bounding box center [702, 205] width 314 height 22
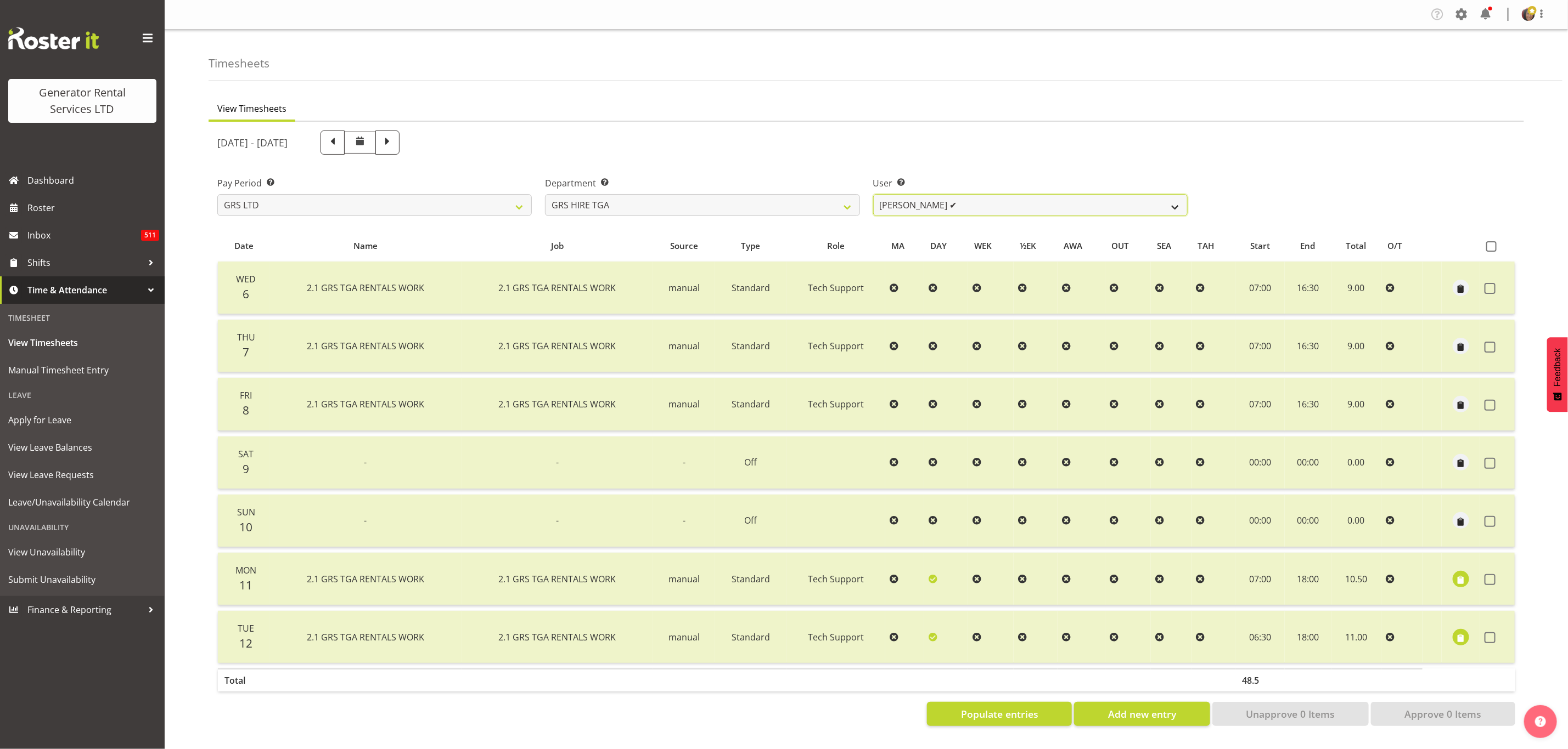
click at [922, 200] on select "[PERSON_NAME] ✔ [PERSON_NAME] ✔ [PERSON_NAME] ✔ [PERSON_NAME] ✔ [PERSON_NAME] ✔" at bounding box center [1030, 205] width 314 height 22
drag, startPoint x: 829, startPoint y: 194, endPoint x: 825, endPoint y: 200, distance: 7.2
click at [829, 194] on select "GRS ADMIN TGA GRS HIRE TGA GRS SALES TGA" at bounding box center [702, 205] width 314 height 22
click at [545, 194] on select "GRS ADMIN TGA GRS HIRE TGA GRS SALES TGA" at bounding box center [702, 205] width 314 height 22
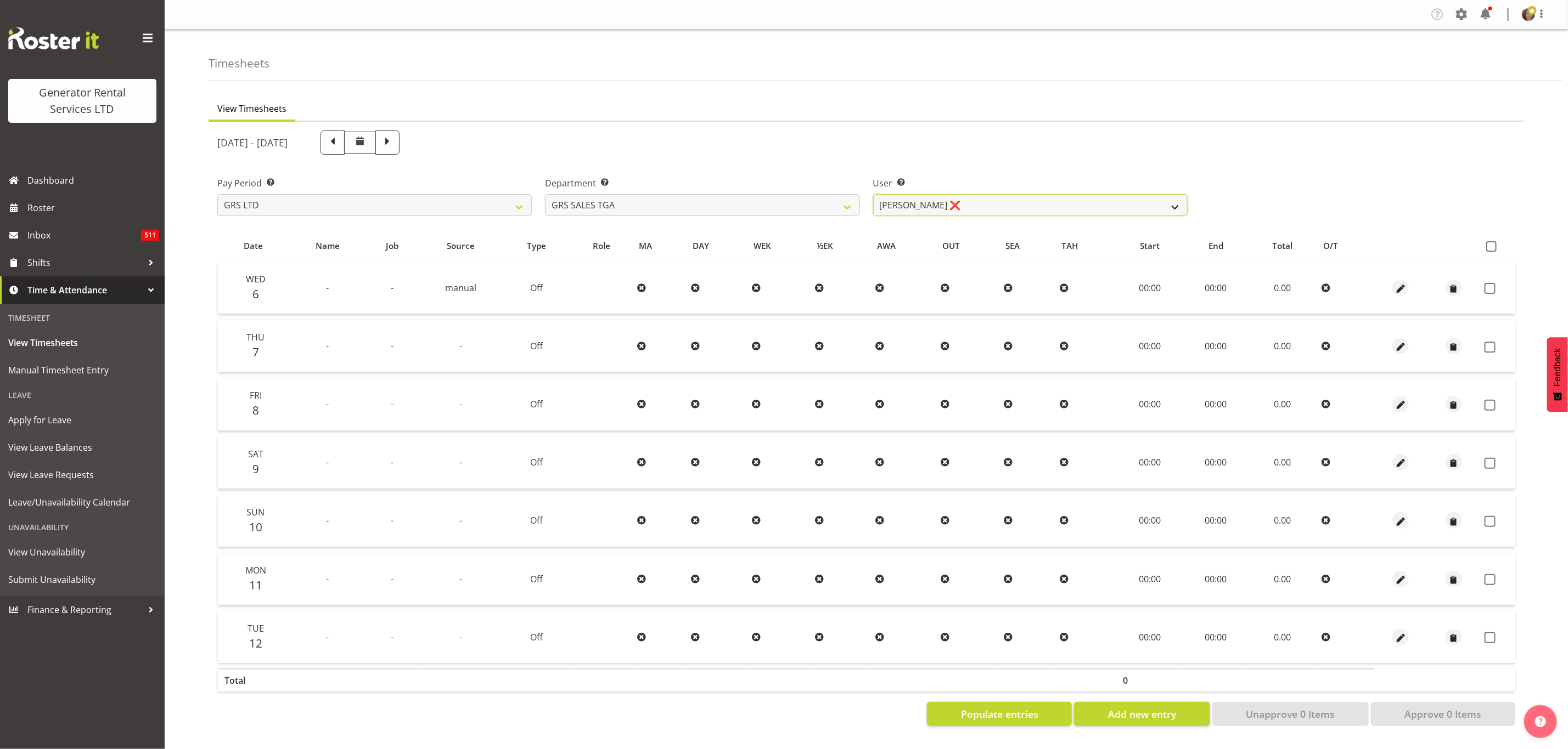
click at [922, 203] on select "[PERSON_NAME] ❌" at bounding box center [1030, 205] width 314 height 22
click at [833, 201] on select "GRS ADMIN TGA GRS HIRE TGA GRS SALES TGA" at bounding box center [702, 205] width 314 height 22
select select "163"
click at [545, 194] on select "GRS ADMIN TGA GRS HIRE TGA GRS SALES TGA" at bounding box center [702, 205] width 314 height 22
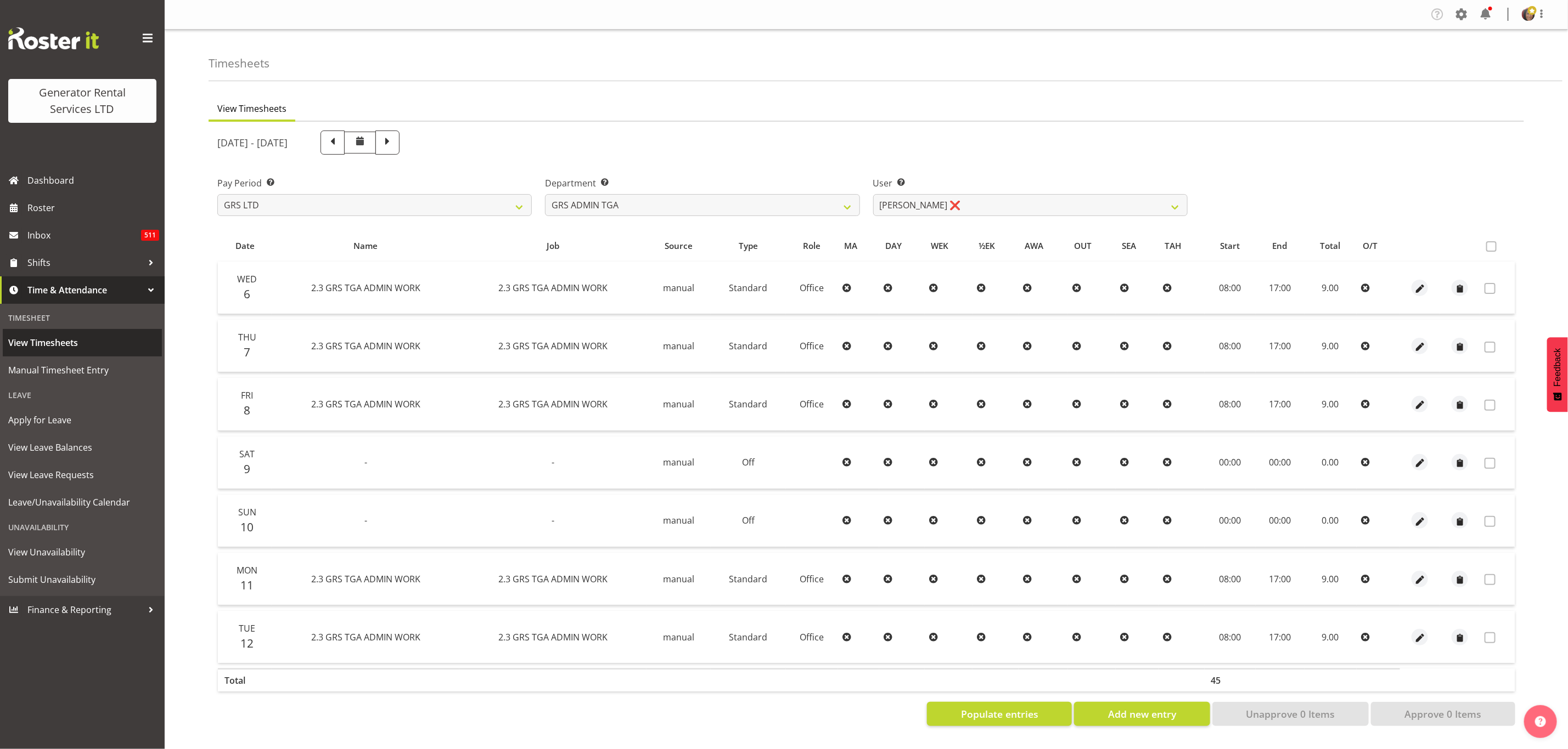
click at [69, 339] on span "View Timesheets" at bounding box center [82, 343] width 149 height 17
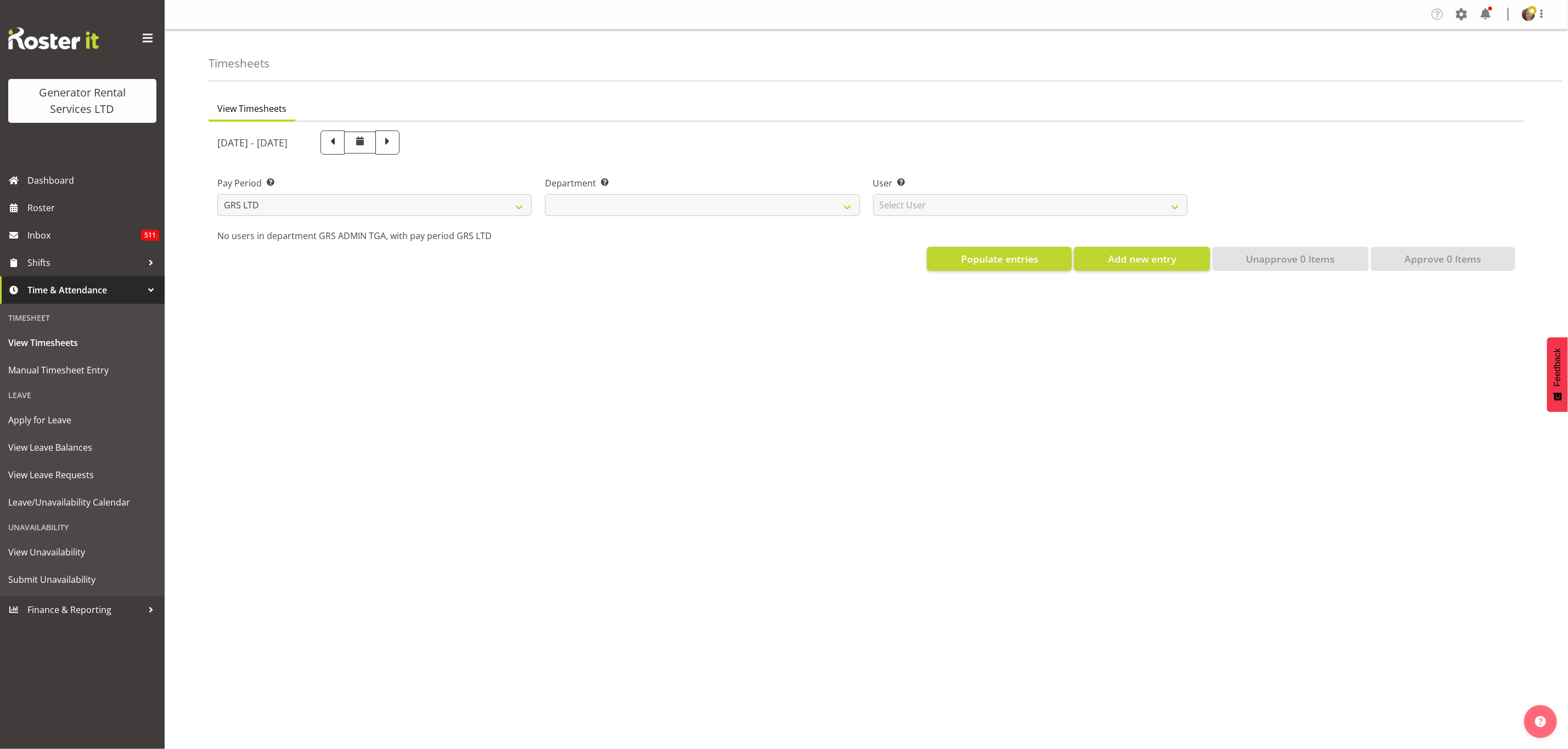
select select
